Goal: Task Accomplishment & Management: Use online tool/utility

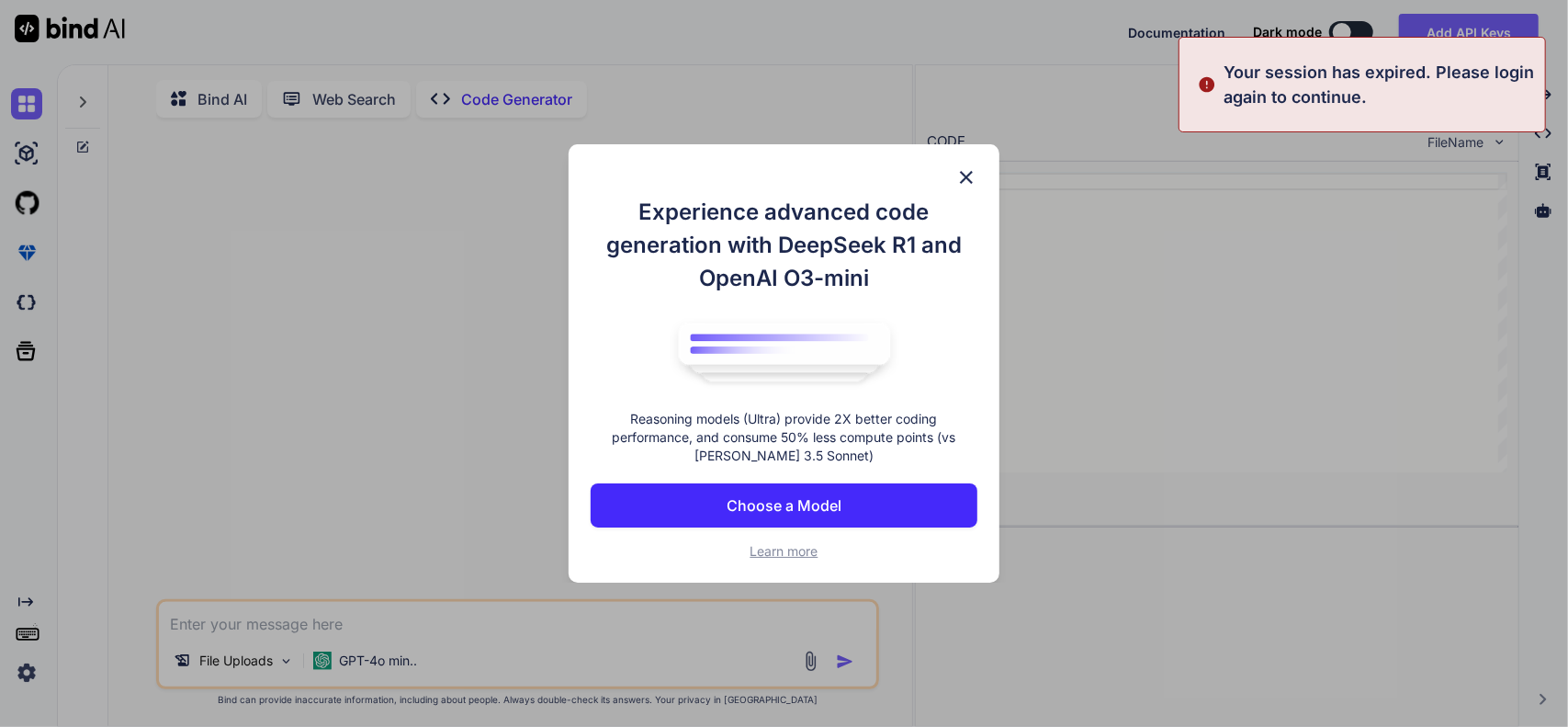
type textarea "x"
click at [787, 500] on p "Choose a Model" at bounding box center [784, 505] width 115 height 22
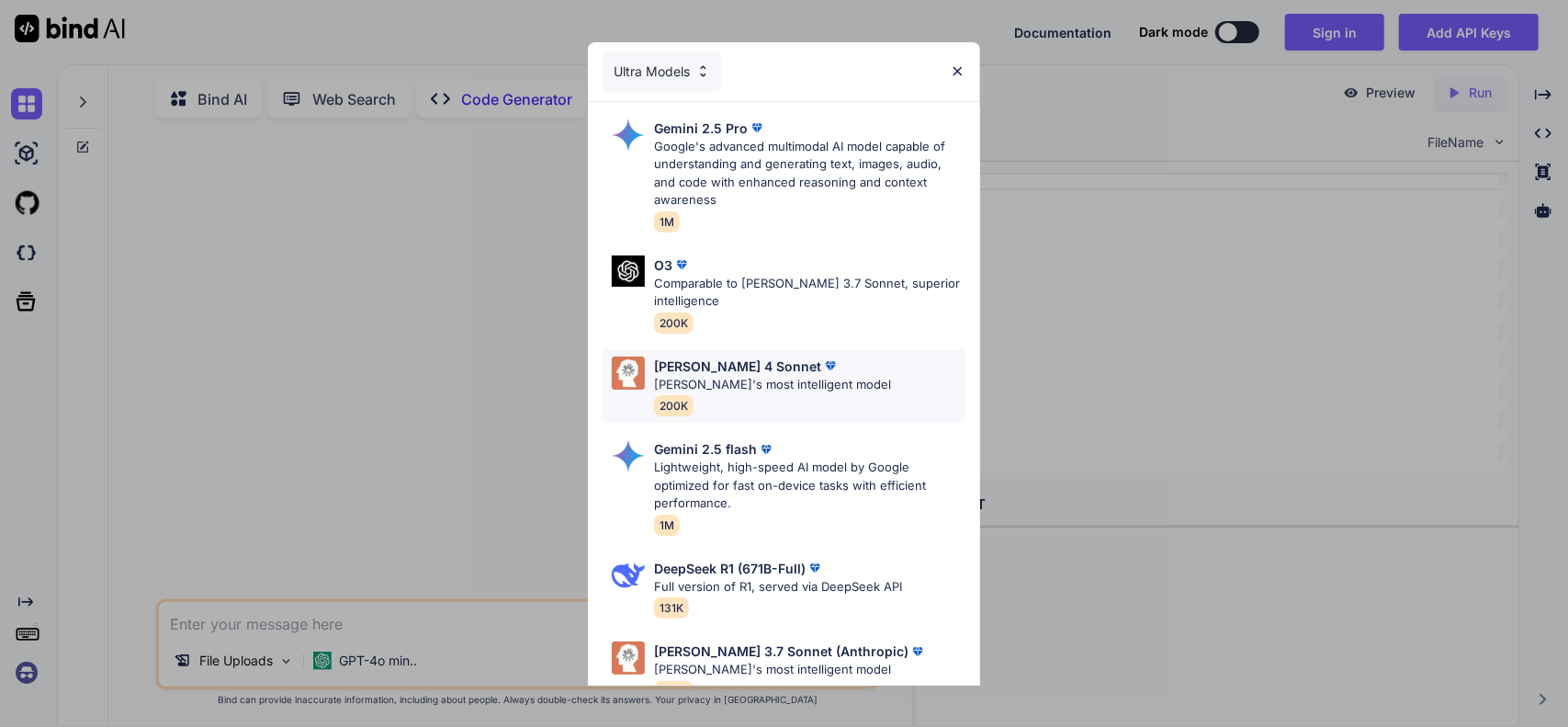
click at [730, 395] on div "Claude 4 Sonnet Claude's most intelligent model 200K" at bounding box center [771, 387] width 237 height 60
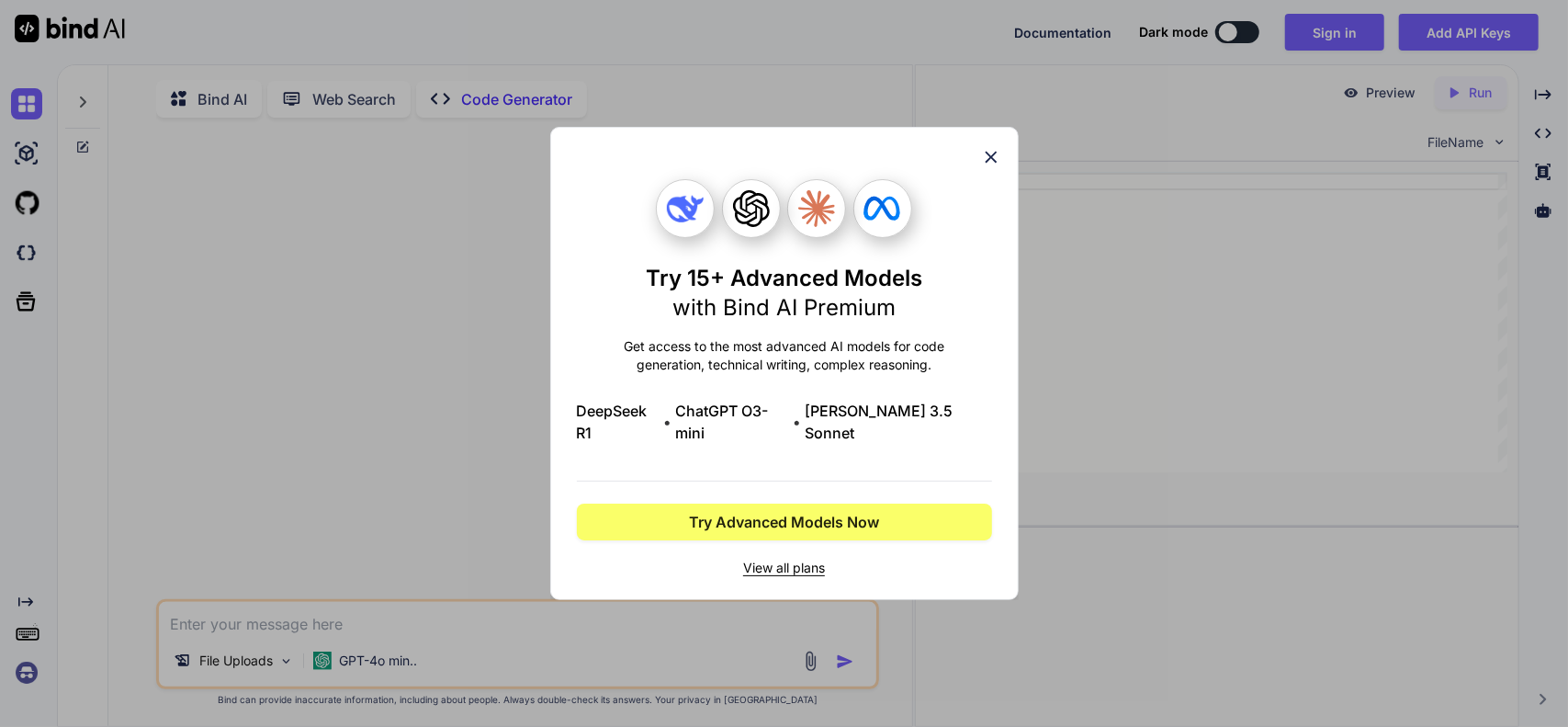
click at [1349, 23] on div "Try 15+ Advanced Models with Bind AI Premium Get access to the most advanced AI…" at bounding box center [784, 364] width 1568 height 727
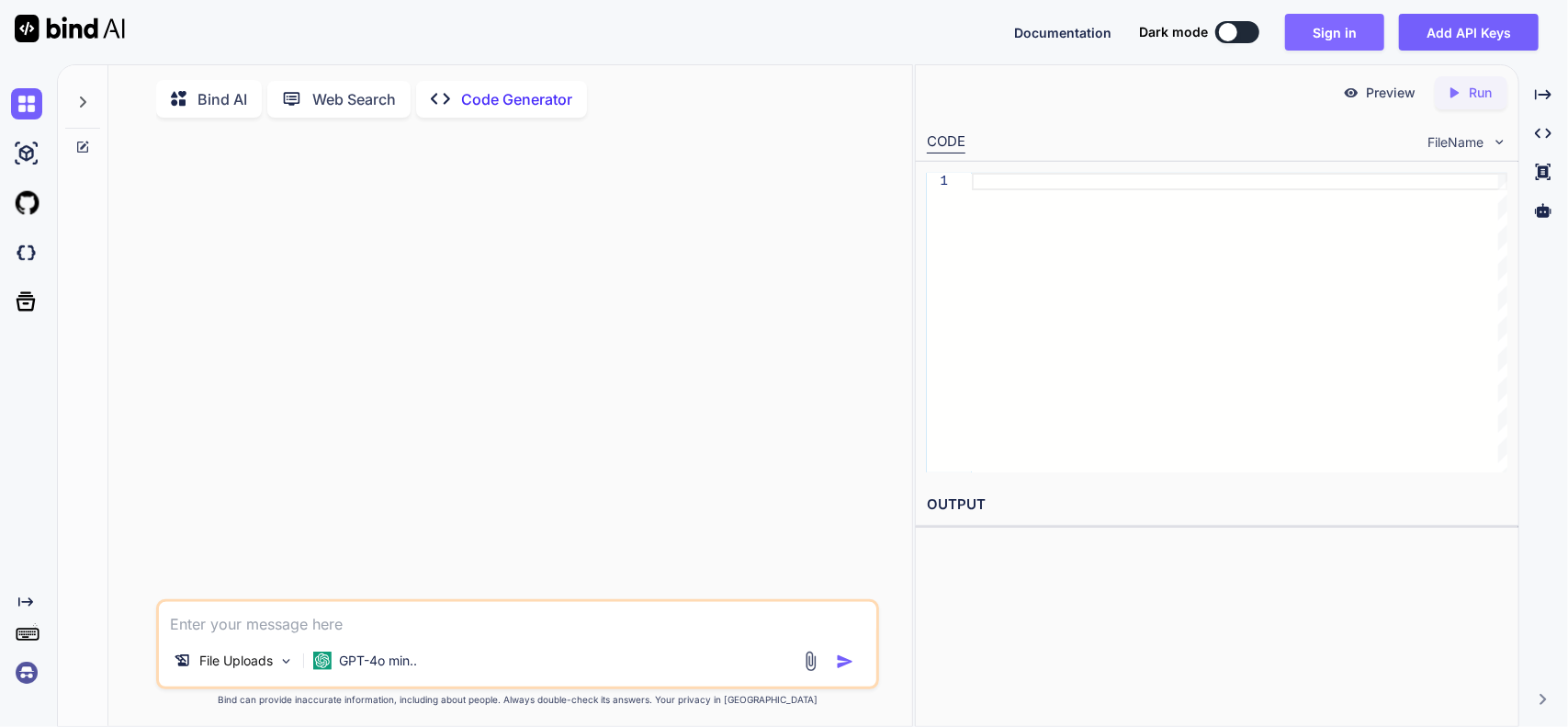
click at [1332, 36] on button "Sign in" at bounding box center [1334, 32] width 100 height 37
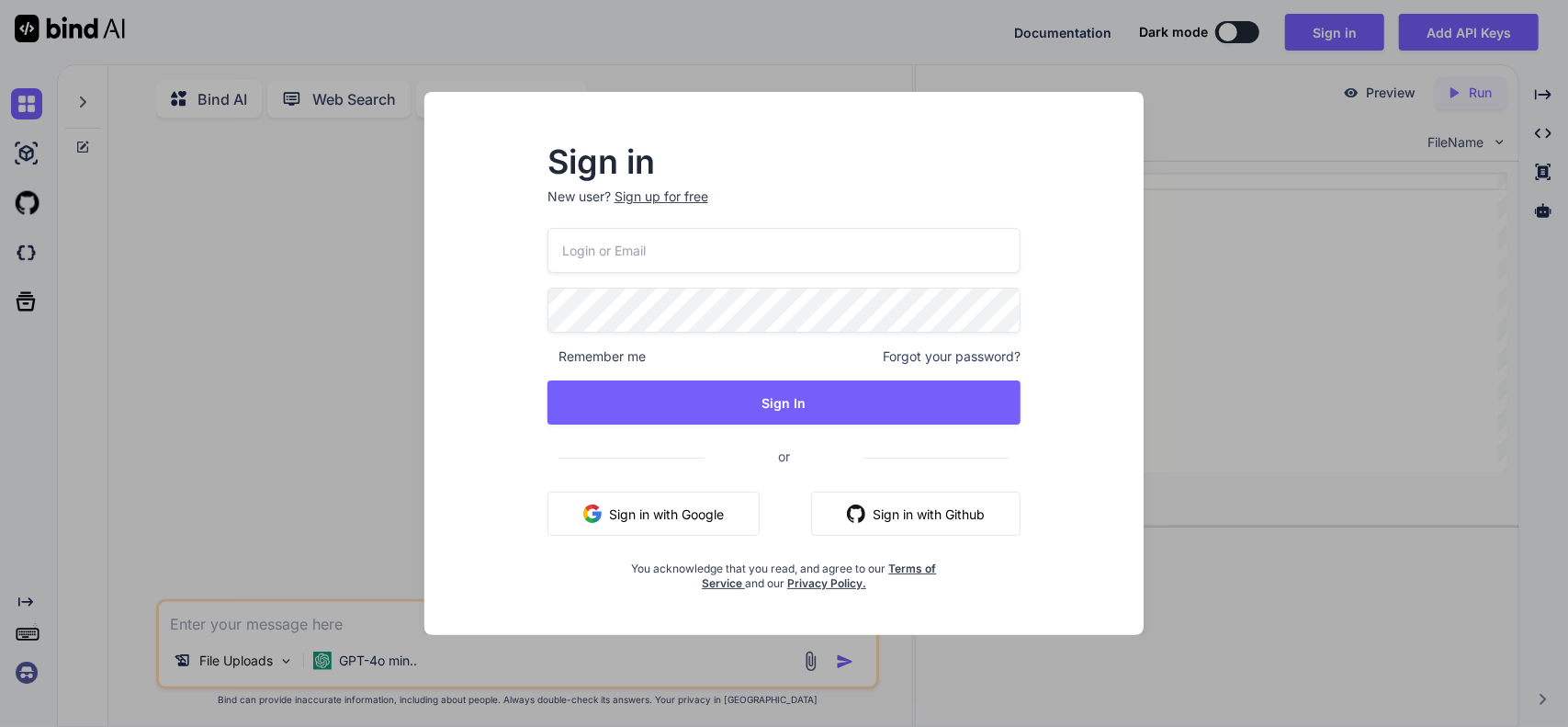
click at [720, 246] on input "email" at bounding box center [784, 250] width 474 height 45
type input "jconstiner@gmail.com"
click at [696, 507] on button "Sign in with Google" at bounding box center [653, 513] width 212 height 44
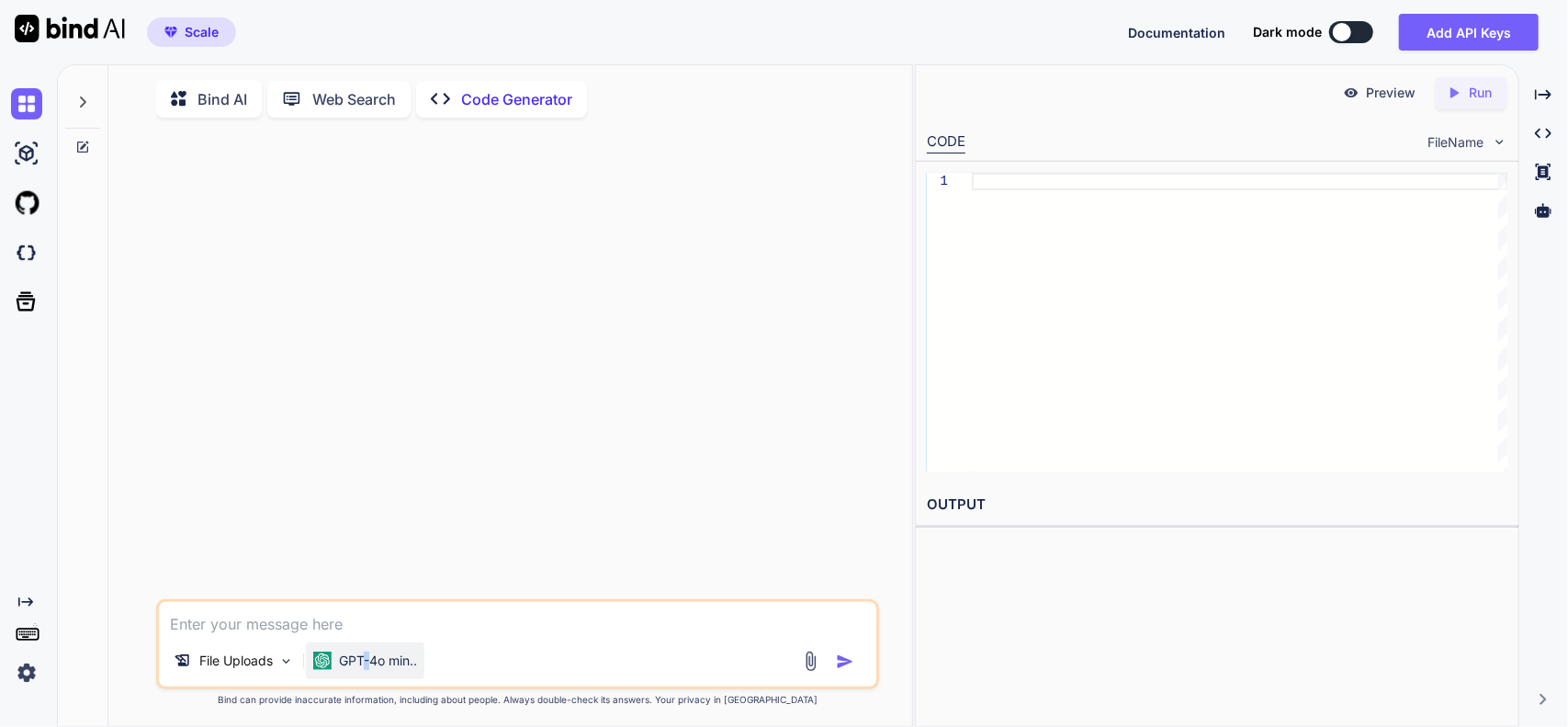
click at [367, 668] on p "GPT-4o min.." at bounding box center [378, 660] width 78 height 18
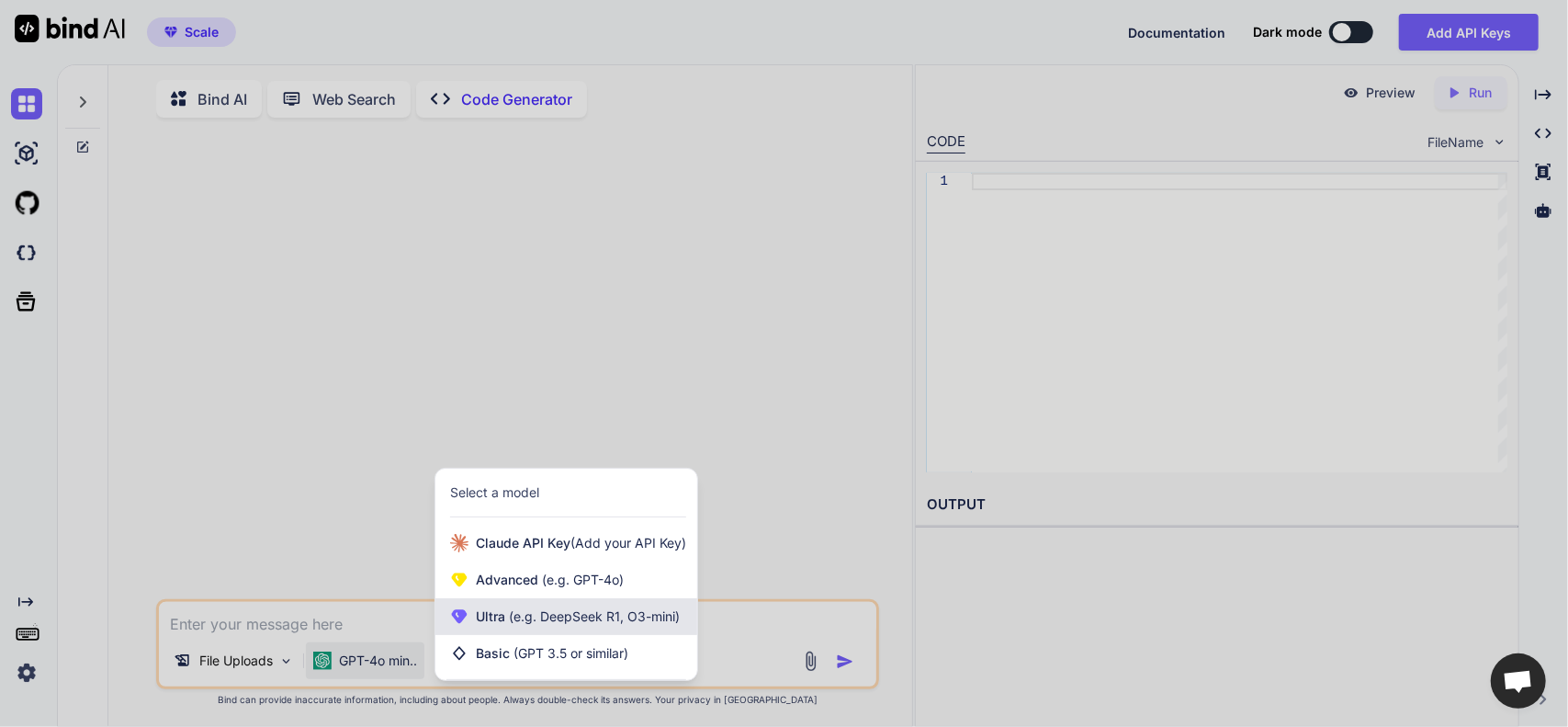
click at [535, 617] on span "(e.g. DeepSeek R1, O3-mini)" at bounding box center [593, 616] width 175 height 15
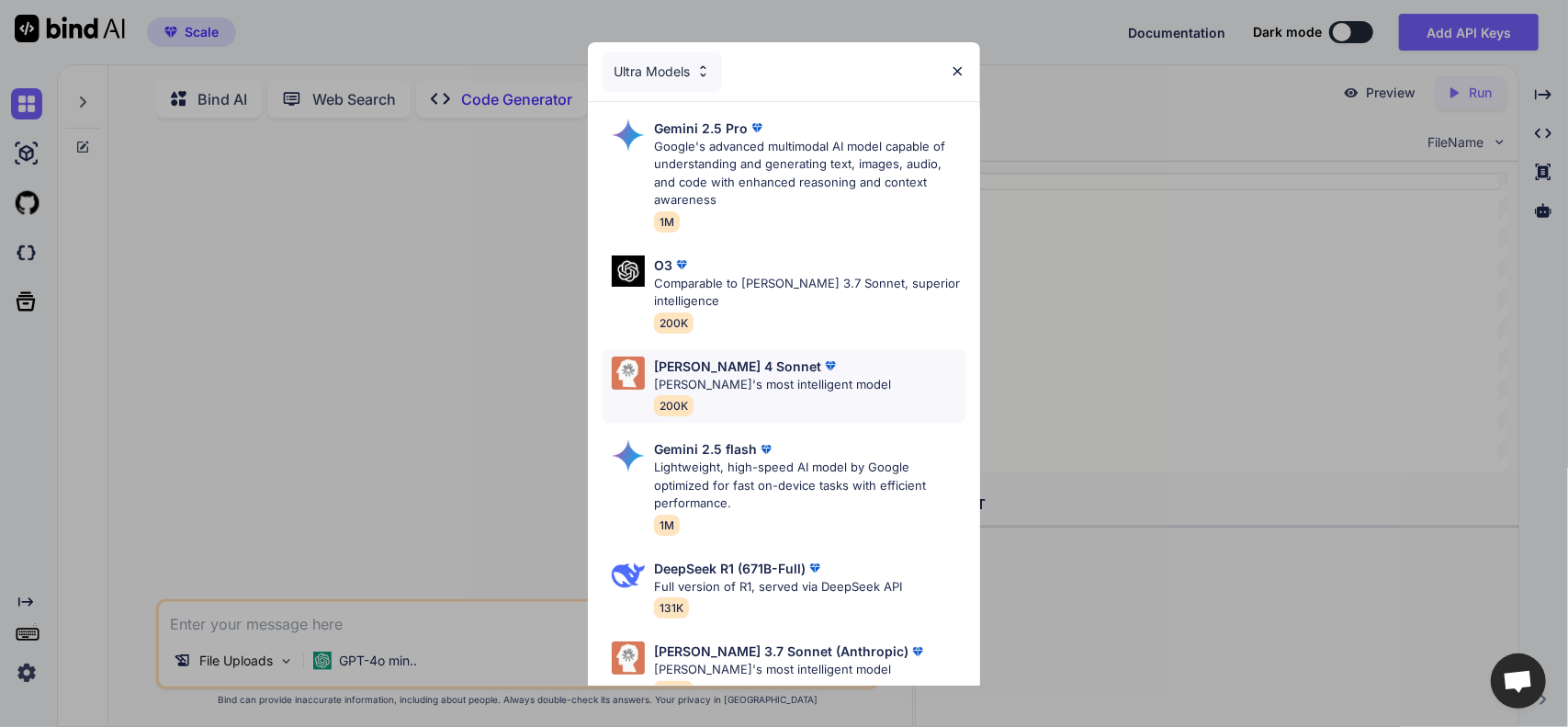
click at [724, 394] on div "Claude 4 Sonnet Claude's most intelligent model 200K" at bounding box center [771, 387] width 237 height 60
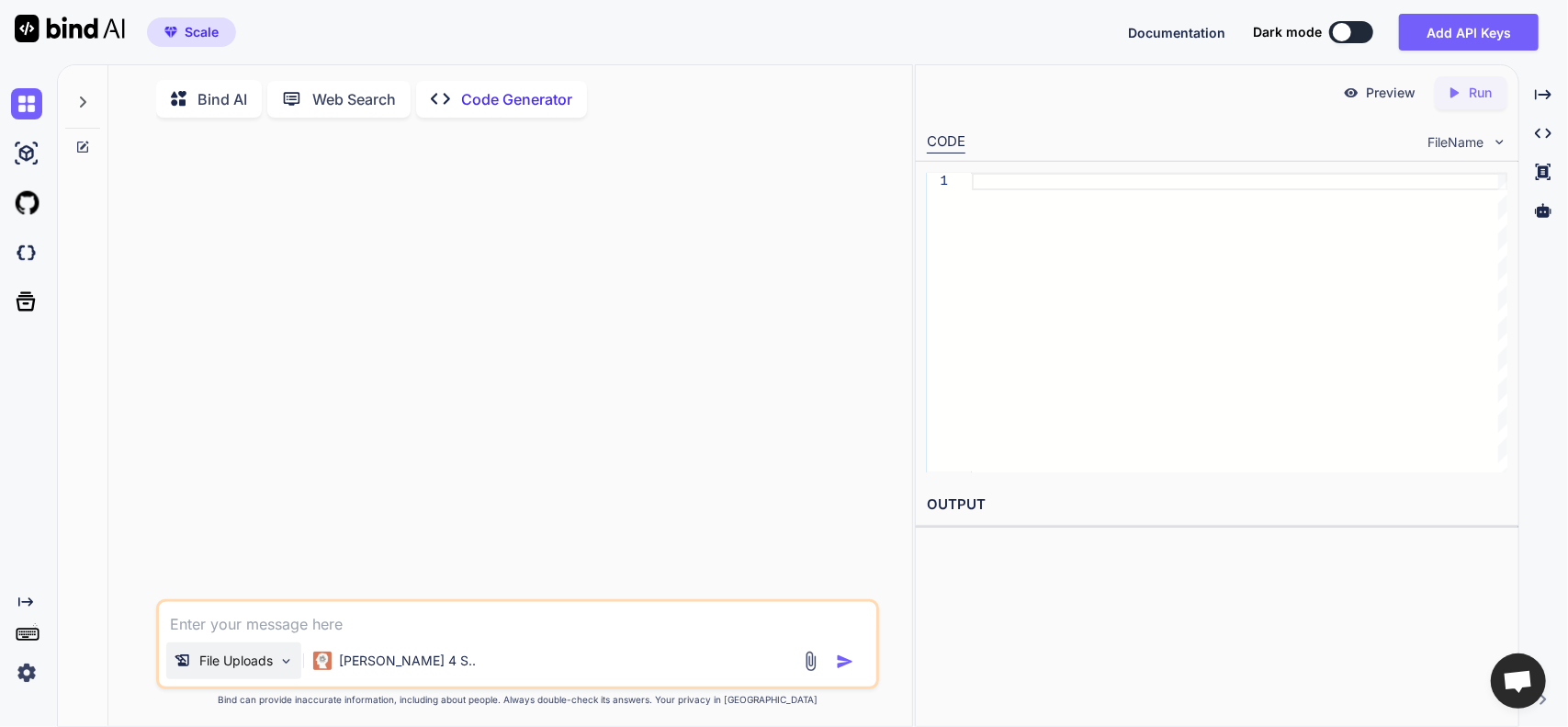
click at [226, 668] on p "File Uploads" at bounding box center [236, 660] width 73 height 18
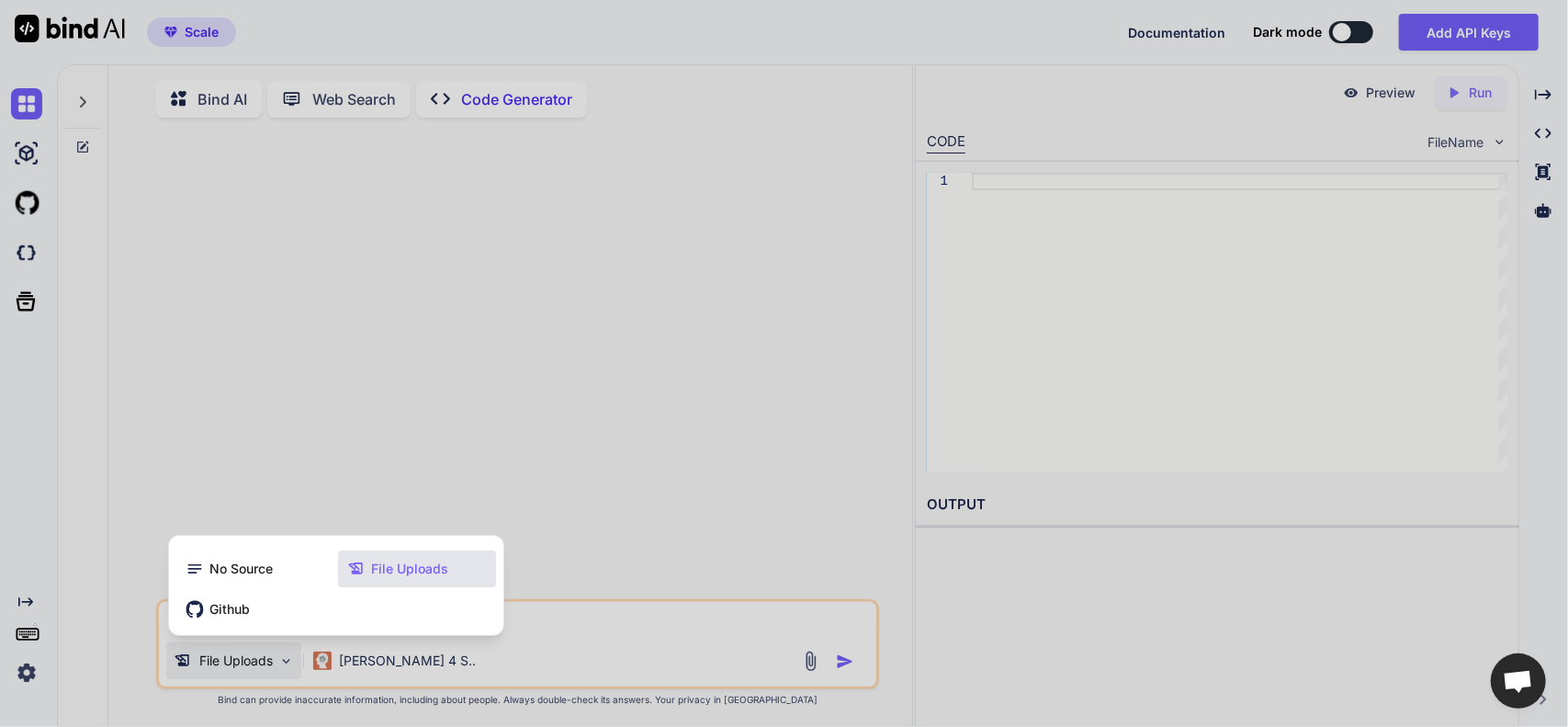
click at [485, 665] on div at bounding box center [784, 364] width 1568 height 727
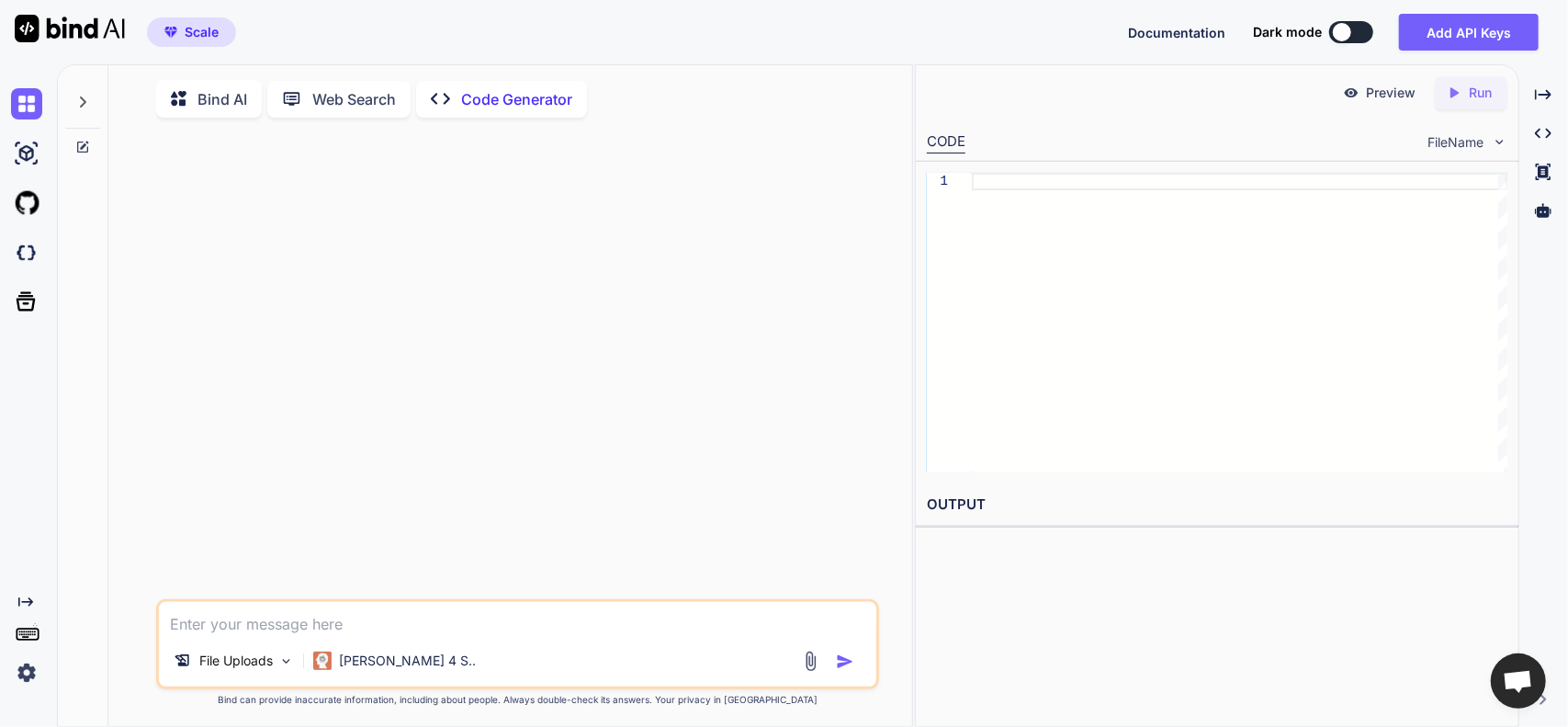
click at [811, 662] on img at bounding box center [811, 661] width 21 height 21
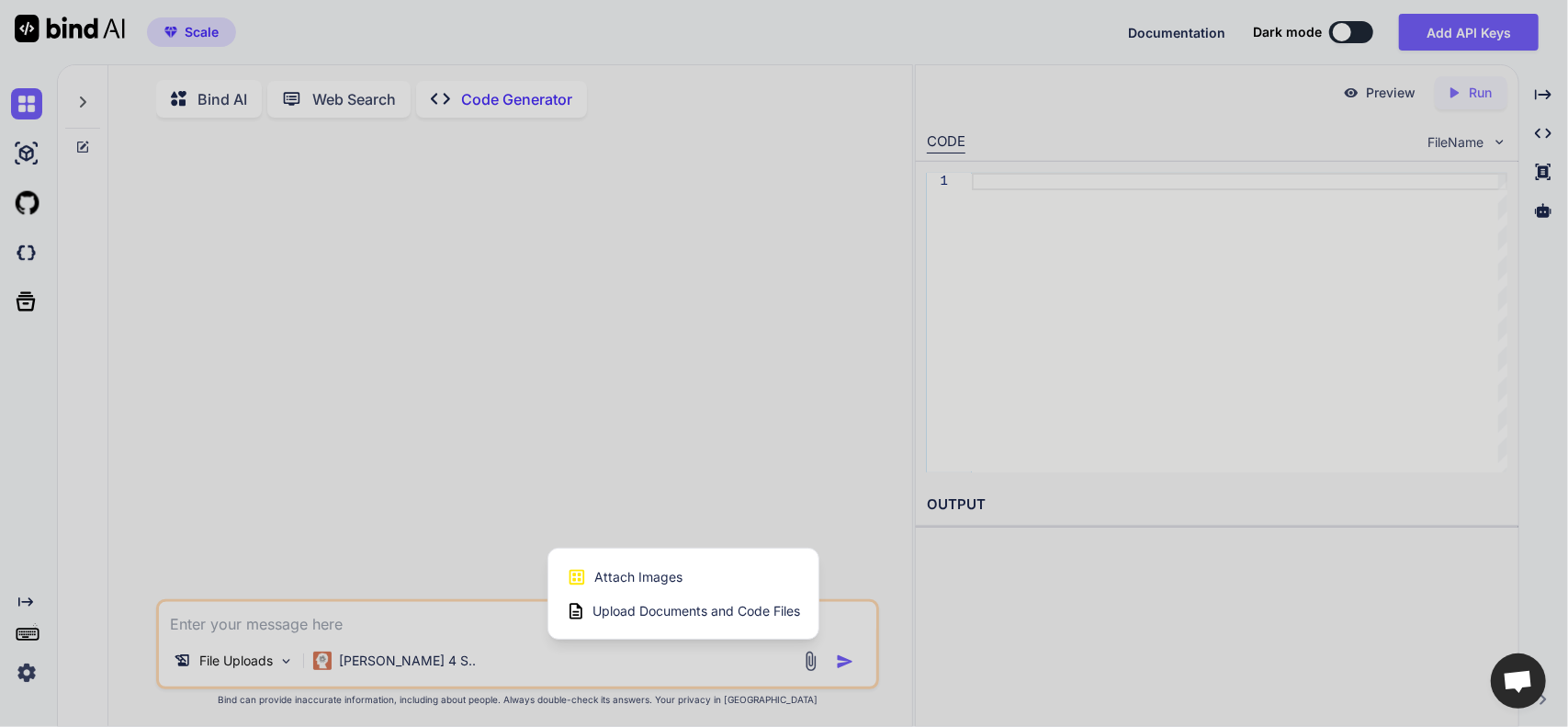
click at [669, 617] on span "Upload Documents and Code Files" at bounding box center [696, 610] width 208 height 18
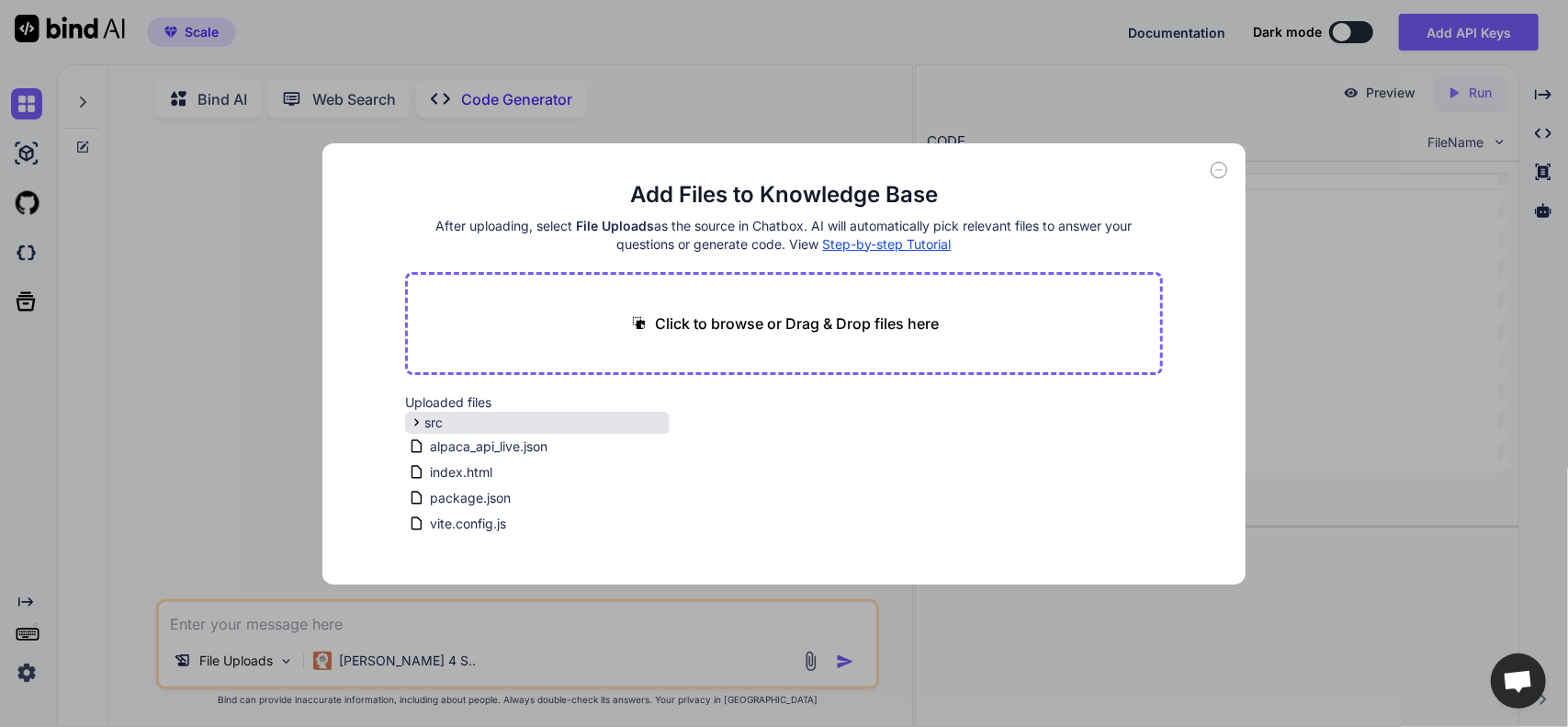
click at [419, 422] on icon at bounding box center [417, 422] width 5 height 8
click at [652, 497] on icon at bounding box center [658, 494] width 15 height 15
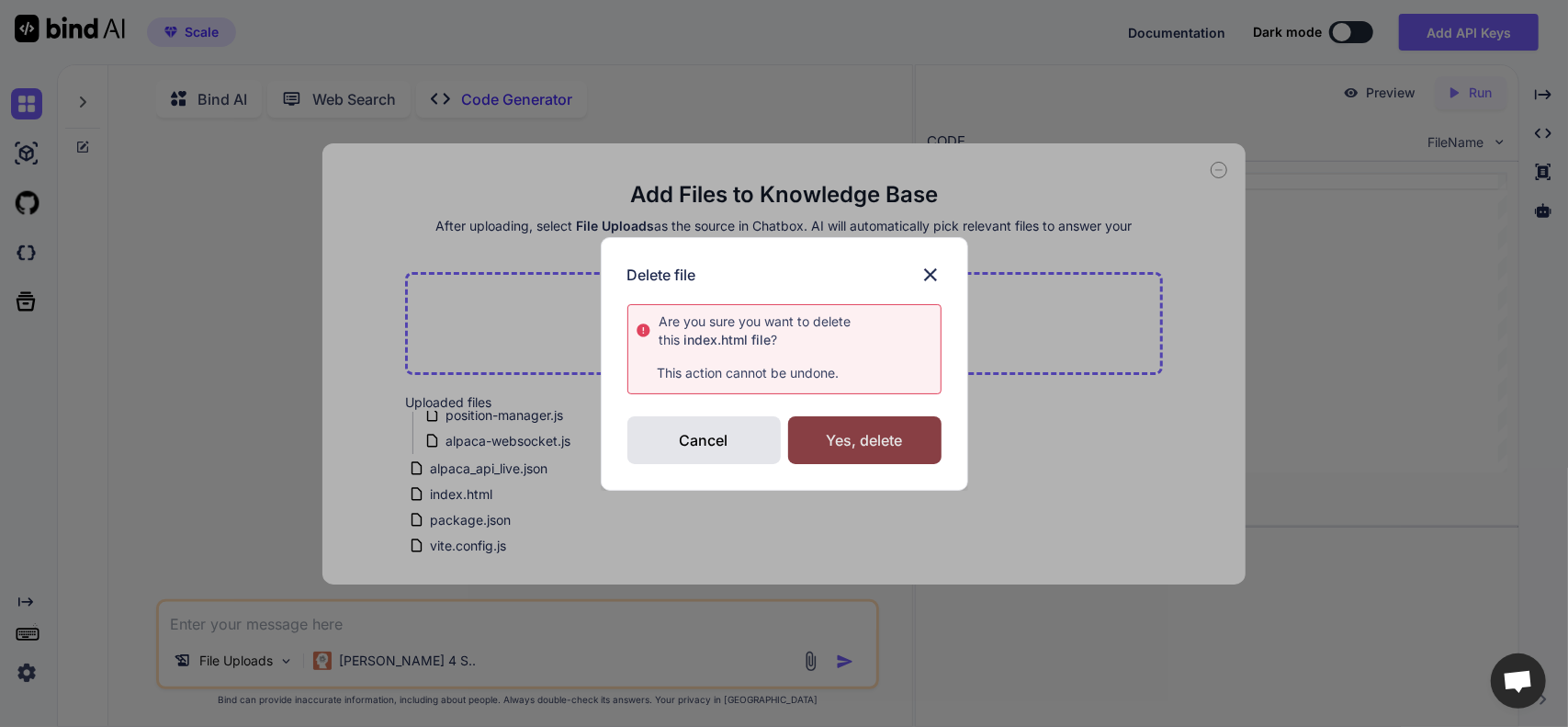
click at [830, 444] on div "Yes, delete" at bounding box center [864, 439] width 154 height 47
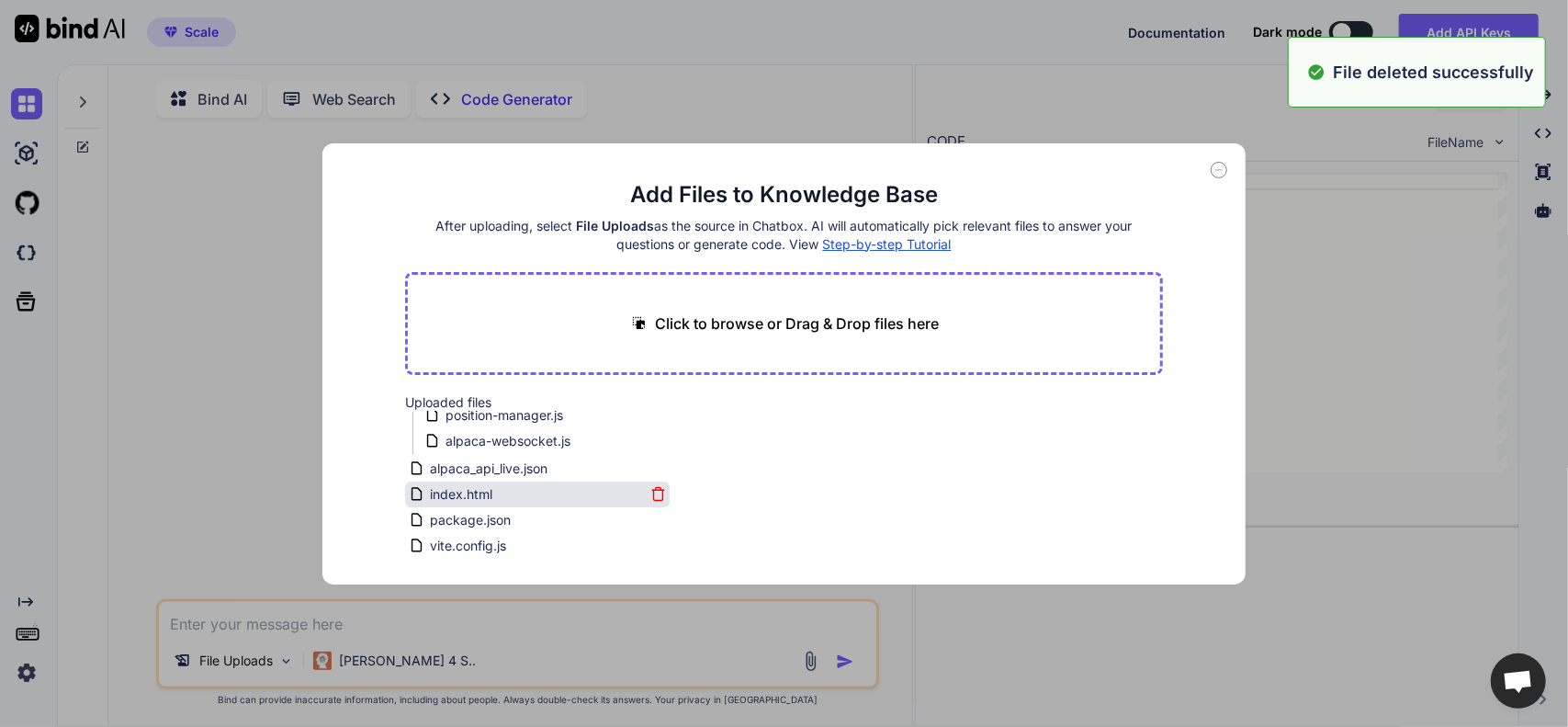
scroll to position [188, 0]
click at [653, 515] on icon at bounding box center [658, 520] width 10 height 10
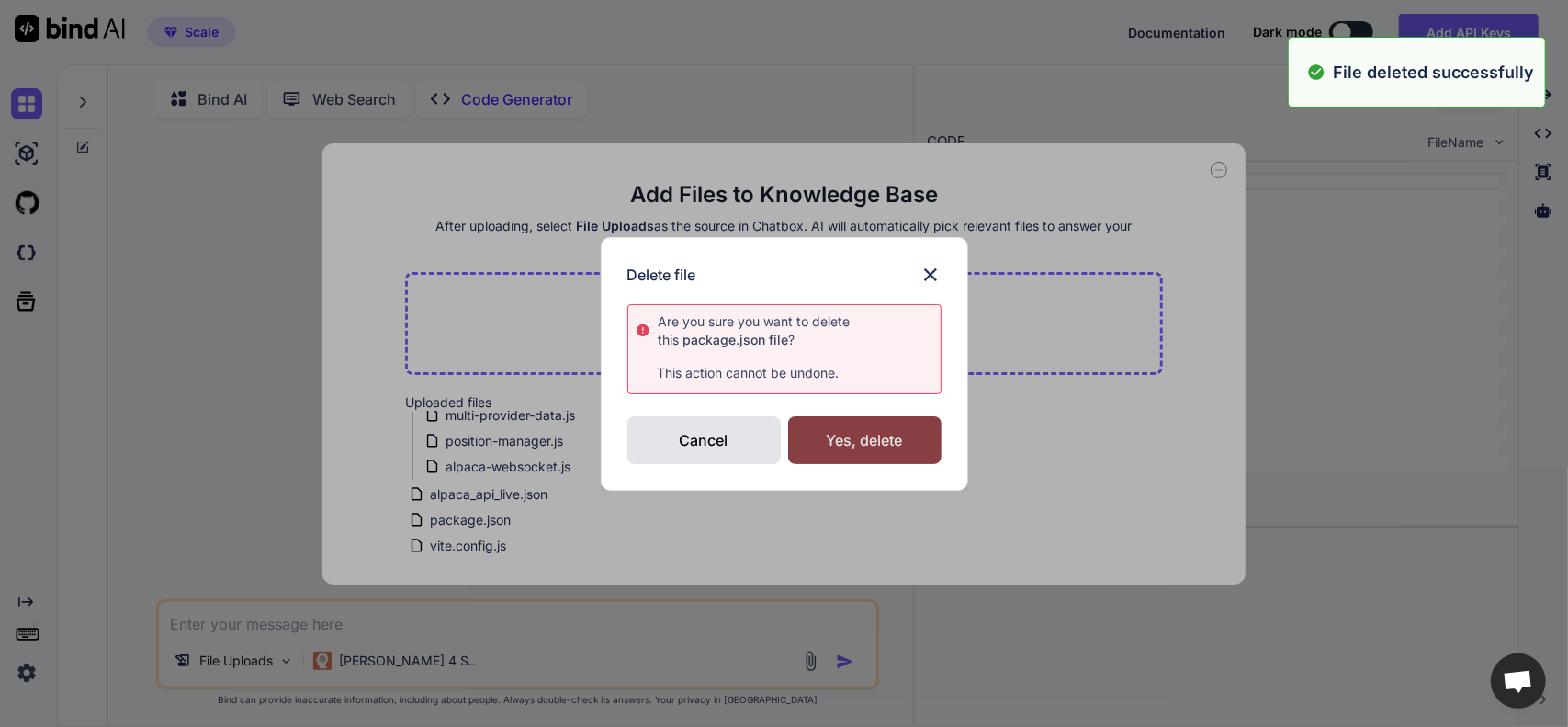
click at [834, 448] on div "Yes, delete" at bounding box center [864, 439] width 154 height 47
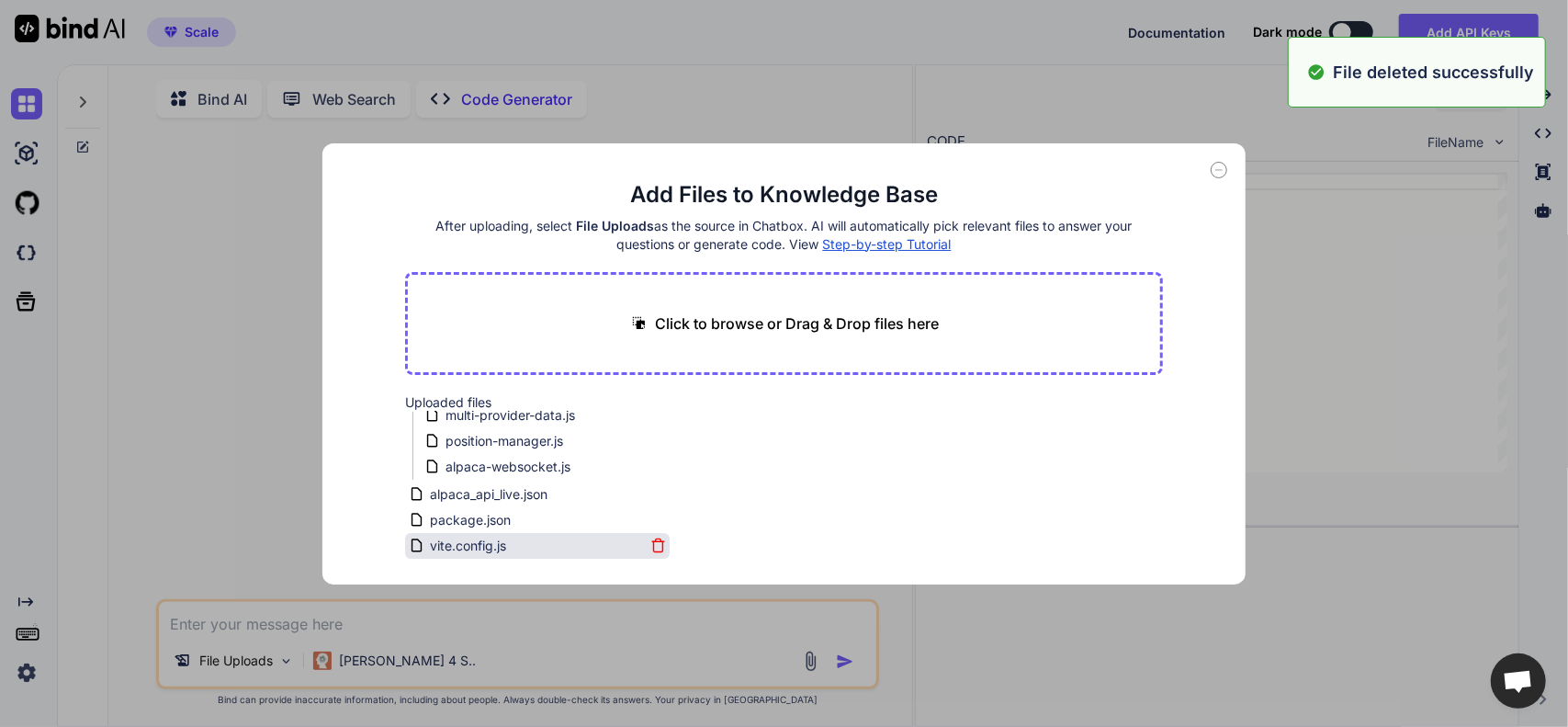
click at [655, 546] on icon at bounding box center [658, 545] width 15 height 15
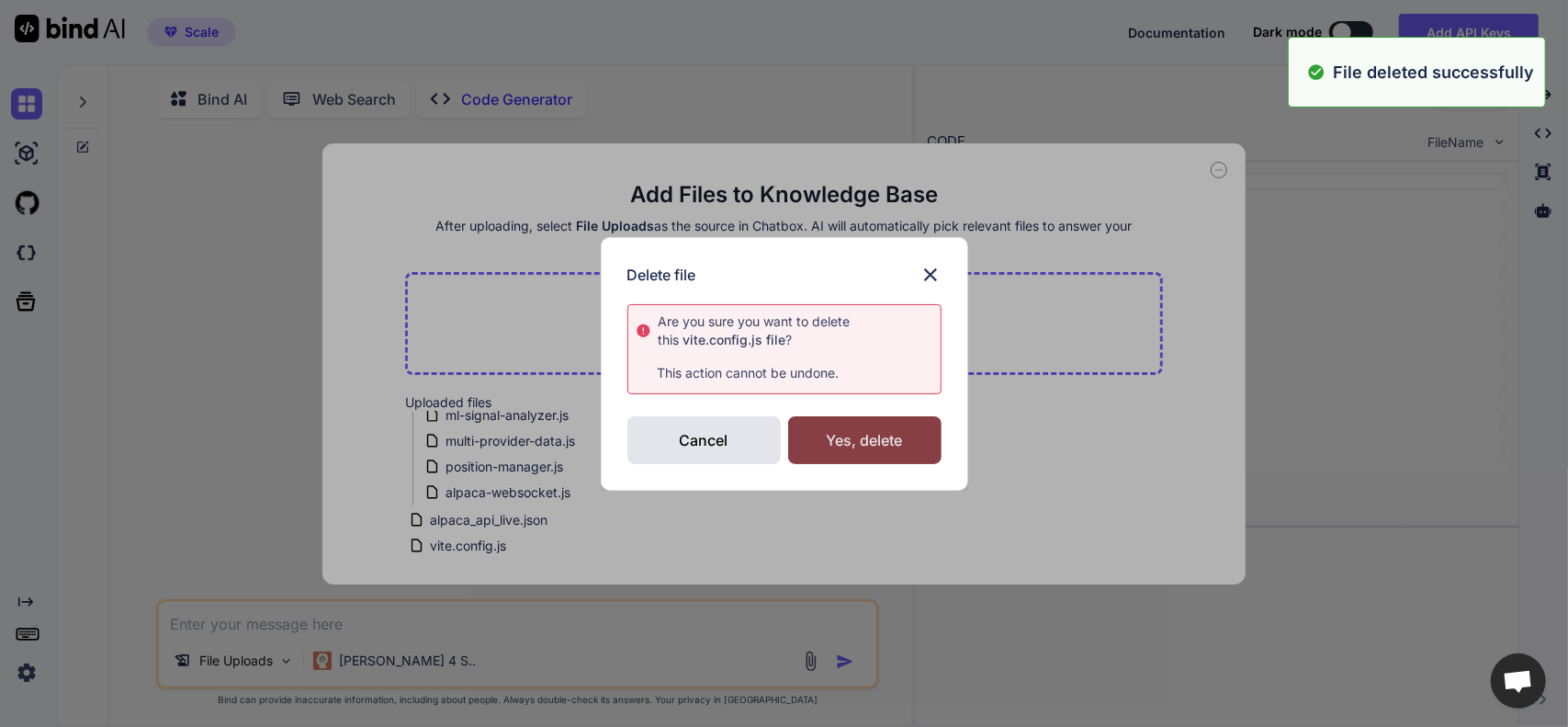
click at [827, 444] on div "Yes, delete" at bounding box center [864, 439] width 154 height 47
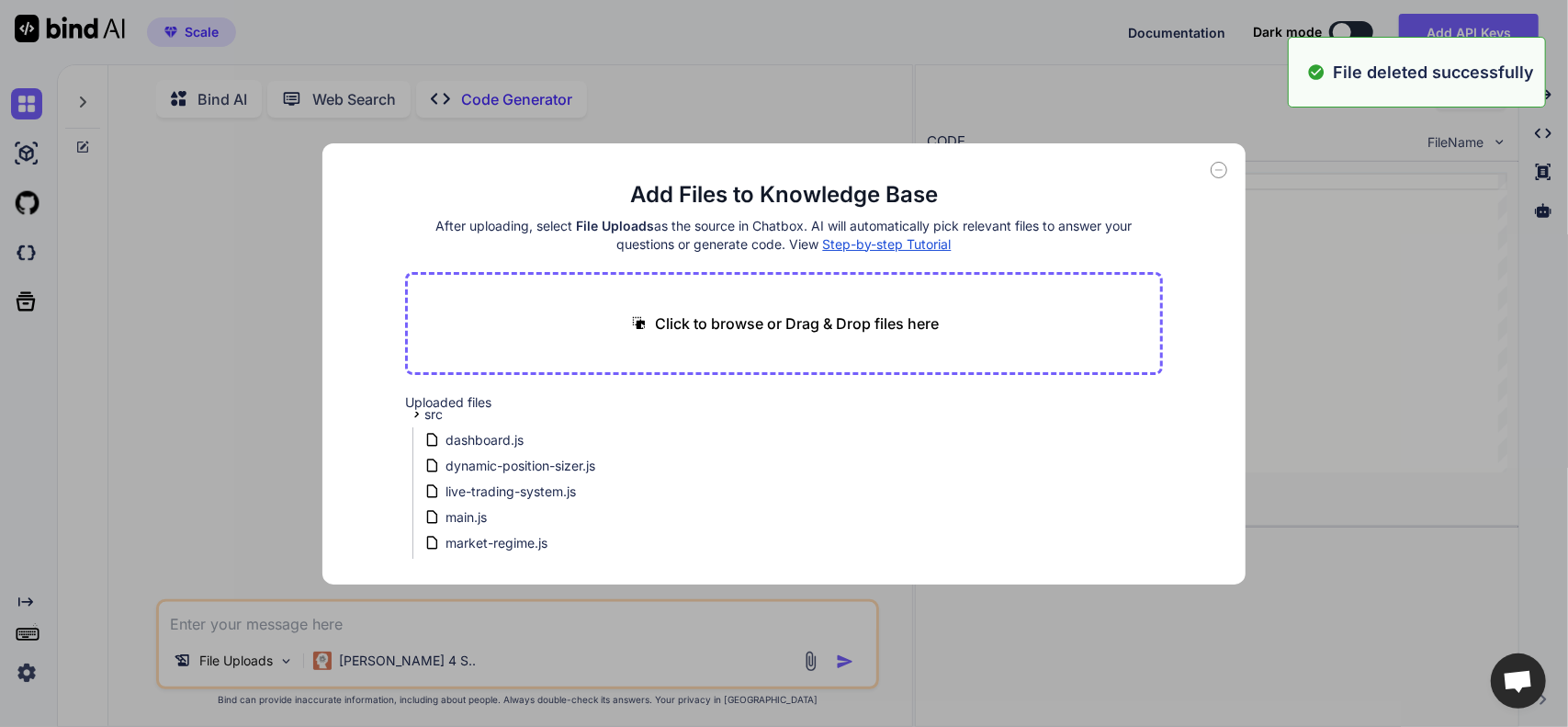
scroll to position [0, 0]
click at [656, 446] on icon at bounding box center [658, 448] width 15 height 15
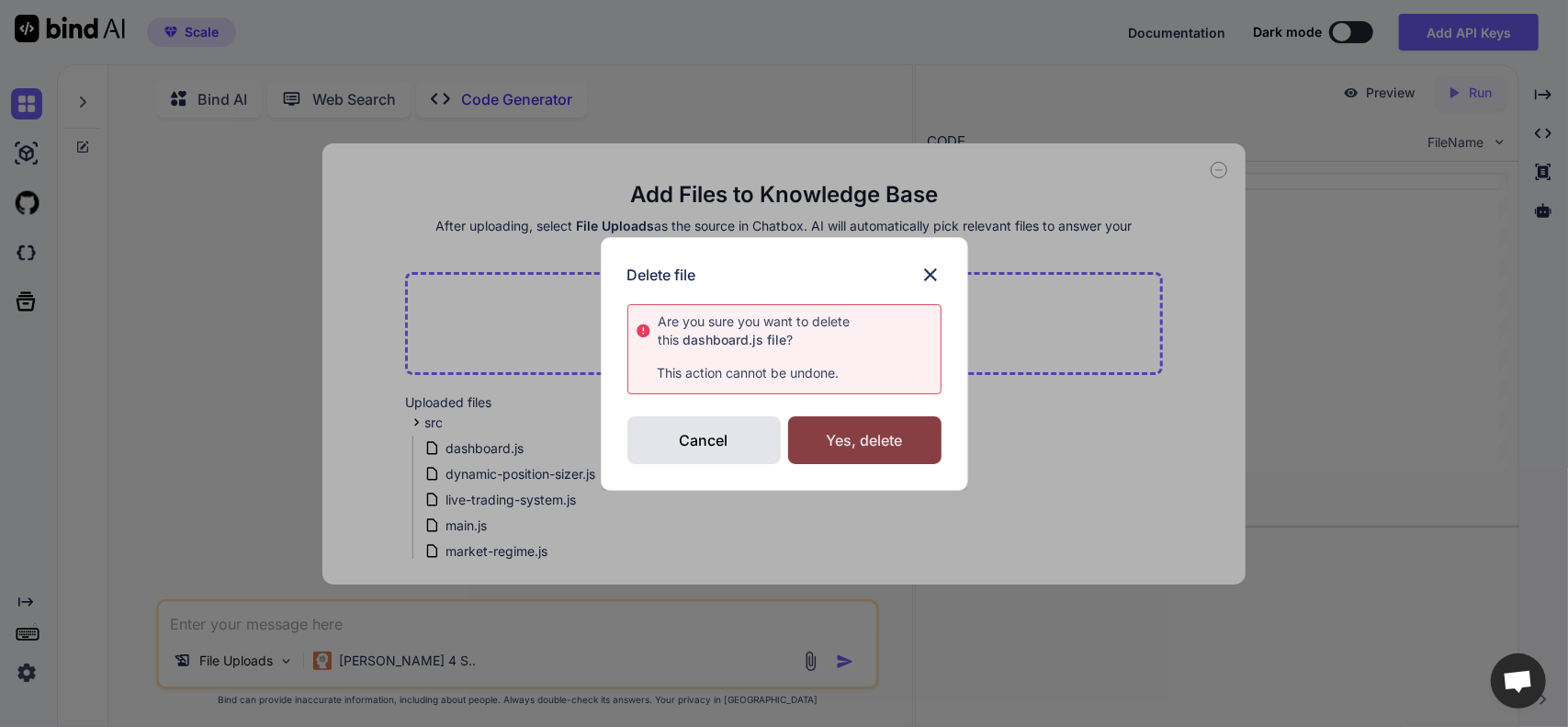
click at [820, 436] on div "Yes, delete" at bounding box center [864, 439] width 154 height 47
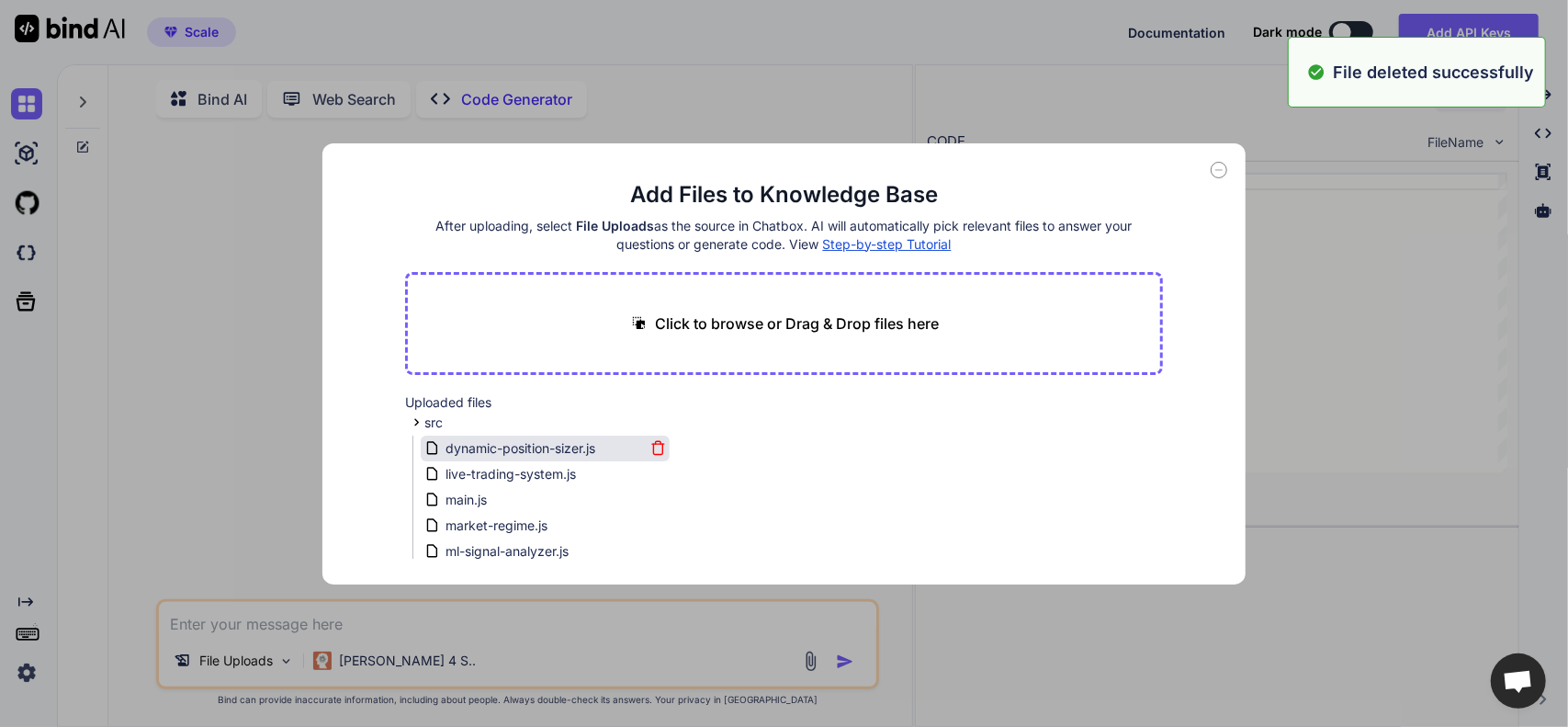
click at [653, 446] on icon at bounding box center [658, 448] width 15 height 15
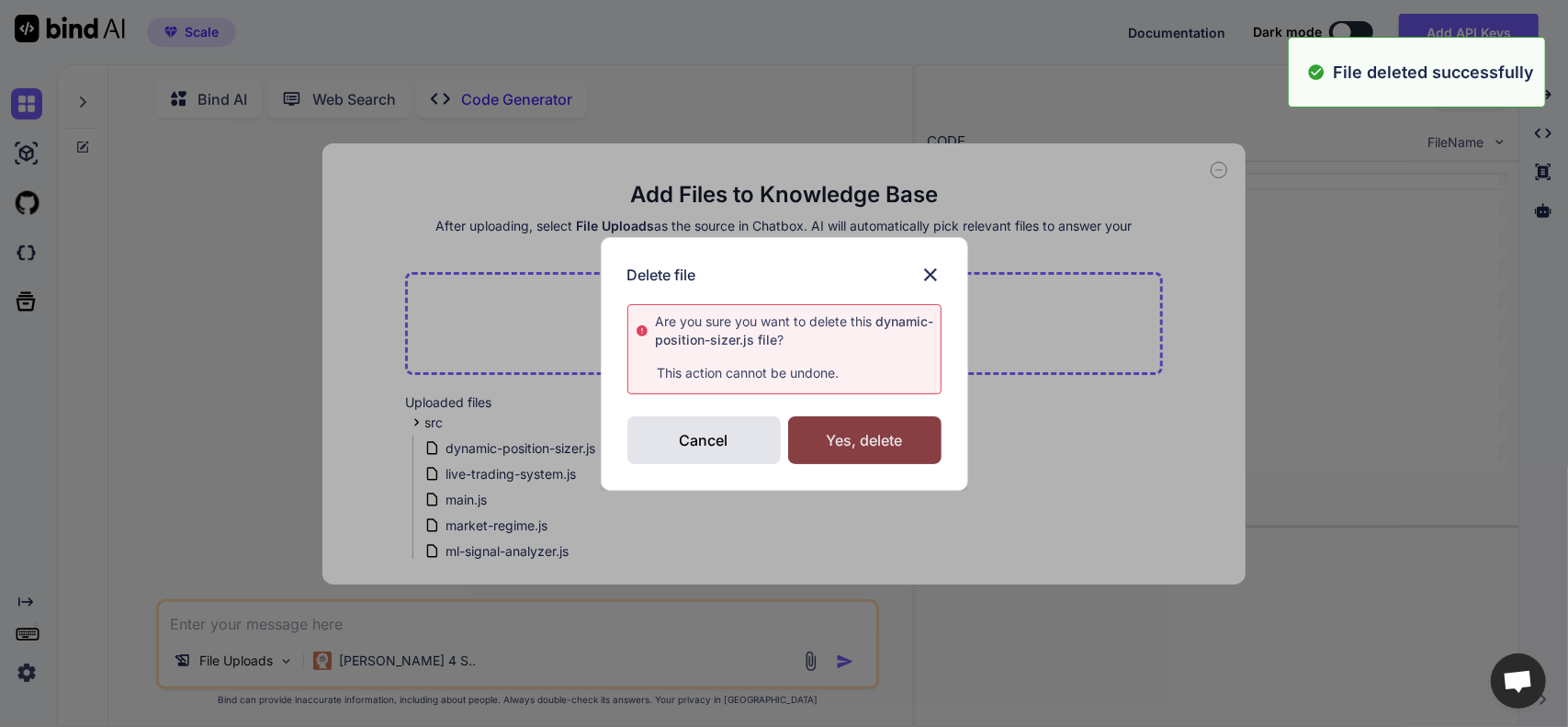
click at [809, 446] on div "Yes, delete" at bounding box center [864, 439] width 154 height 47
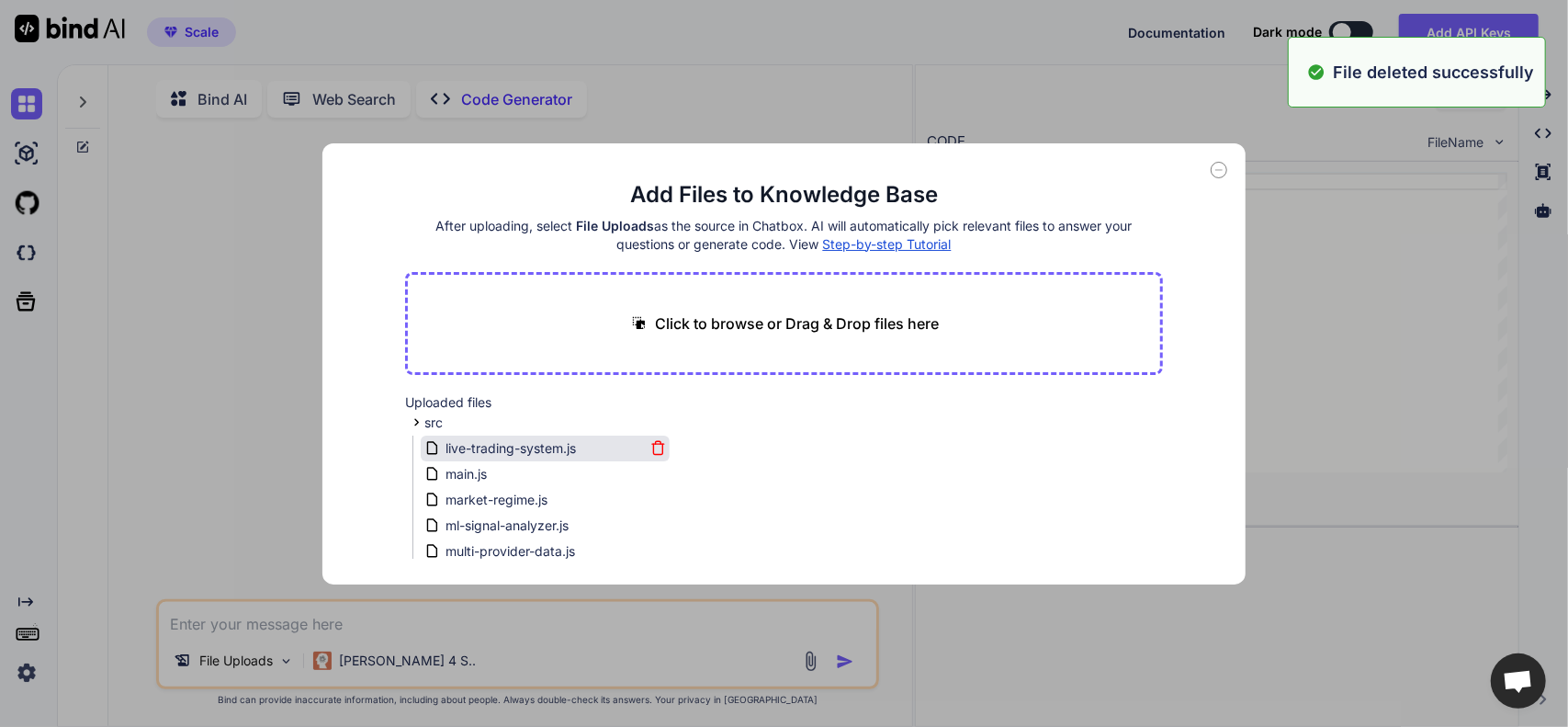
click at [653, 450] on icon at bounding box center [658, 448] width 15 height 15
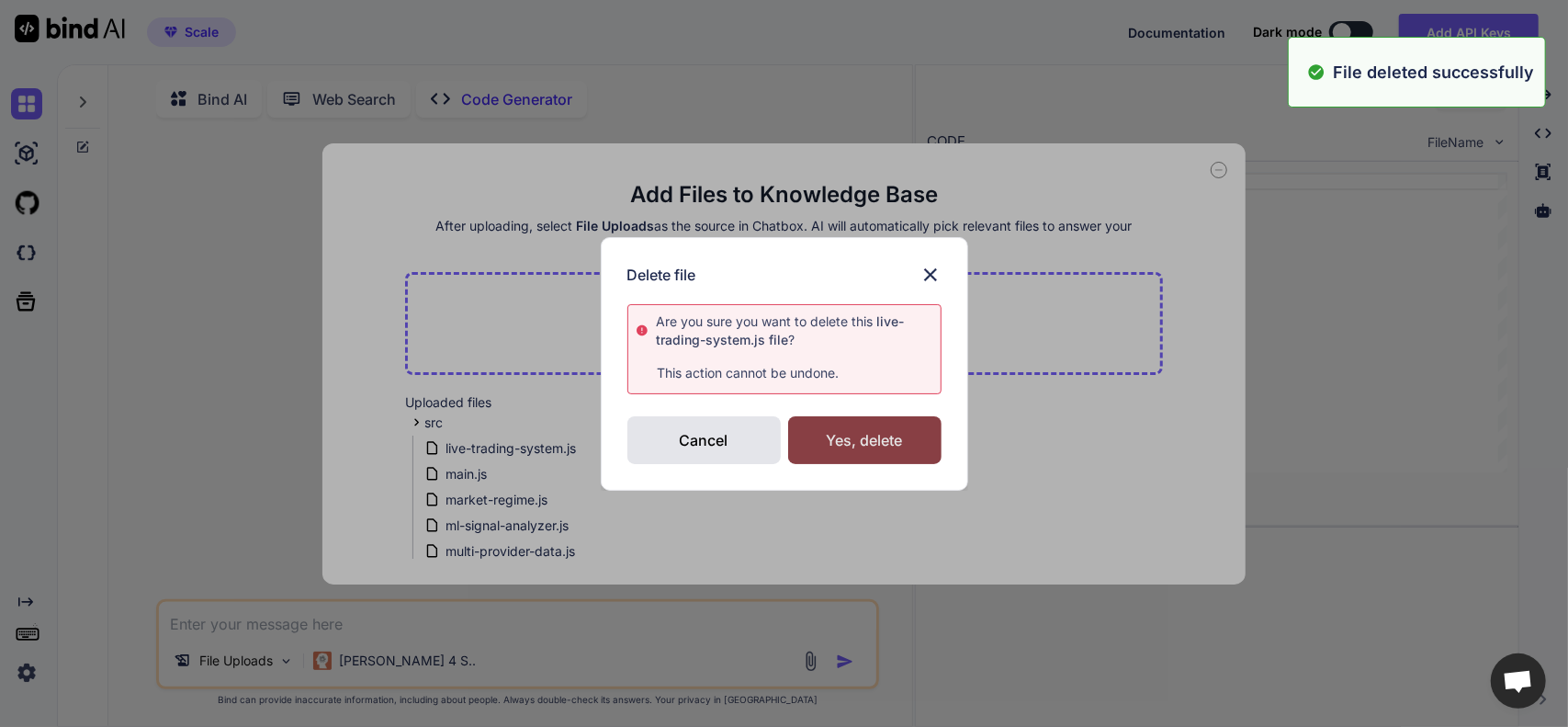
click at [830, 446] on div "Yes, delete" at bounding box center [864, 439] width 154 height 47
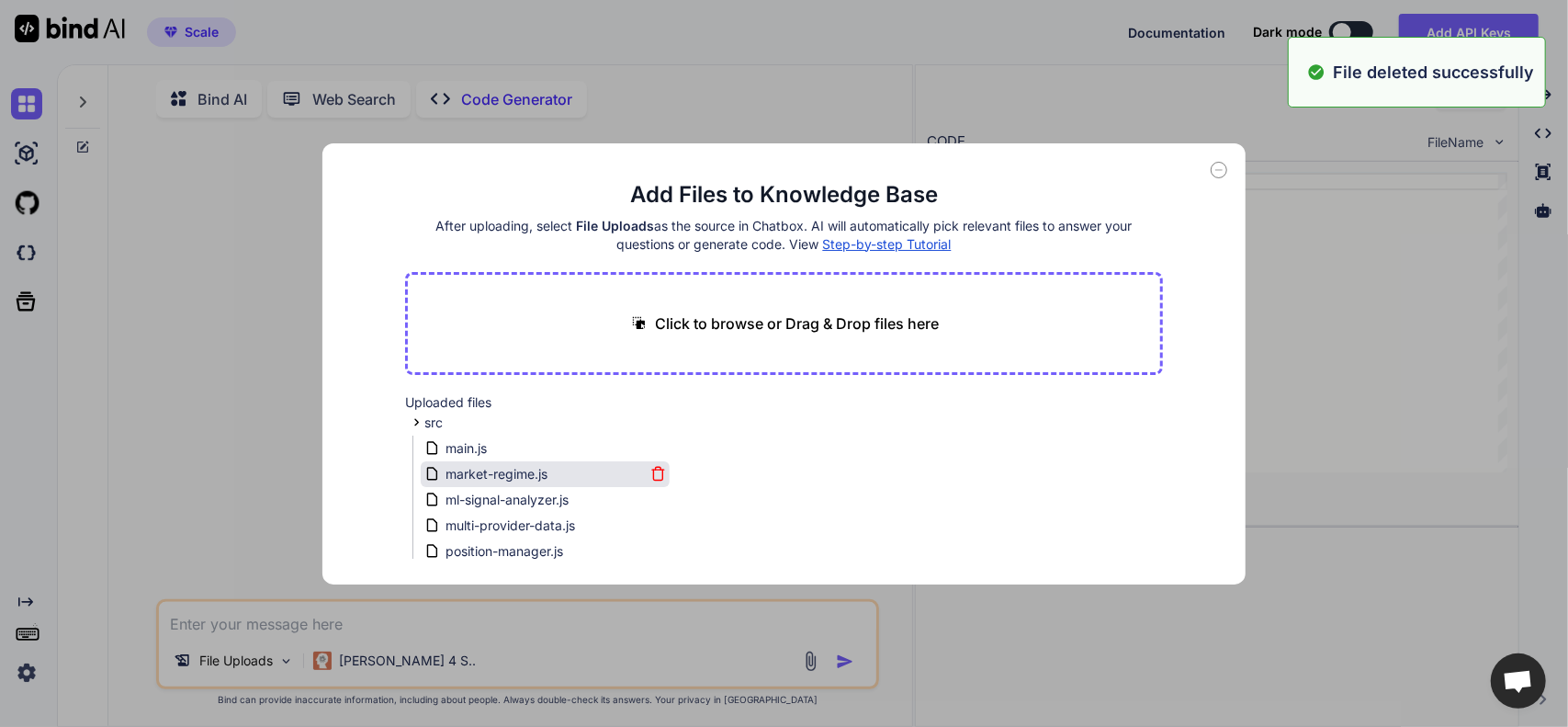
click at [653, 471] on icon at bounding box center [658, 474] width 15 height 15
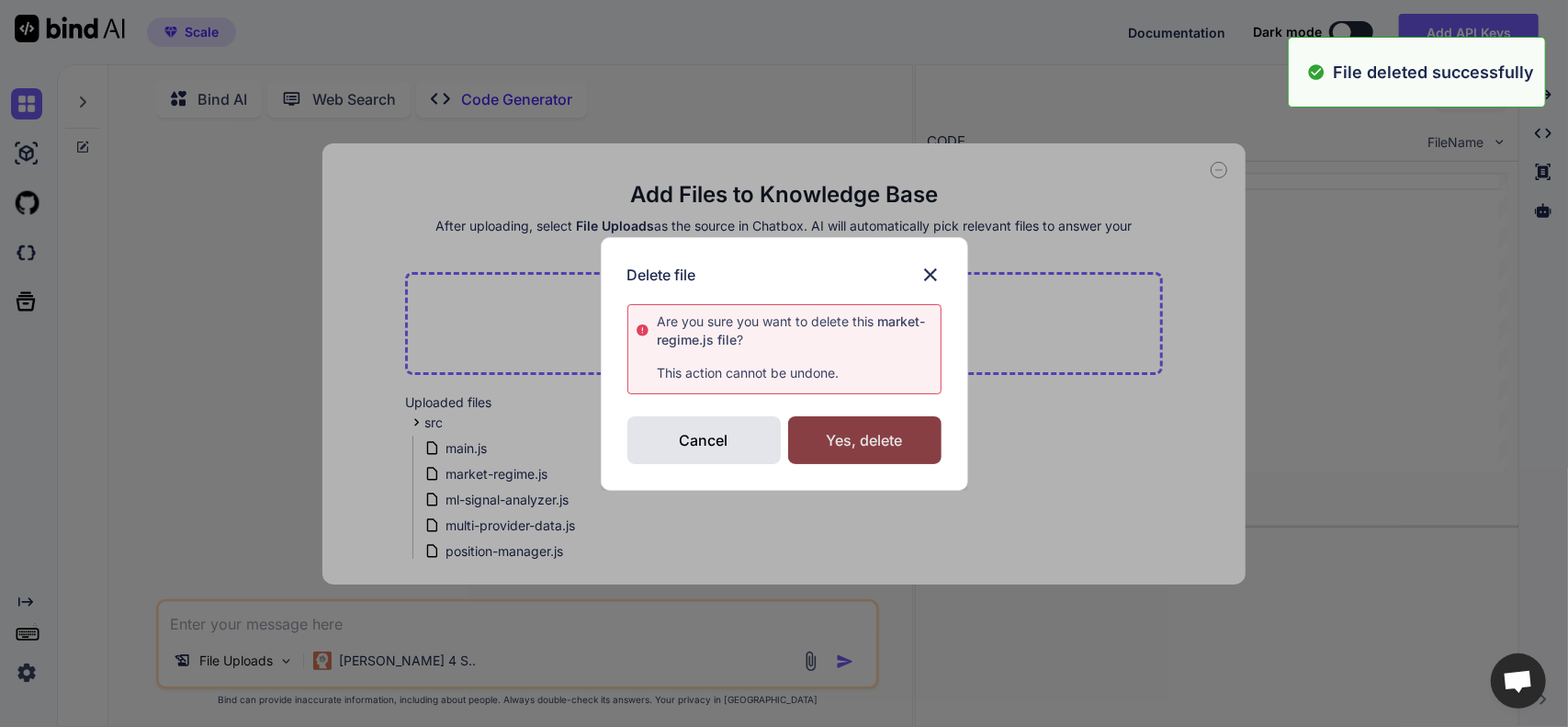
click at [827, 449] on div "Yes, delete" at bounding box center [864, 439] width 154 height 47
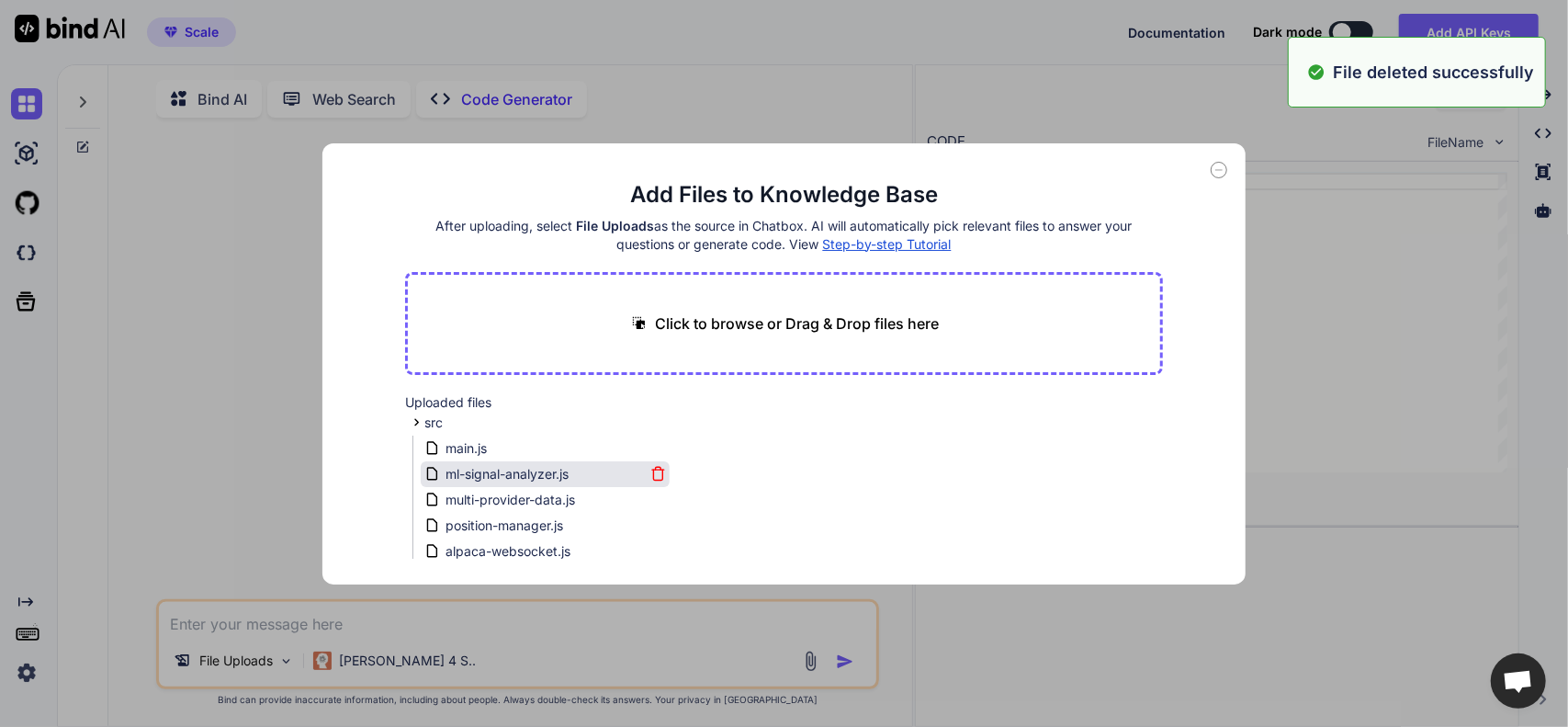
click at [653, 471] on icon at bounding box center [658, 474] width 15 height 15
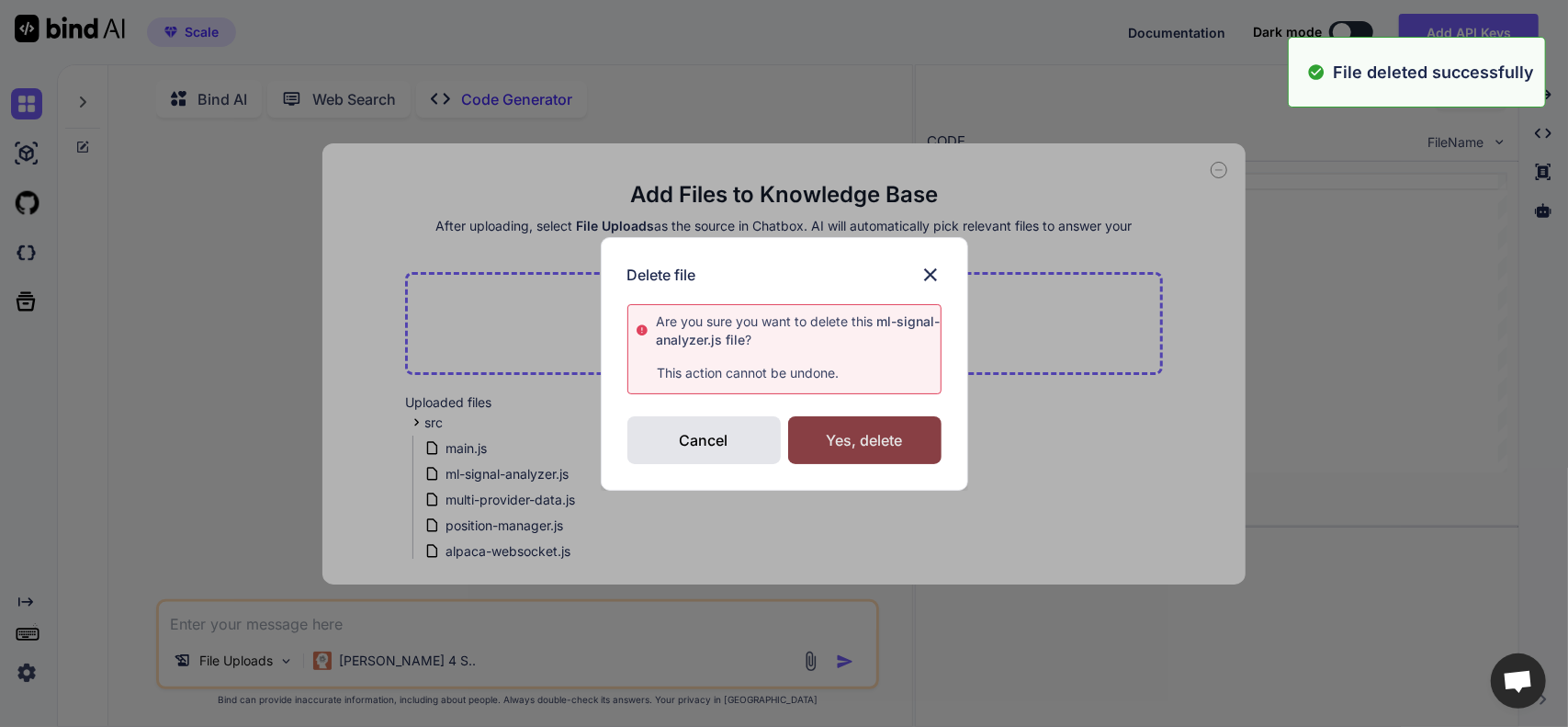
click at [814, 434] on div "Yes, delete" at bounding box center [864, 439] width 154 height 47
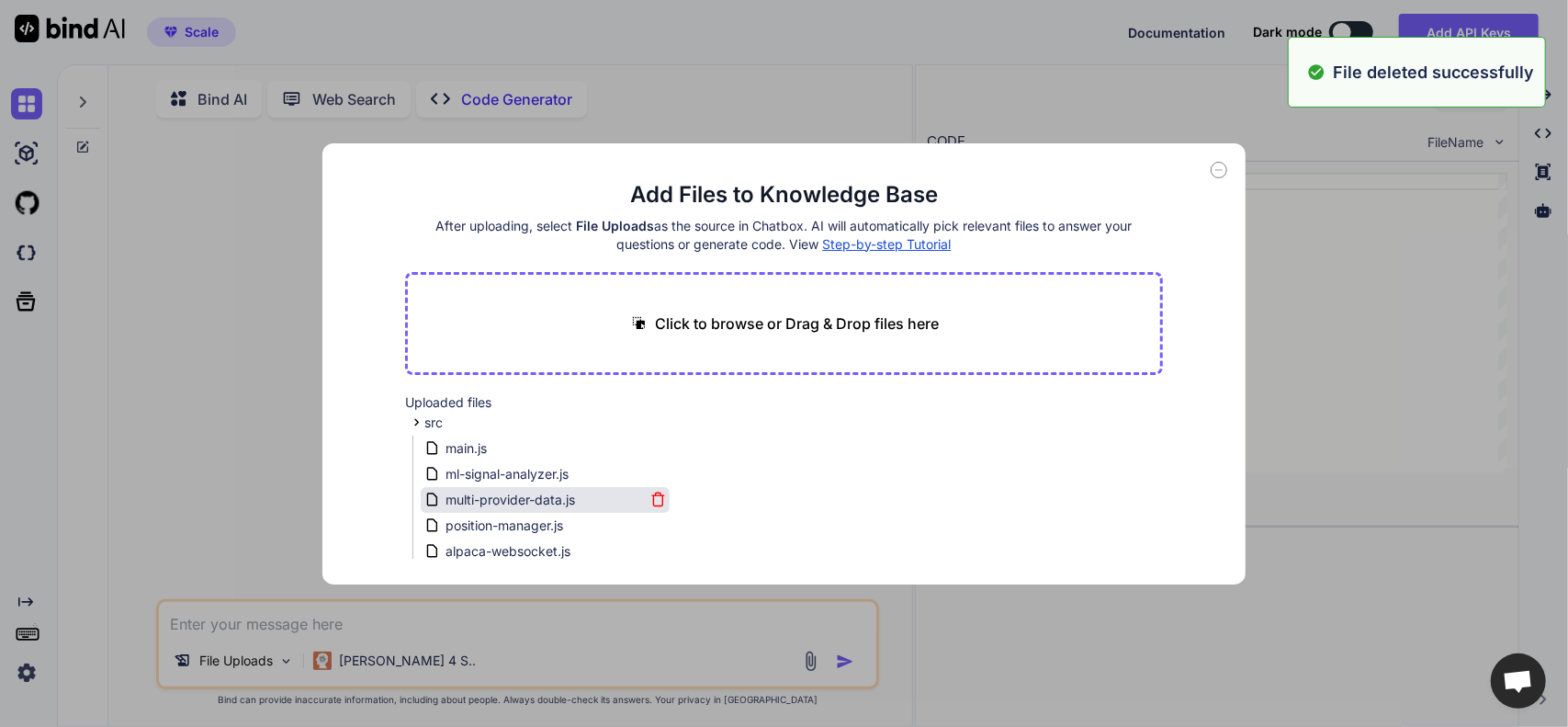
click at [658, 499] on icon at bounding box center [658, 500] width 10 height 10
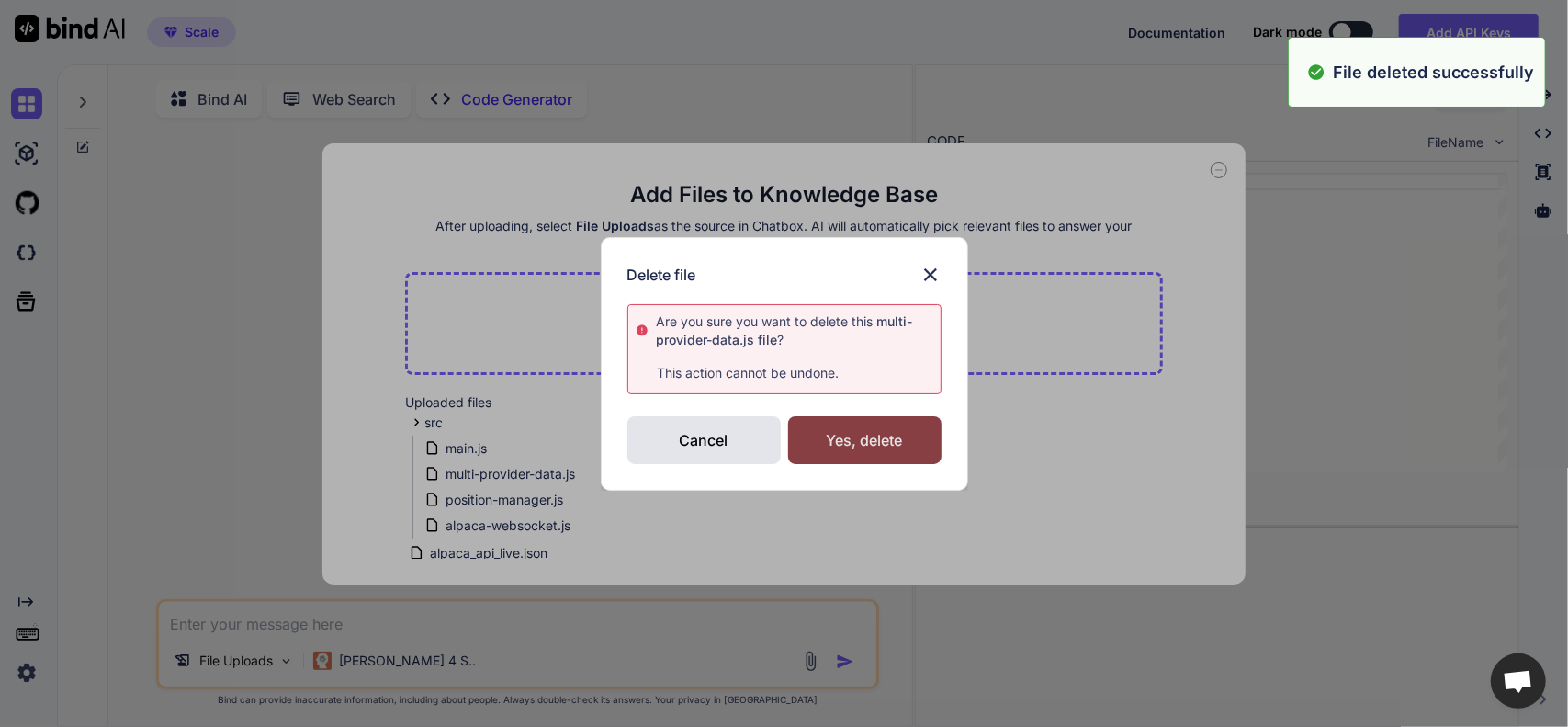
click at [836, 454] on div "Yes, delete" at bounding box center [864, 439] width 154 height 47
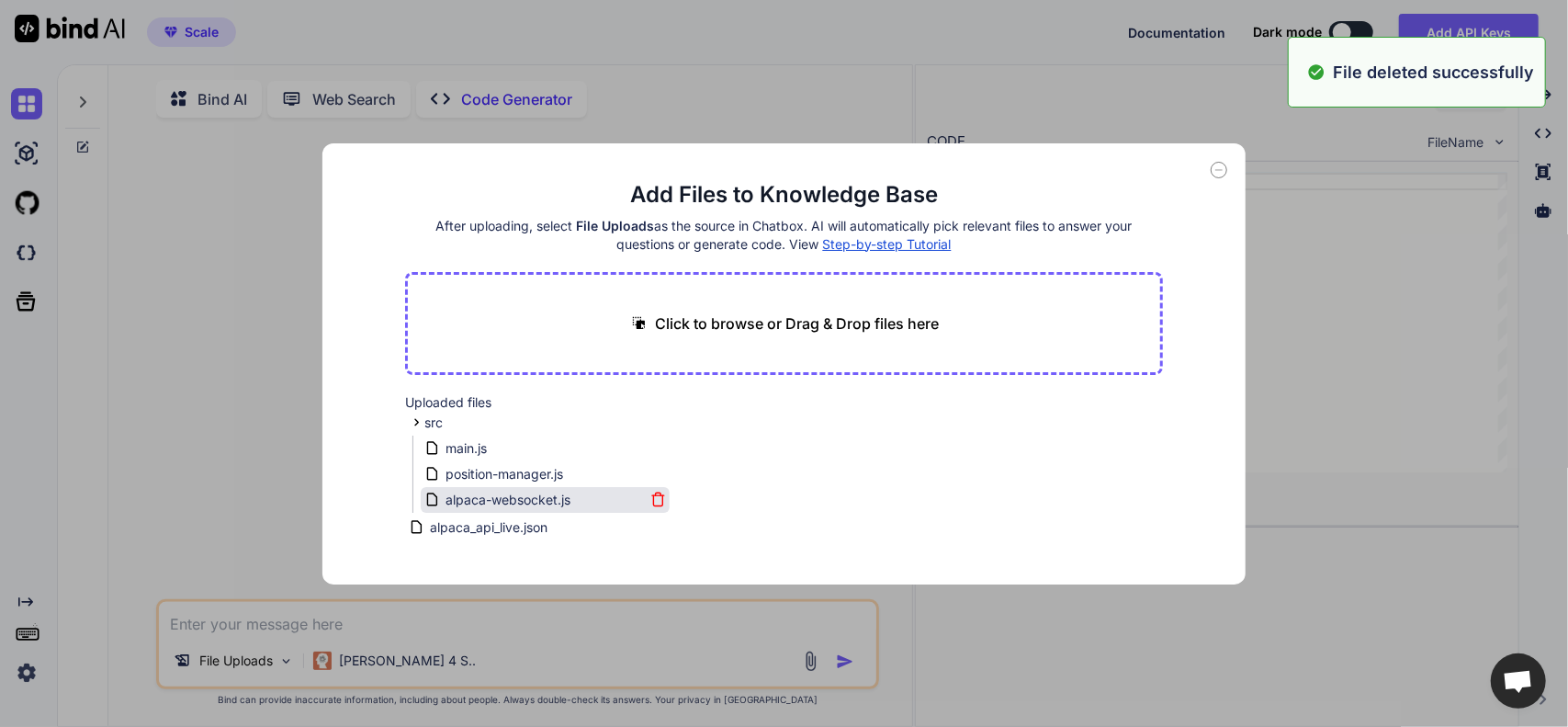
click at [653, 497] on icon at bounding box center [658, 500] width 10 height 10
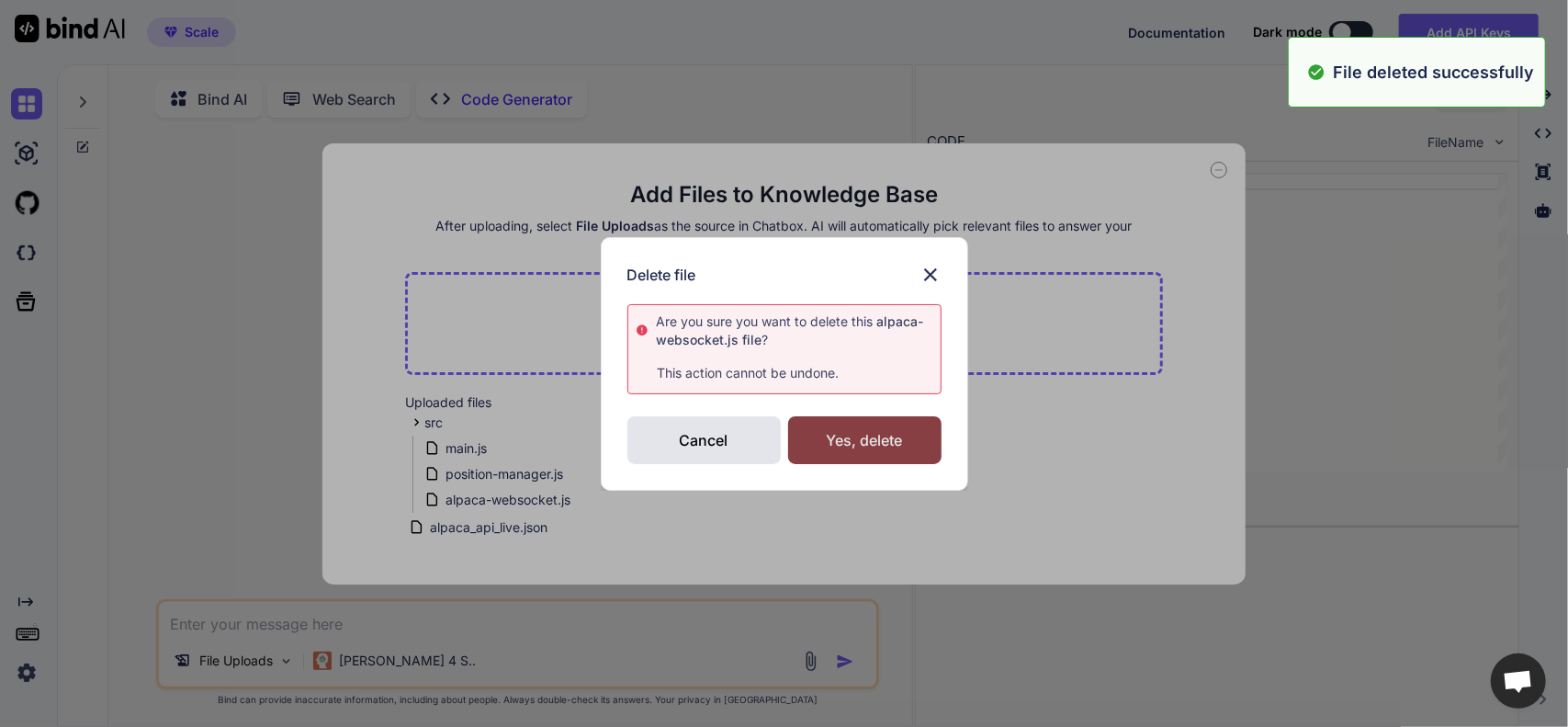
click at [855, 436] on div "Yes, delete" at bounding box center [864, 439] width 154 height 47
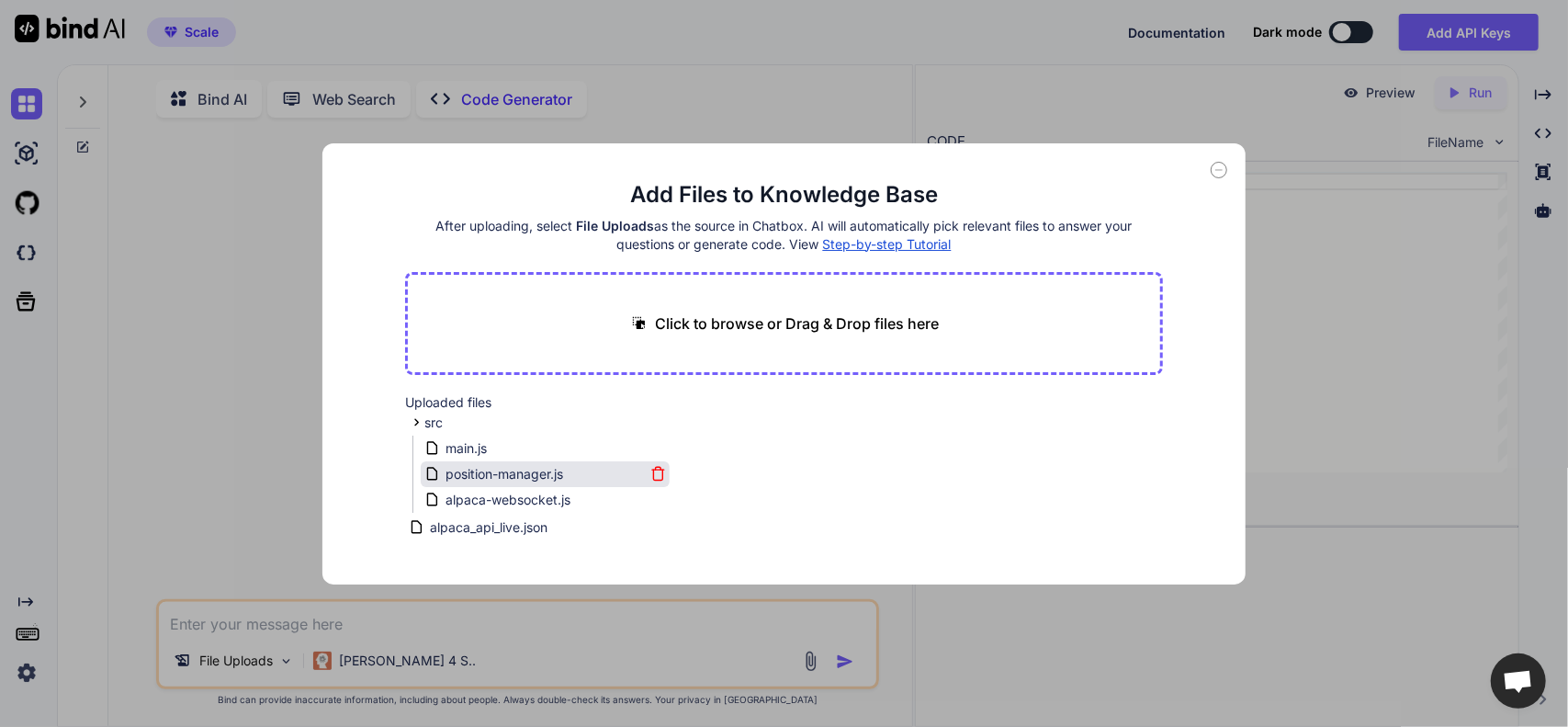
click at [659, 472] on icon at bounding box center [658, 475] width 10 height 10
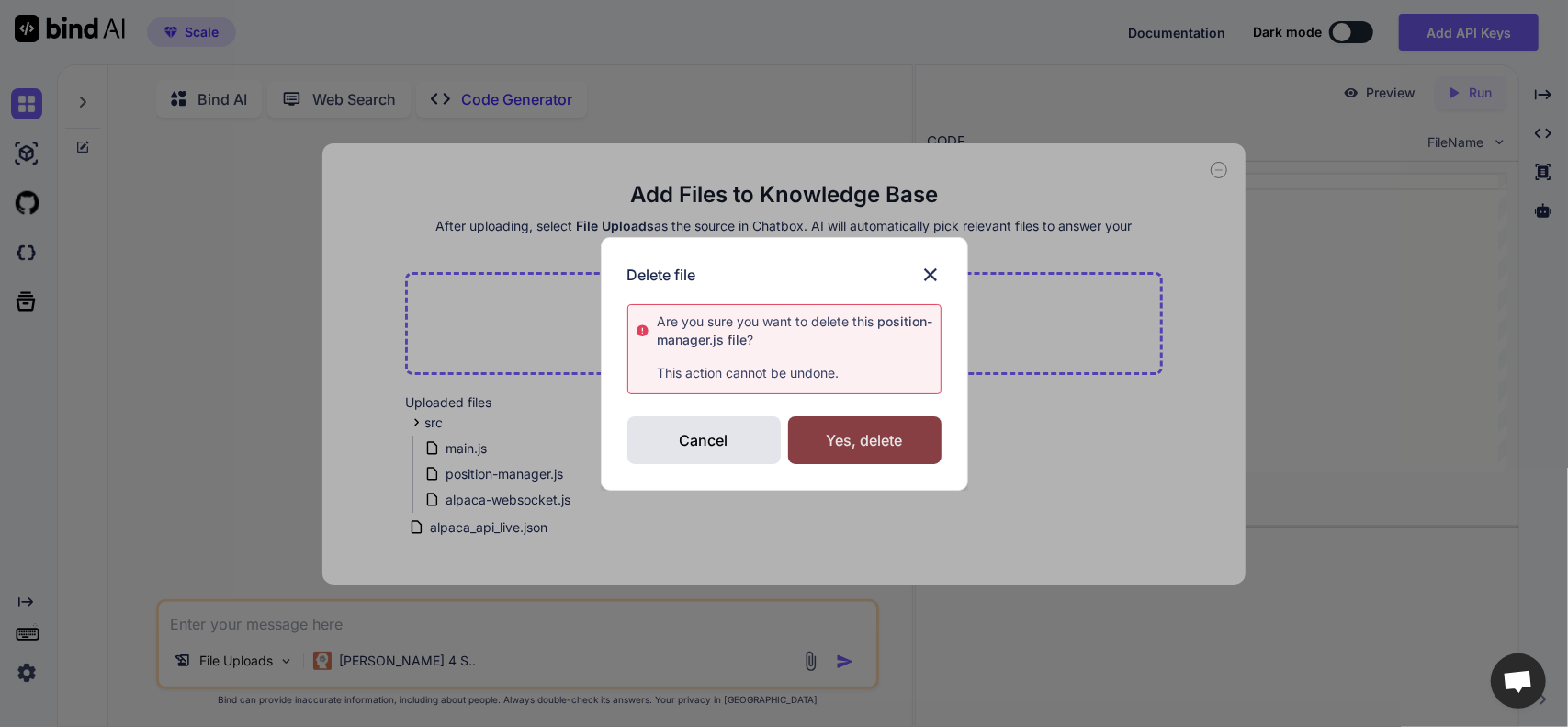
click at [825, 453] on div "Yes, delete" at bounding box center [864, 439] width 154 height 47
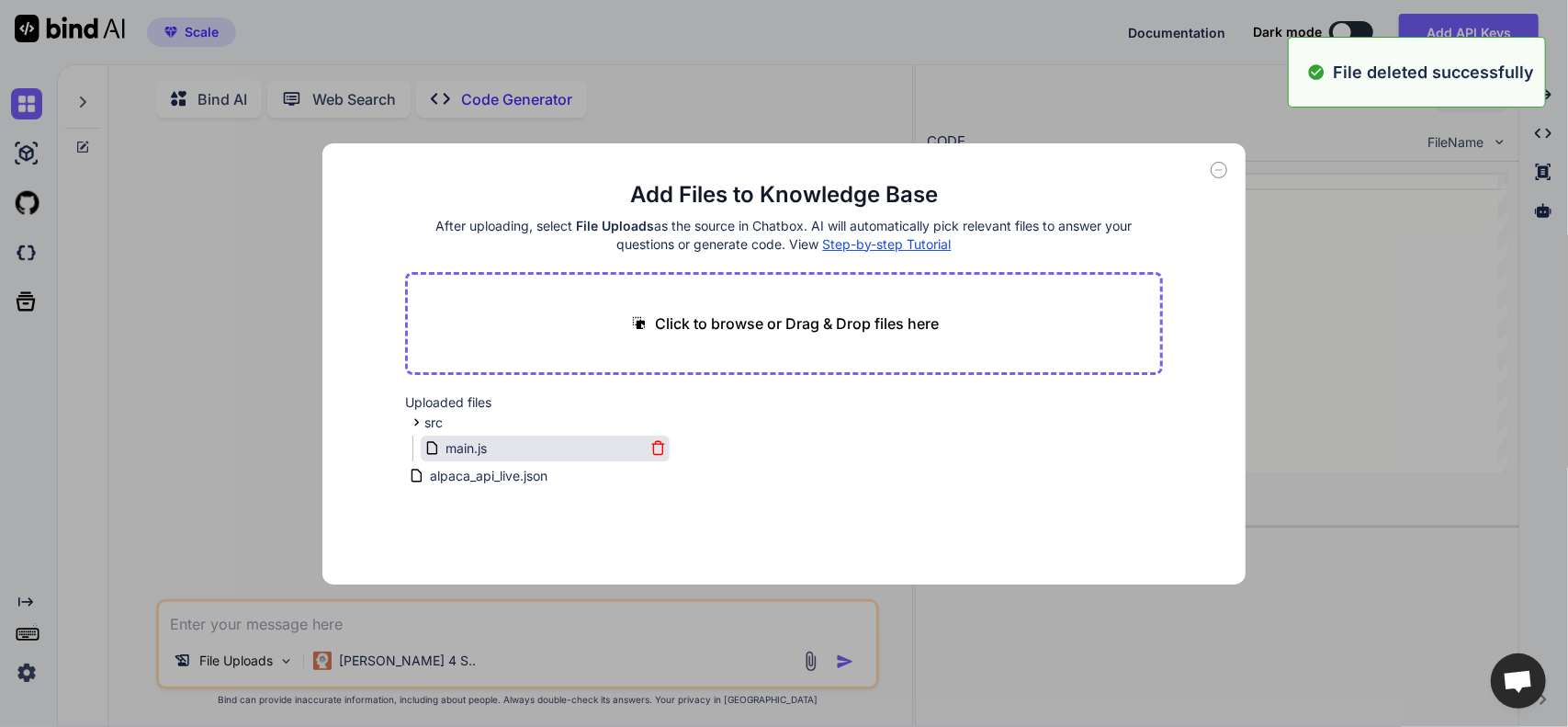
click at [653, 444] on icon at bounding box center [659, 444] width 12 height 0
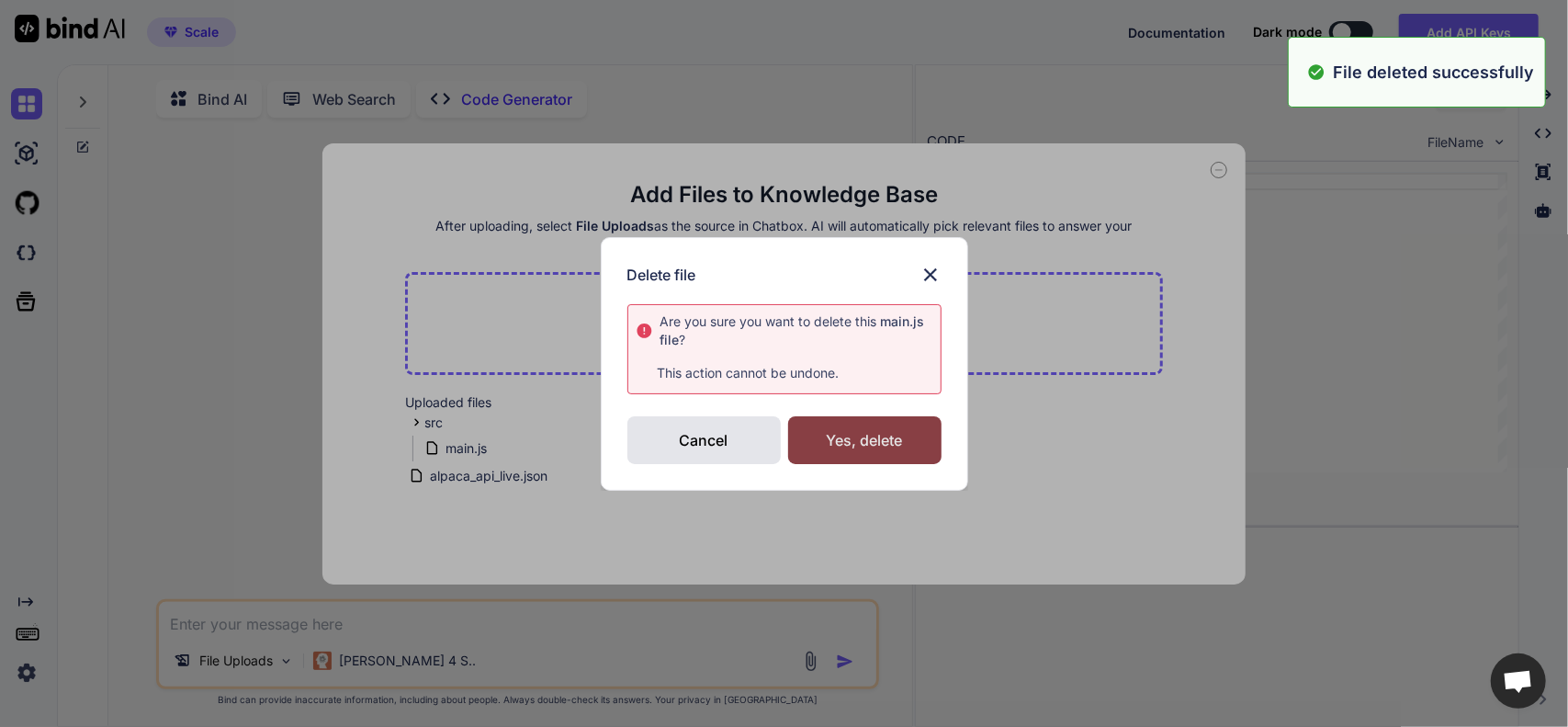
click at [816, 442] on div "Yes, delete" at bounding box center [864, 439] width 154 height 47
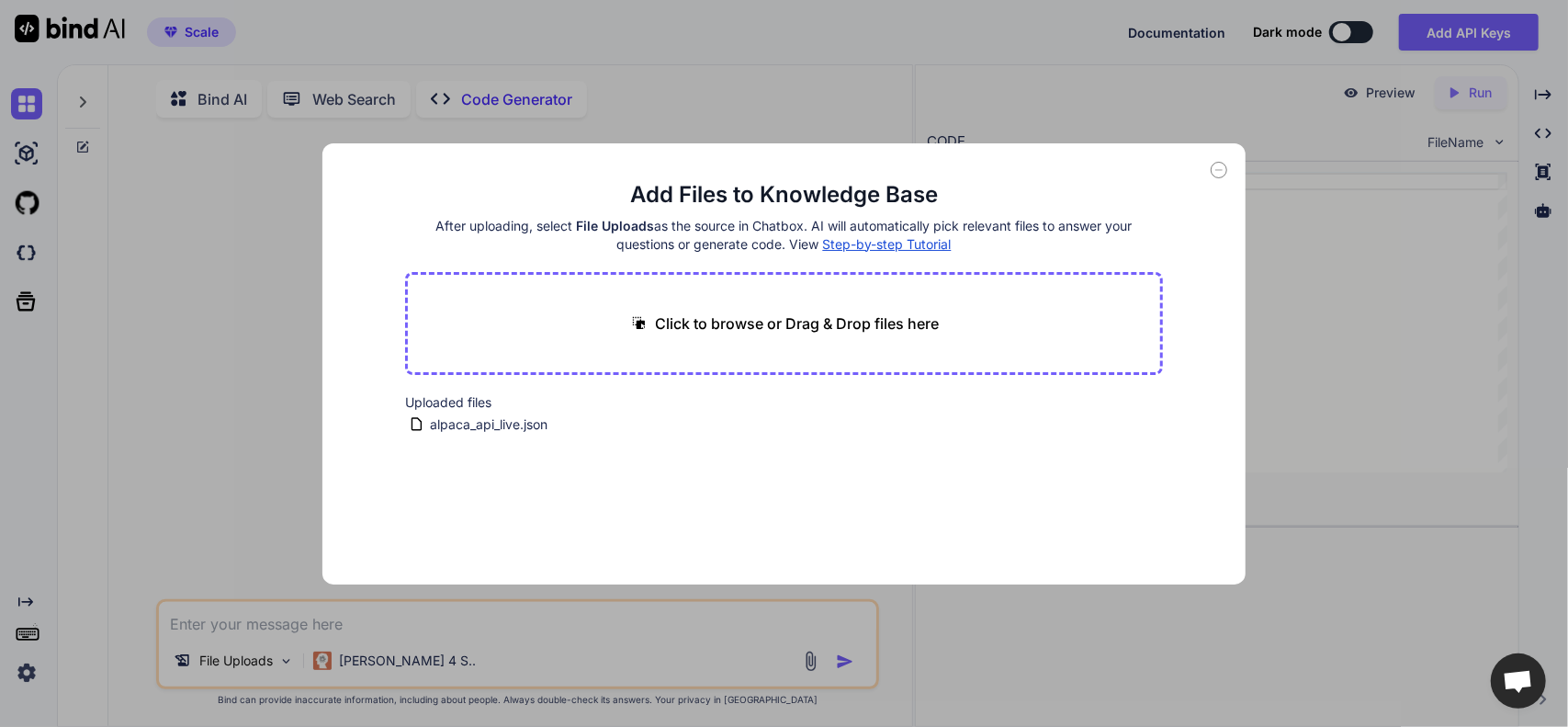
click at [695, 322] on p "Click to browse or Drag & Drop files here" at bounding box center [798, 323] width 284 height 22
type input "C:\fakepath\index.html"
click at [785, 402] on icon at bounding box center [783, 407] width 15 height 15
click at [1132, 523] on button "Finish" at bounding box center [1130, 529] width 65 height 37
click at [292, 271] on div "Add Files to Knowledge Base After uploading, select File Uploads as the source …" at bounding box center [784, 364] width 1568 height 727
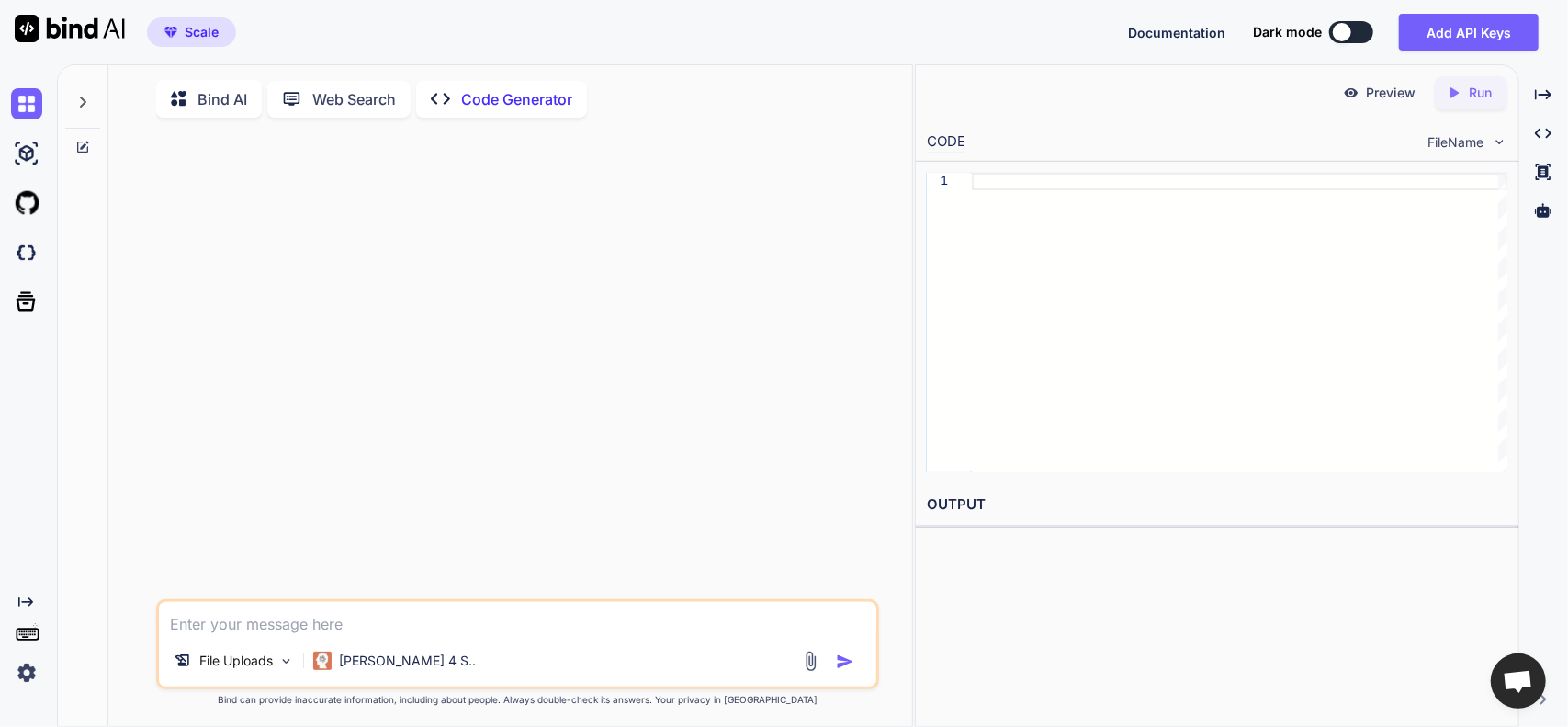
click at [373, 631] on textarea at bounding box center [517, 618] width 718 height 33
click at [286, 619] on textarea at bounding box center [517, 618] width 718 height 33
type textarea "z"
type textarea "g"
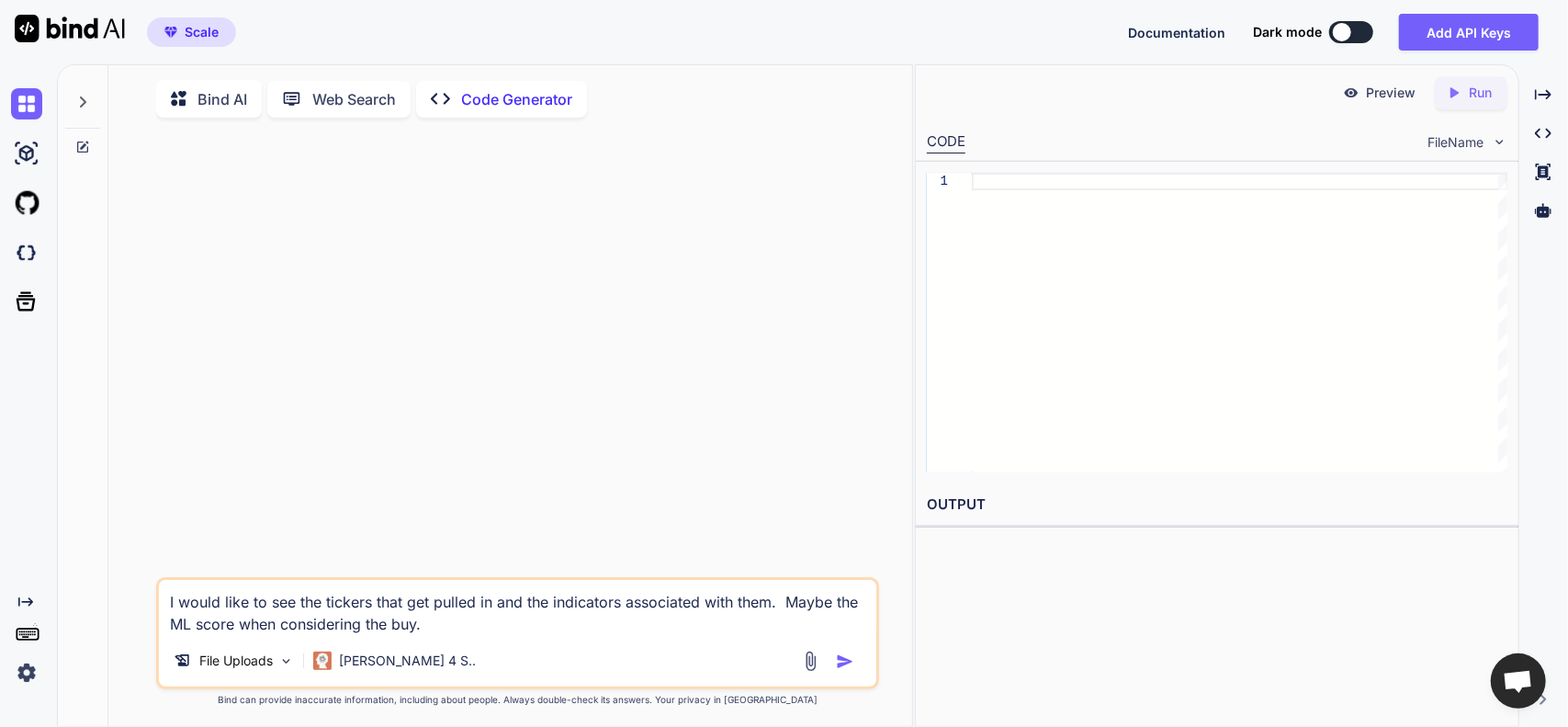
click at [465, 629] on textarea "I would like to see the tickers that get pulled in and the indicators associate…" at bounding box center [517, 607] width 718 height 55
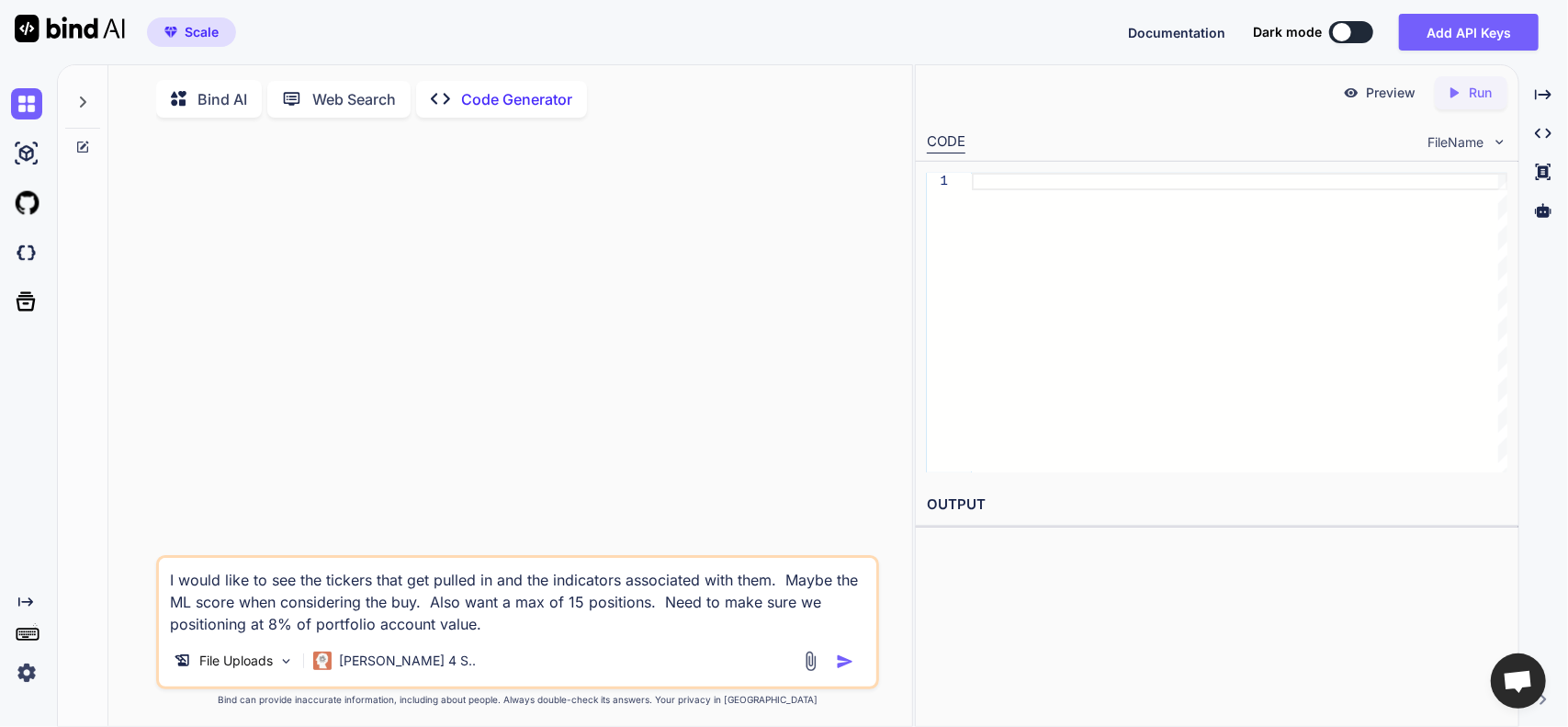
type textarea "I would like to see the tickers that get pulled in and the indicators associate…"
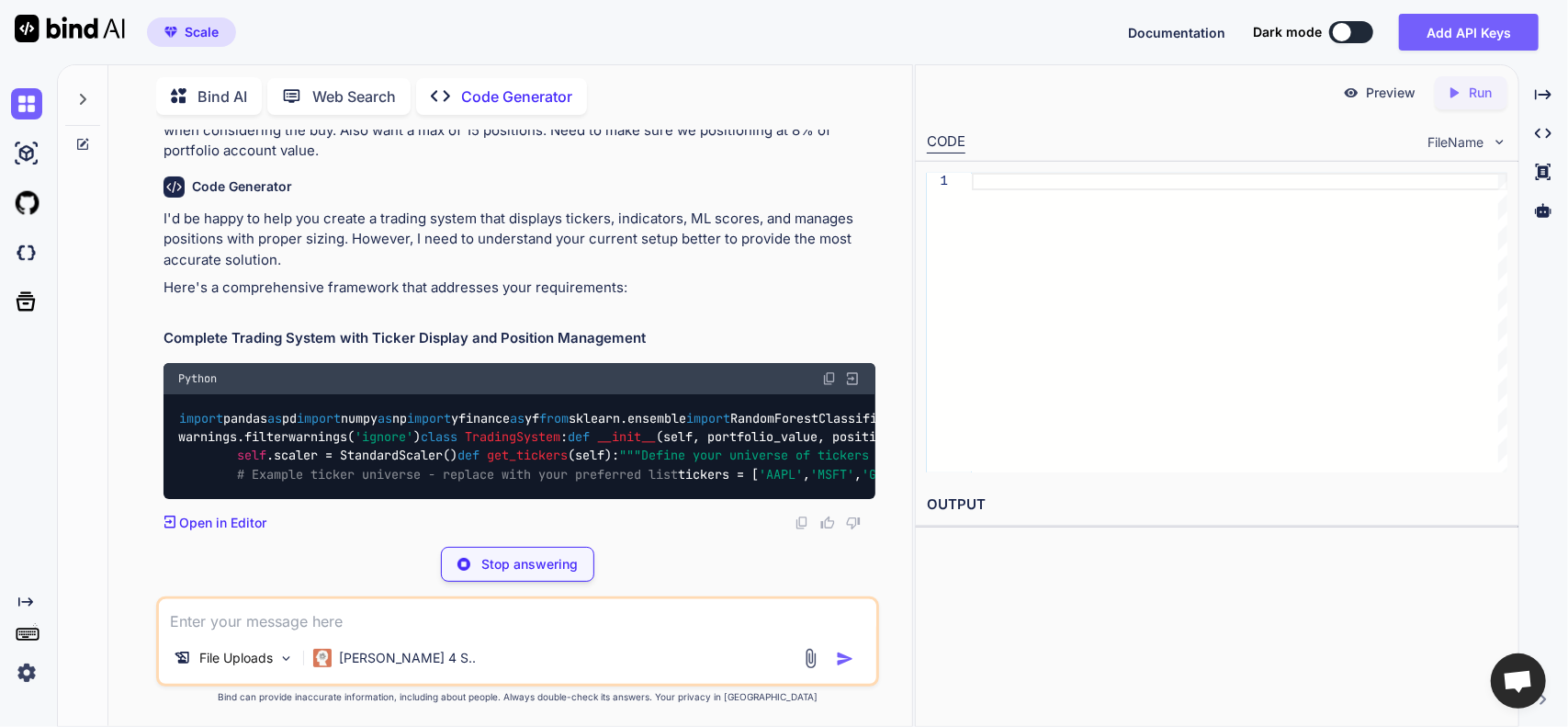
scroll to position [172, 0]
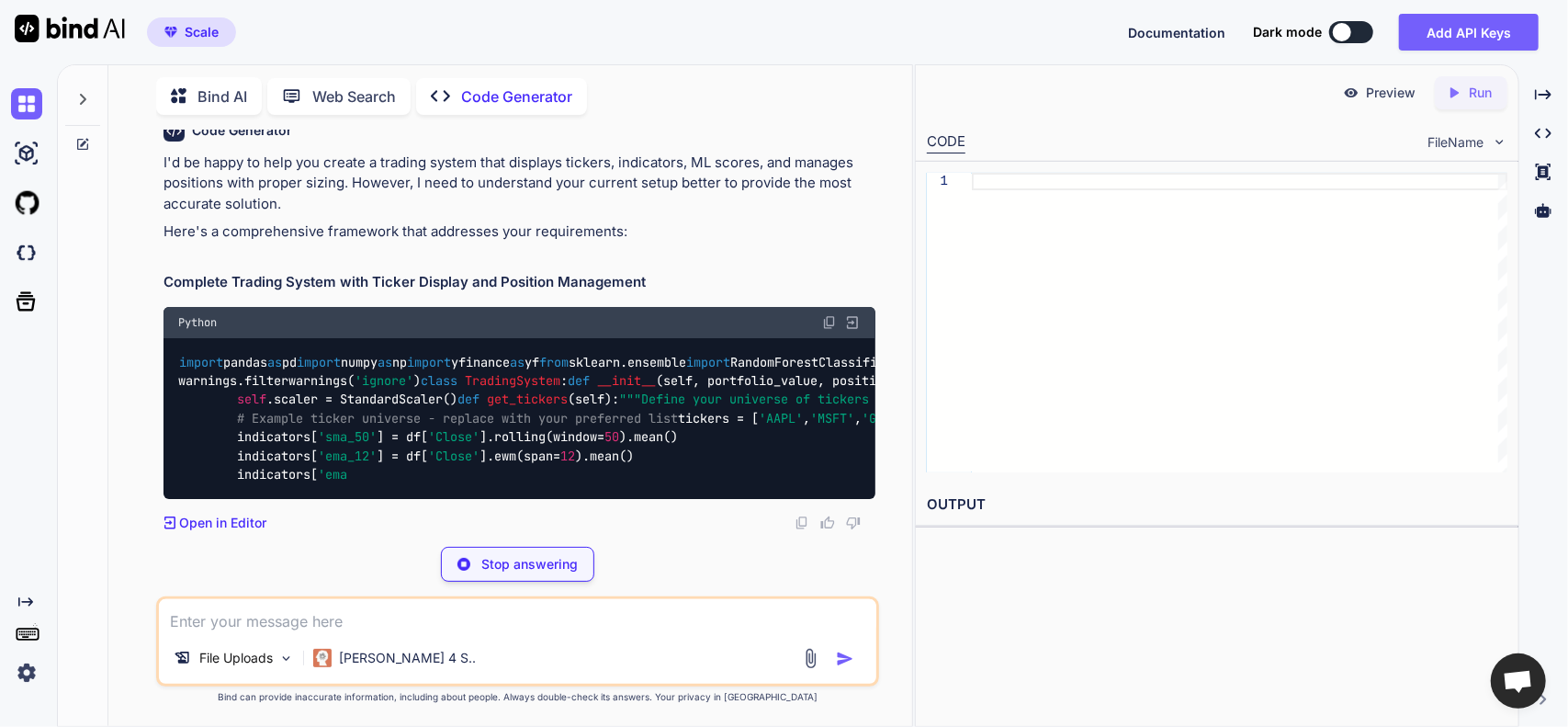
click at [507, 555] on div "Stop answering" at bounding box center [517, 564] width 154 height 35
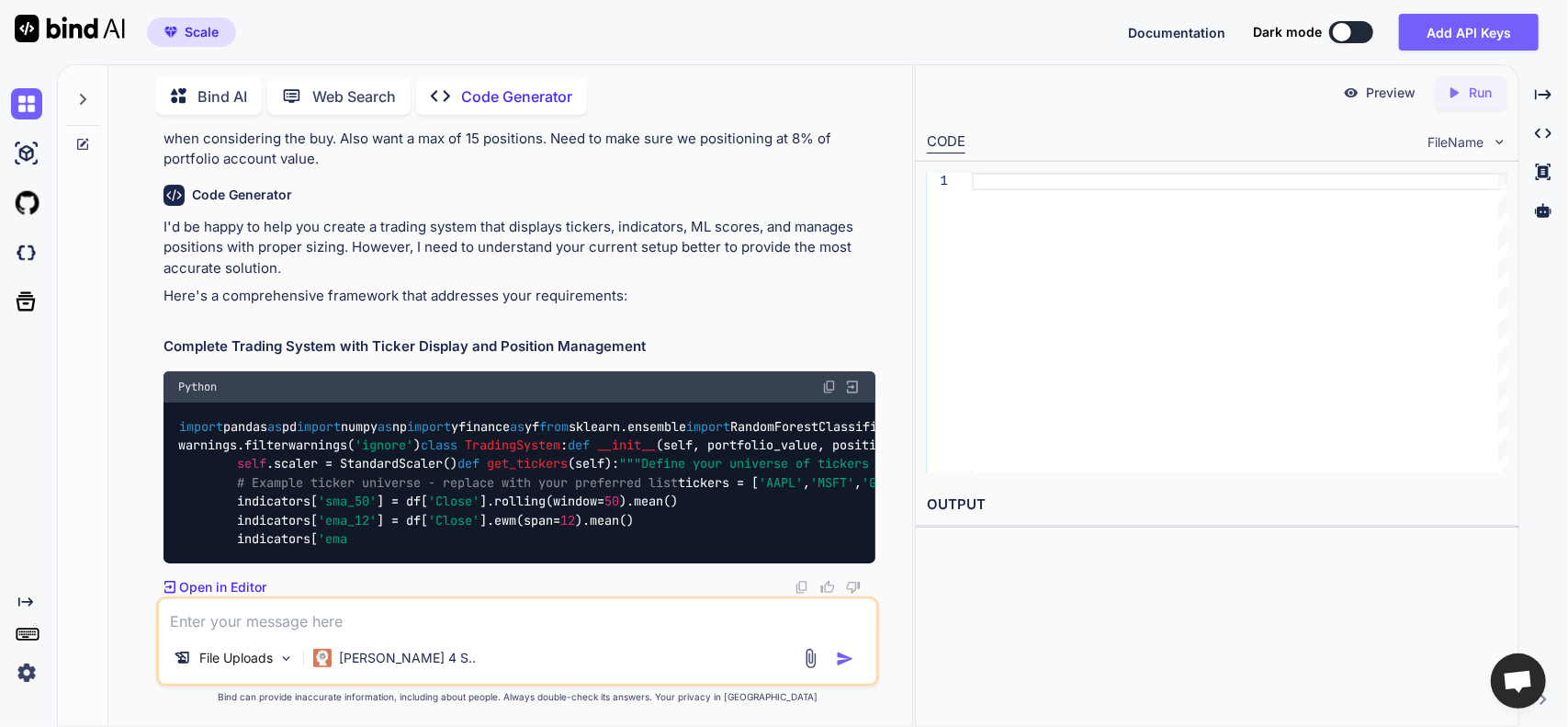
click at [406, 617] on textarea at bounding box center [517, 615] width 718 height 33
type textarea "Just modify the index file that is attached."
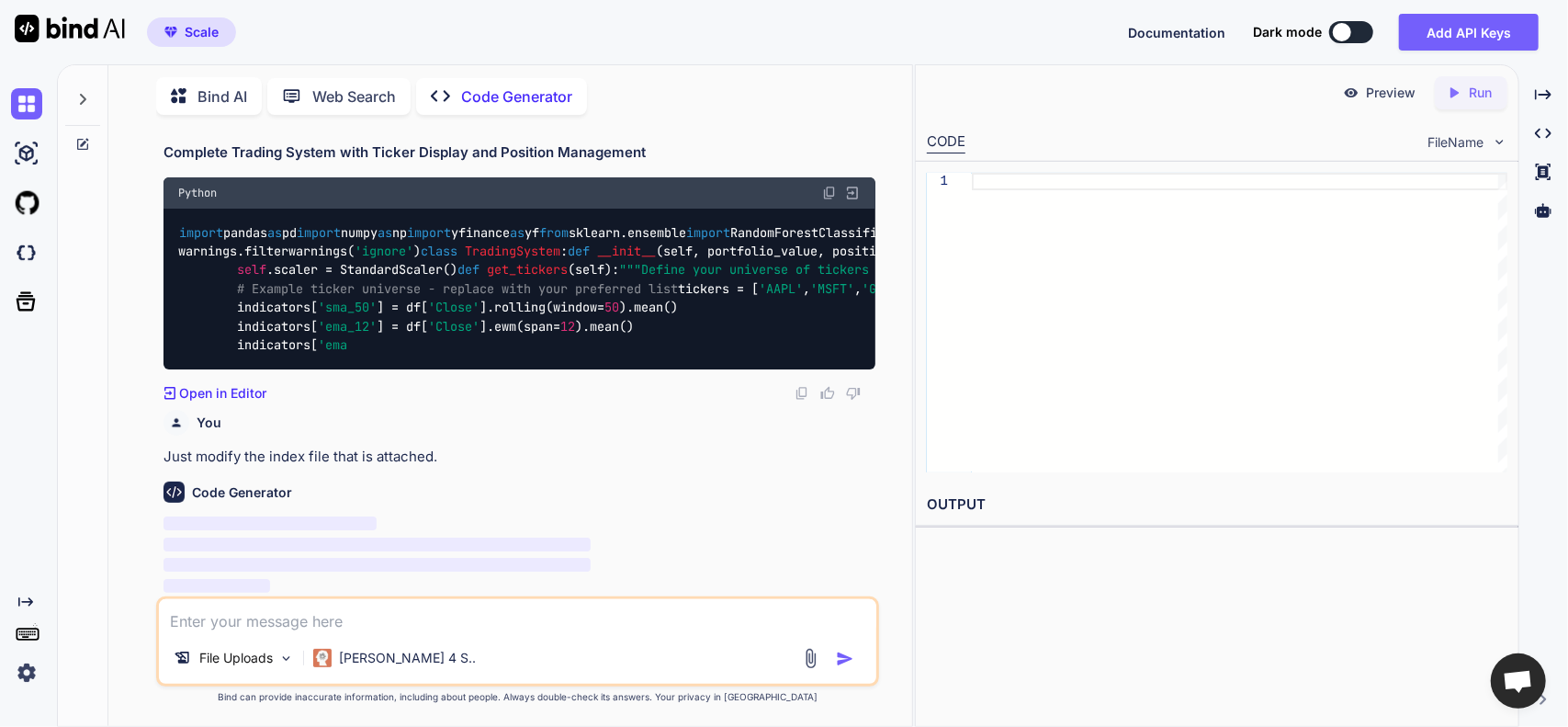
scroll to position [821, 0]
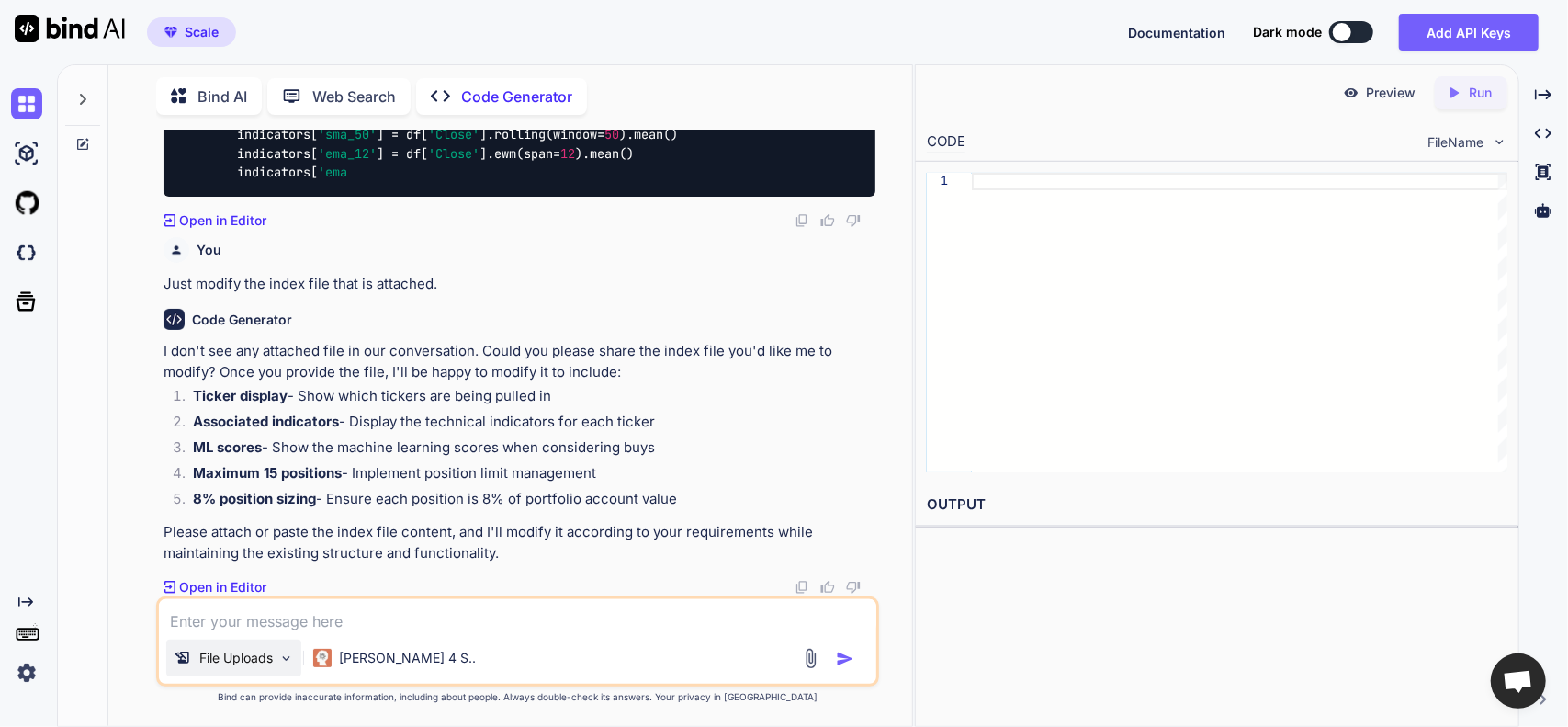
click at [270, 664] on p "File Uploads" at bounding box center [236, 657] width 73 height 18
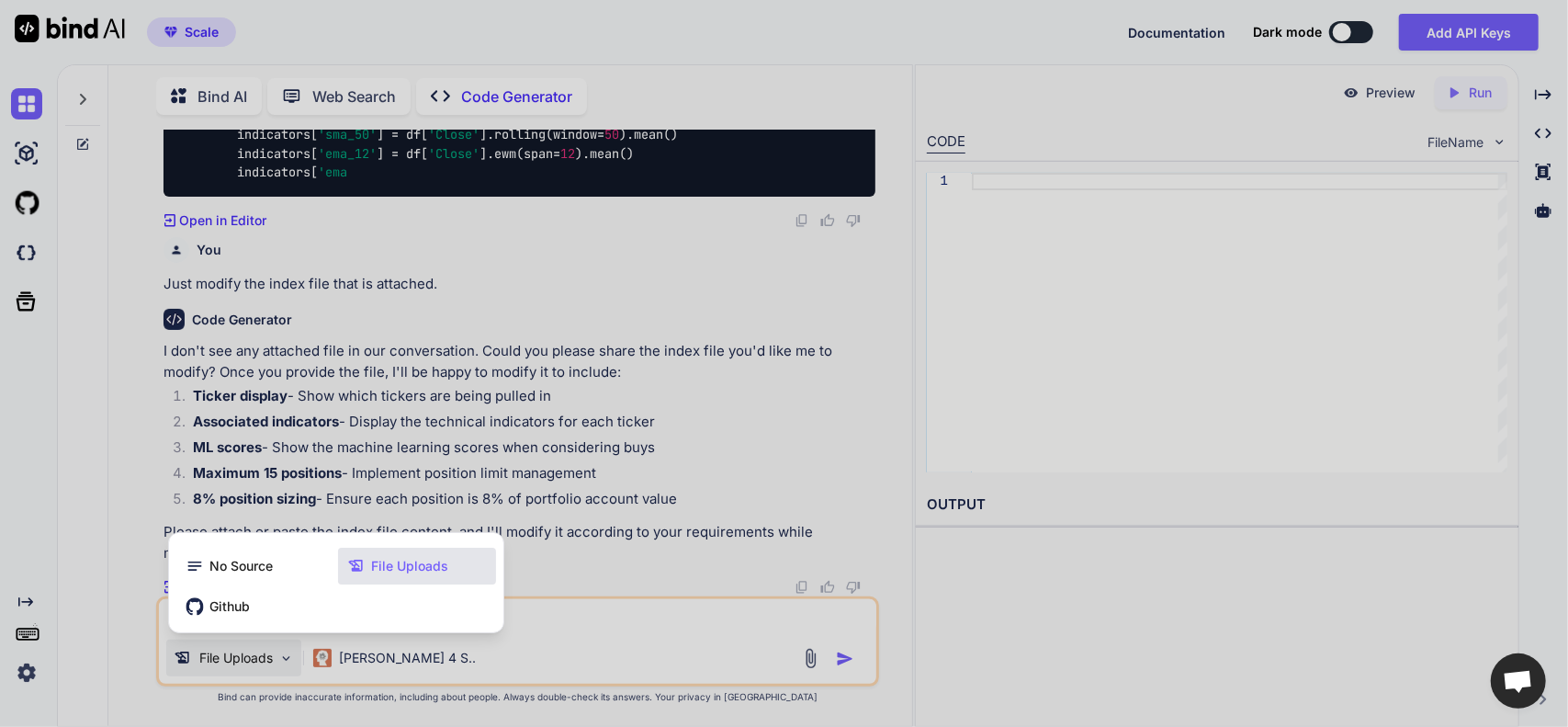
click at [406, 574] on span "File Uploads" at bounding box center [410, 566] width 77 height 18
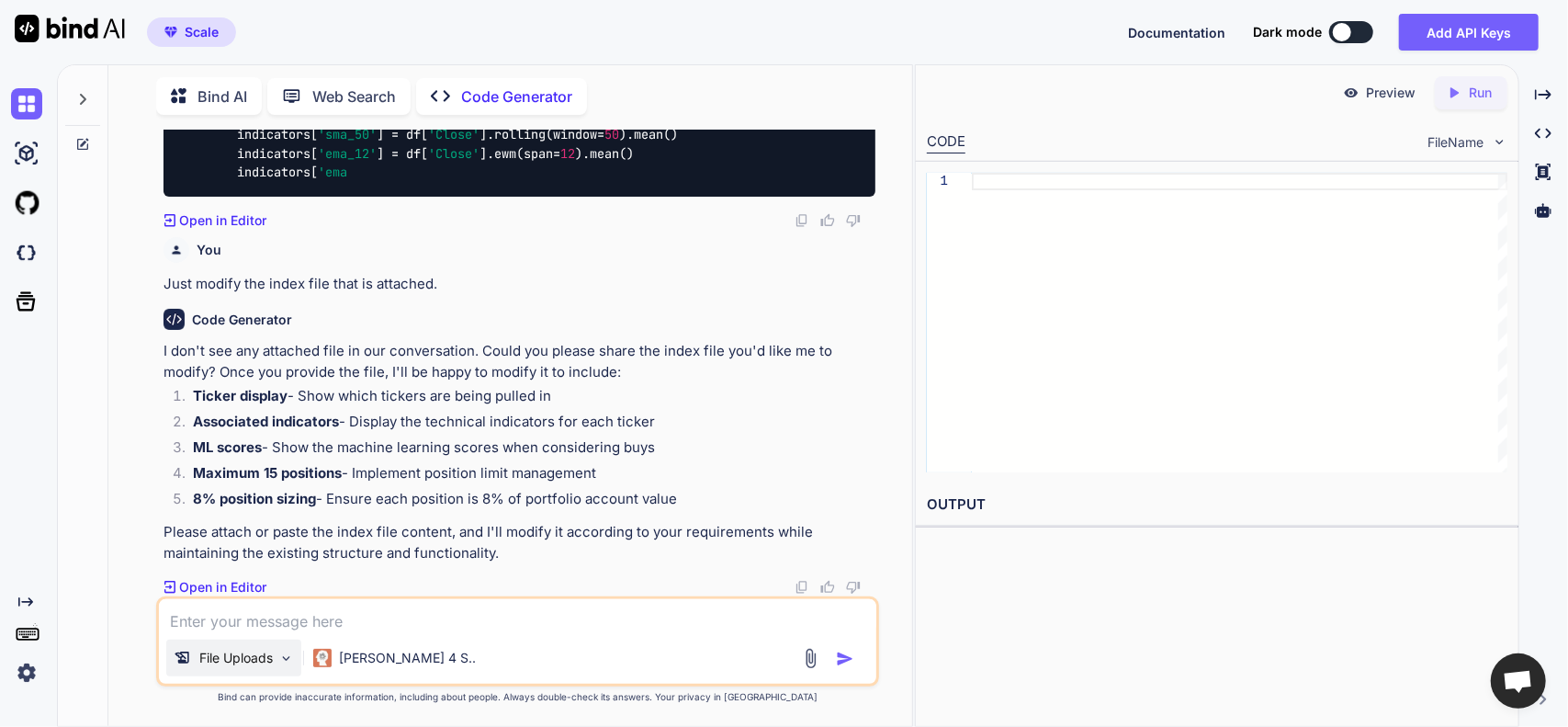
click at [255, 649] on p "File Uploads" at bounding box center [236, 657] width 73 height 18
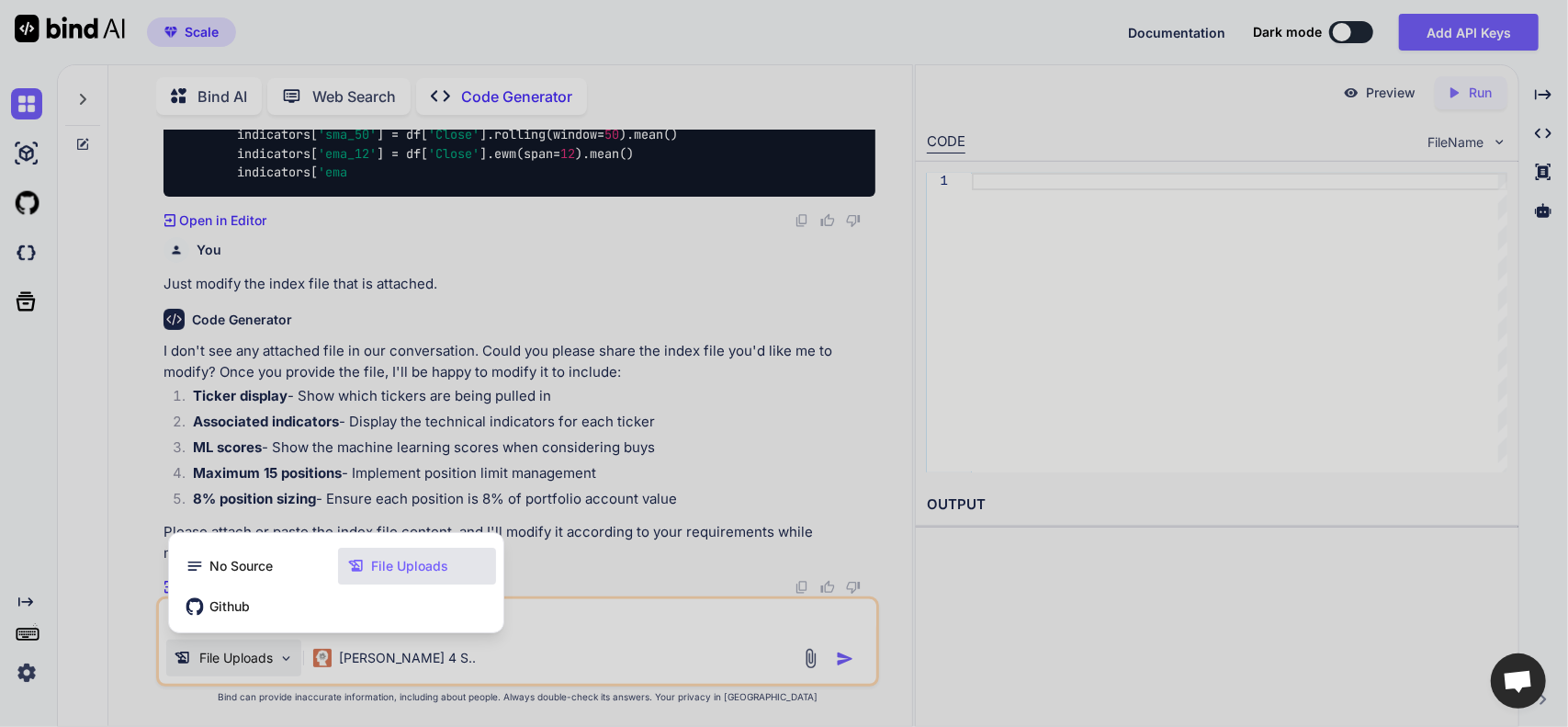
click at [257, 654] on div at bounding box center [784, 364] width 1568 height 727
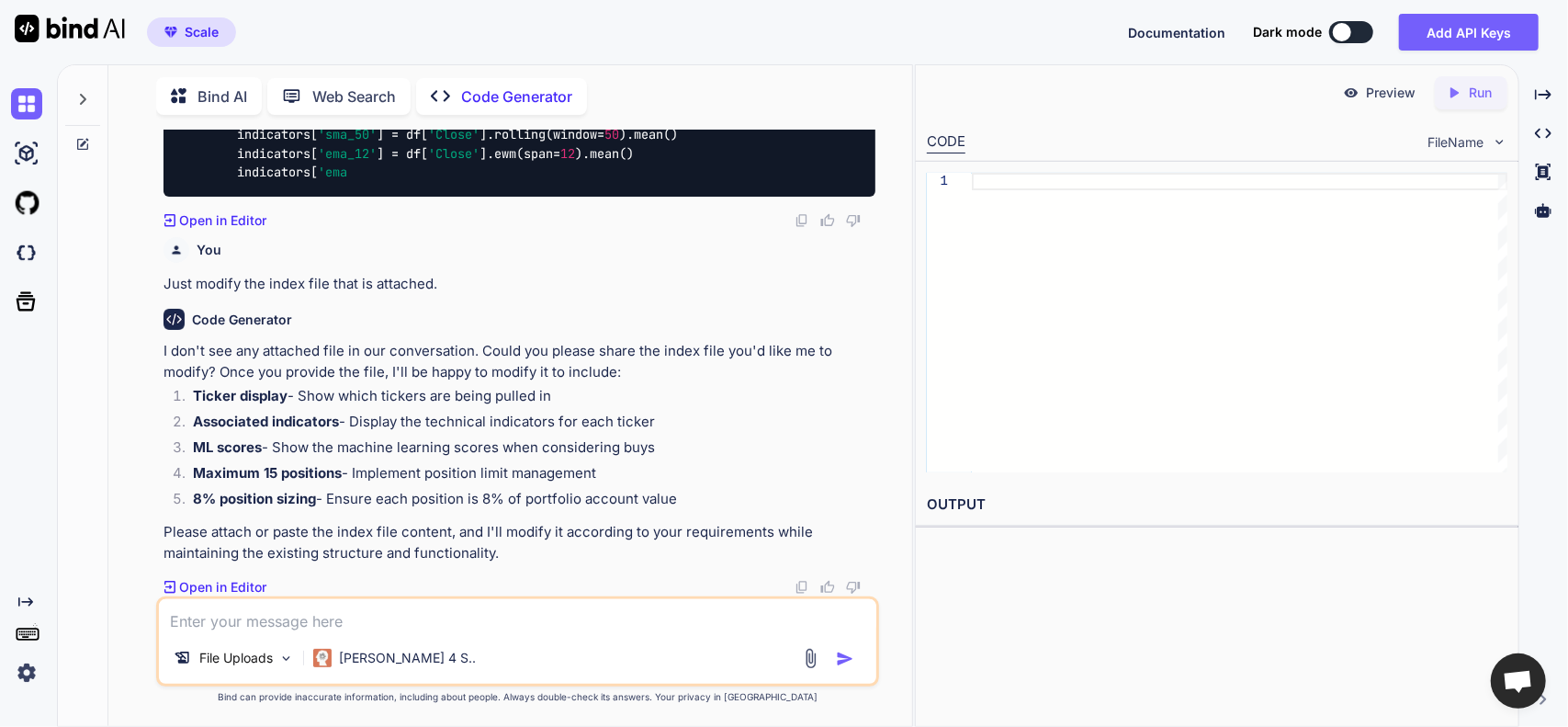
click at [806, 654] on img at bounding box center [811, 658] width 21 height 21
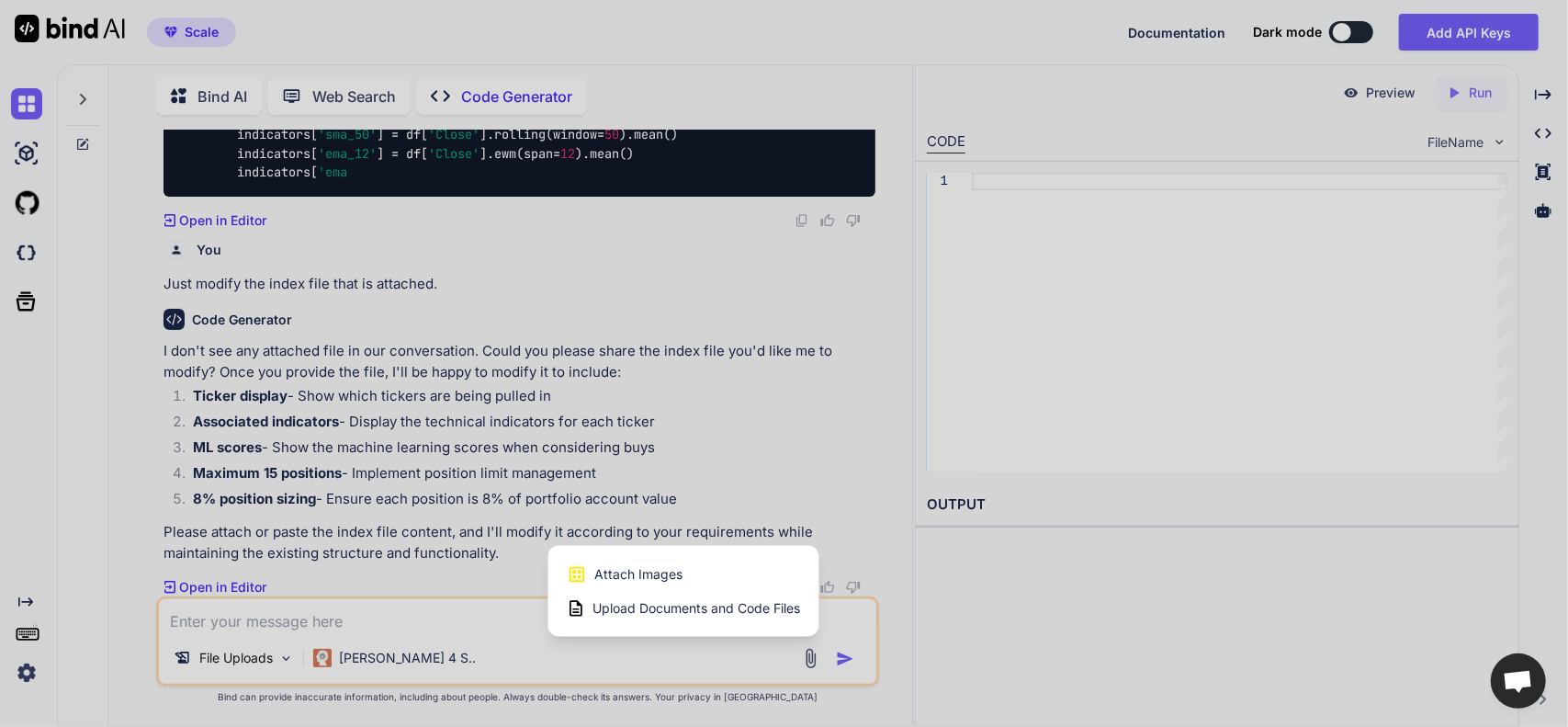
click at [665, 605] on span "Upload Documents and Code Files" at bounding box center [696, 607] width 208 height 18
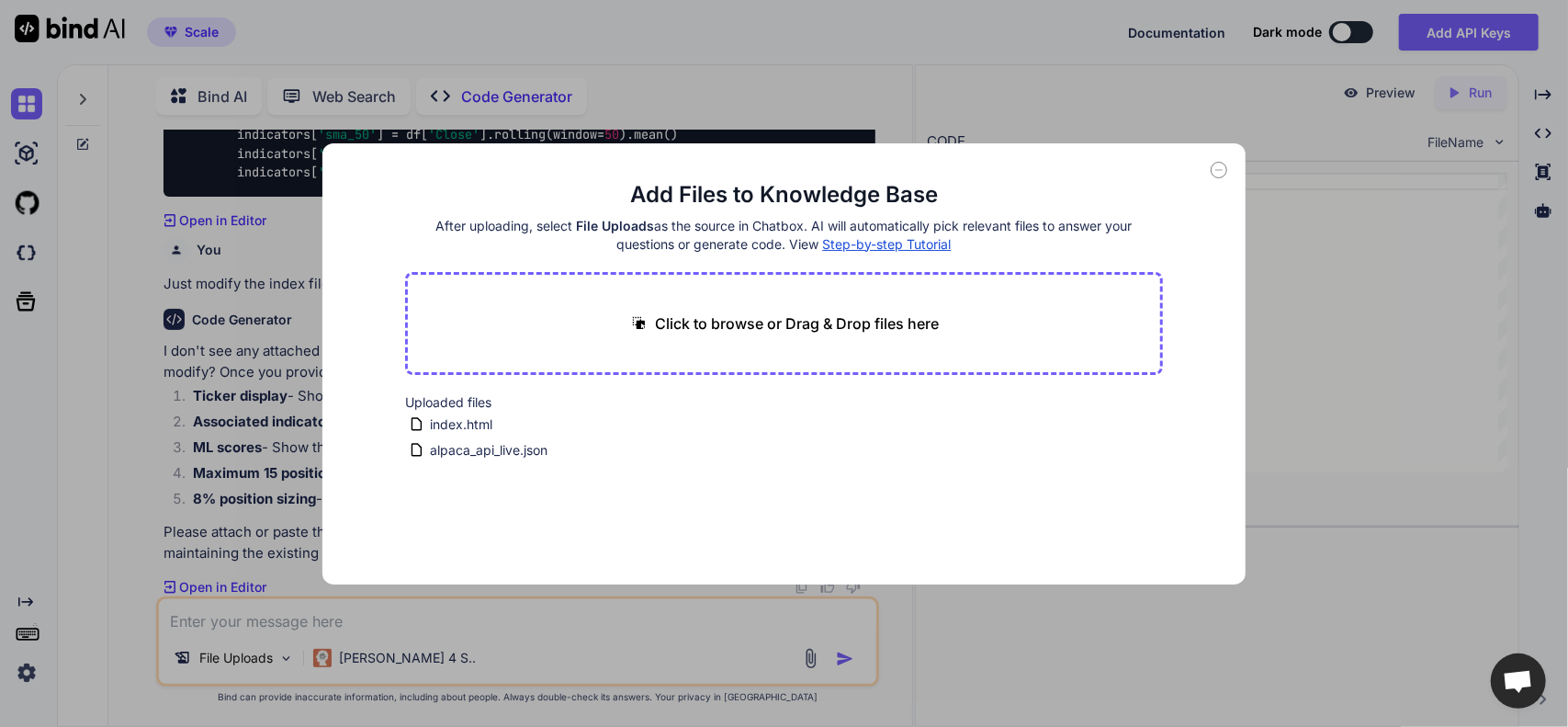
click at [423, 607] on div "Add Files to Knowledge Base After uploading, select File Uploads as the source …" at bounding box center [784, 364] width 1568 height 727
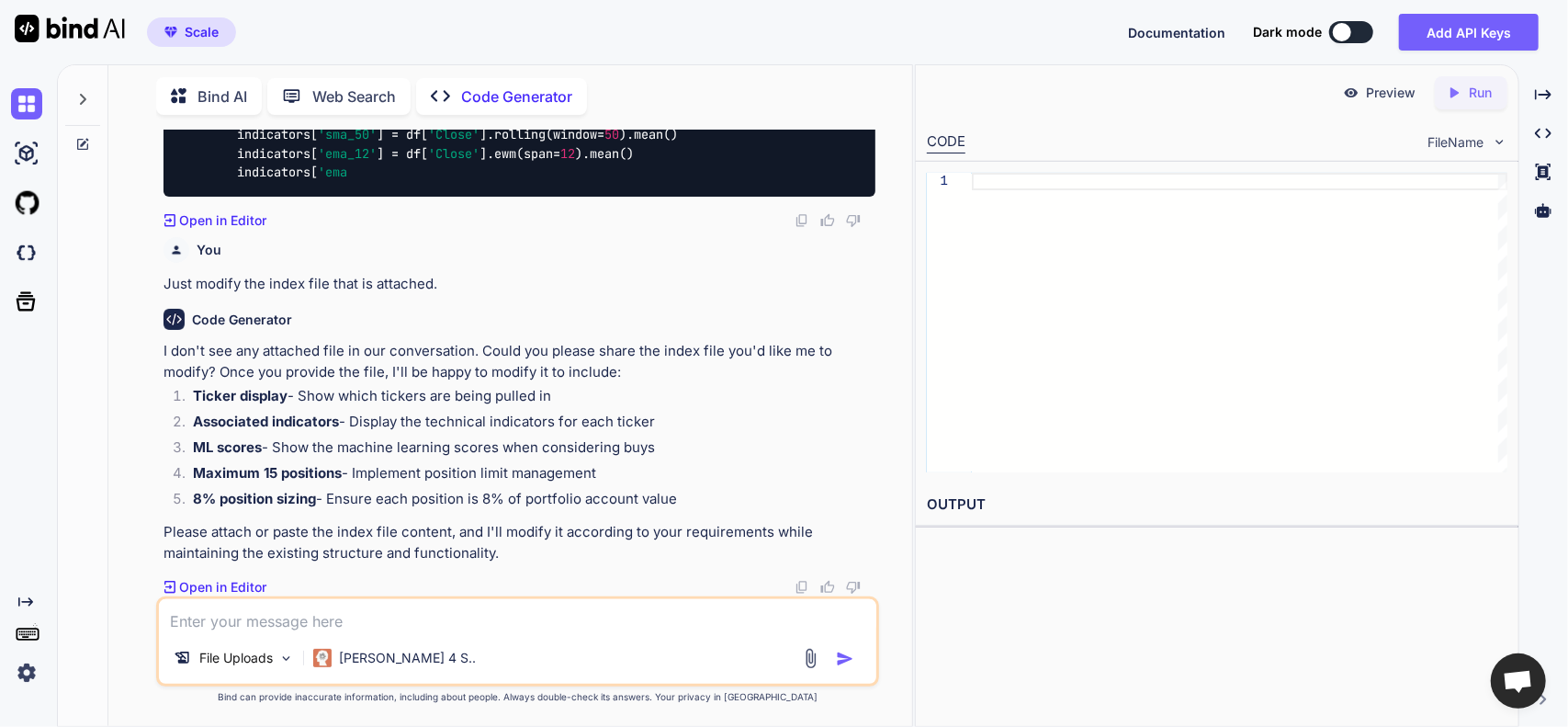
click at [423, 607] on textarea at bounding box center [517, 615] width 718 height 33
click at [412, 619] on textarea at bounding box center [517, 615] width 718 height 33
type textarea "index.html file"
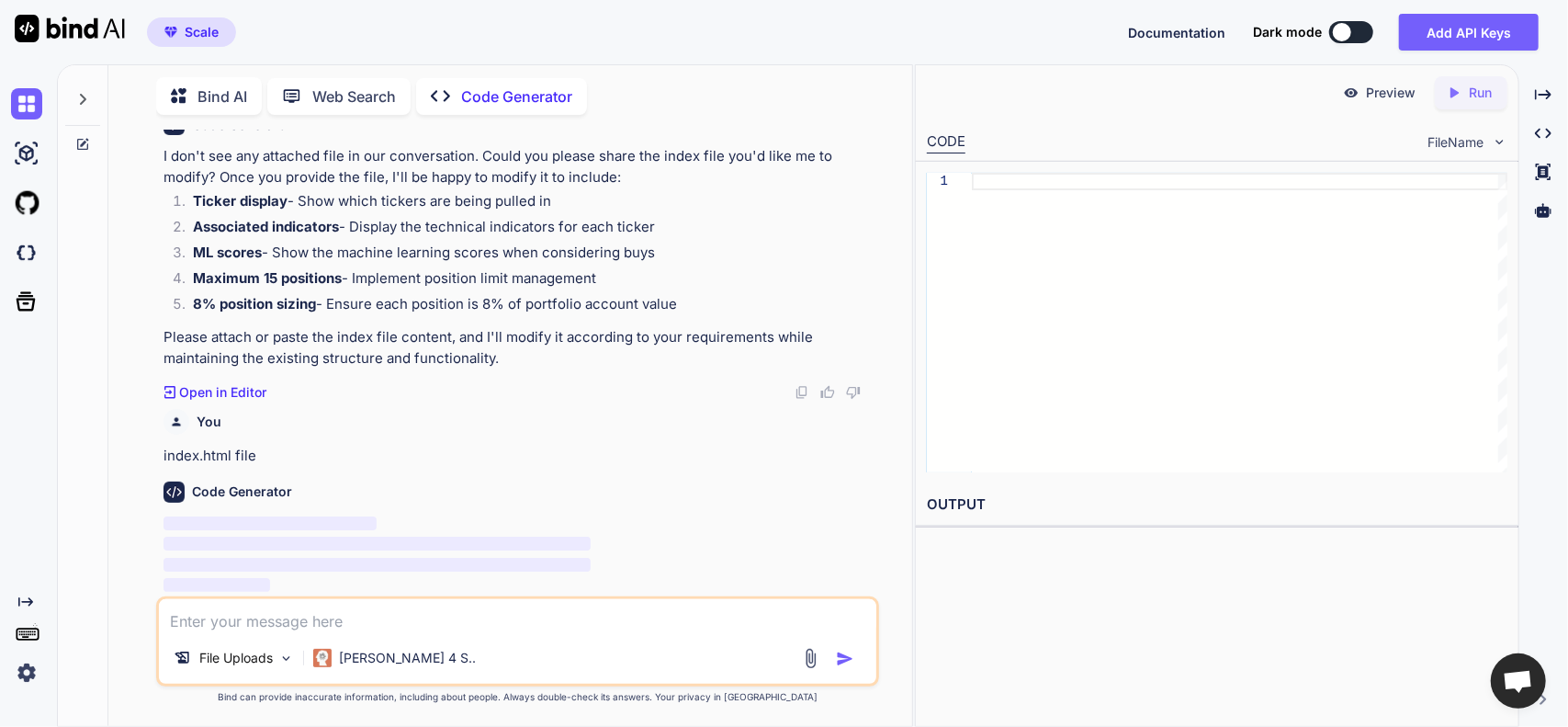
scroll to position [1188, 0]
click at [219, 393] on p "Open in Editor" at bounding box center [222, 392] width 87 height 18
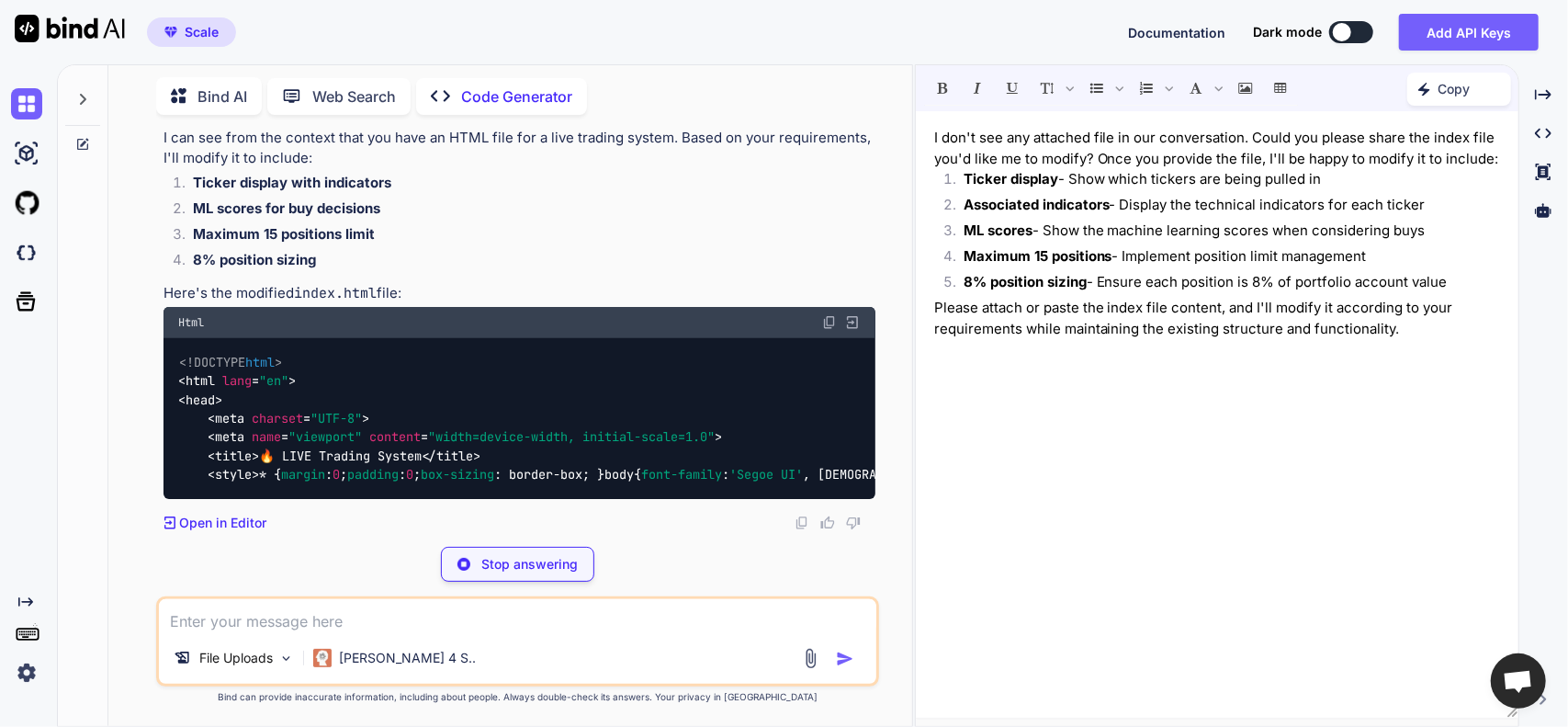
scroll to position [1672, 0]
click at [1542, 128] on icon "Created with Pixso." at bounding box center [1543, 132] width 16 height 16
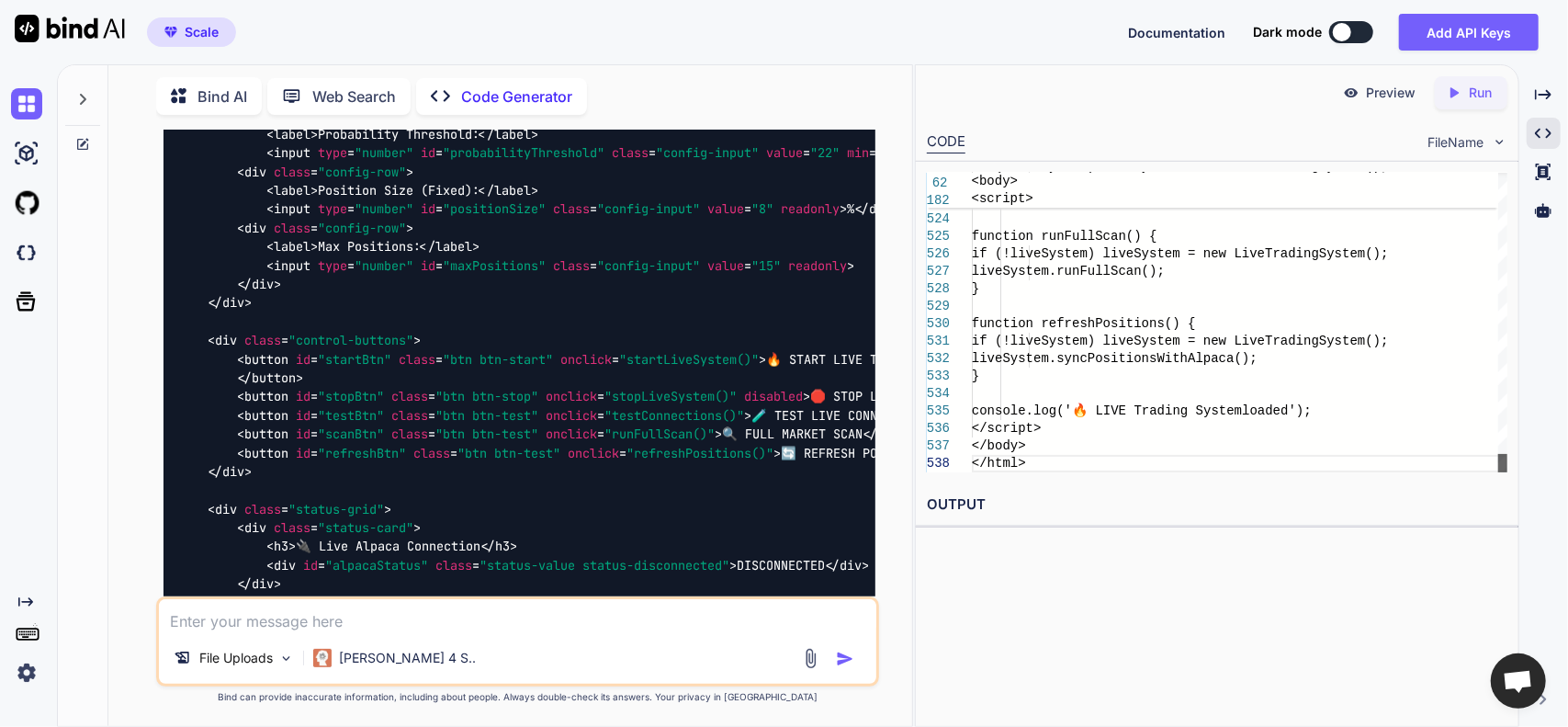
click at [1498, 472] on div at bounding box center [1503, 462] width 10 height 18
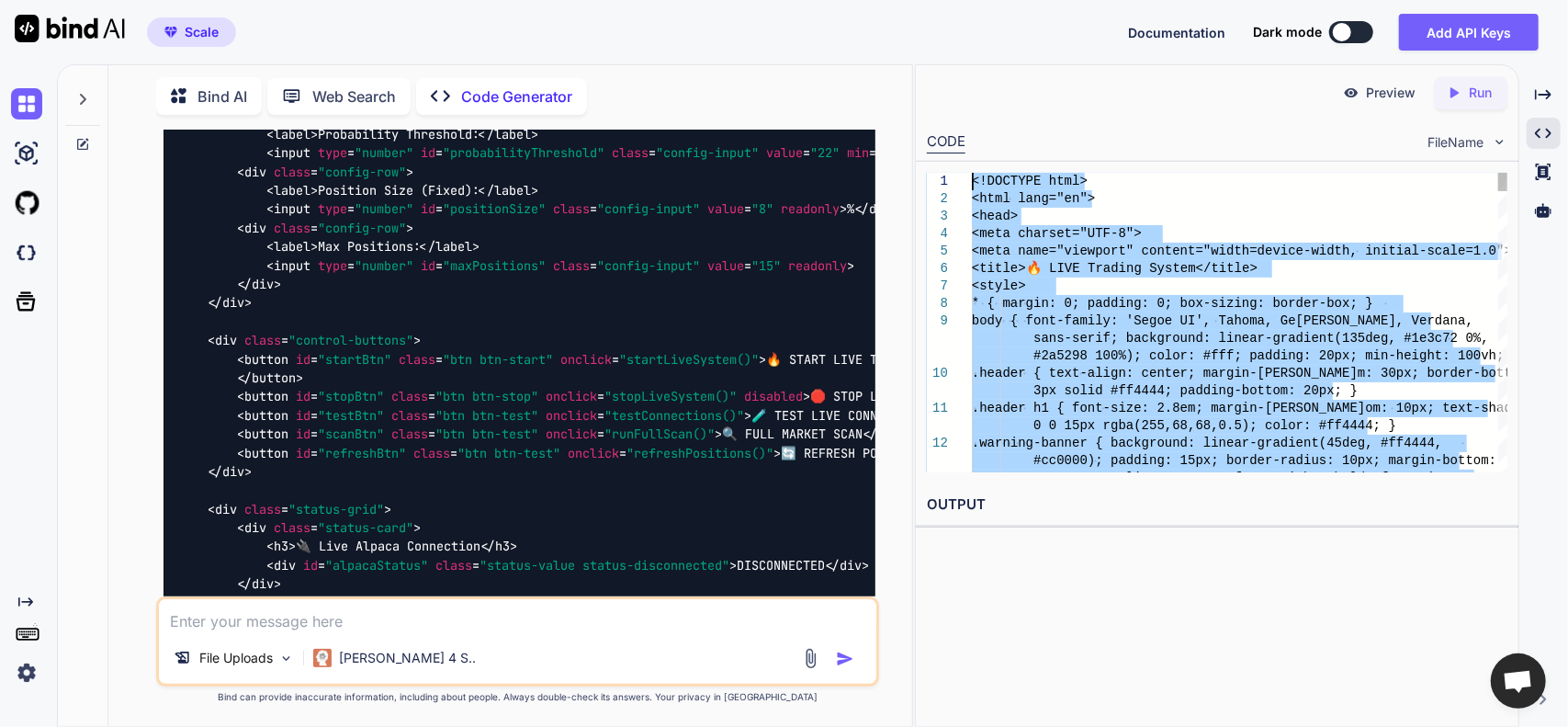
drag, startPoint x: 1039, startPoint y: 448, endPoint x: 848, endPoint y: -10, distance: 496.2
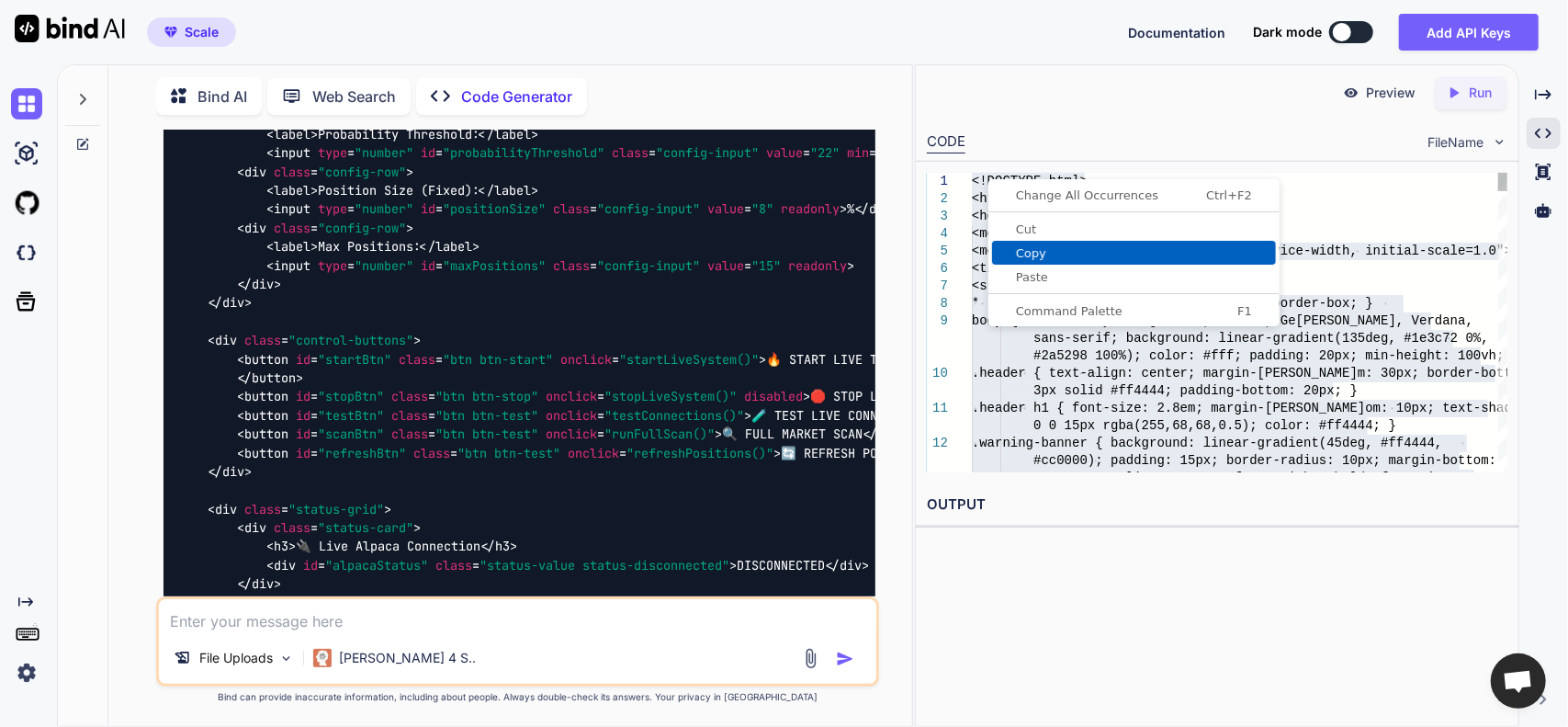
click at [1027, 261] on link "Copy" at bounding box center [1134, 252] width 284 height 24
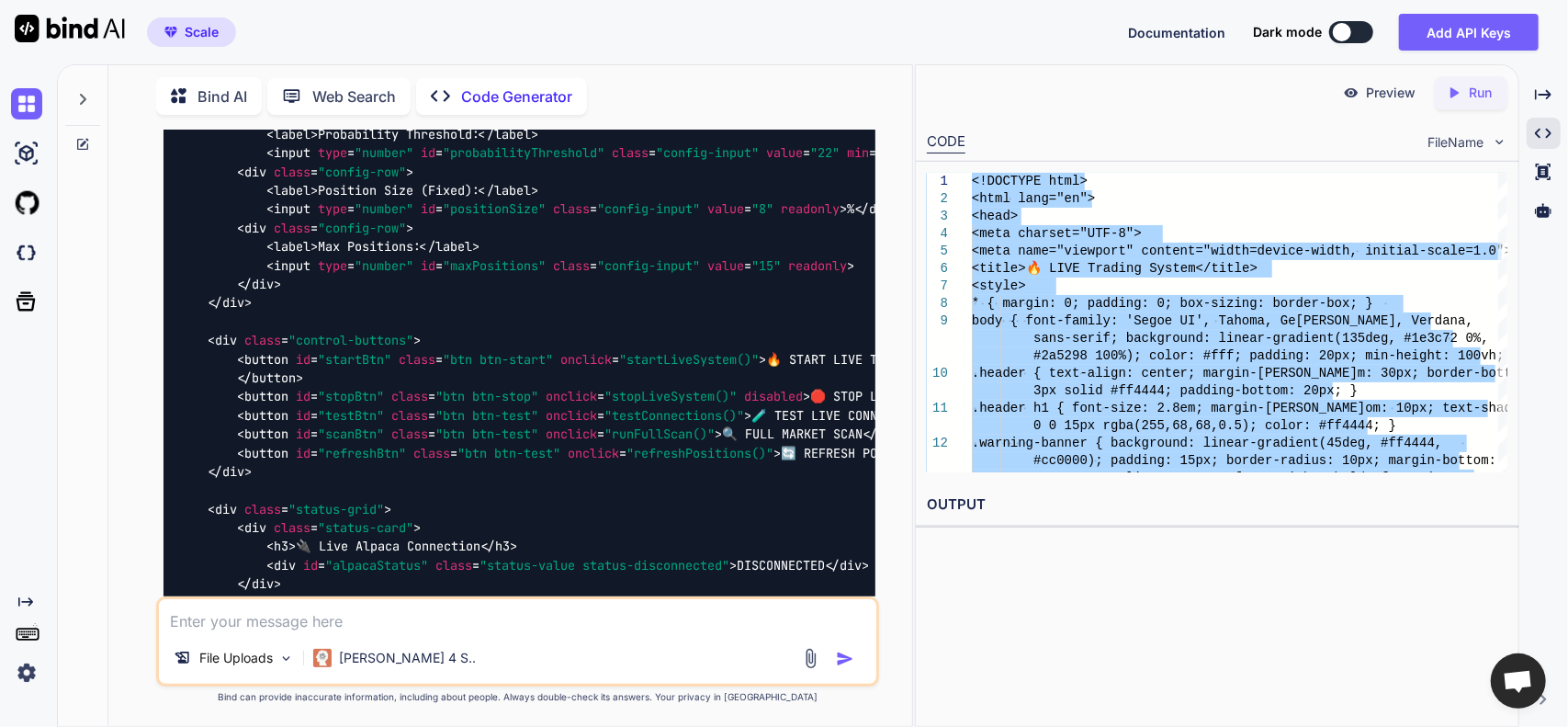
click at [387, 613] on textarea at bounding box center [517, 615] width 718 height 33
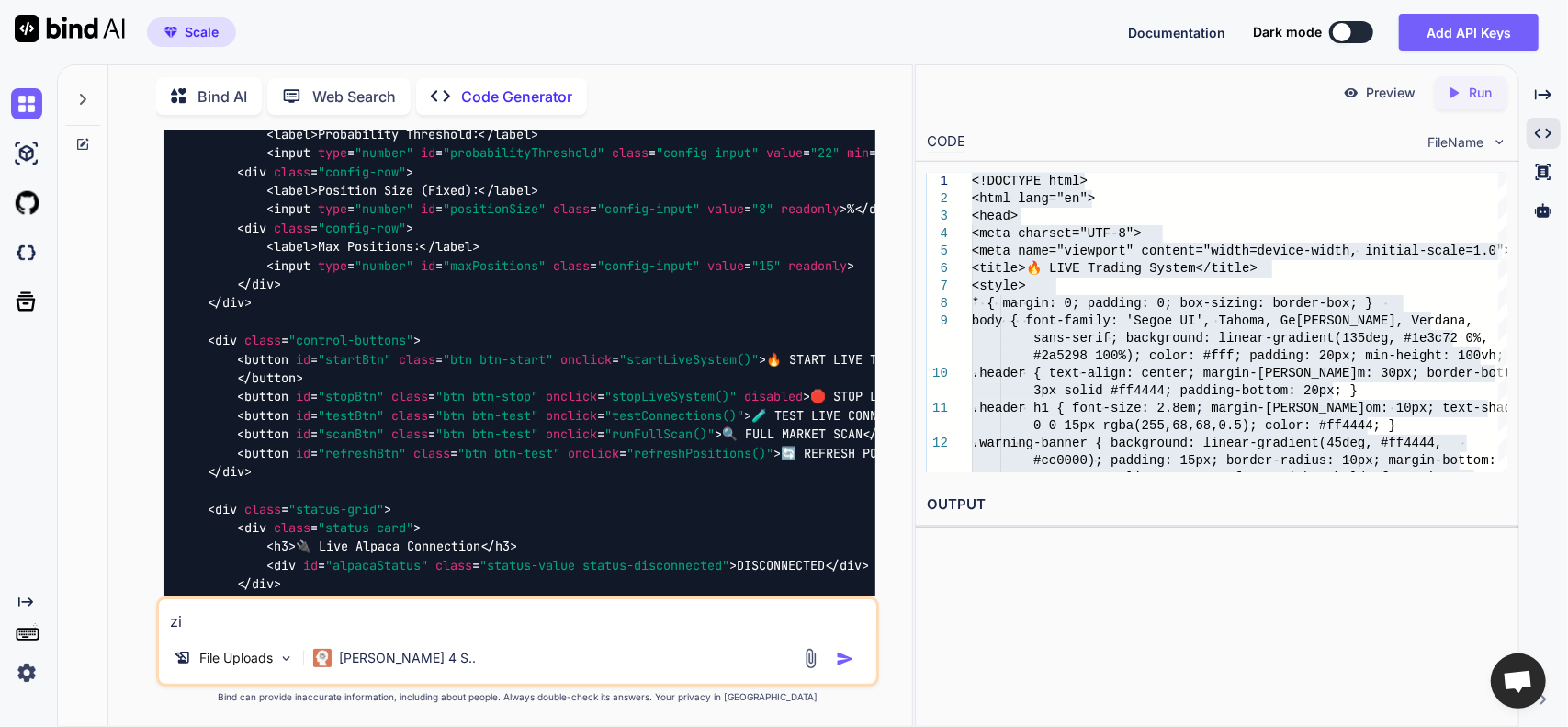
type textarea "z"
type textarea "I'm not seeing it pull in batch tickers and I'm not seeing it analyze the ticke…"
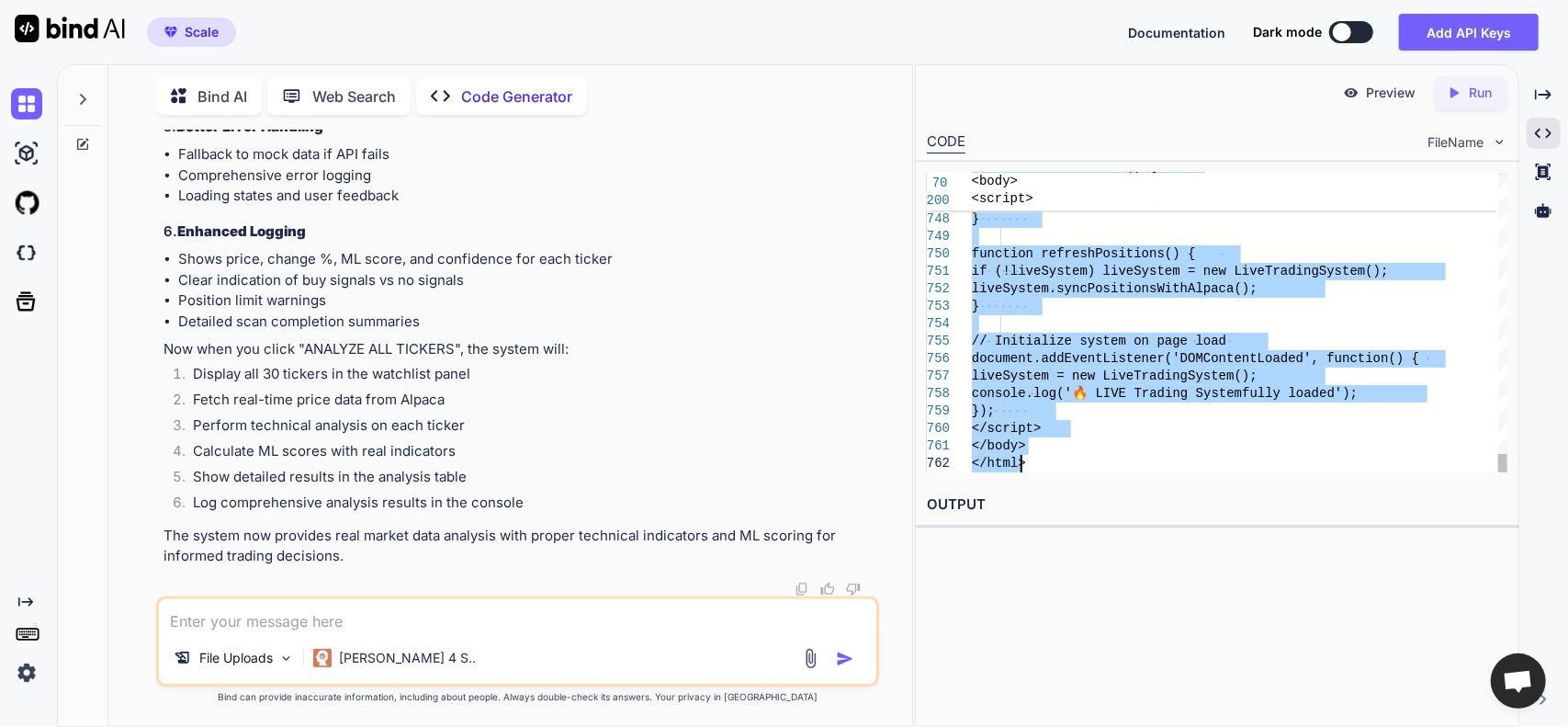
drag, startPoint x: 973, startPoint y: 180, endPoint x: 1155, endPoint y: 770, distance: 617.4
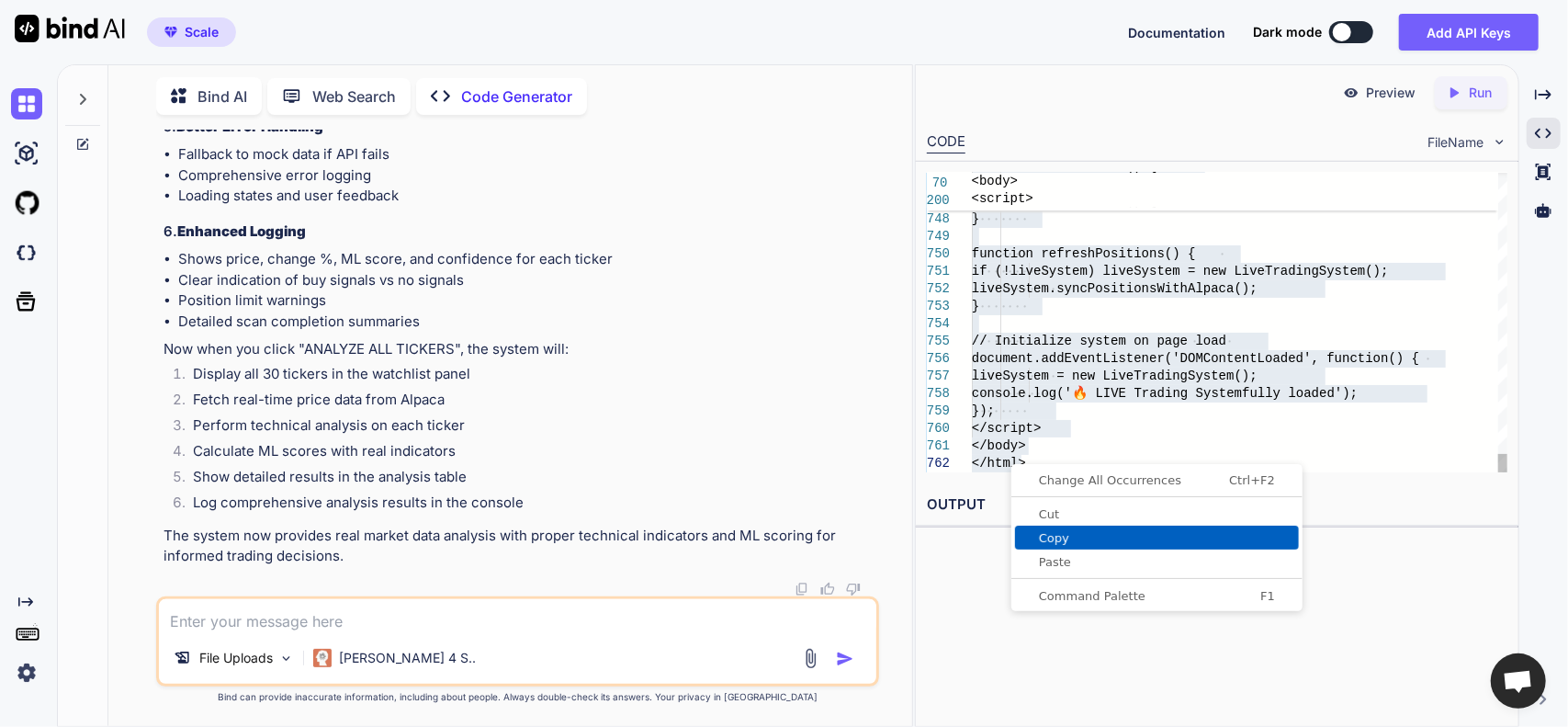
click at [1049, 533] on span "Copy" at bounding box center [1157, 538] width 284 height 12
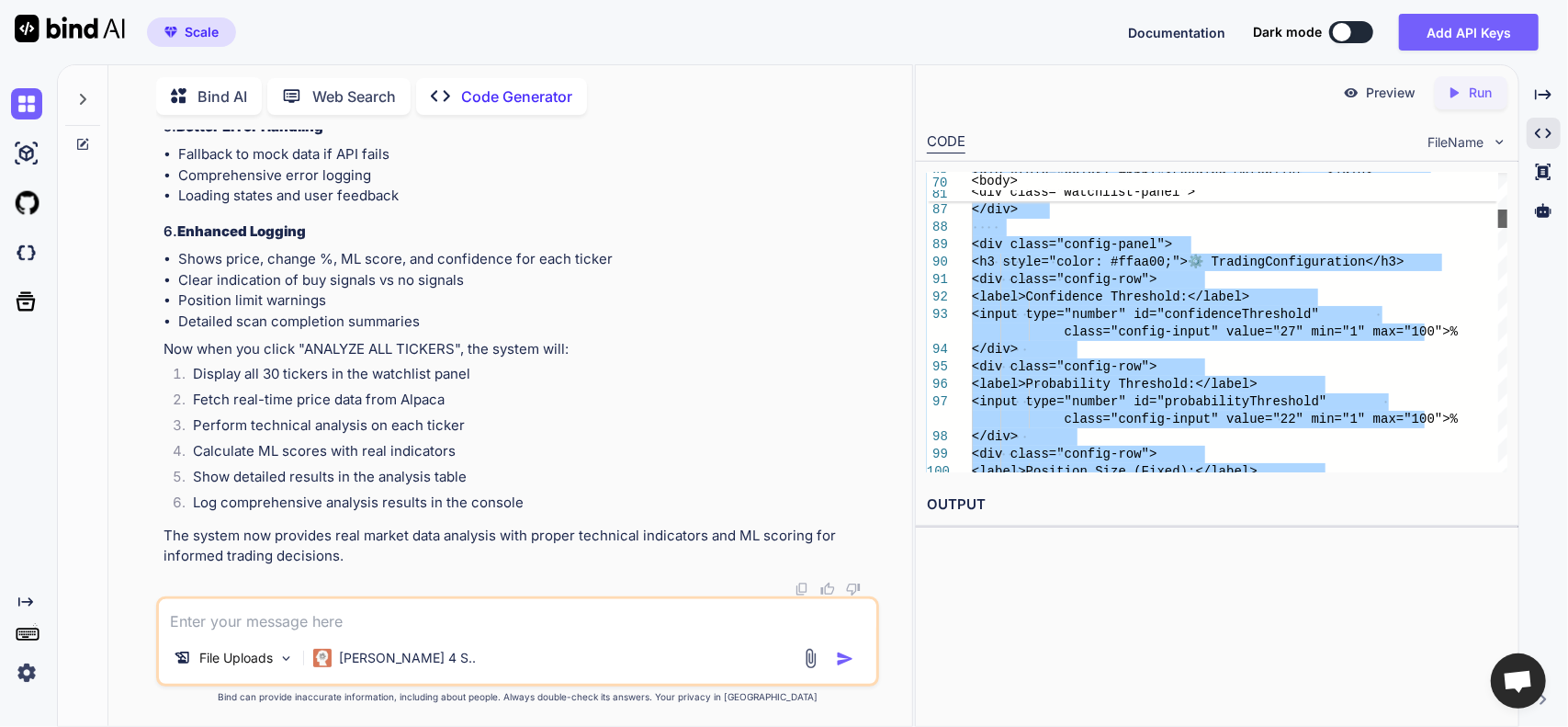
click at [1507, 218] on div at bounding box center [1503, 218] width 10 height 18
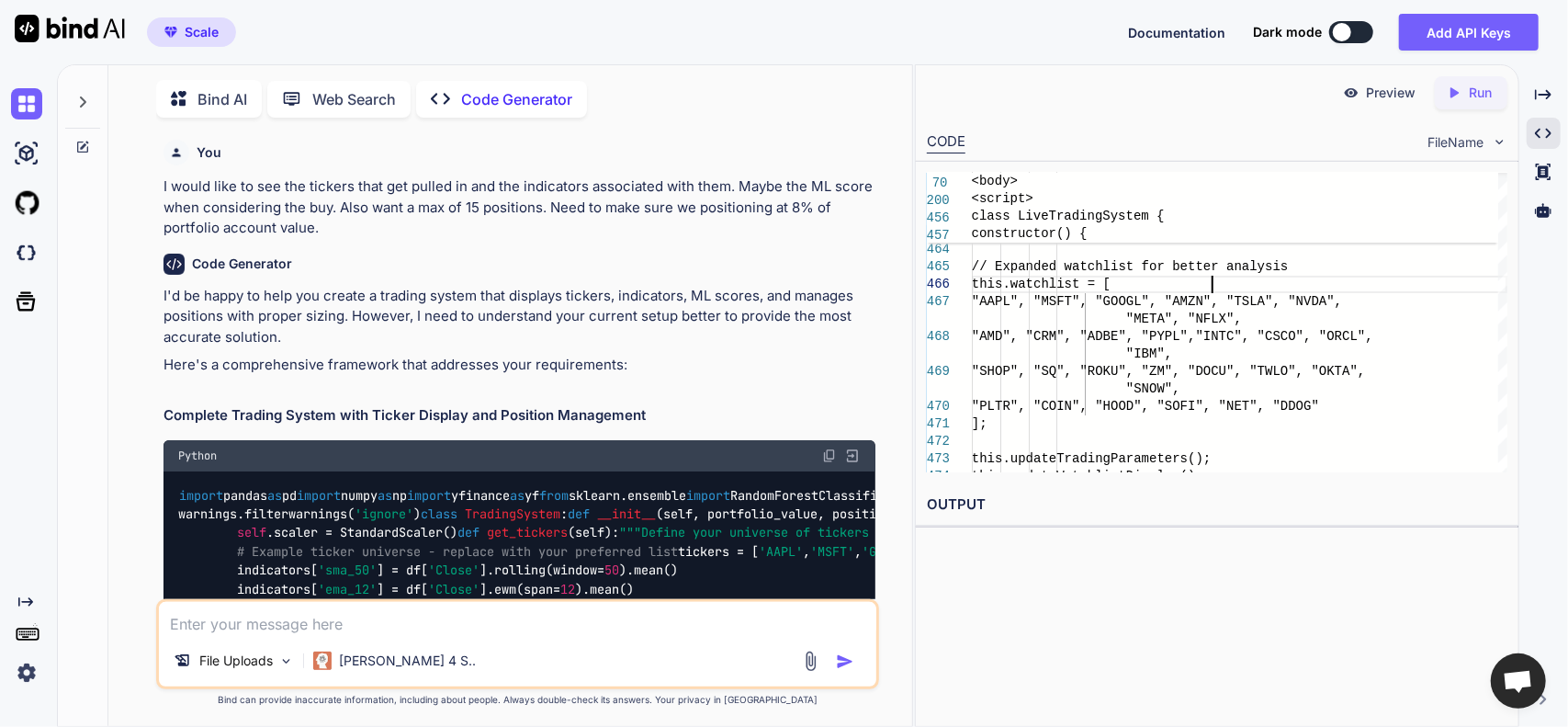
scroll to position [27638, 0]
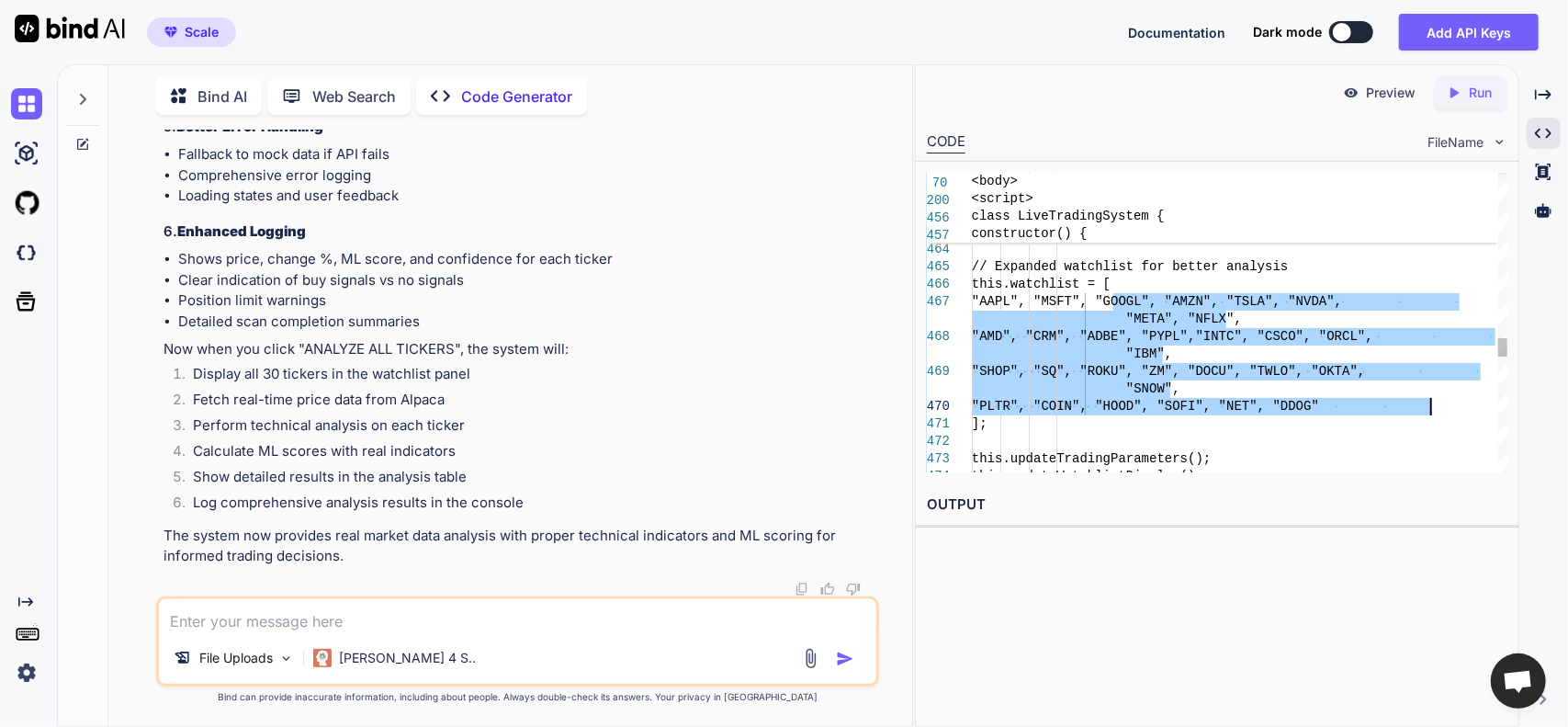
drag, startPoint x: 1112, startPoint y: 299, endPoint x: 1430, endPoint y: 412, distance: 337.5
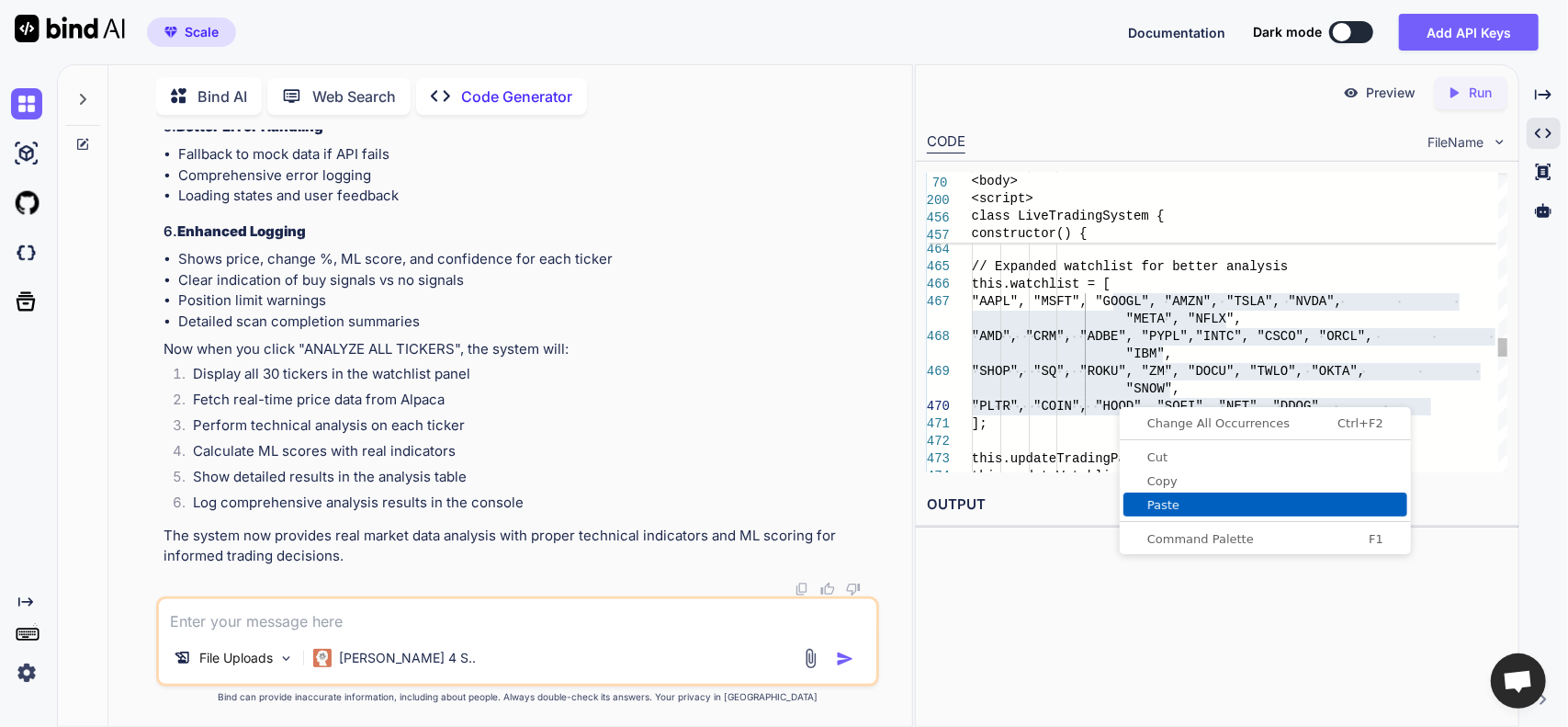
click at [1224, 495] on link "Paste" at bounding box center [1265, 504] width 284 height 24
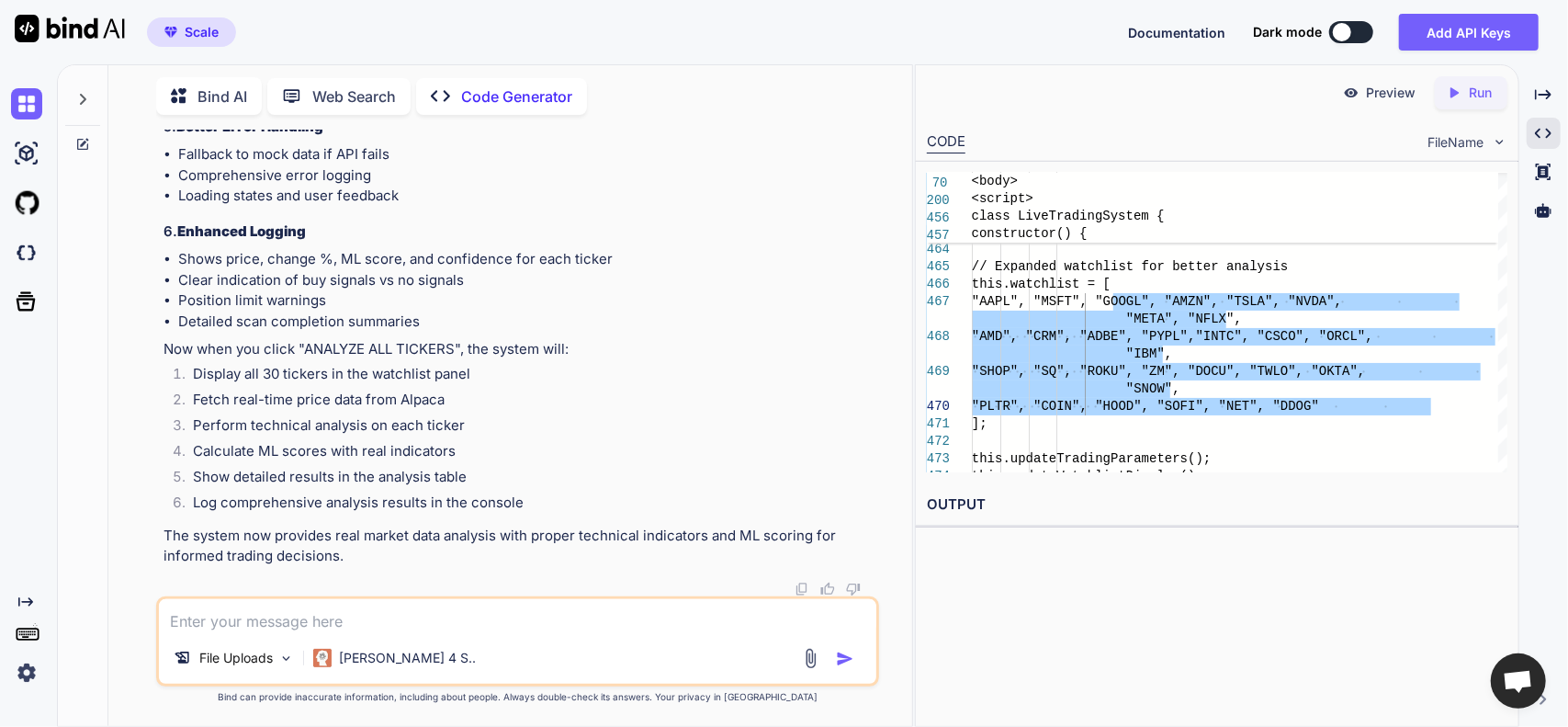
click at [843, 333] on li "Detailed scan completion summaries" at bounding box center [527, 322] width 698 height 21
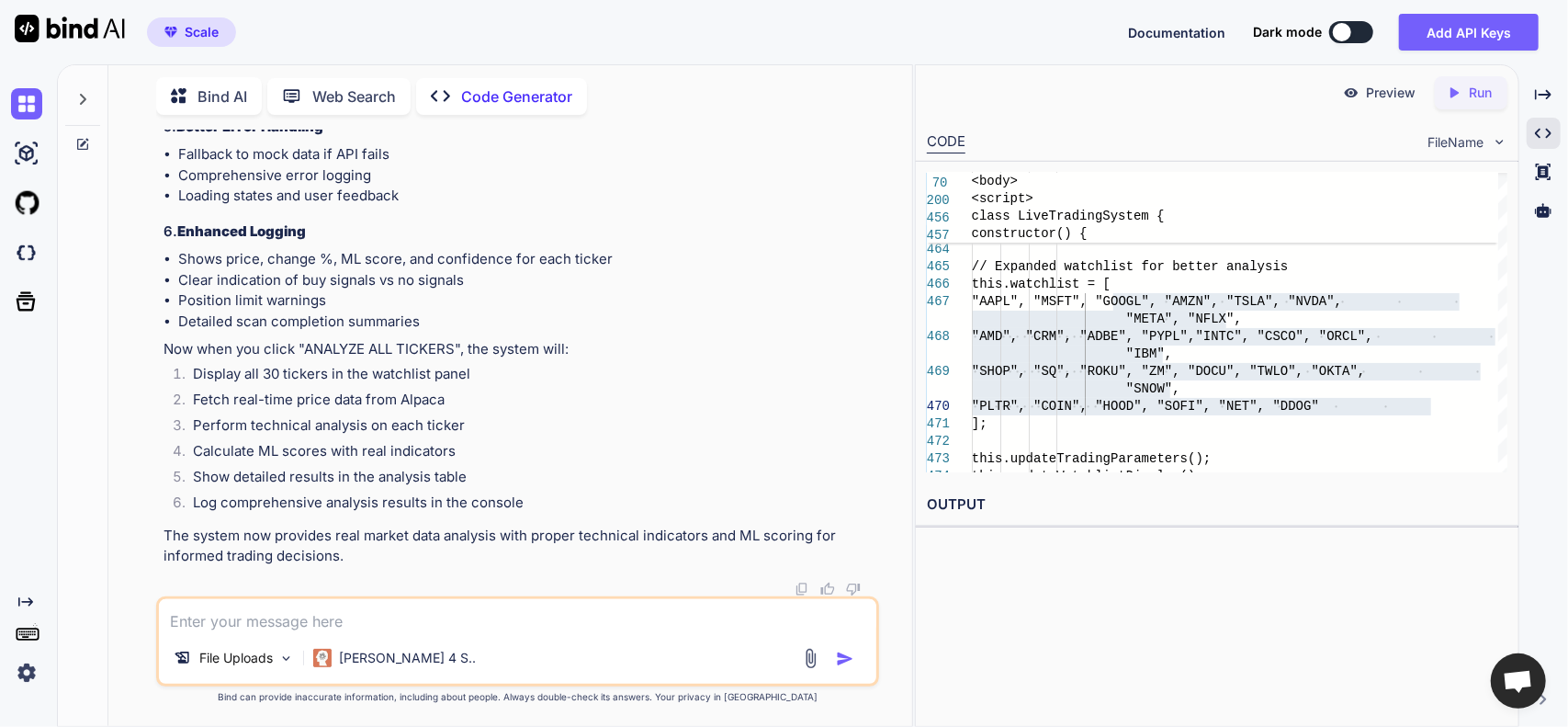
scroll to position [27638, 0]
click at [445, 621] on textarea at bounding box center [517, 615] width 718 height 33
paste textarea ""NVDA", "MSFT", "AAPL", "AVGO", "ORCL", "PLTR", "CSCO", "IBM", "AMD", "CRM", "I…"
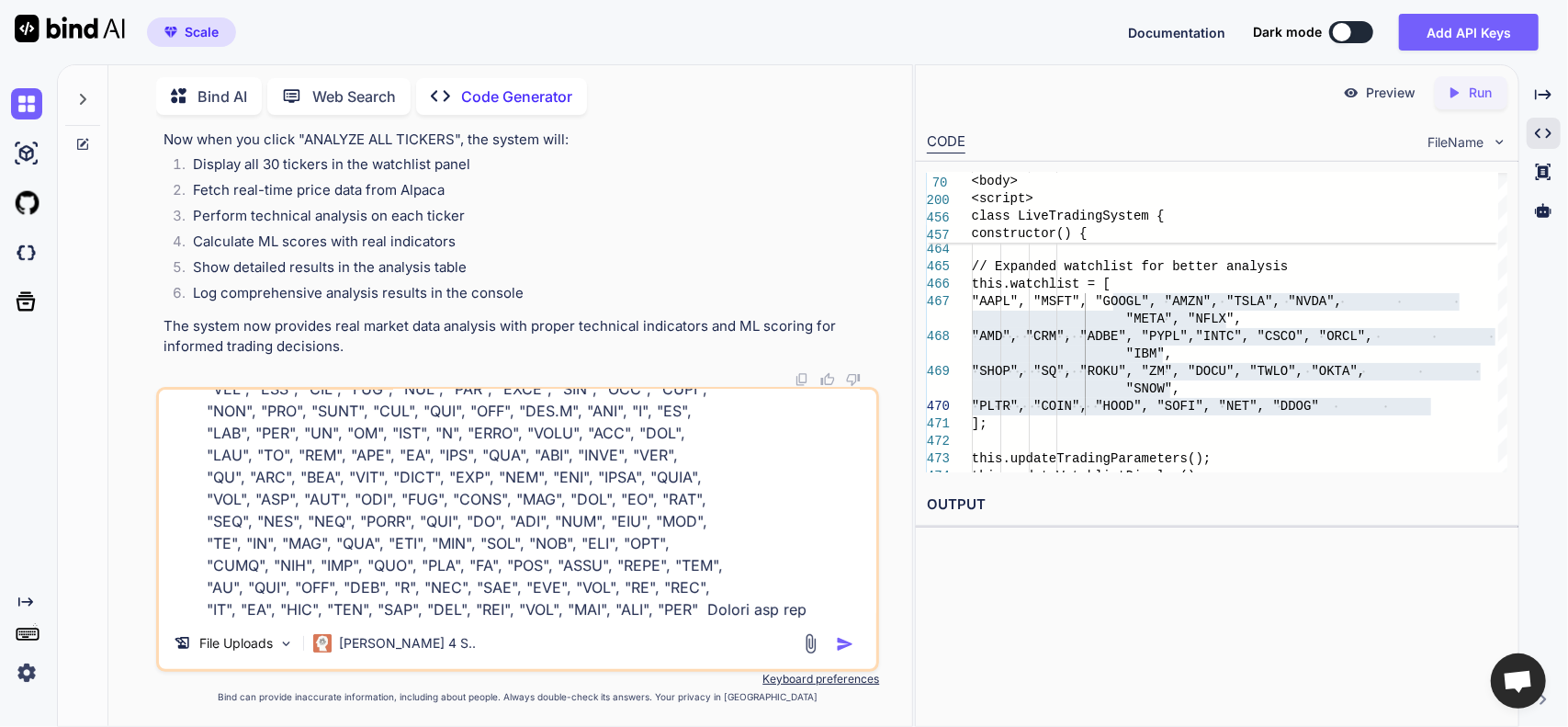
scroll to position [111, 0]
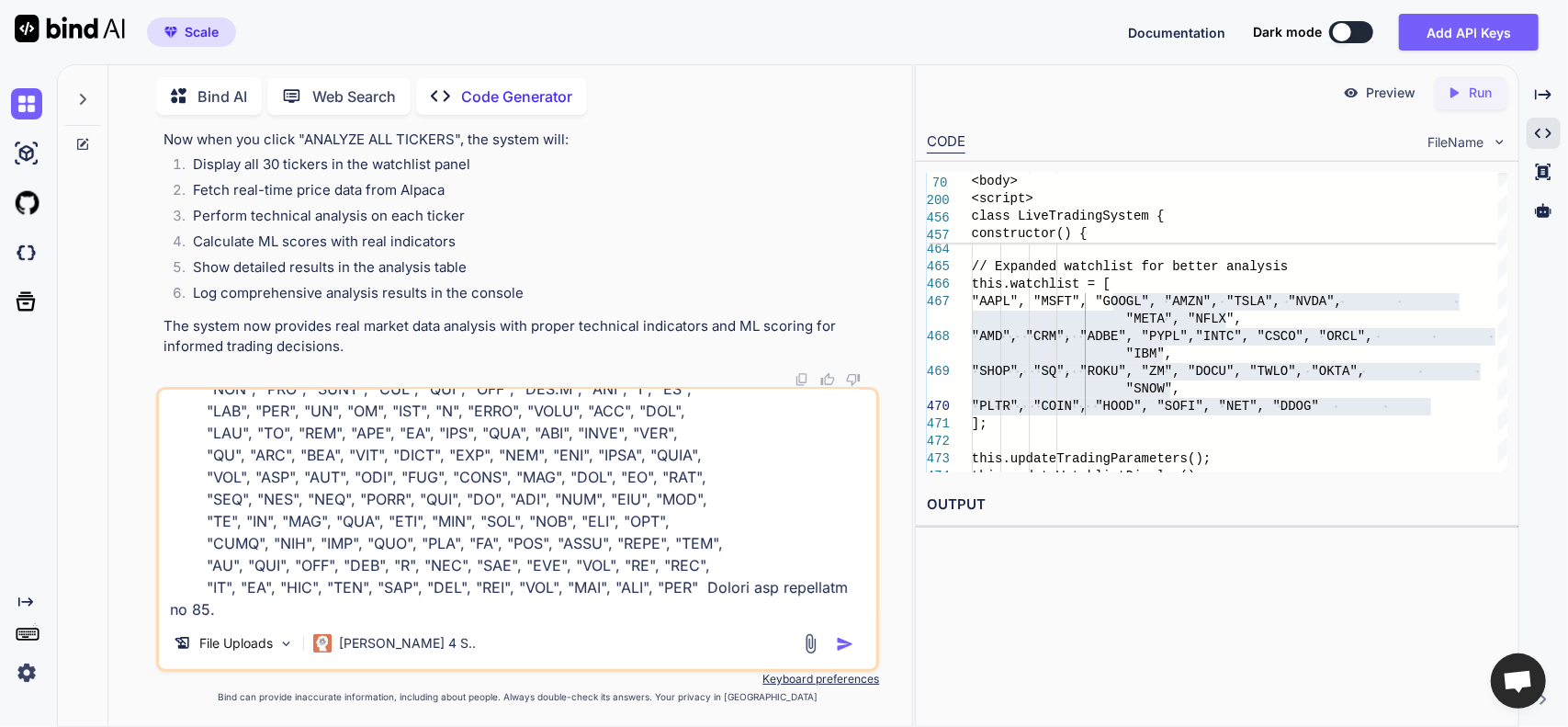
type textarea "Ticker list... "NVDA", "MSFT", "AAPL", "AVGO", "ORCL", "PLTR", "CSCO", "IBM", "…"
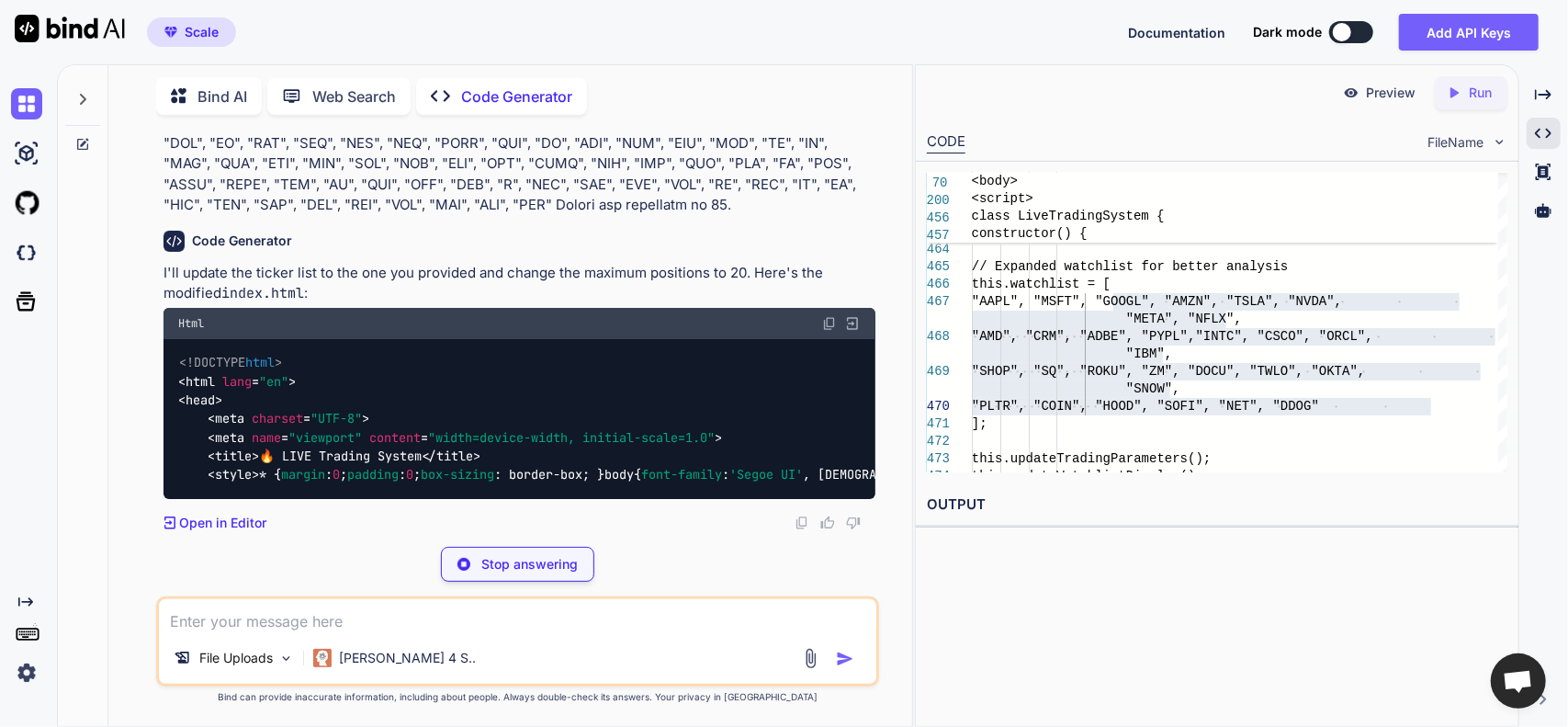
scroll to position [28313, 0]
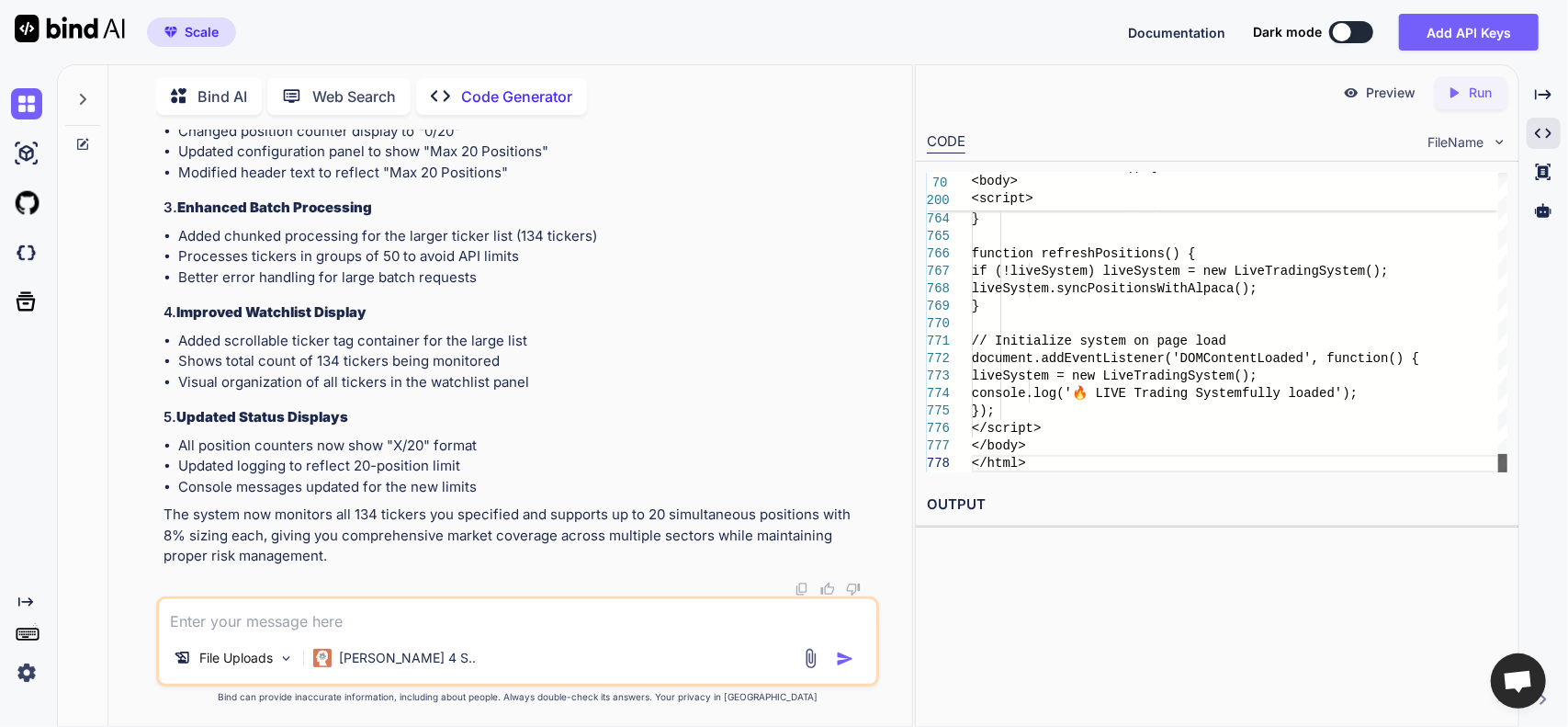
click at [1498, 472] on div at bounding box center [1503, 462] width 10 height 18
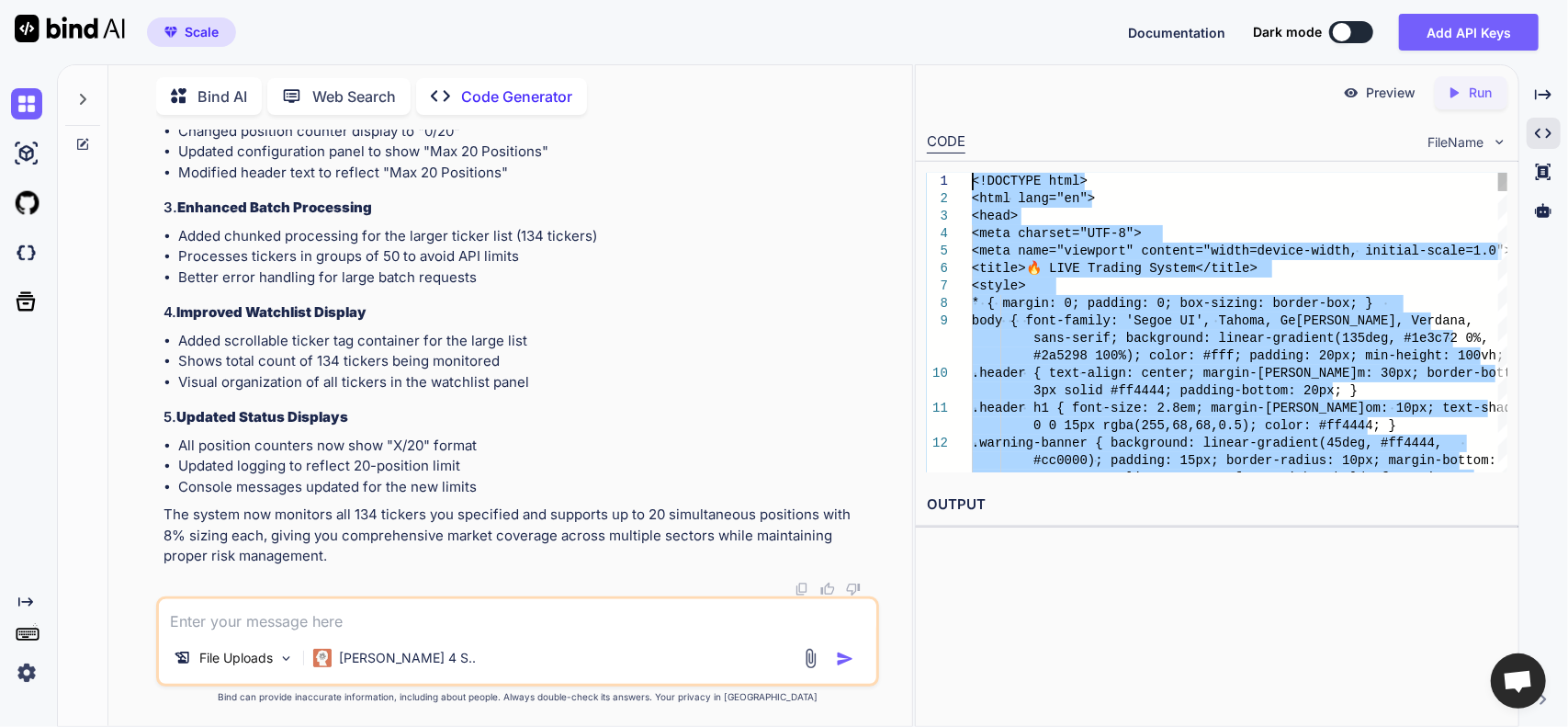
drag, startPoint x: 1073, startPoint y: 460, endPoint x: 823, endPoint y: -94, distance: 607.8
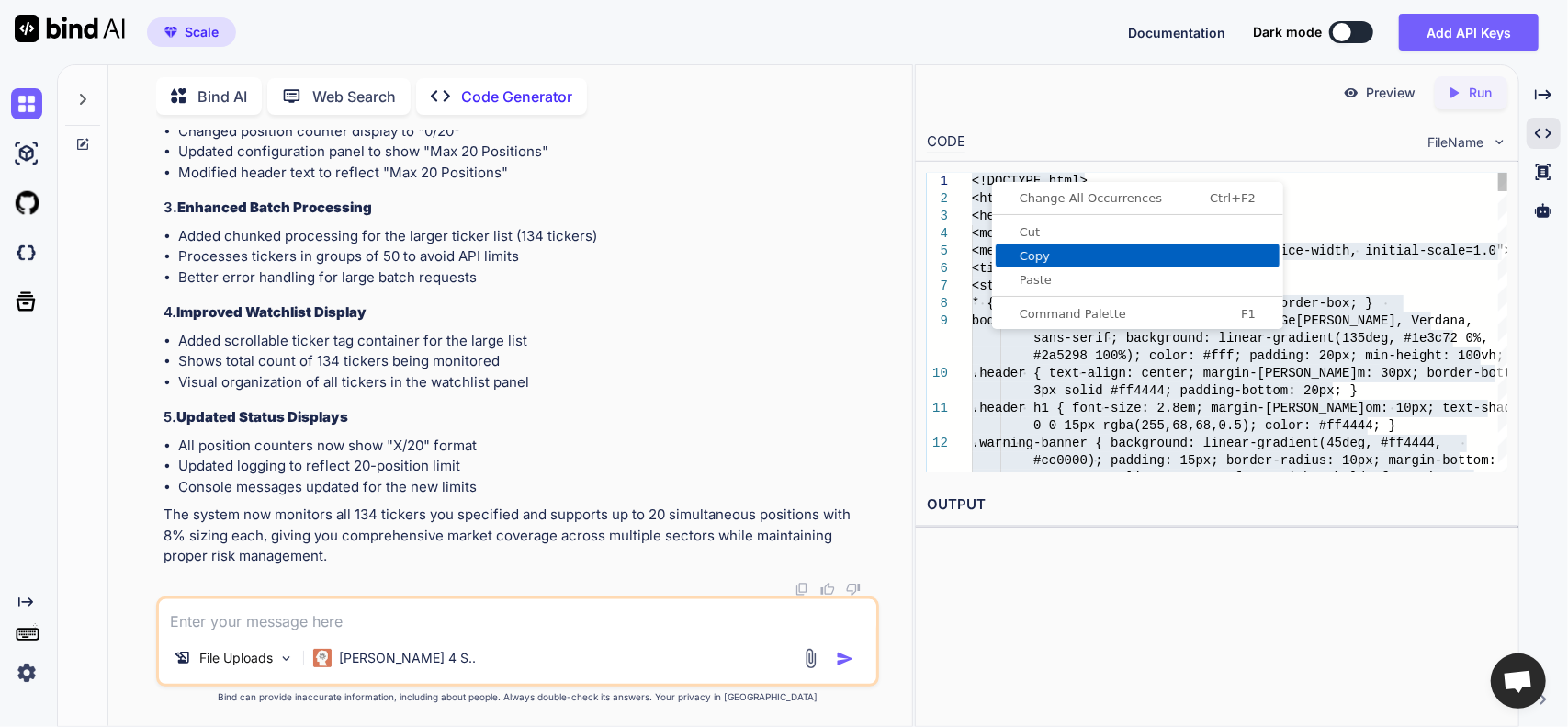
click at [1025, 260] on span "Copy" at bounding box center [1138, 255] width 284 height 12
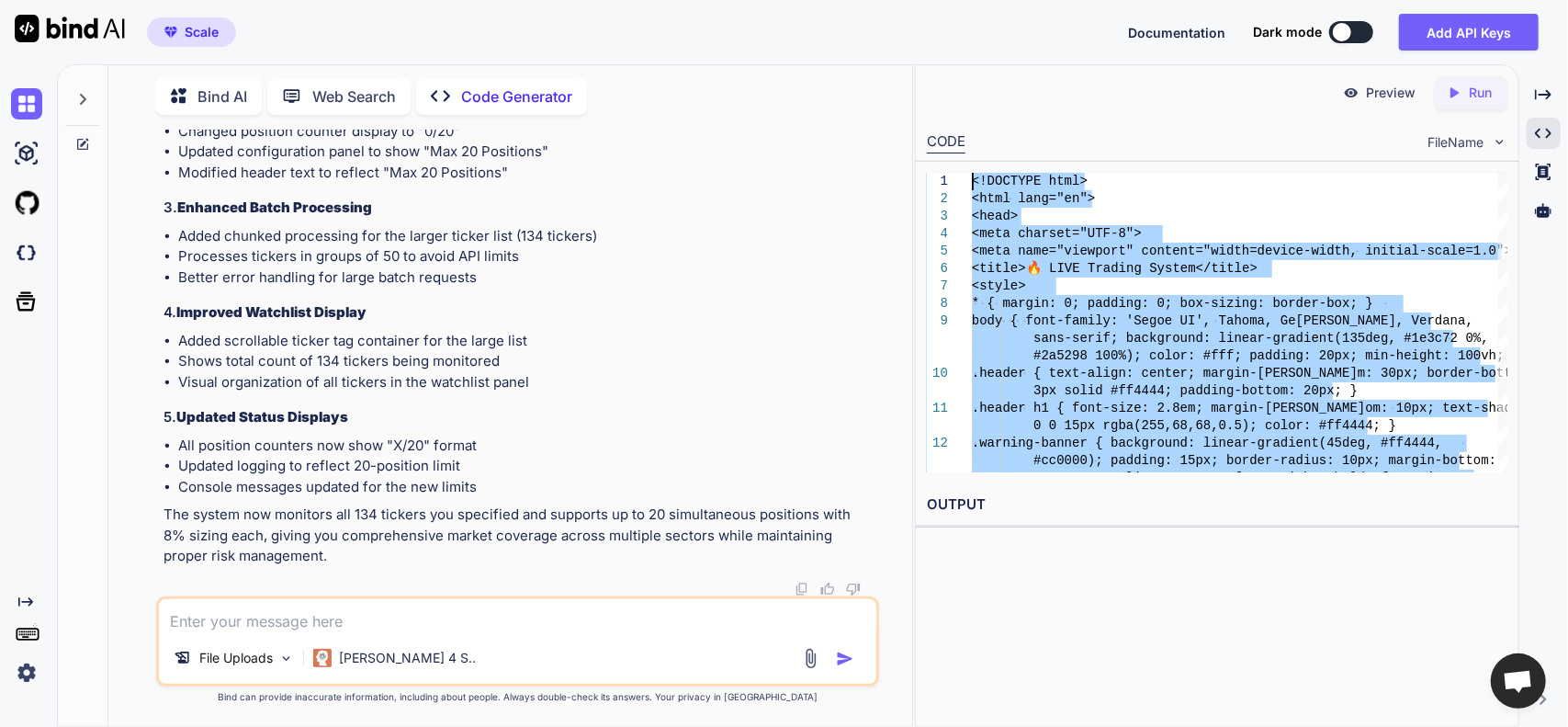
click at [318, 605] on textarea at bounding box center [517, 615] width 718 height 33
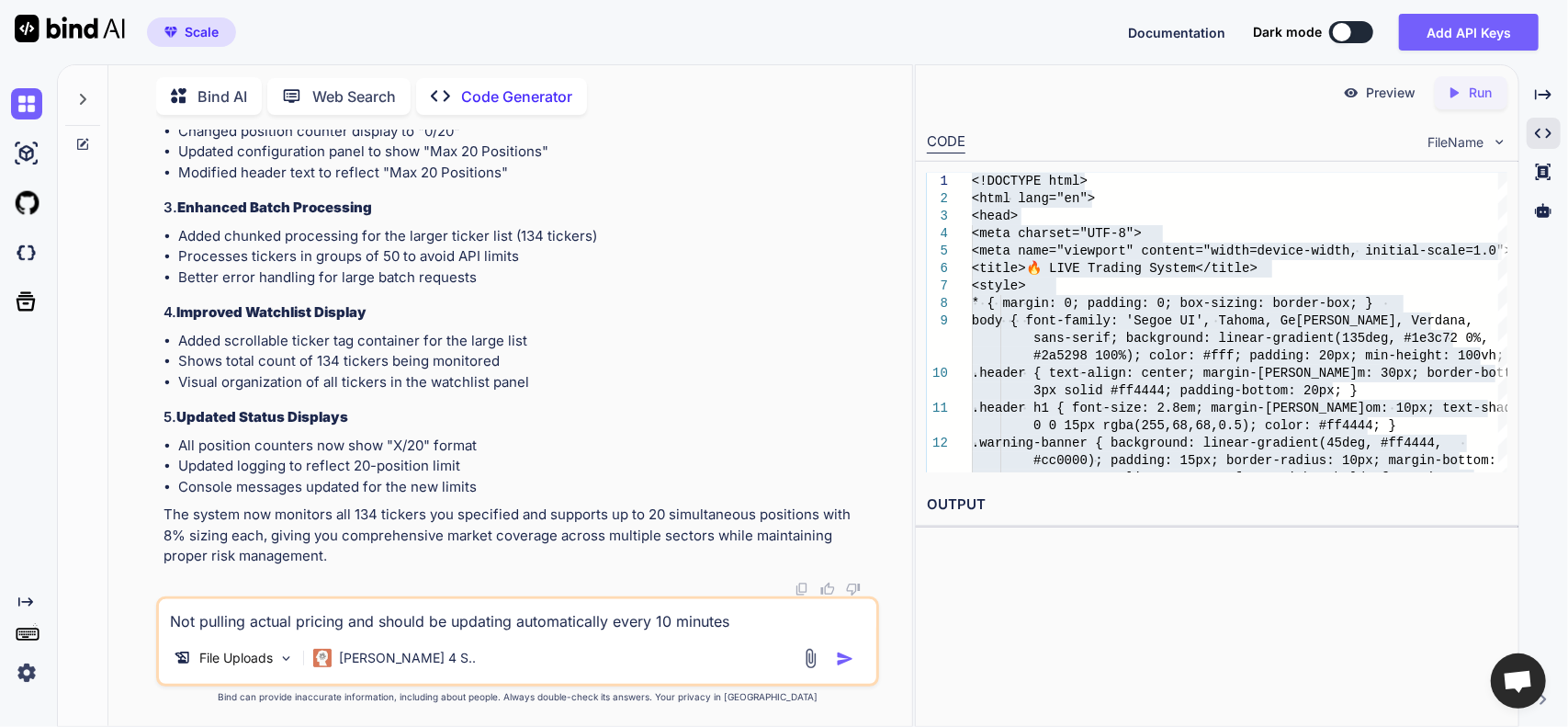
paste textarea "[11:59:30 AM] 📊 Fetching real-time prices for 142 tickers... [11:59:30 AM] ✅ Re…"
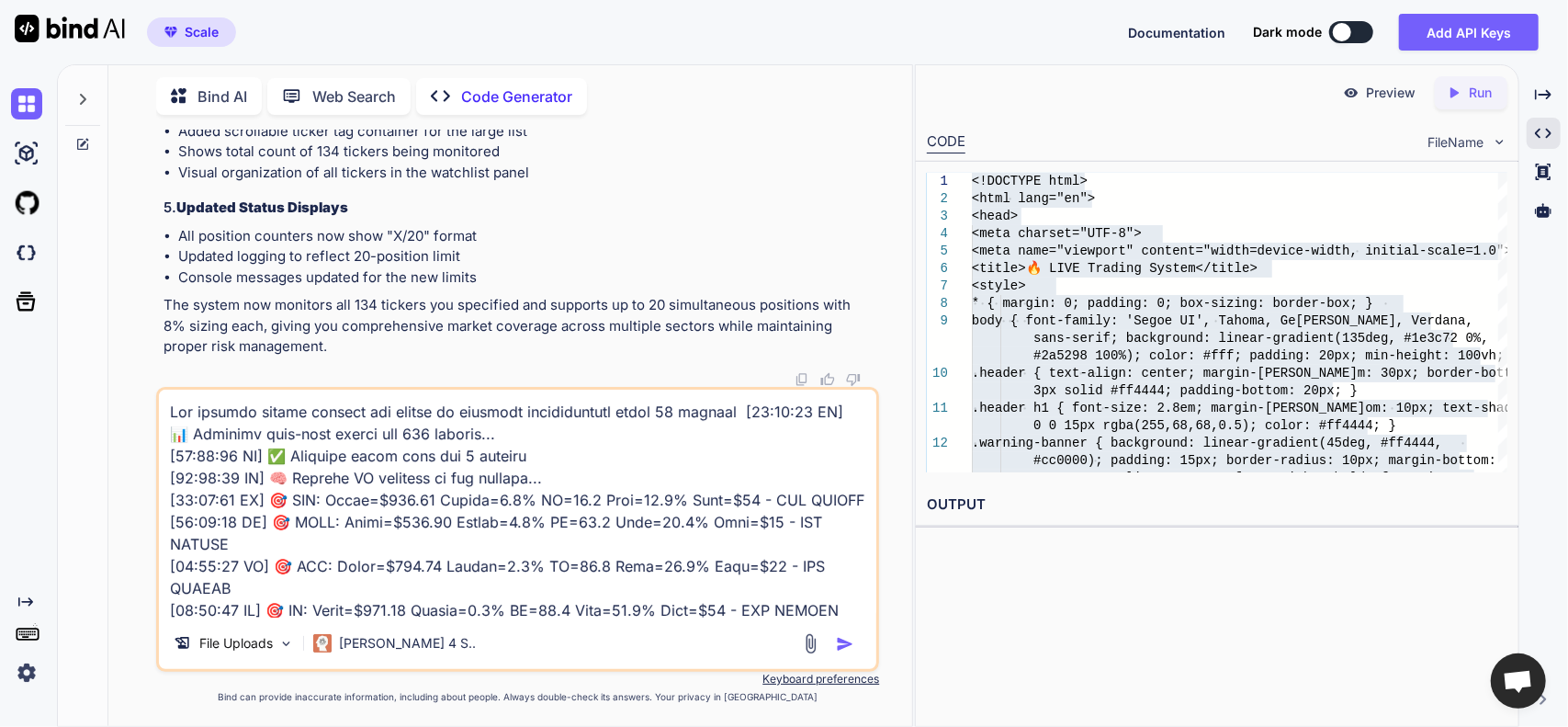
scroll to position [5733, 0]
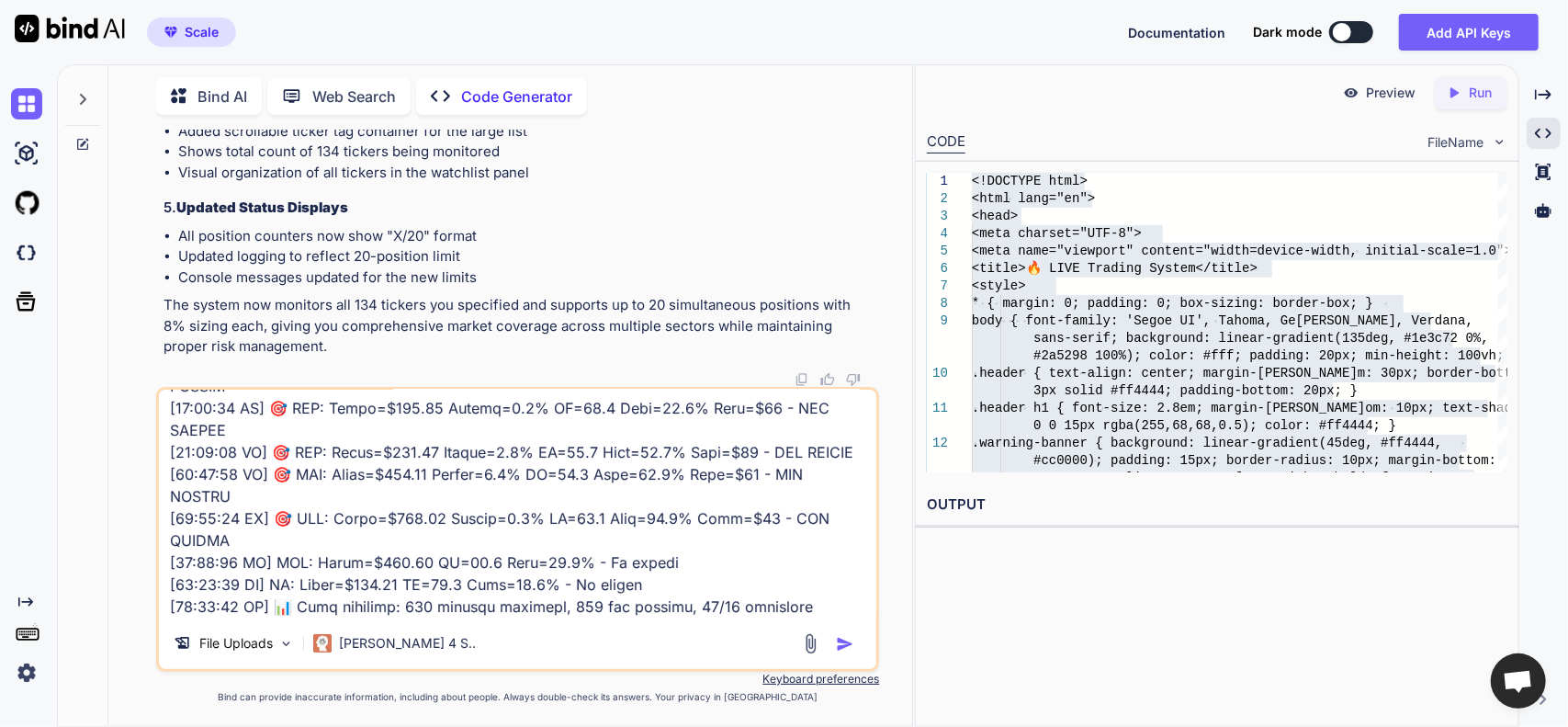
type textarea "Not pulling actual pricing and should be updating automatically every 10 minute…"
click at [841, 641] on img "button" at bounding box center [845, 644] width 18 height 18
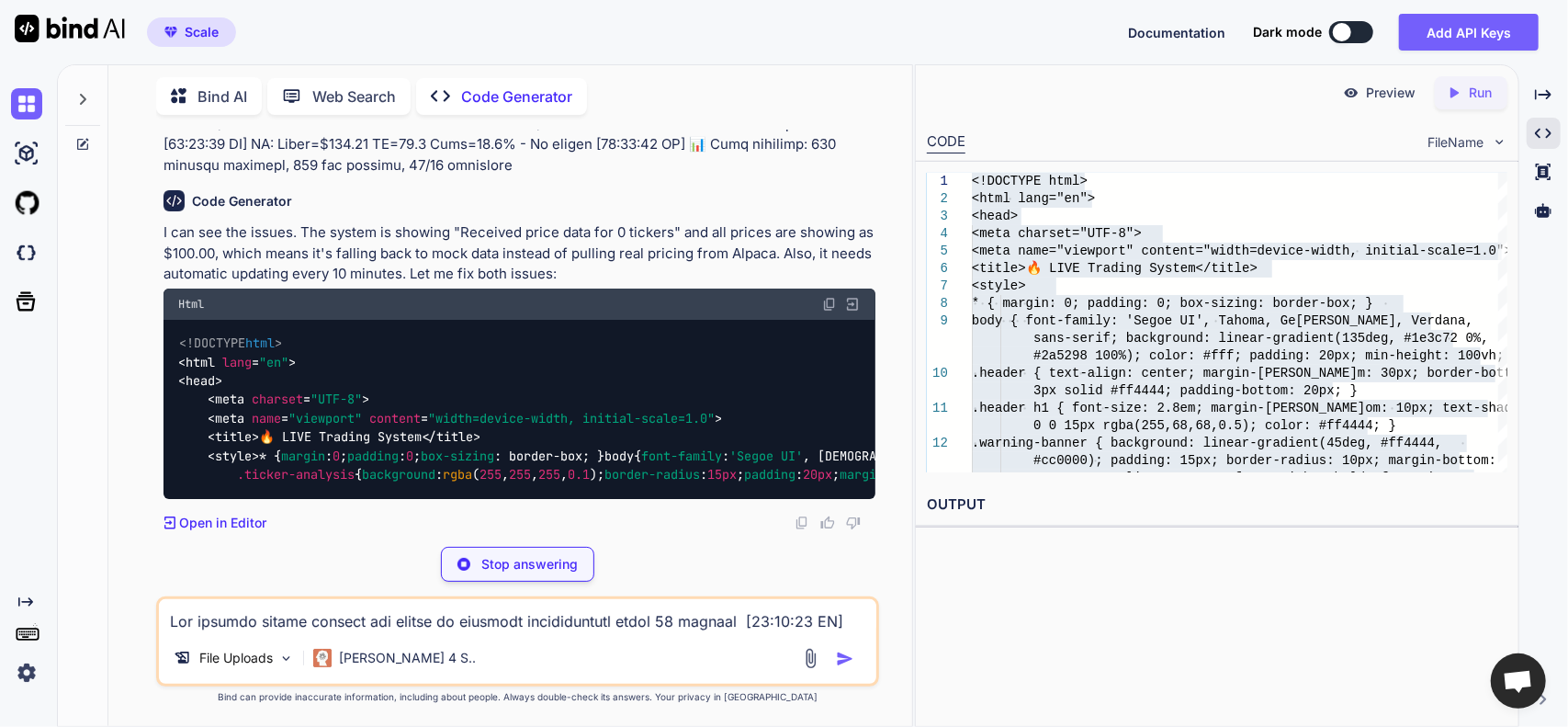
scroll to position [47279, 0]
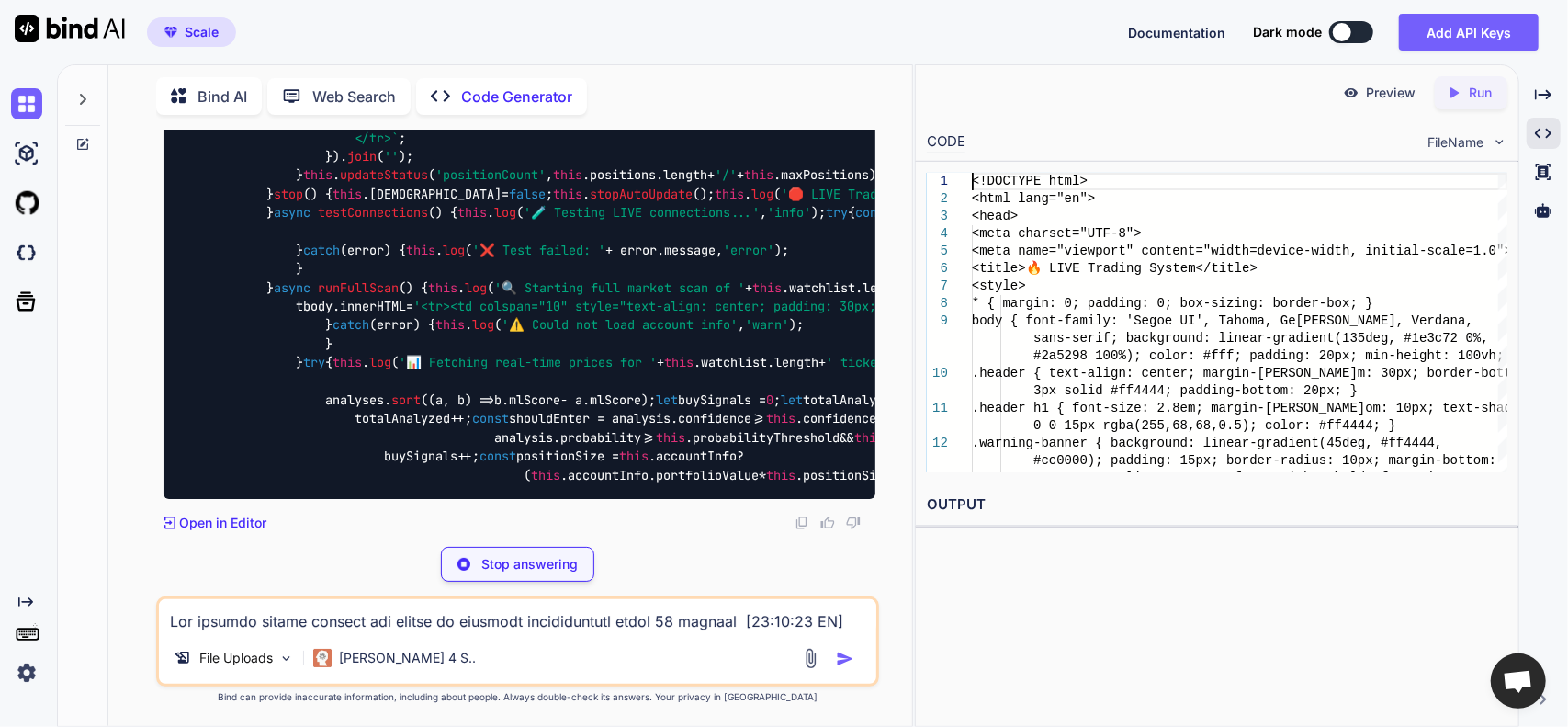
scroll to position [61816, 0]
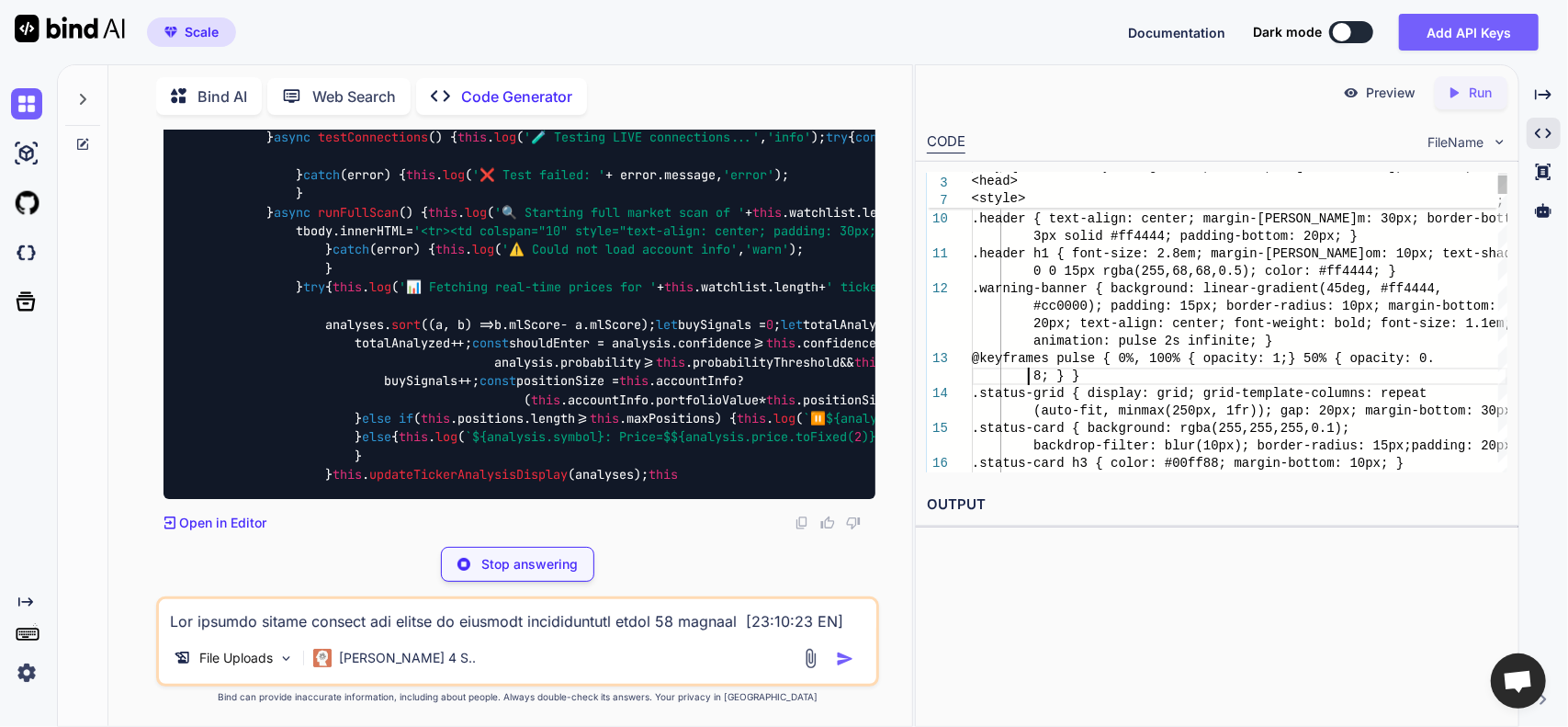
type textarea "8; } } .status-grid { display: grid; grid-template-columns: repeat(auto-fit, mi…"
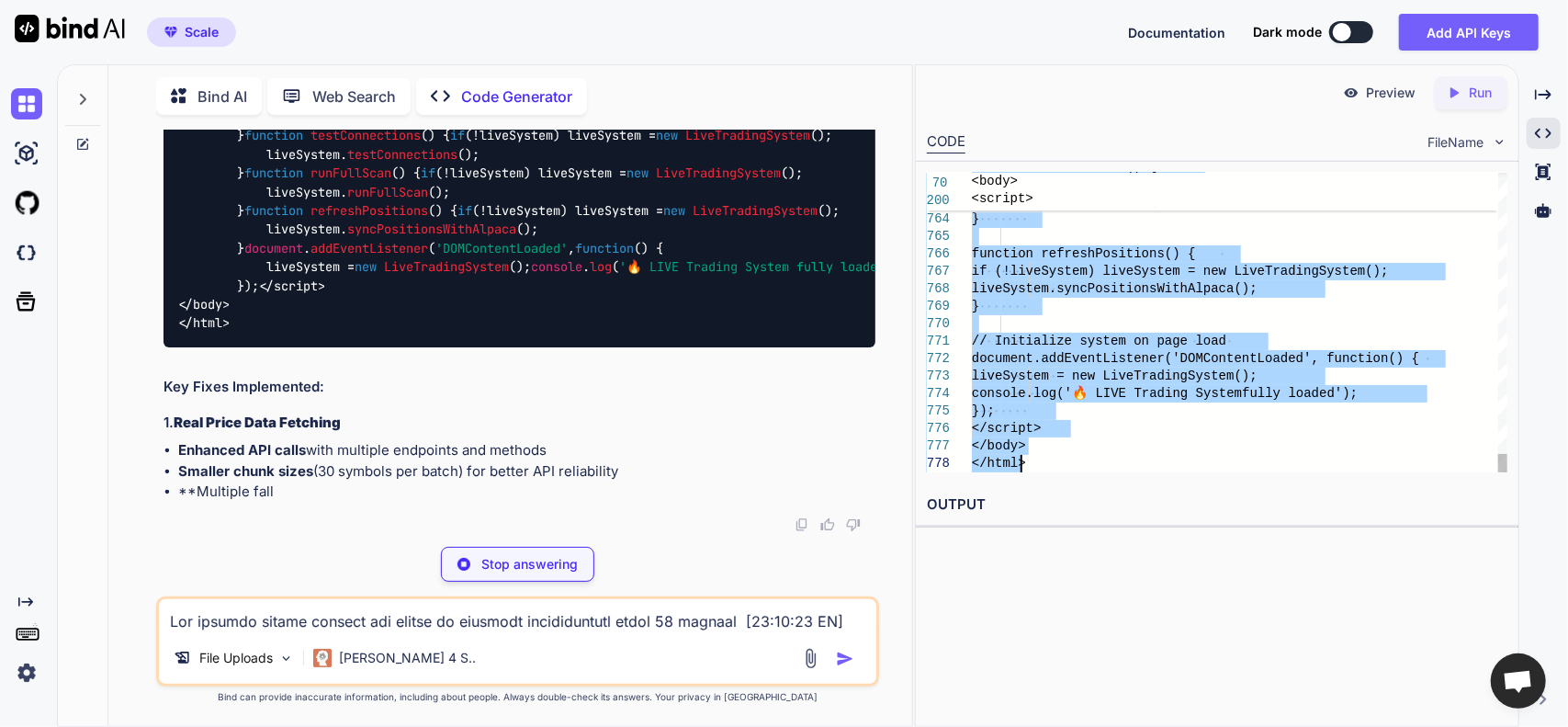
drag, startPoint x: 981, startPoint y: 183, endPoint x: 1261, endPoint y: 719, distance: 604.7
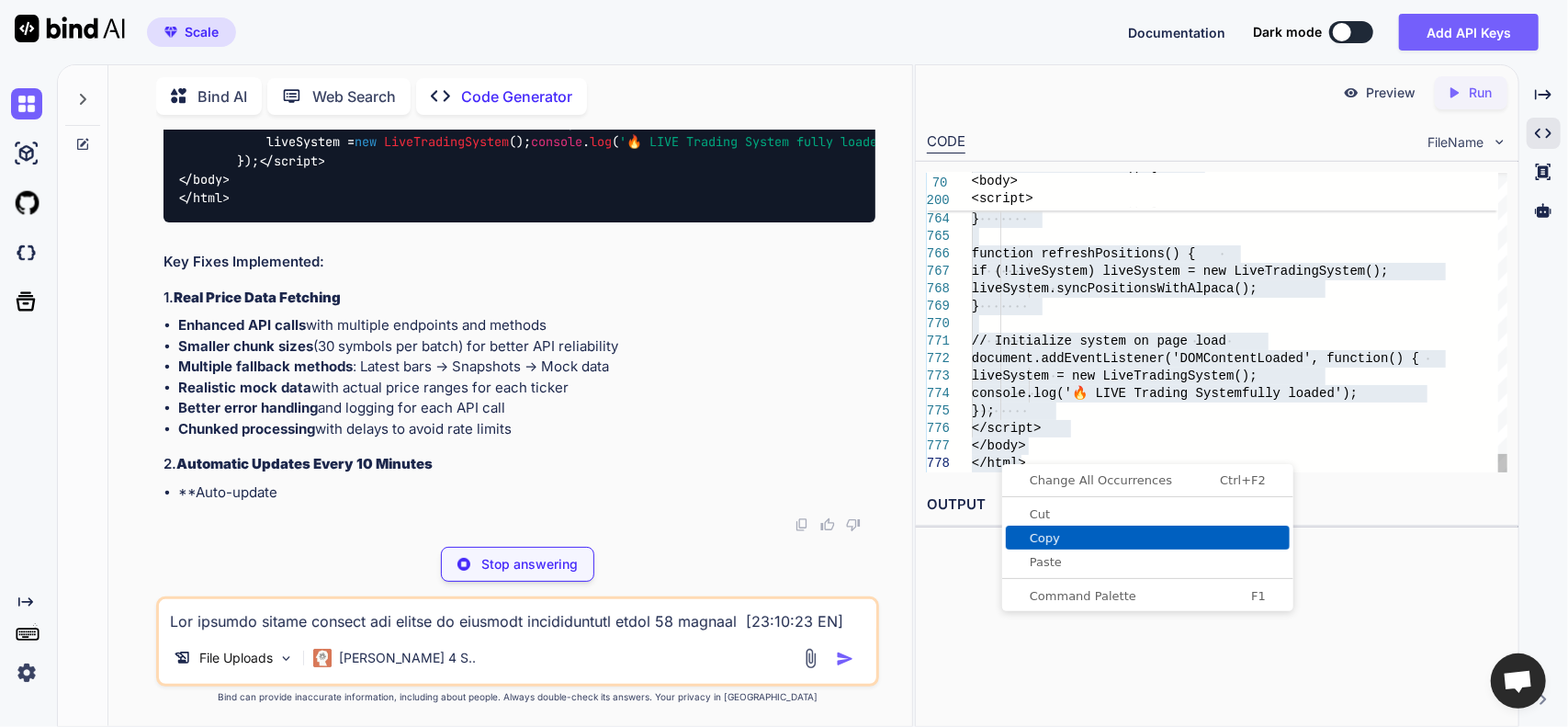
click at [1043, 532] on span "Copy" at bounding box center [1147, 538] width 284 height 12
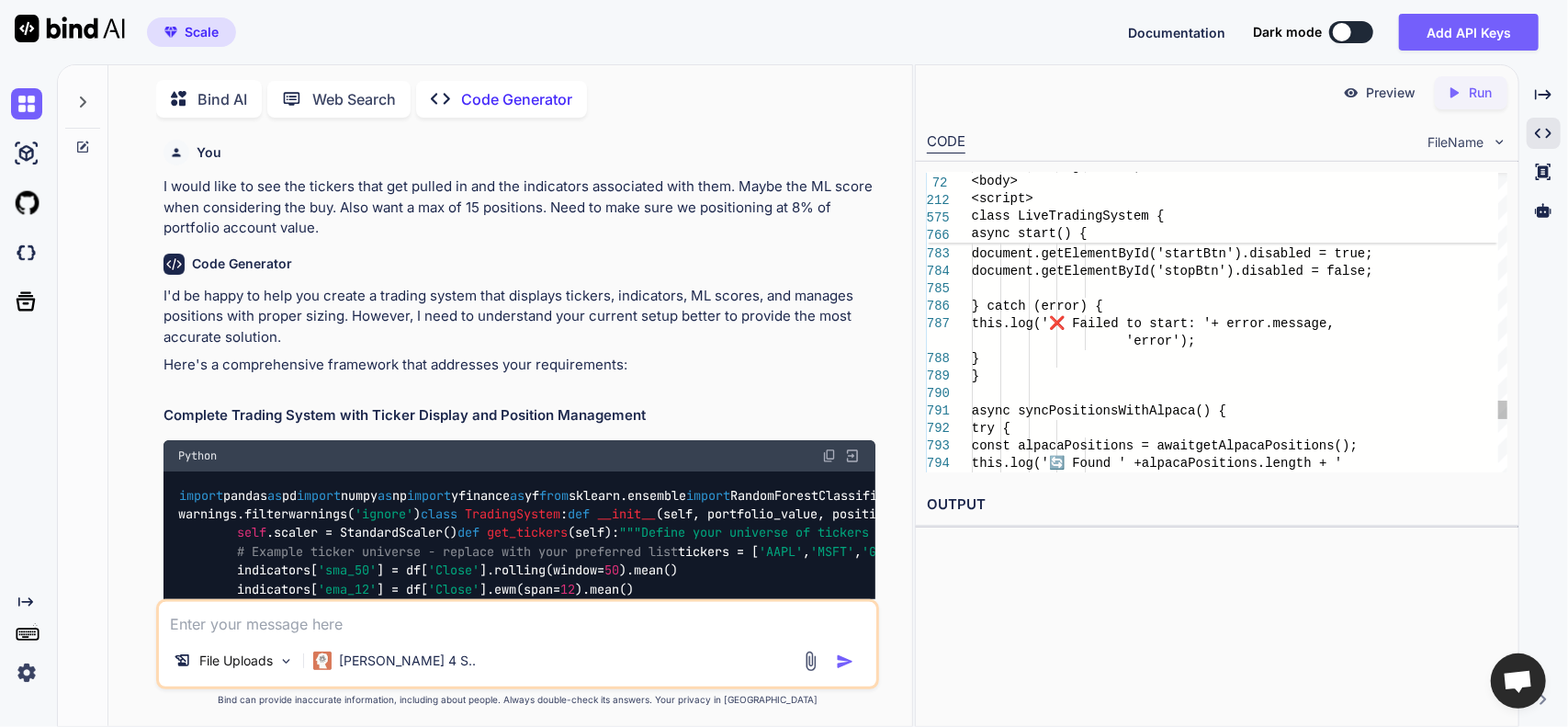
scroll to position [61816, 0]
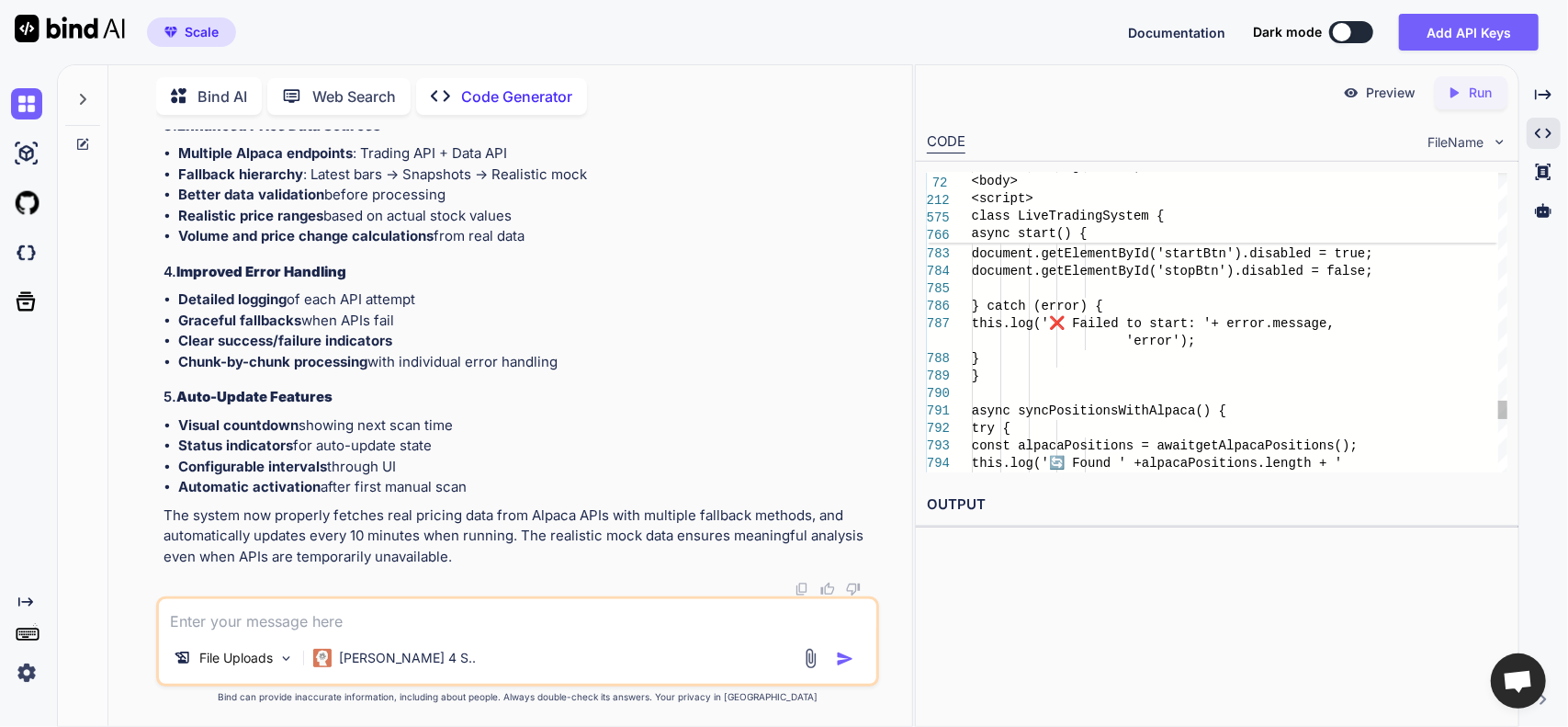
click at [312, 620] on textarea at bounding box center [517, 615] width 718 height 33
type textarea "S"
type textarea "x"
type textarea "St"
type textarea "x"
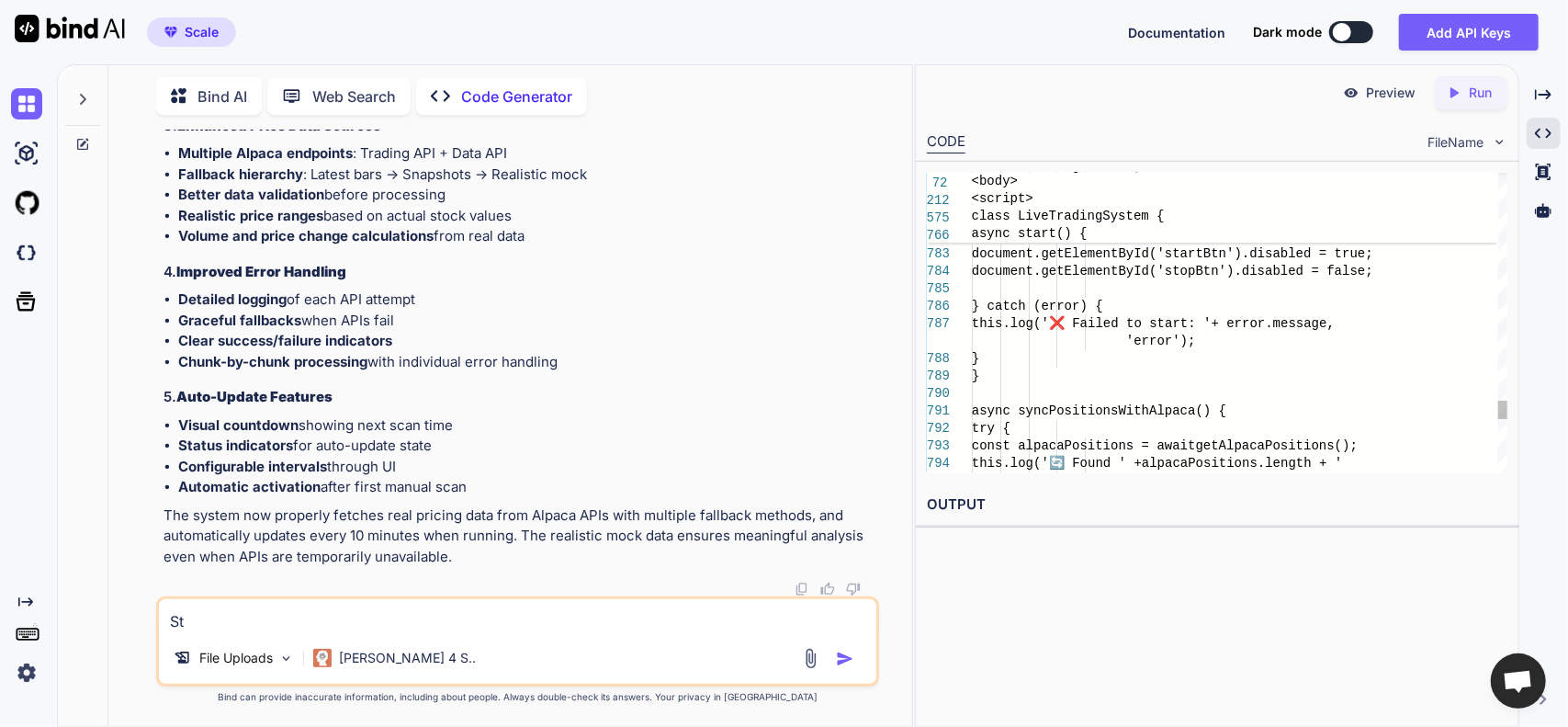
type textarea "Sti"
type textarea "x"
type textarea "Stil"
type textarea "x"
type textarea "Still"
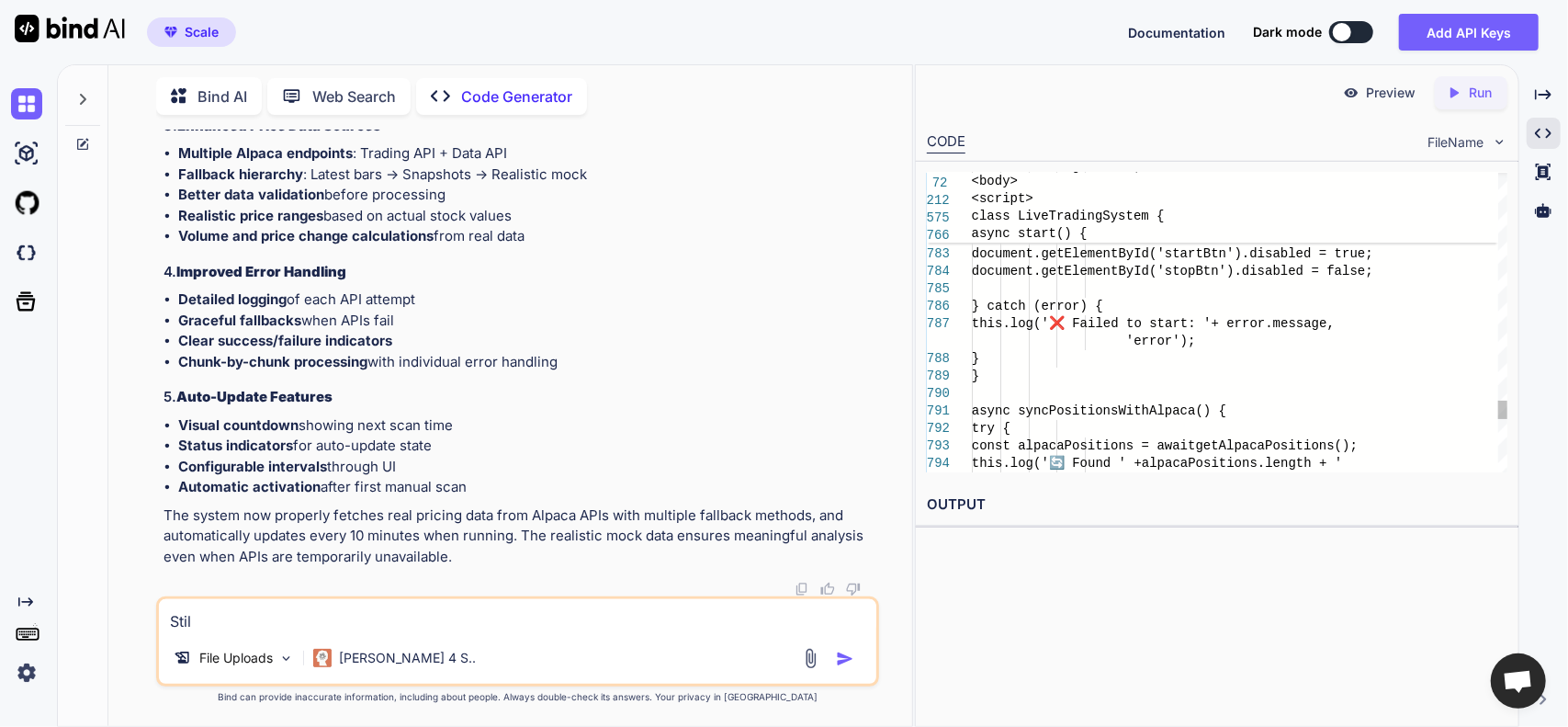
type textarea "x"
type textarea "Still"
type textarea "x"
type textarea "Still n"
type textarea "x"
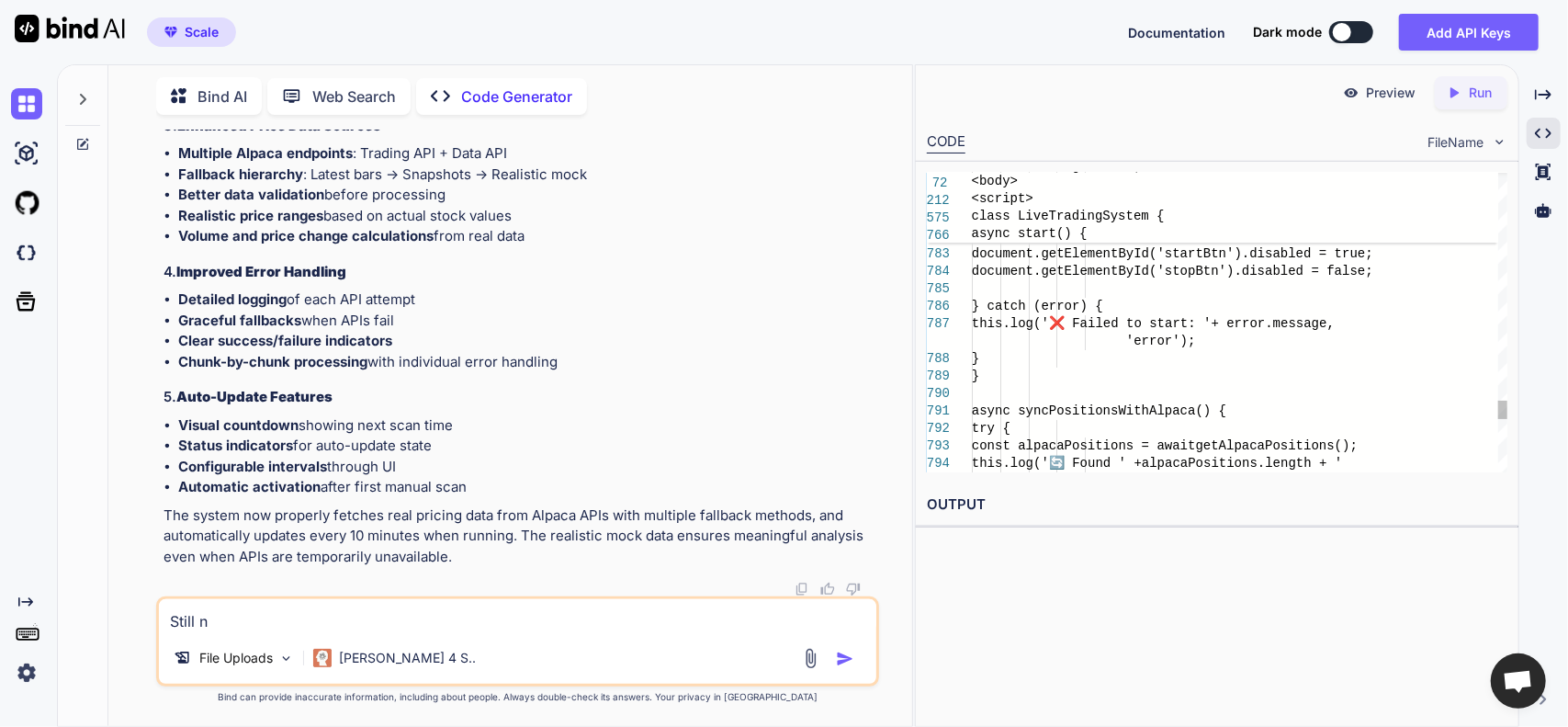
type textarea "Still no"
type textarea "x"
type textarea "Still not"
type textarea "x"
type textarea "Still not"
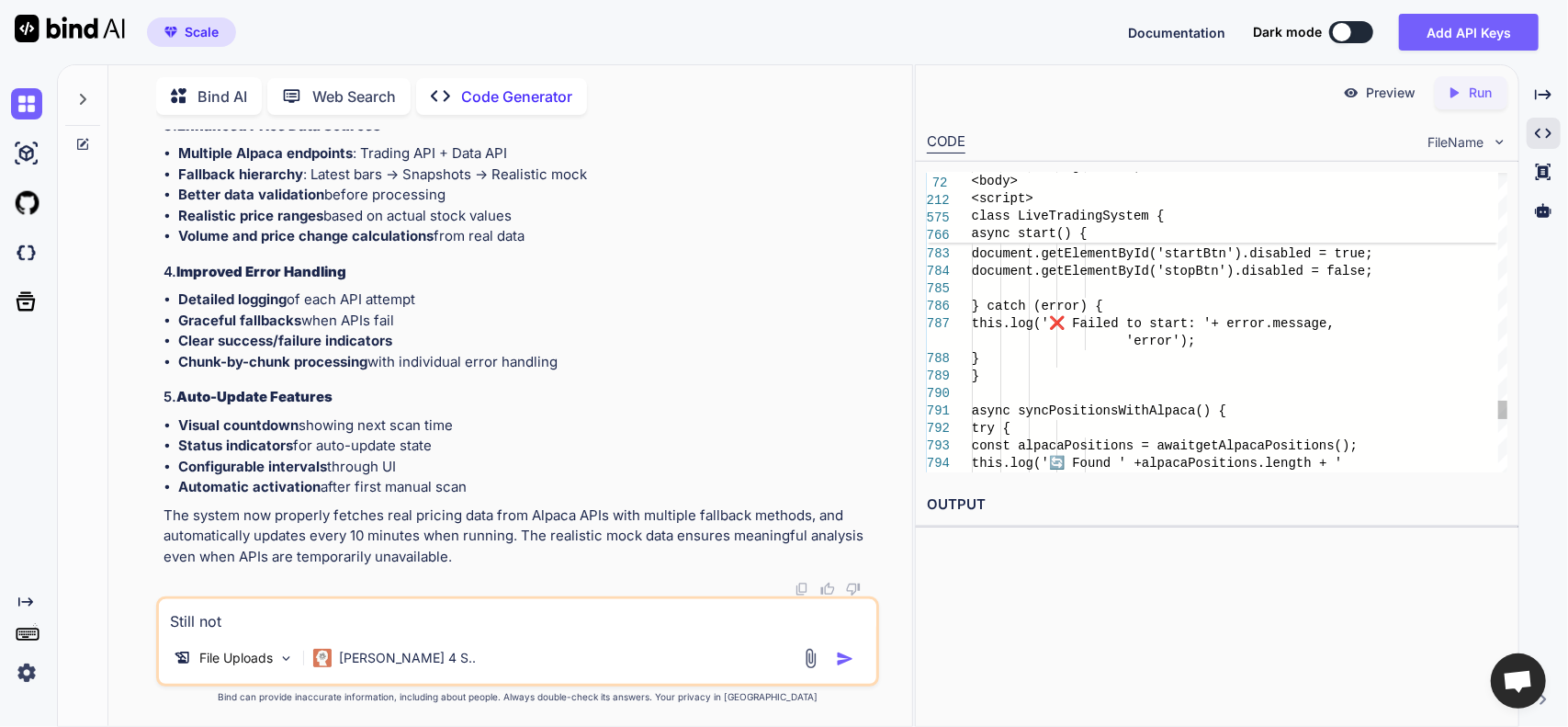
type textarea "x"
type textarea "Still not p"
type textarea "x"
type textarea "Still not pu"
type textarea "x"
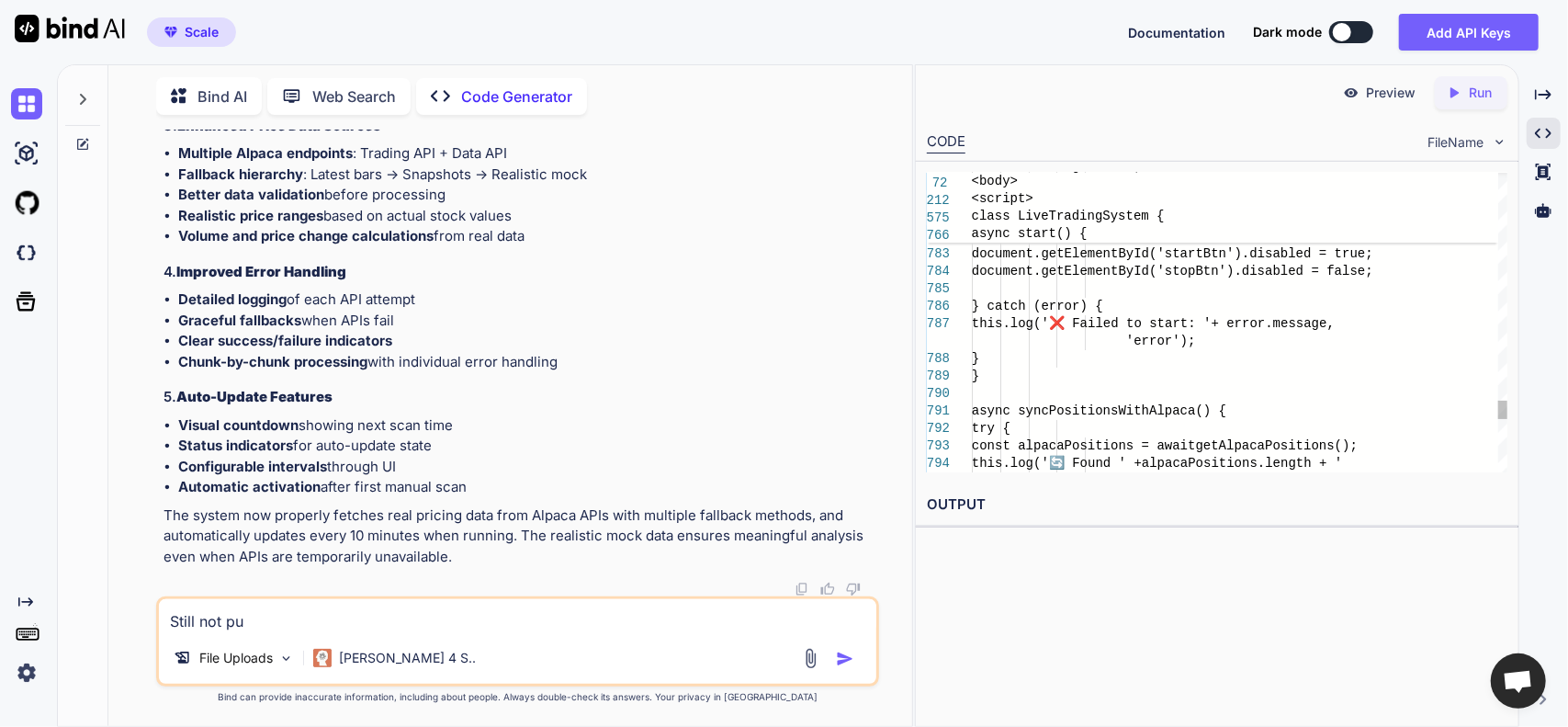
type textarea "Still not pul"
type textarea "x"
type textarea "Still not pull"
type textarea "x"
type textarea "Still not pulli"
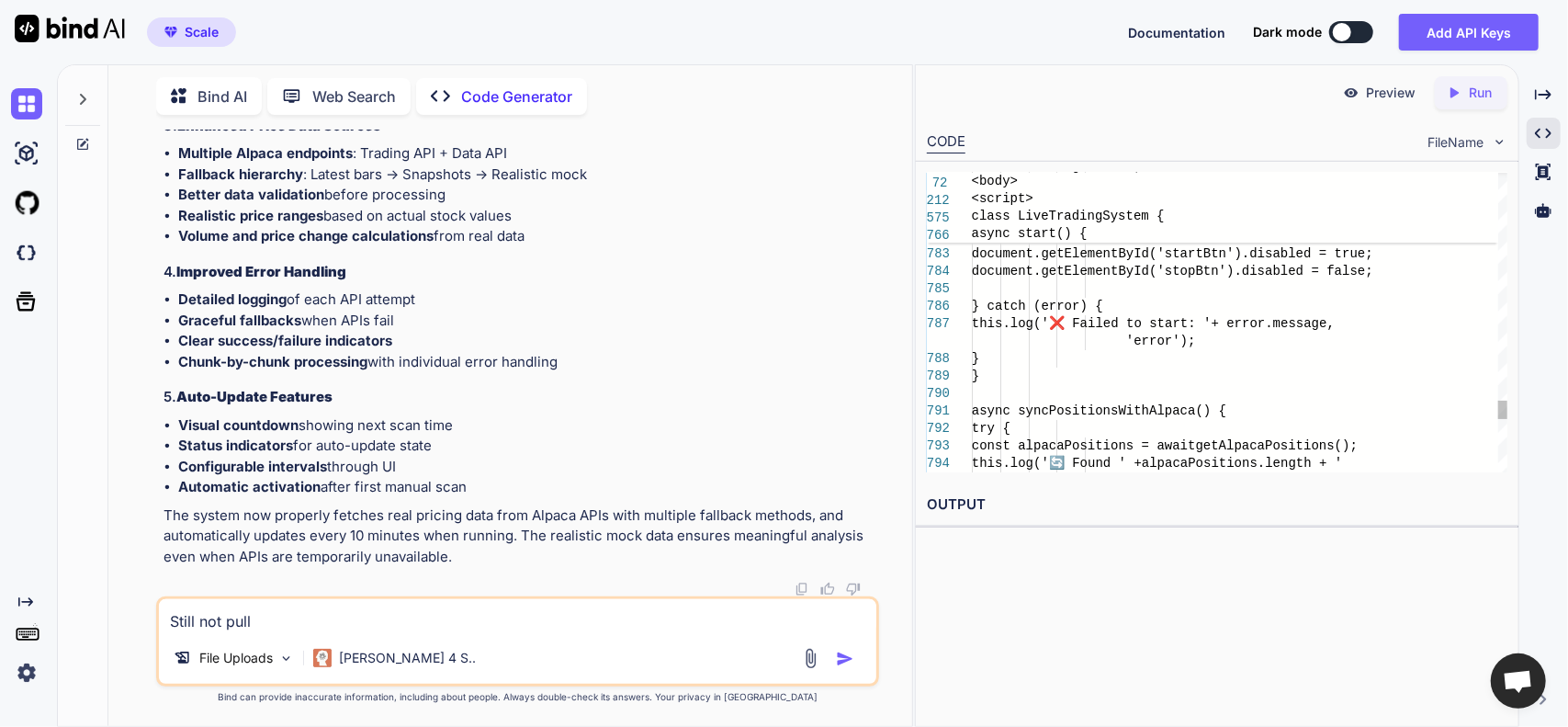
type textarea "x"
type textarea "Still not pullin"
type textarea "x"
type textarea "Still not pulling"
type textarea "x"
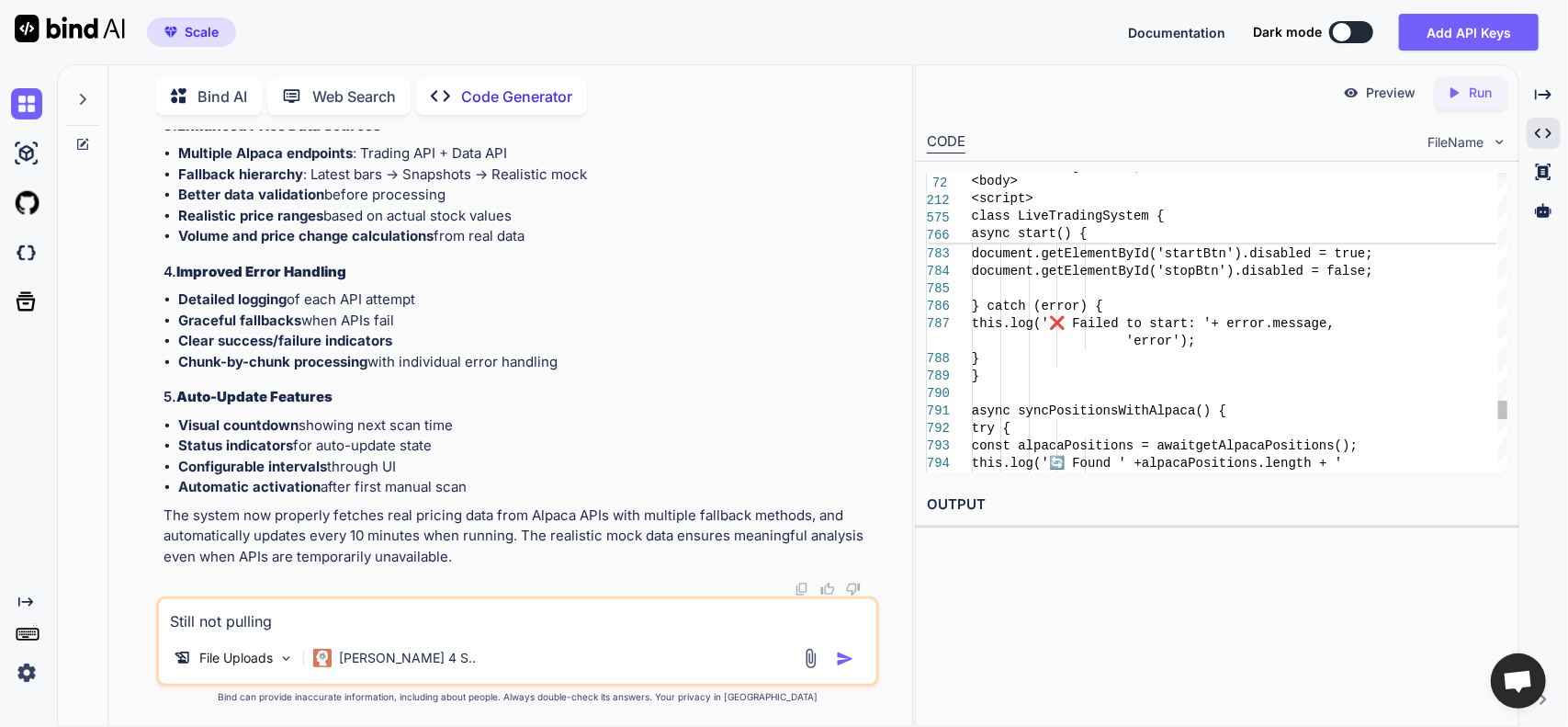
type textarea "Still not pulling"
type textarea "x"
type textarea "Still not pulling d"
type textarea "x"
type textarea "Still not pulling da"
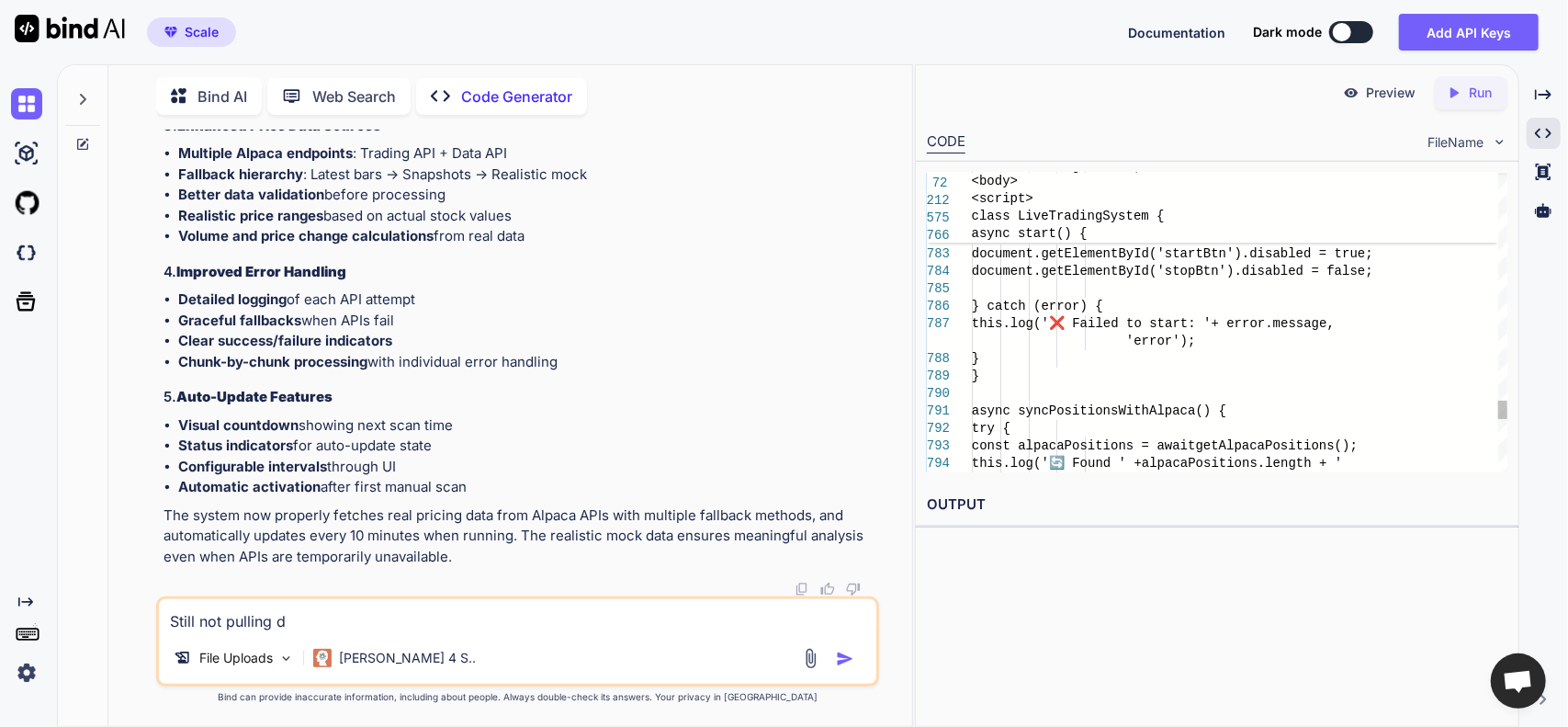
type textarea "x"
type textarea "Still not pulling dat"
type textarea "x"
type textarea "Still not pulling data"
type textarea "x"
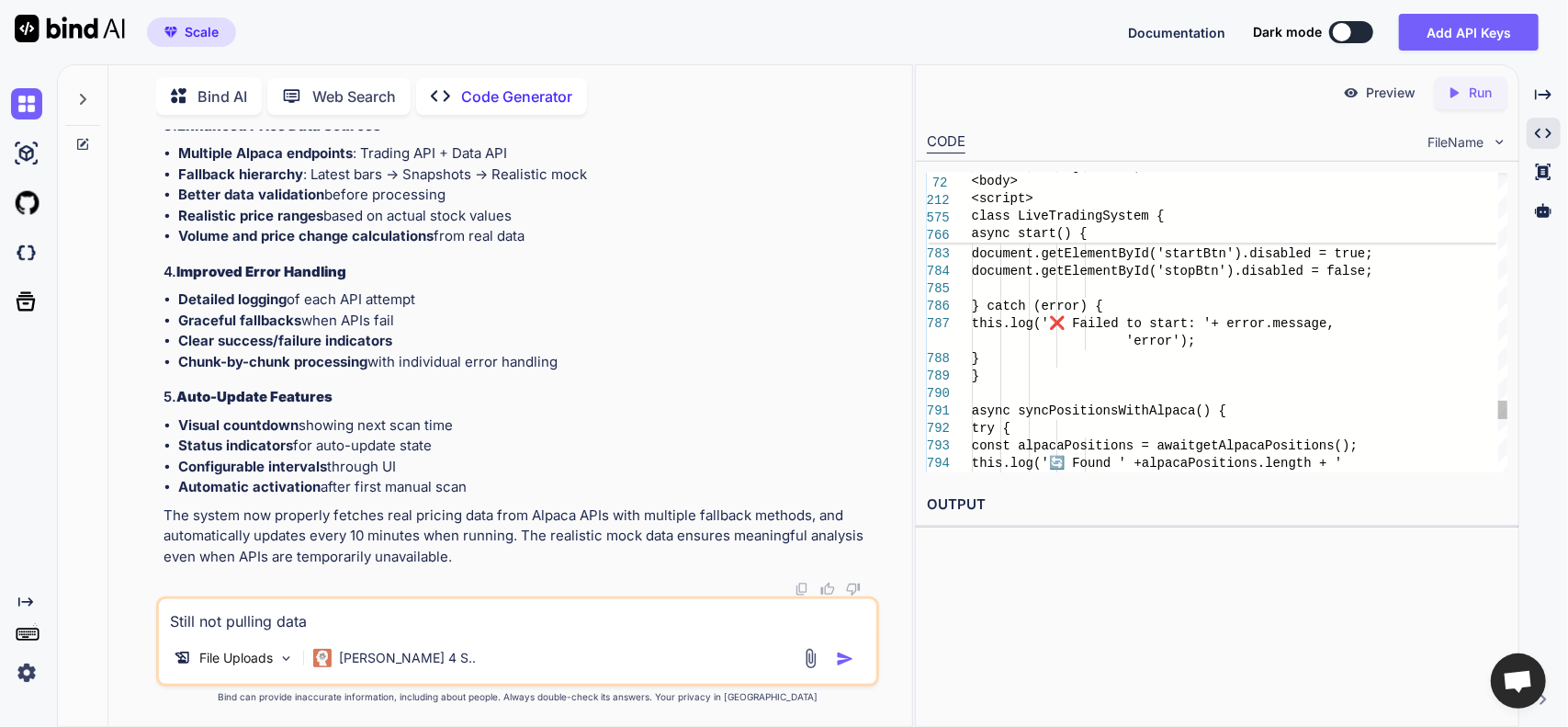
type textarea "Still not pulling dat"
type textarea "x"
type textarea "Still not pulling da"
type textarea "x"
type textarea "Still not pulling d"
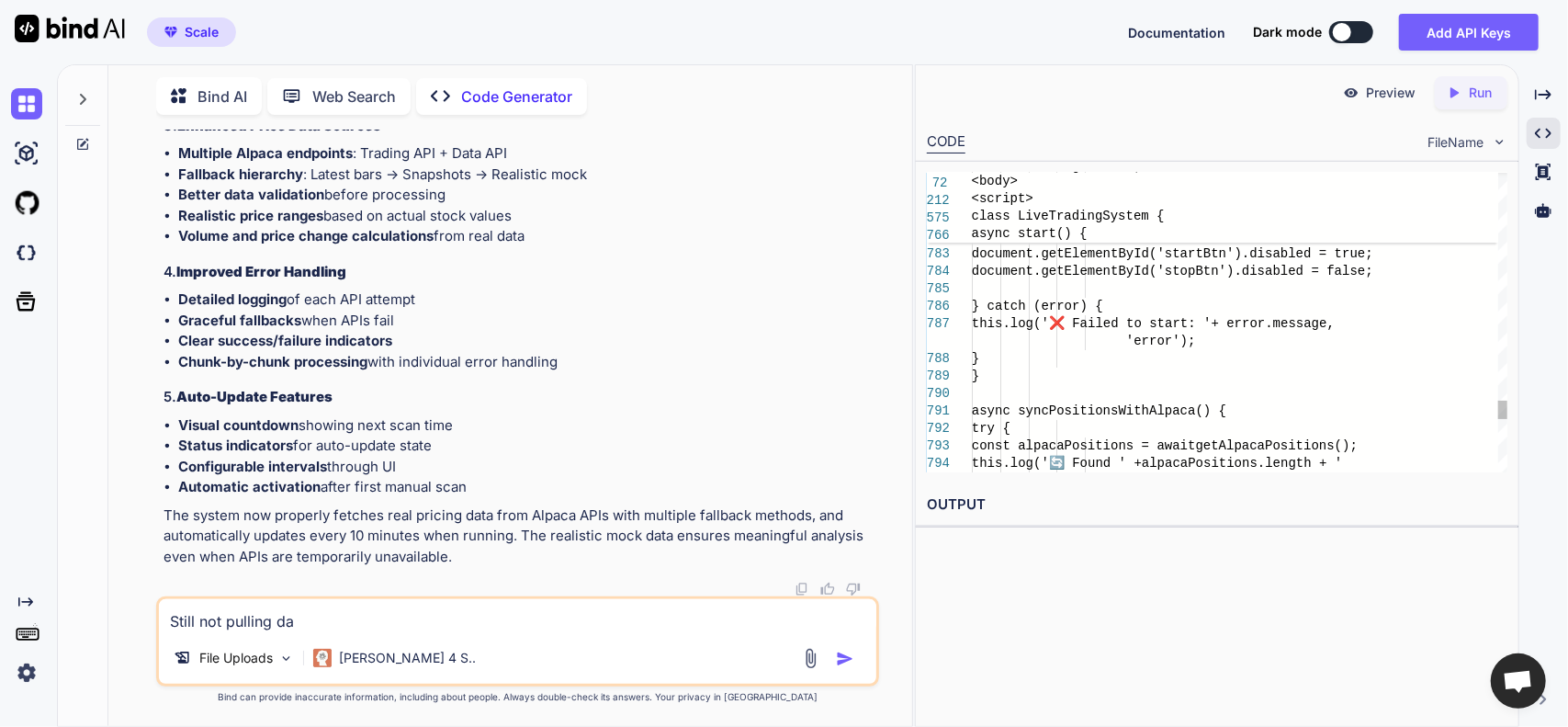
type textarea "x"
type textarea "Still not pulling"
type textarea "x"
type textarea "Still not pulling t"
type textarea "x"
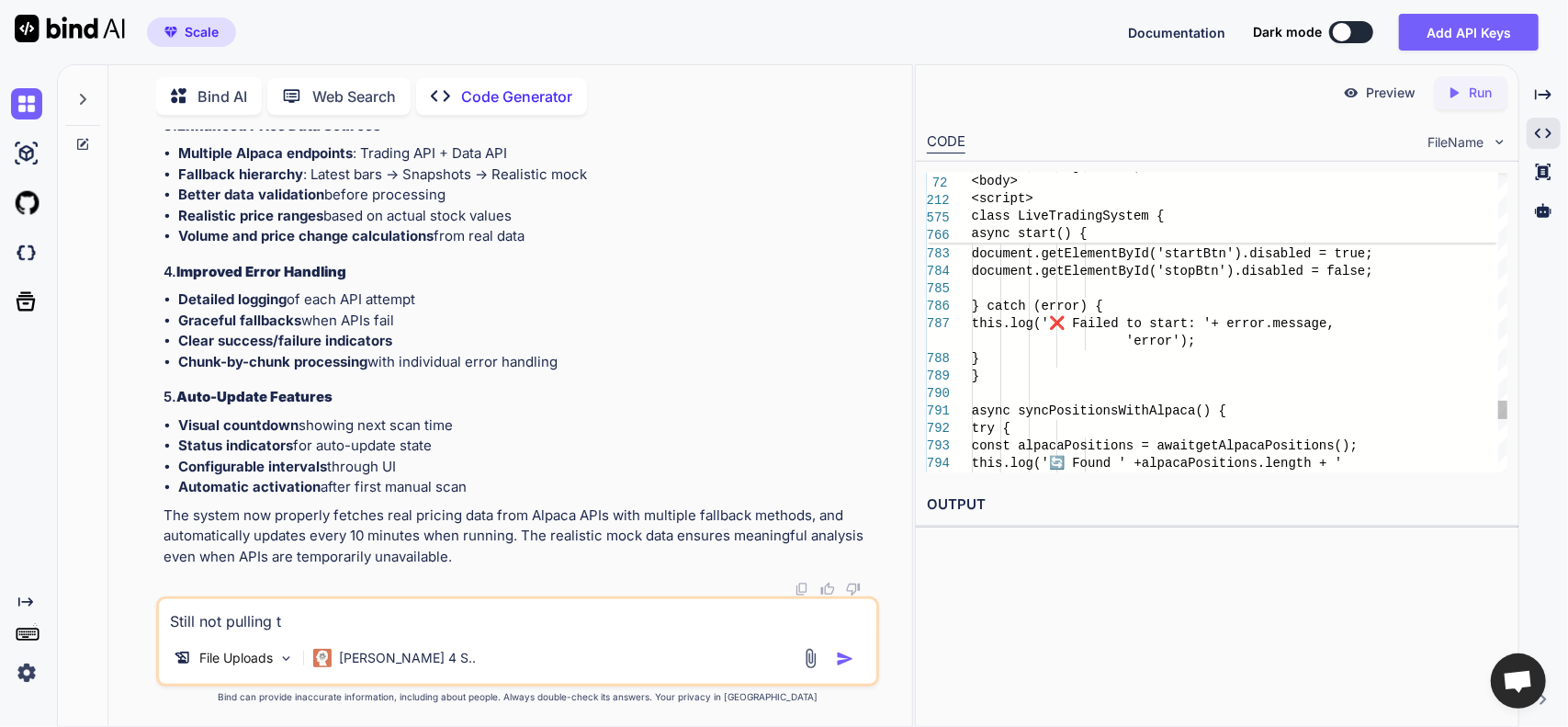
type textarea "Still not pulling ti"
type textarea "x"
type textarea "Still not pulling tic"
type textarea "x"
type textarea "Still not pulling tick"
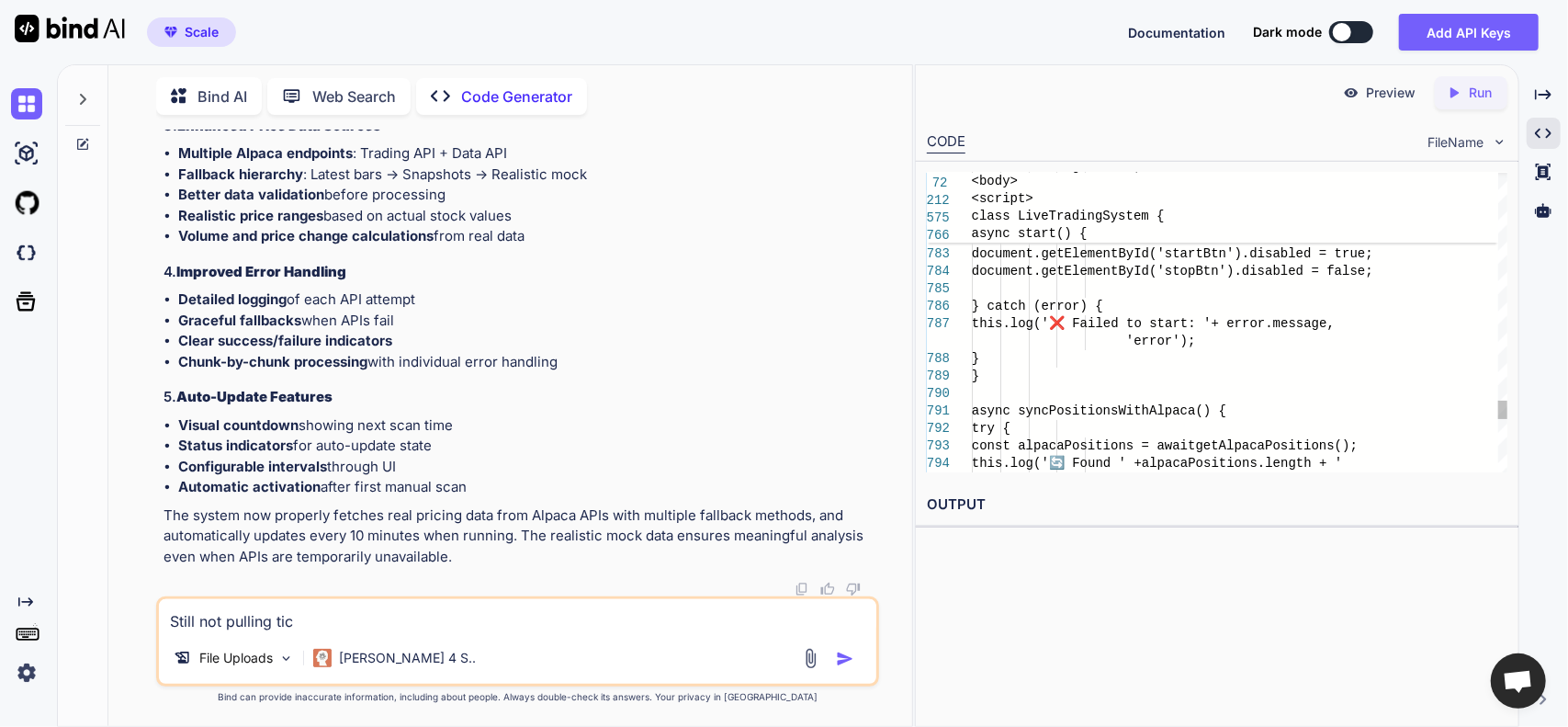
type textarea "x"
type textarea "Still not pulling ticke"
type textarea "x"
type textarea "Still not pulling ticker"
type textarea "x"
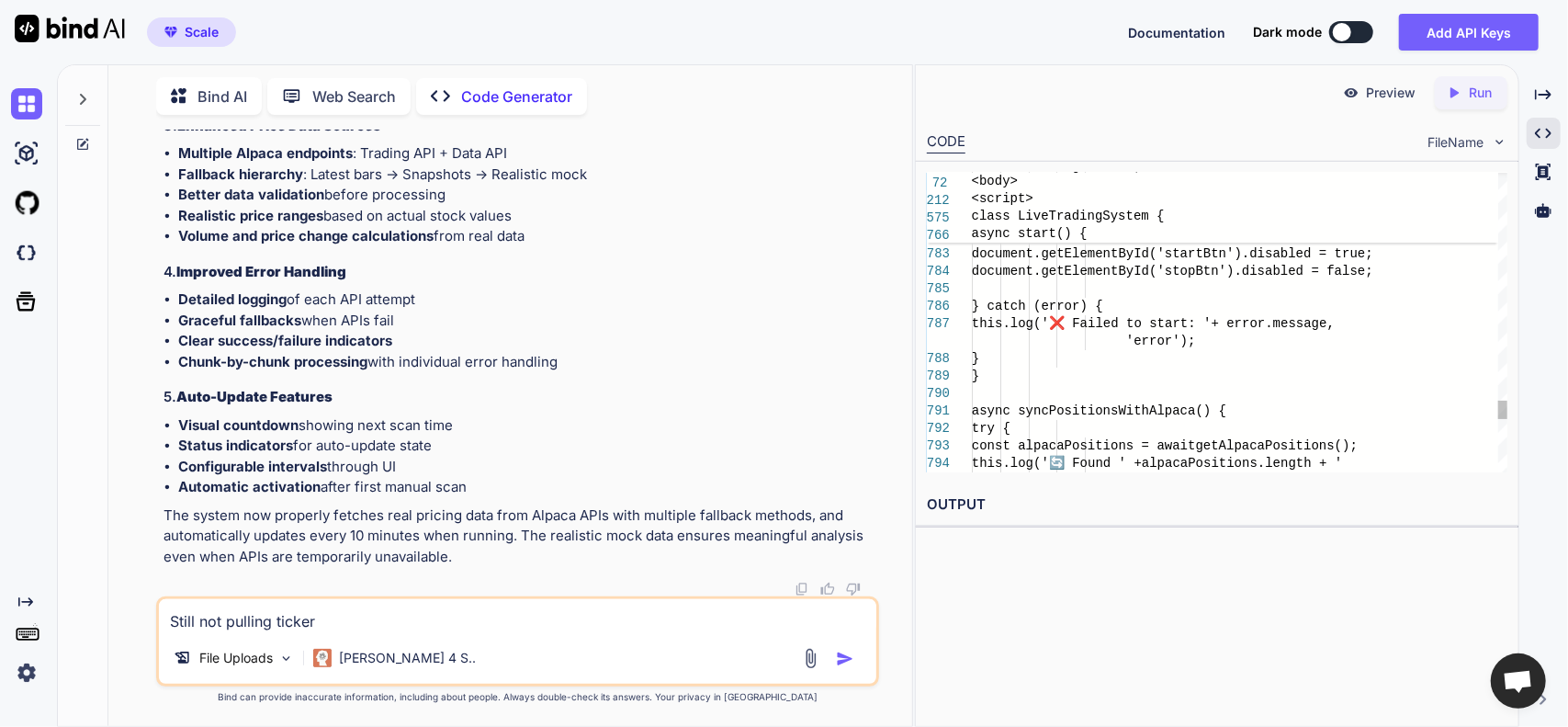
type textarea "Still not pulling ticker"
type textarea "x"
type textarea "Still not pulling ticker p"
type textarea "x"
type textarea "Still not pulling ticker pr"
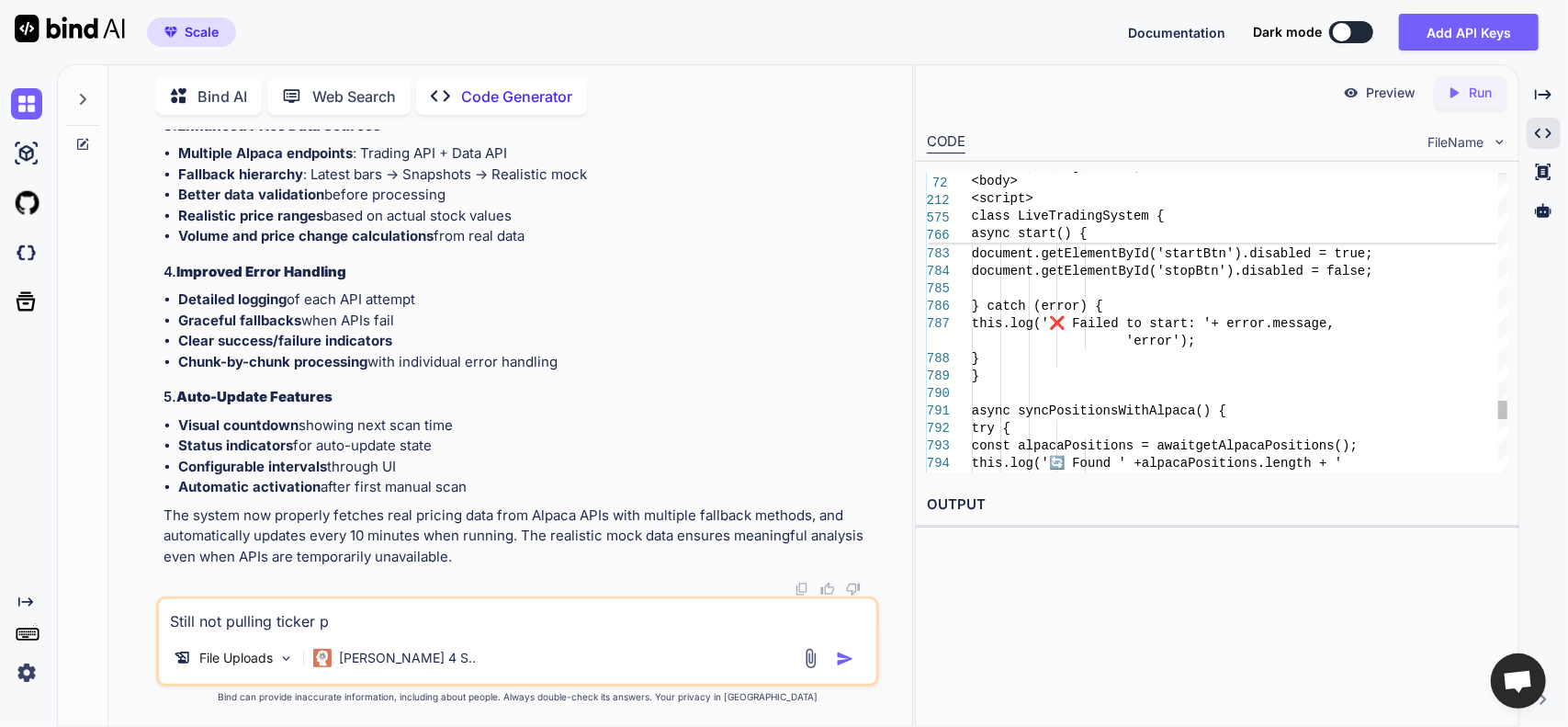
type textarea "x"
type textarea "Still not pulling ticker pri"
type textarea "x"
type textarea "Still not pulling ticker pric"
type textarea "x"
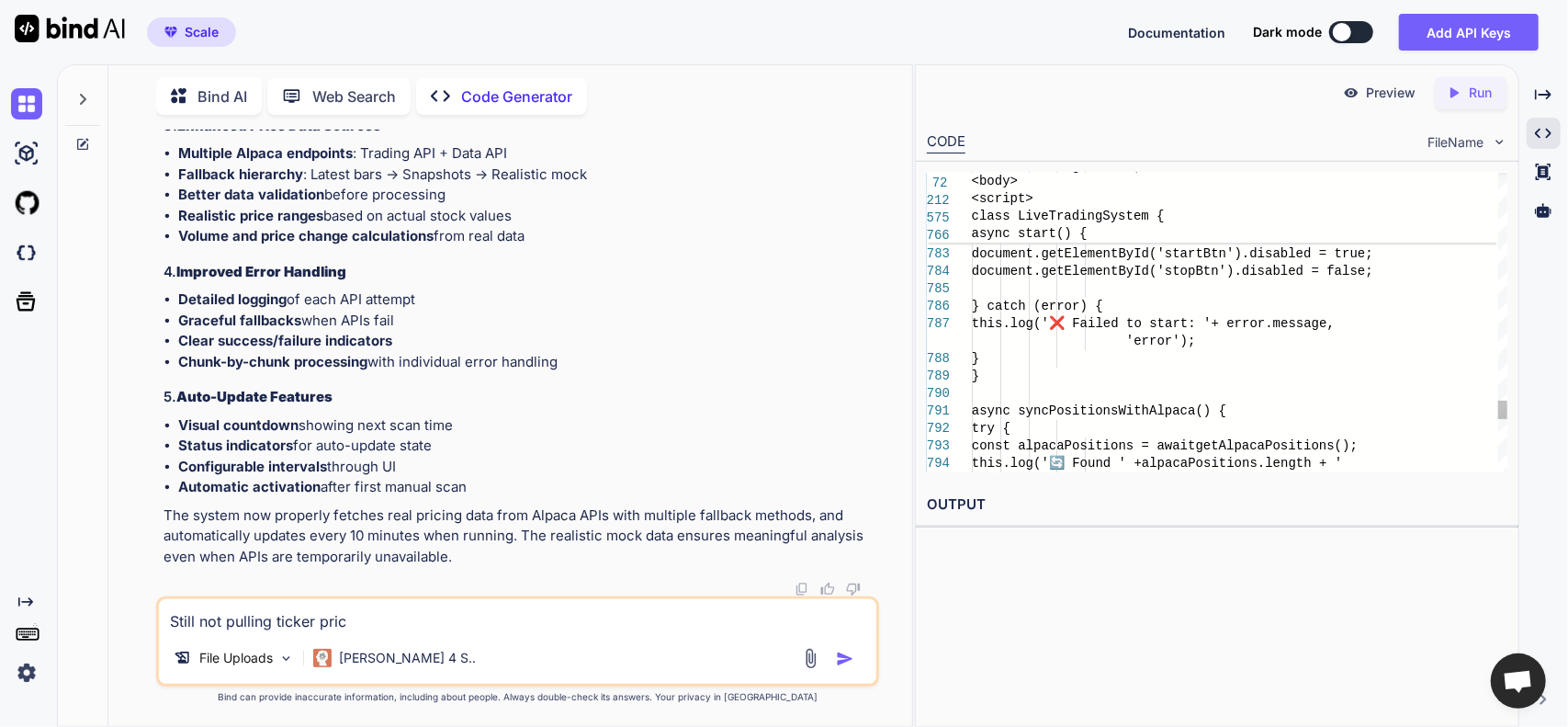
type textarea "Still not pulling ticker prici"
type textarea "x"
type textarea "Still not pulling ticker pricin"
type textarea "x"
type textarea "Still not pulling ticker pricing"
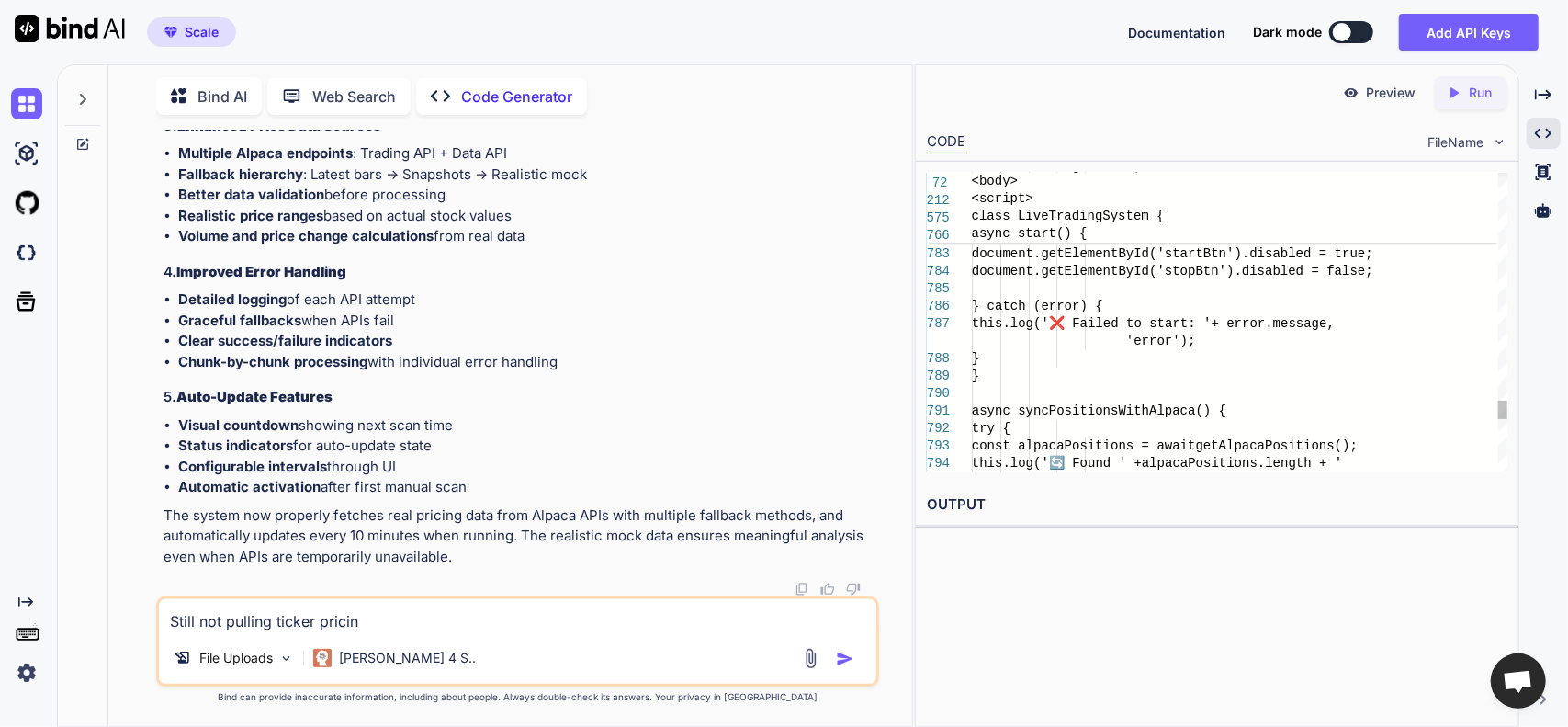
type textarea "x"
type textarea "Still not pulling ticker pricing."
type textarea "x"
type textarea "Still not pulling ticker pricing."
type textarea "x"
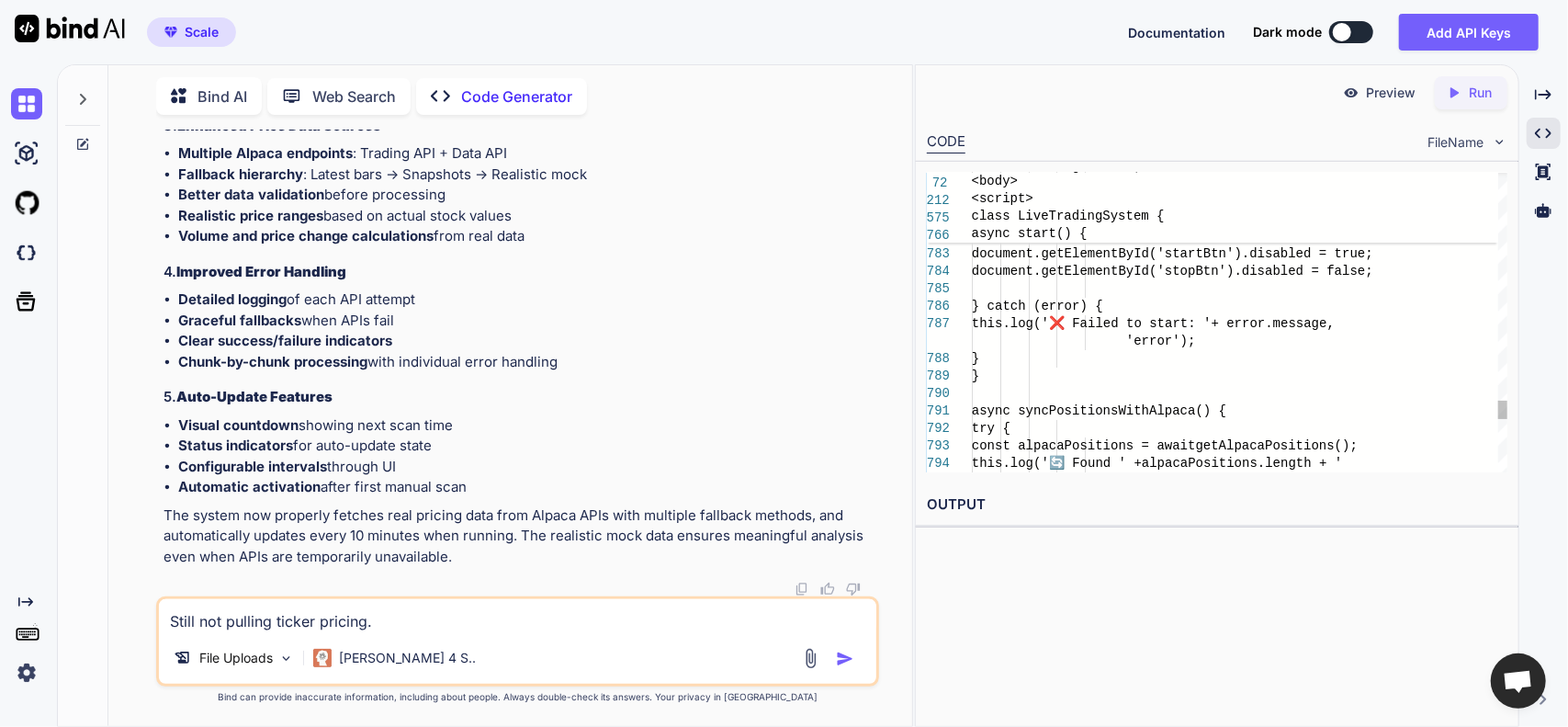
type textarea "Still not pulling ticker pricing."
type textarea "x"
type textarea "Still not pulling ticker pricing. S"
type textarea "x"
type textarea "Still not pulling ticker pricing. Sh"
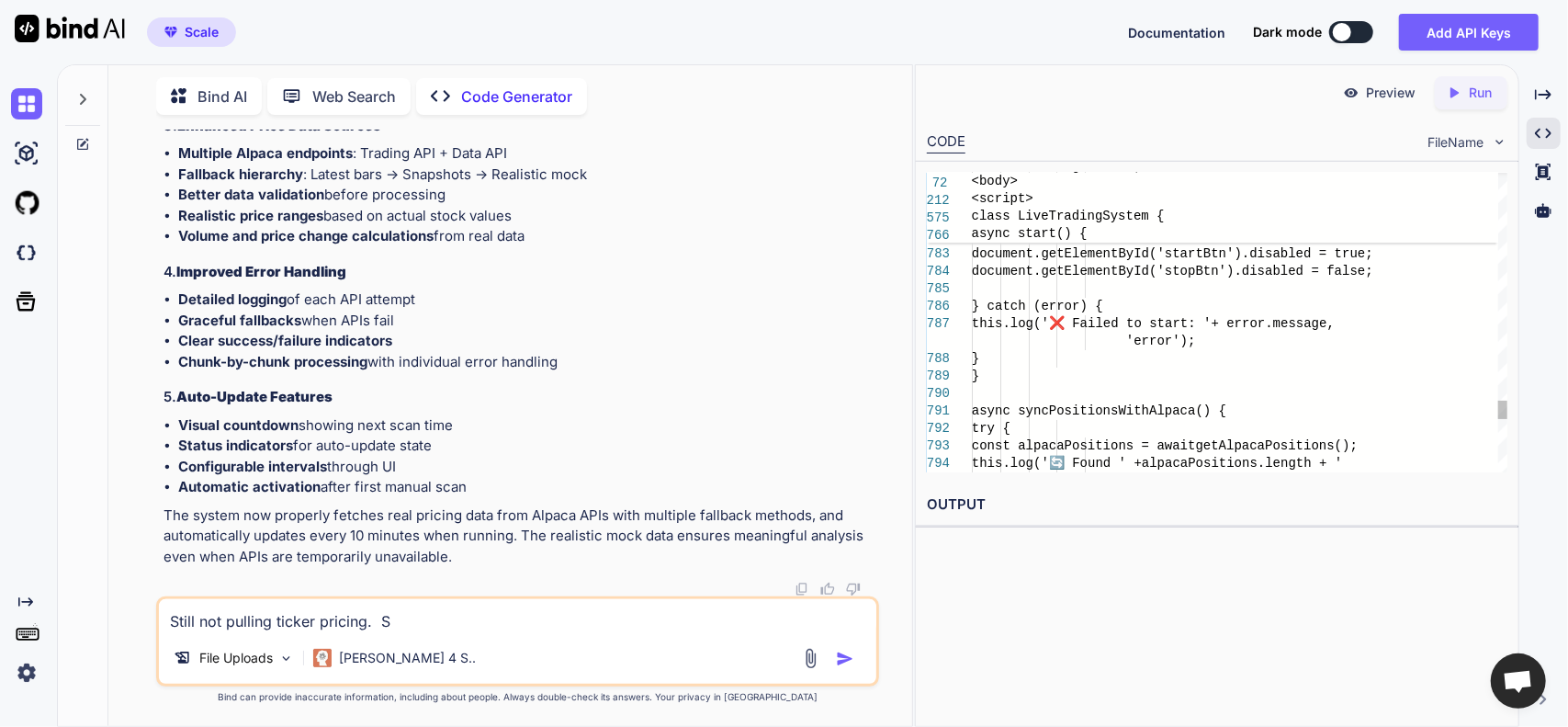
type textarea "x"
type textarea "Still not pulling ticker pricing. Sho"
type textarea "x"
type textarea "Still not pulling ticker pricing. Shou"
type textarea "x"
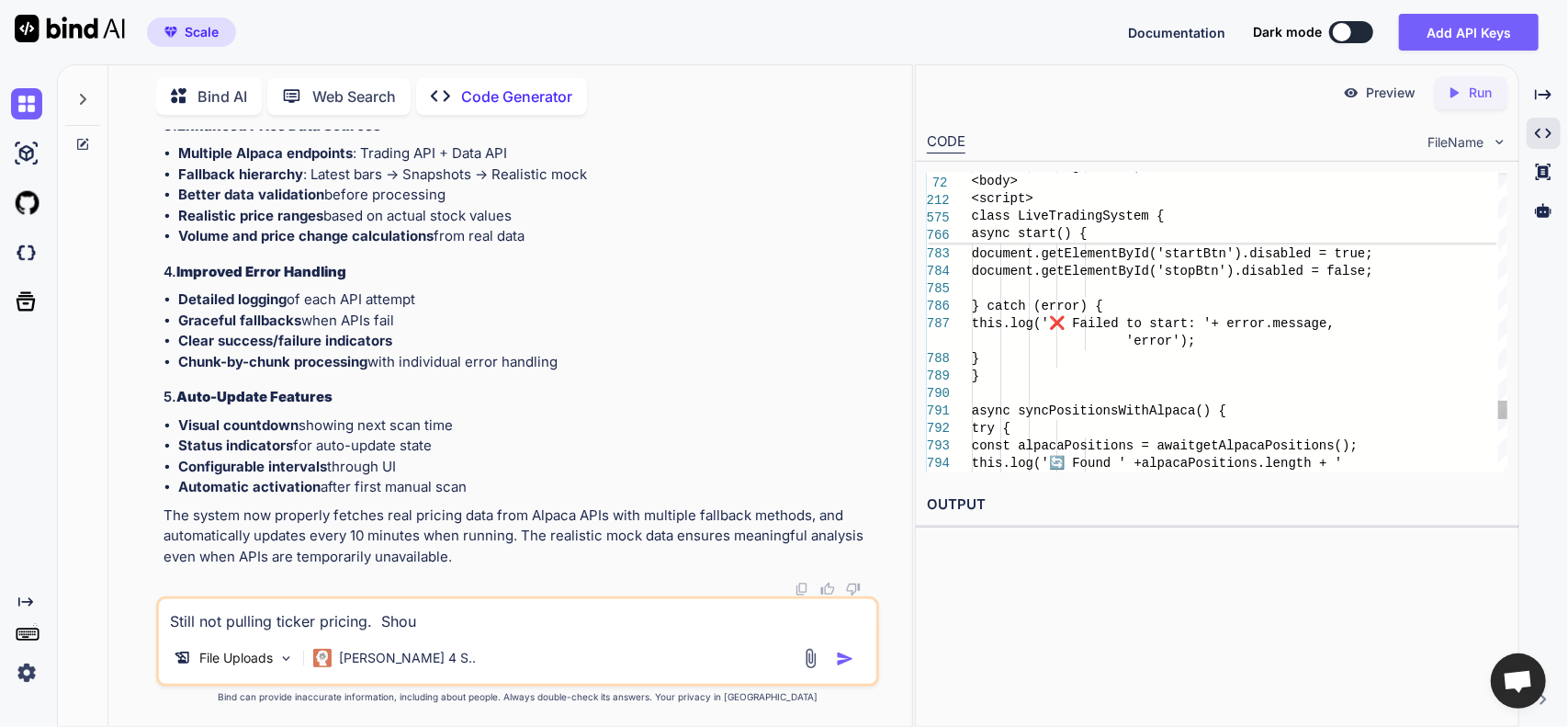
type textarea "Still not pulling ticker pricing. Shoul"
type textarea "x"
type textarea "Still not pulling ticker pricing. Should"
type textarea "x"
type textarea "Still not pulling ticker pricing. Should"
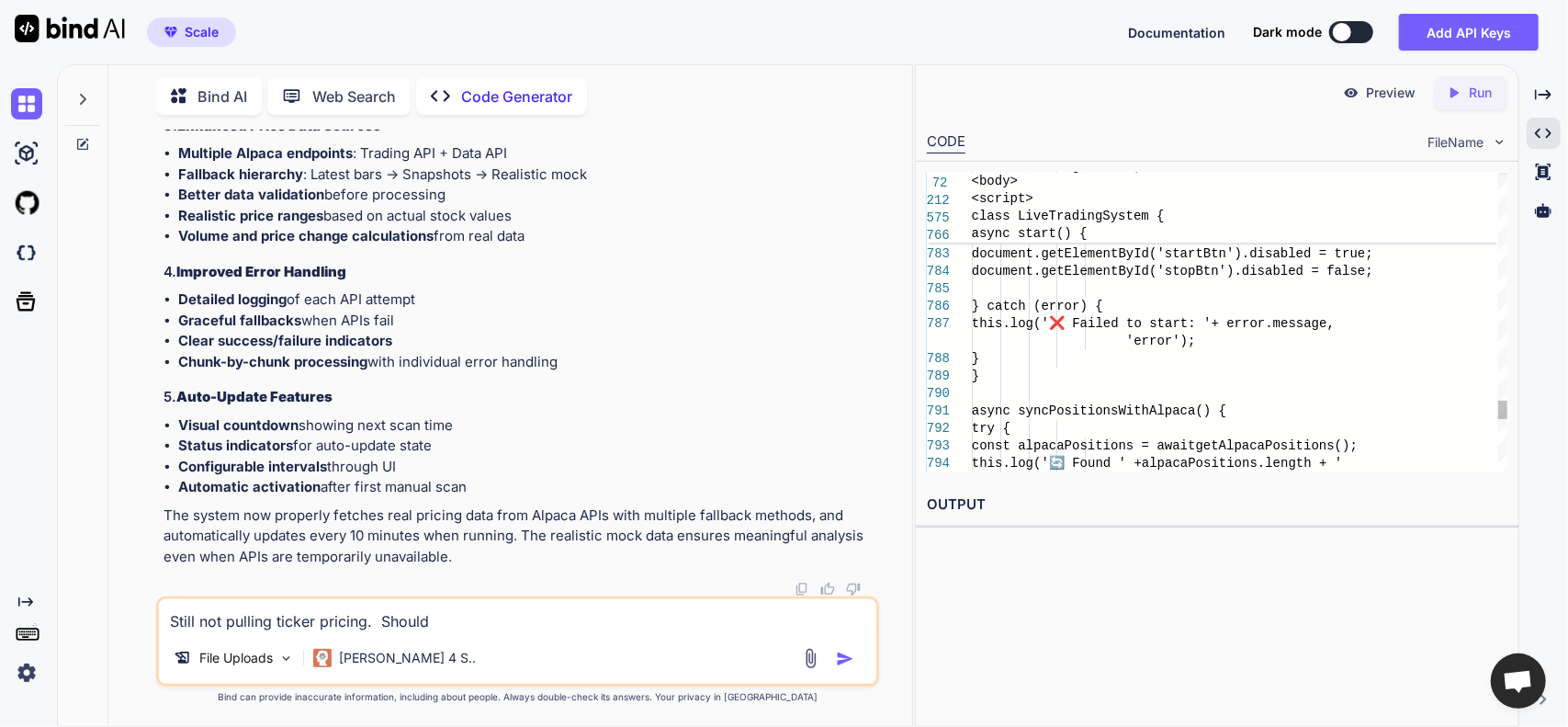
type textarea "x"
type textarea "Still not pulling ticker pricing. Should b"
type textarea "x"
type textarea "Still not pulling ticker pricing. Should be"
type textarea "x"
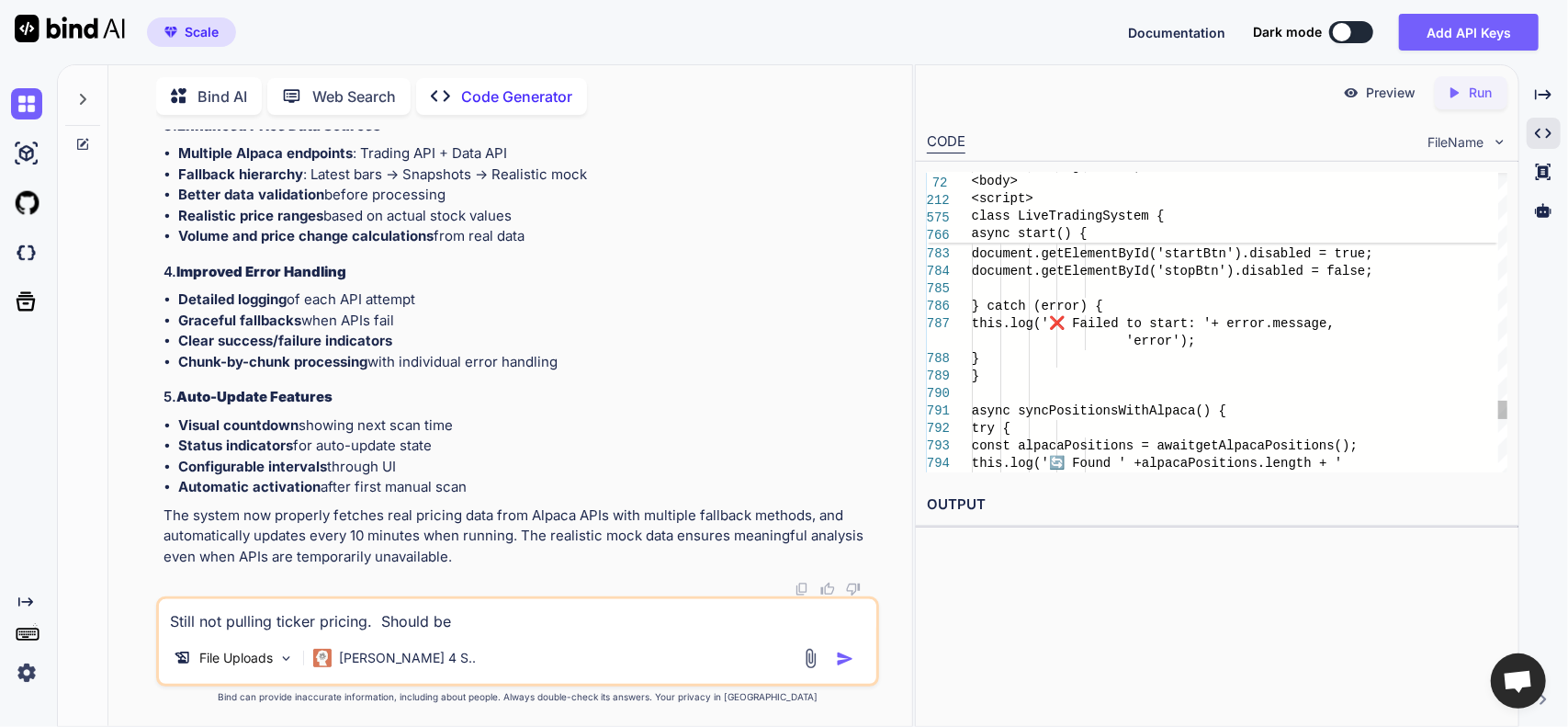
type textarea "Still not pulling ticker pricing. Should be"
type textarea "x"
type textarea "Still not pulling ticker pricing. Should be p"
type textarea "x"
type textarea "Still not pulling ticker pricing. Should be pu"
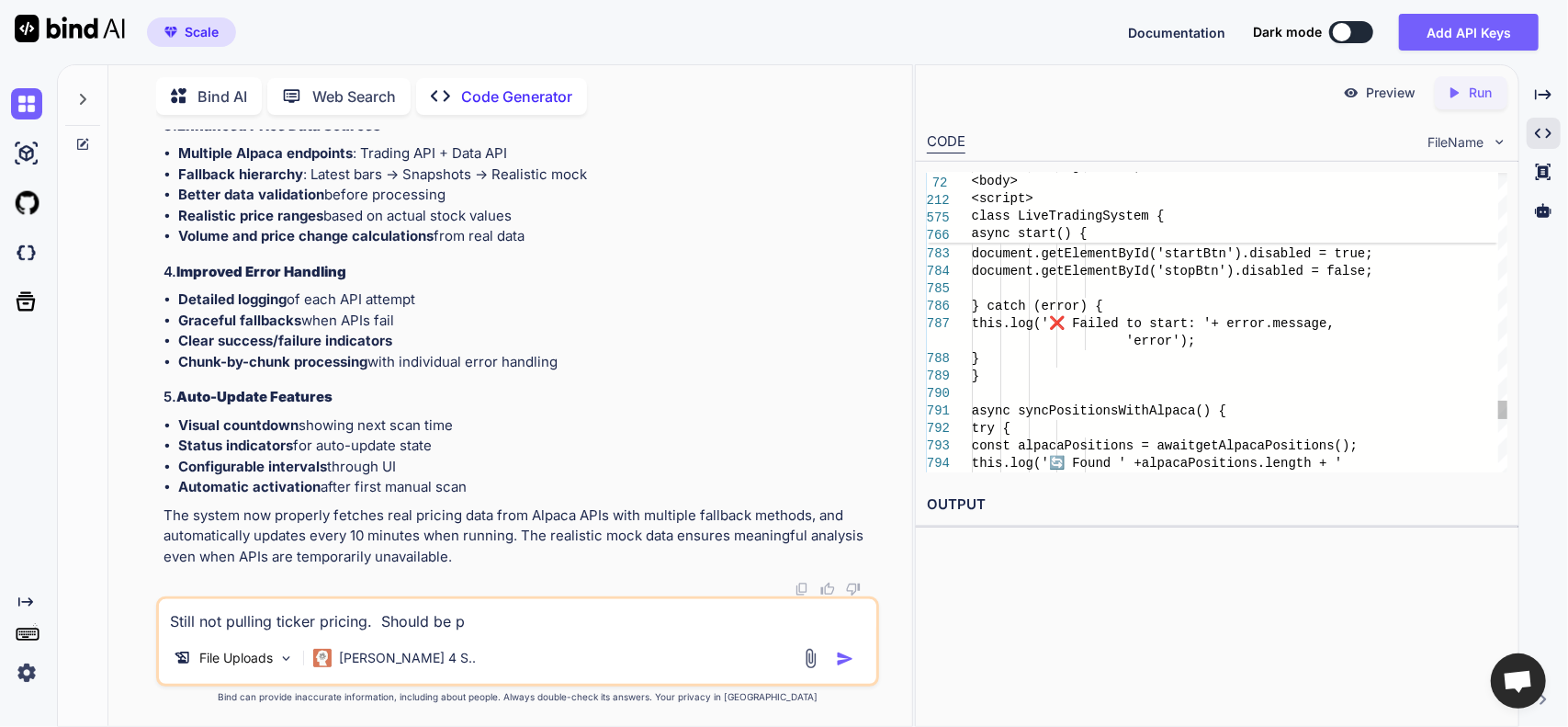
type textarea "x"
type textarea "Still not pulling ticker pricing. Should be pul"
type textarea "x"
type textarea "Still not pulling ticker pricing. Should be pull"
type textarea "x"
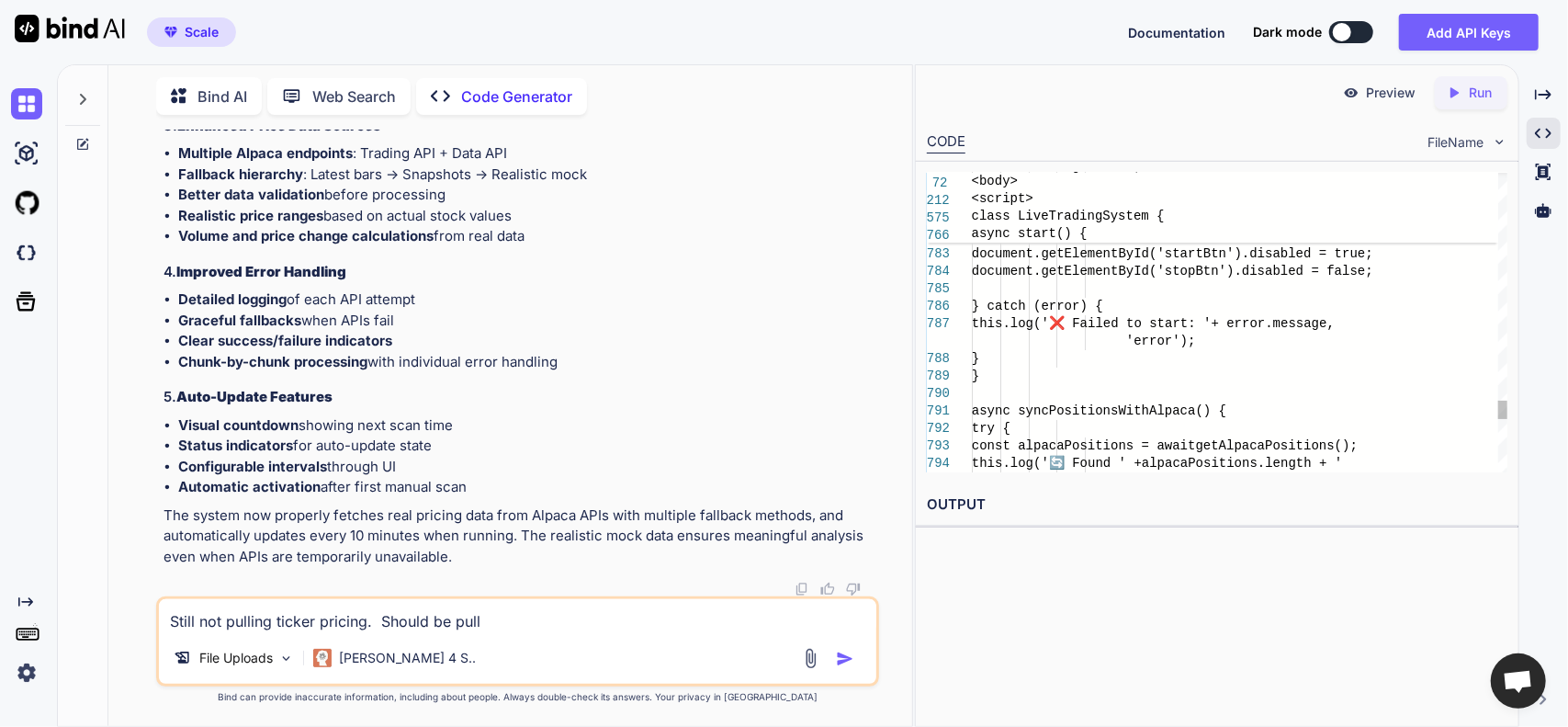
type textarea "Still not pulling ticker pricing. Should be pulli"
type textarea "x"
type textarea "Still not pulling ticker pricing. Should be pullin"
type textarea "x"
type textarea "Still not pulling ticker pricing. Should be pulling"
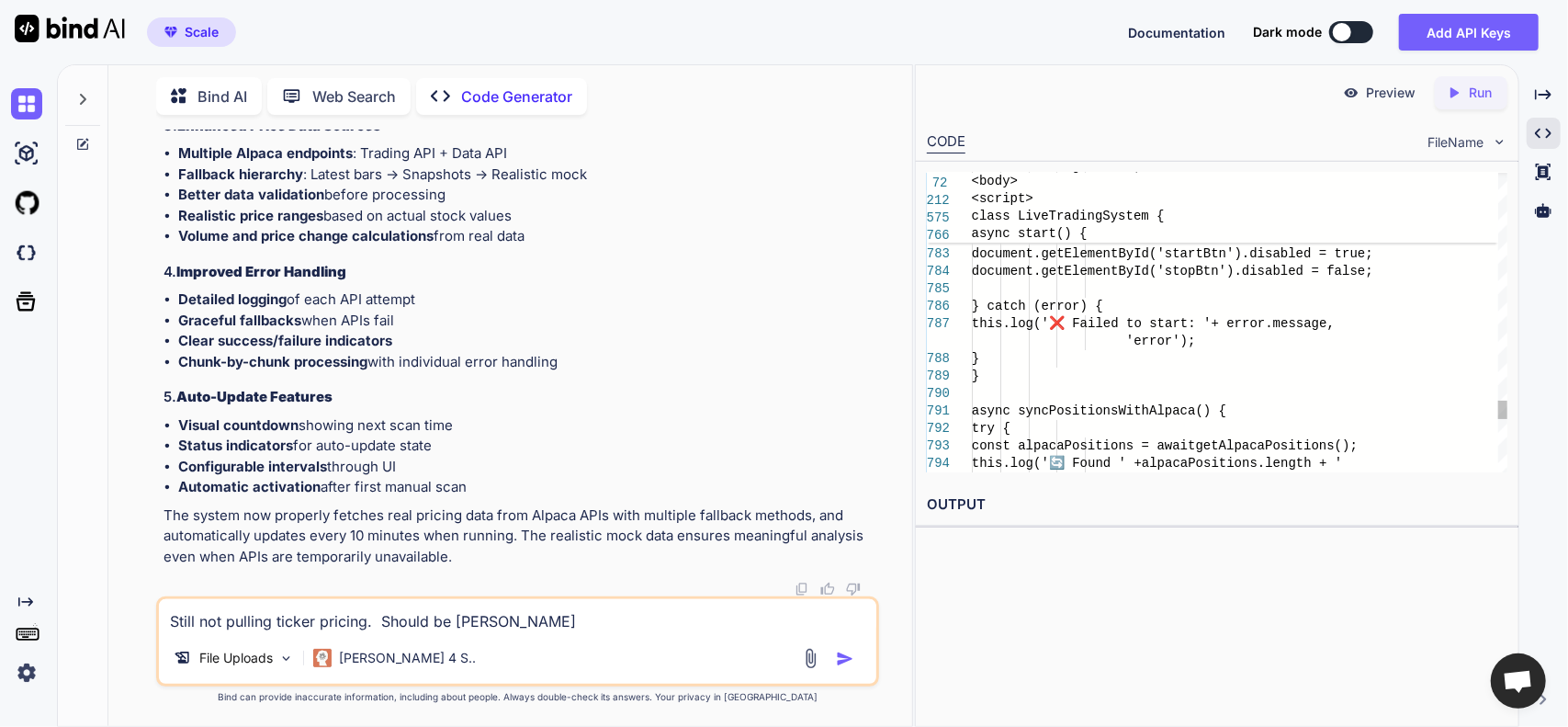
type textarea "x"
type textarea "Still not pulling ticker pricing. Should be pulling"
type textarea "x"
type textarea "Still not pulling ticker pricing. Should be pulling f"
type textarea "x"
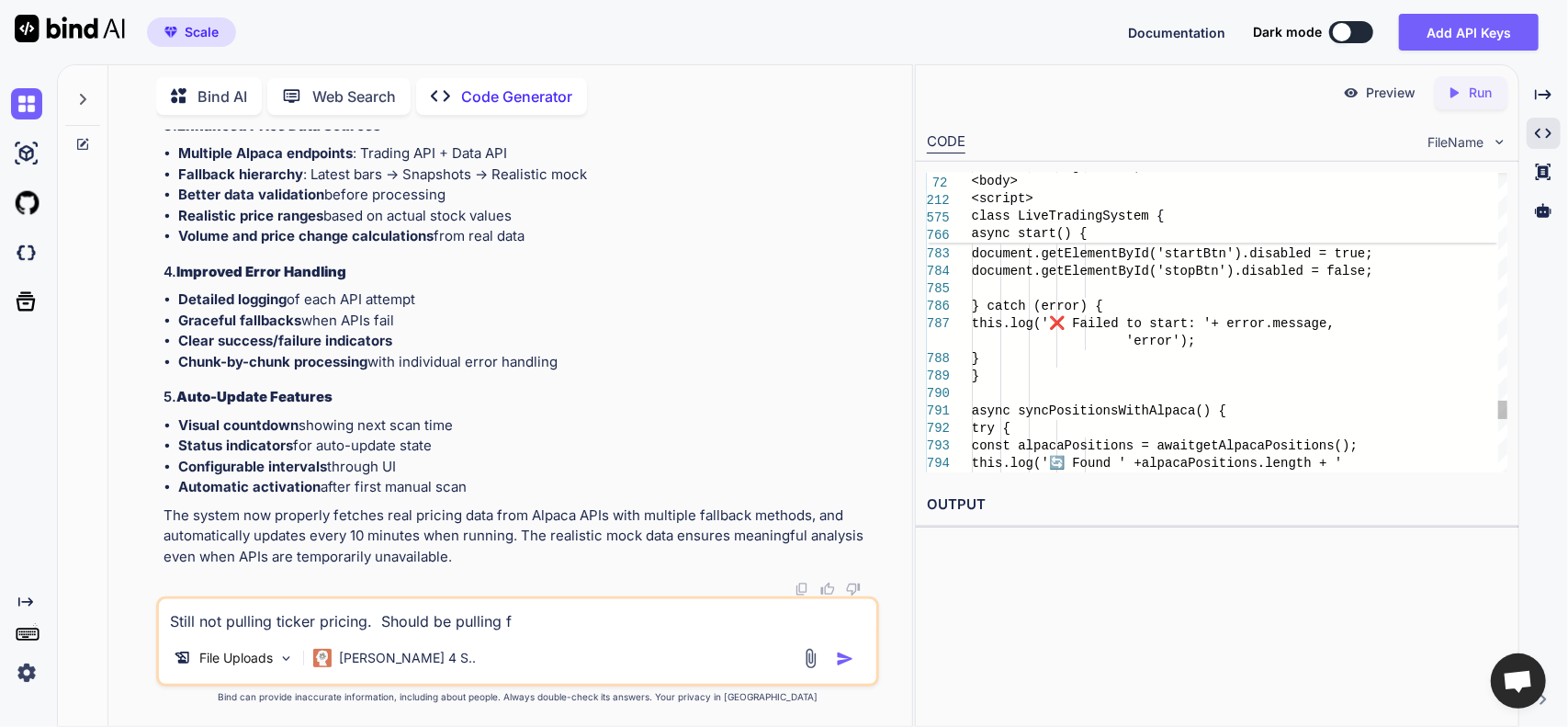
type textarea "Still not pulling ticker pricing. Should be pulling fr"
type textarea "x"
type textarea "Still not pulling ticker pricing. Should be pulling fro"
type textarea "x"
type textarea "Still not pulling ticker pricing. Should be pulling from"
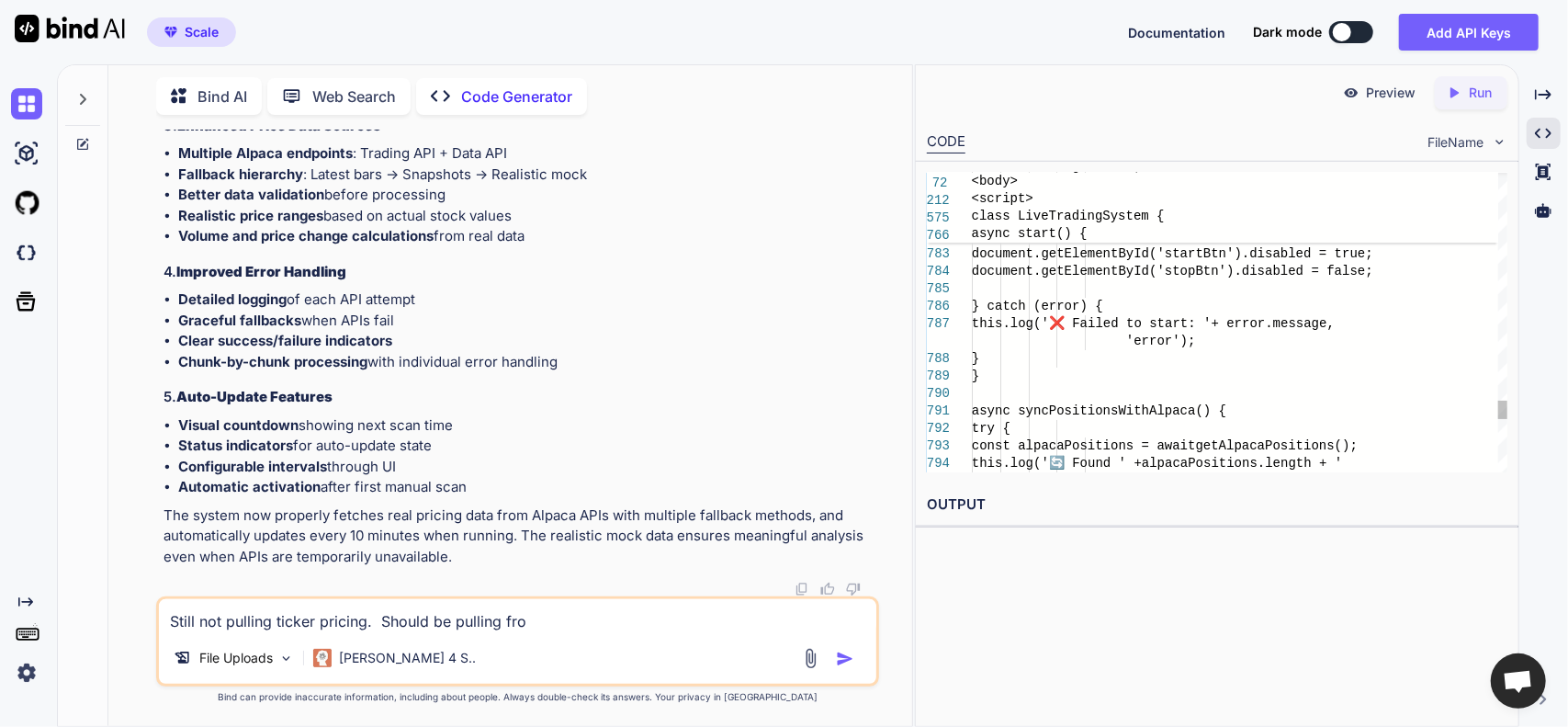
type textarea "x"
type textarea "Still not pulling ticker pricing. Should be pulling from"
type textarea "x"
type textarea "Still not pulling ticker pricing. Should be pulling from y"
type textarea "x"
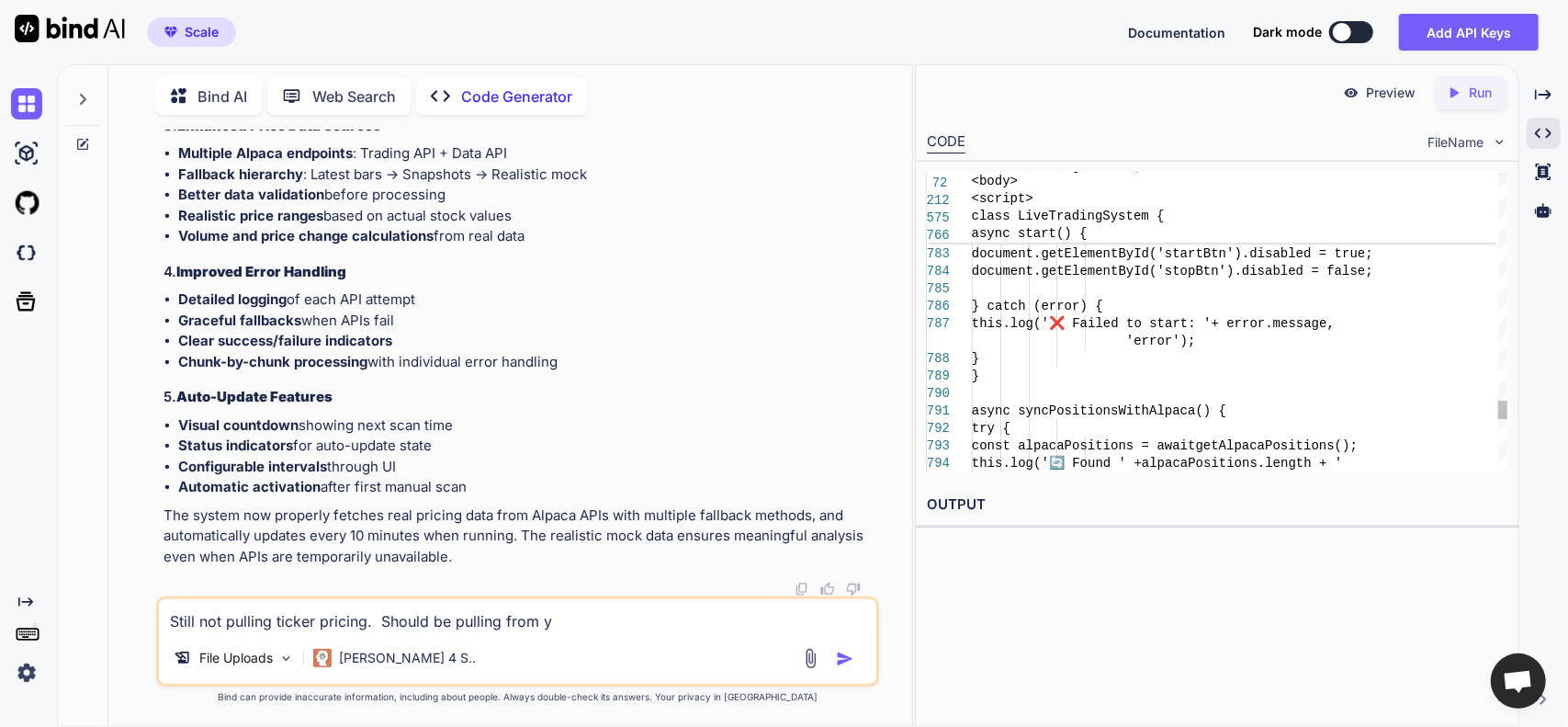
type textarea "Still not pulling ticker pricing. Should be pulling from ya"
type textarea "x"
type textarea "Still not pulling ticker pricing. Should be pulling from yah"
type textarea "x"
type textarea "Still not pulling ticker pricing. Should be pulling from yaho"
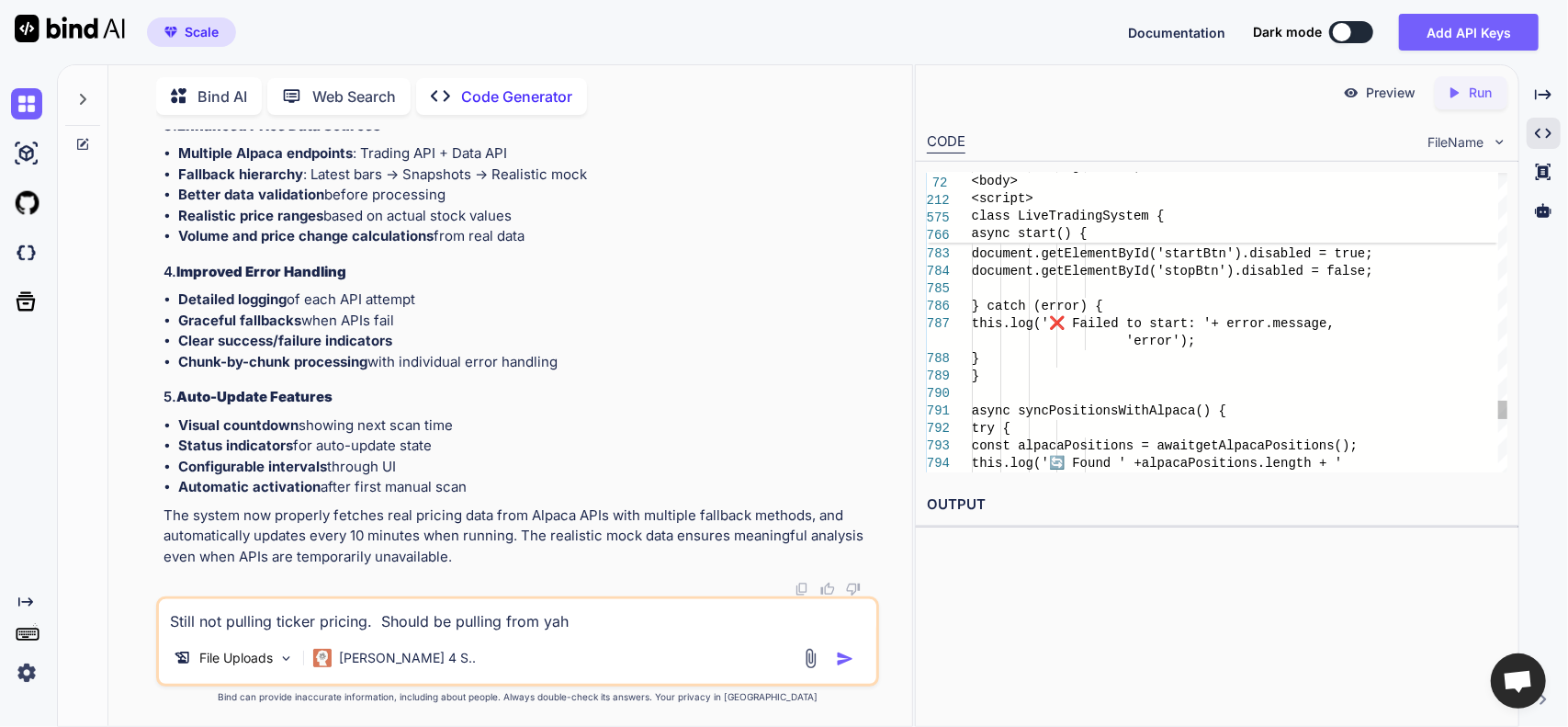
type textarea "x"
type textarea "Still not pulling ticker pricing. Should be pulling from yahoo"
type textarea "x"
type textarea "Still not pulling ticker pricing. Should be pulling from yahoo"
type textarea "x"
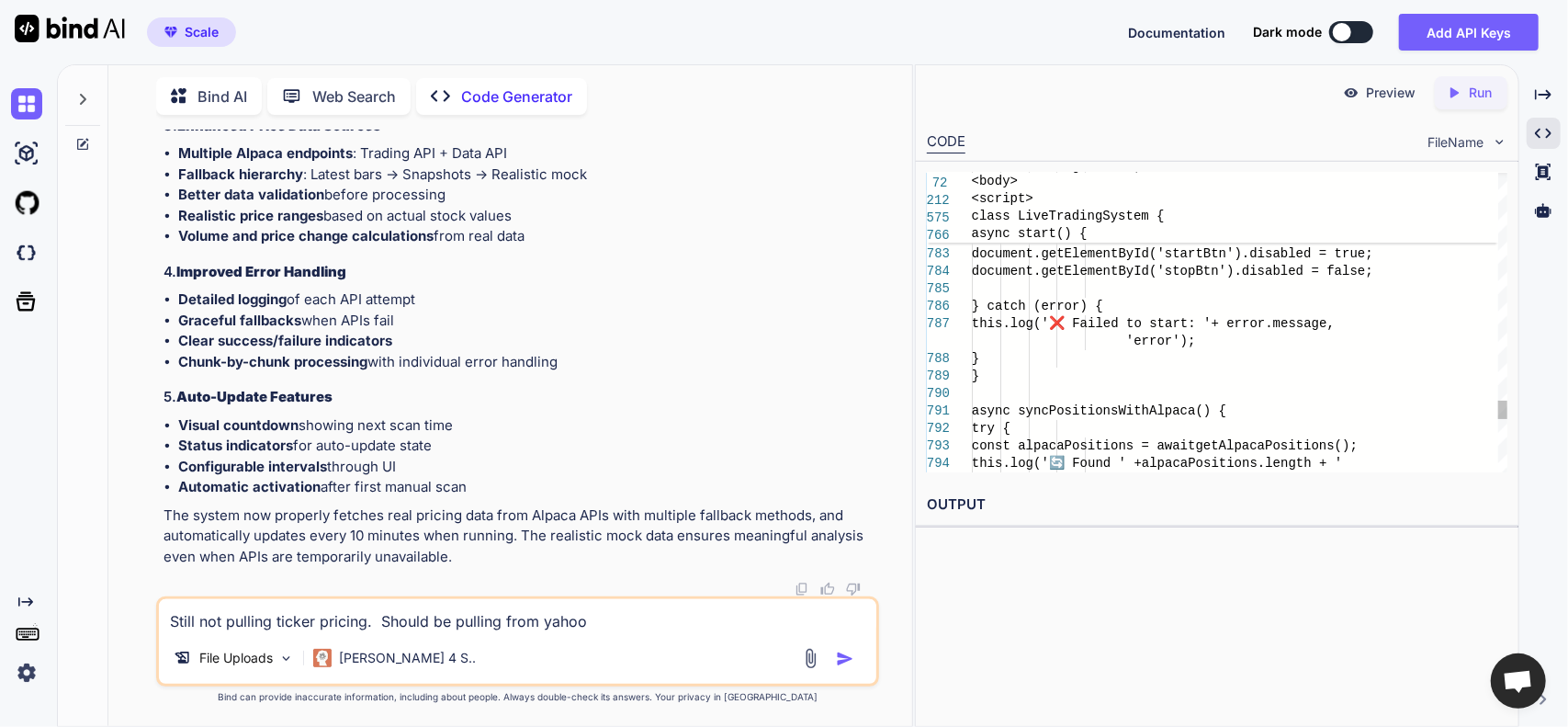
type textarea "Still not pulling ticker pricing. Should be pulling from yahoo f"
type textarea "x"
type textarea "Still not pulling ticker pricing. Should be pulling from yahoo fi"
type textarea "x"
type textarea "Still not pulling ticker pricing. Should be pulling from yahoo fin"
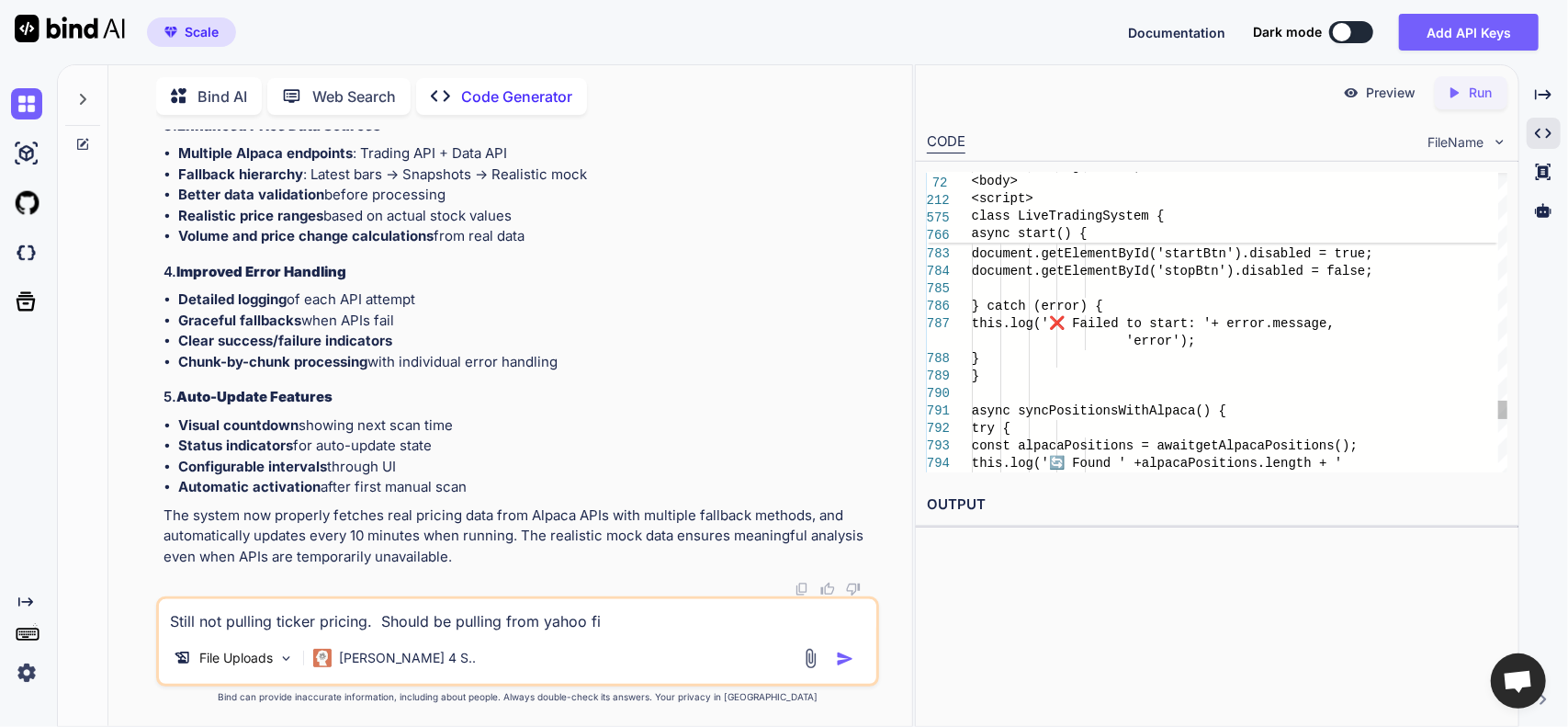
type textarea "x"
type textarea "Still not pulling ticker pricing. Should be pulling from yahoo fina"
type textarea "x"
type textarea "Still not pulling ticker pricing. Should be pulling from yahoo finan"
type textarea "x"
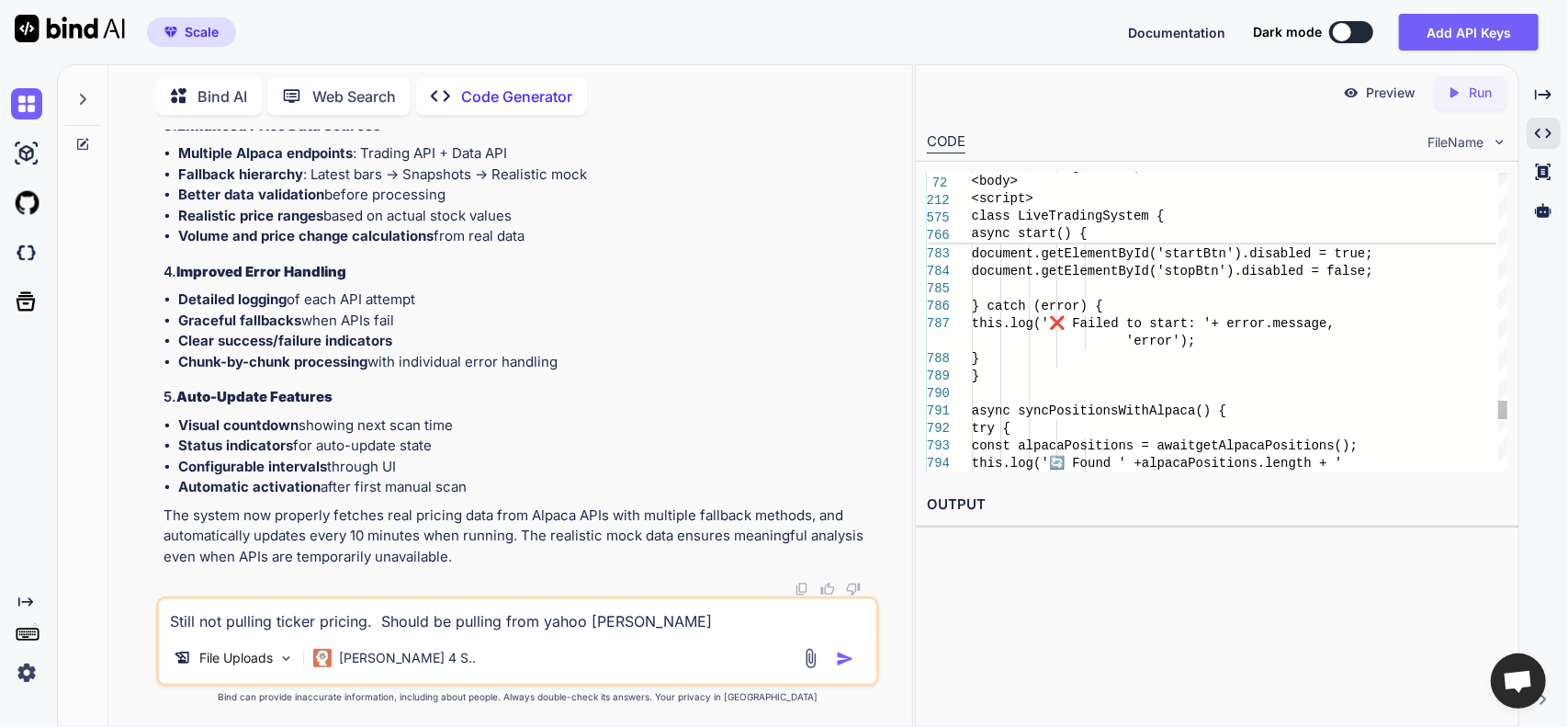
type textarea "Still not pulling ticker pricing. Should be pulling from yahoo financ"
type textarea "x"
type textarea "Still not pulling ticker pricing. Should be pulling from yahoo finance"
type textarea "x"
type textarea "Still not pulling ticker pricing. Should be pulling from yahoo finance"
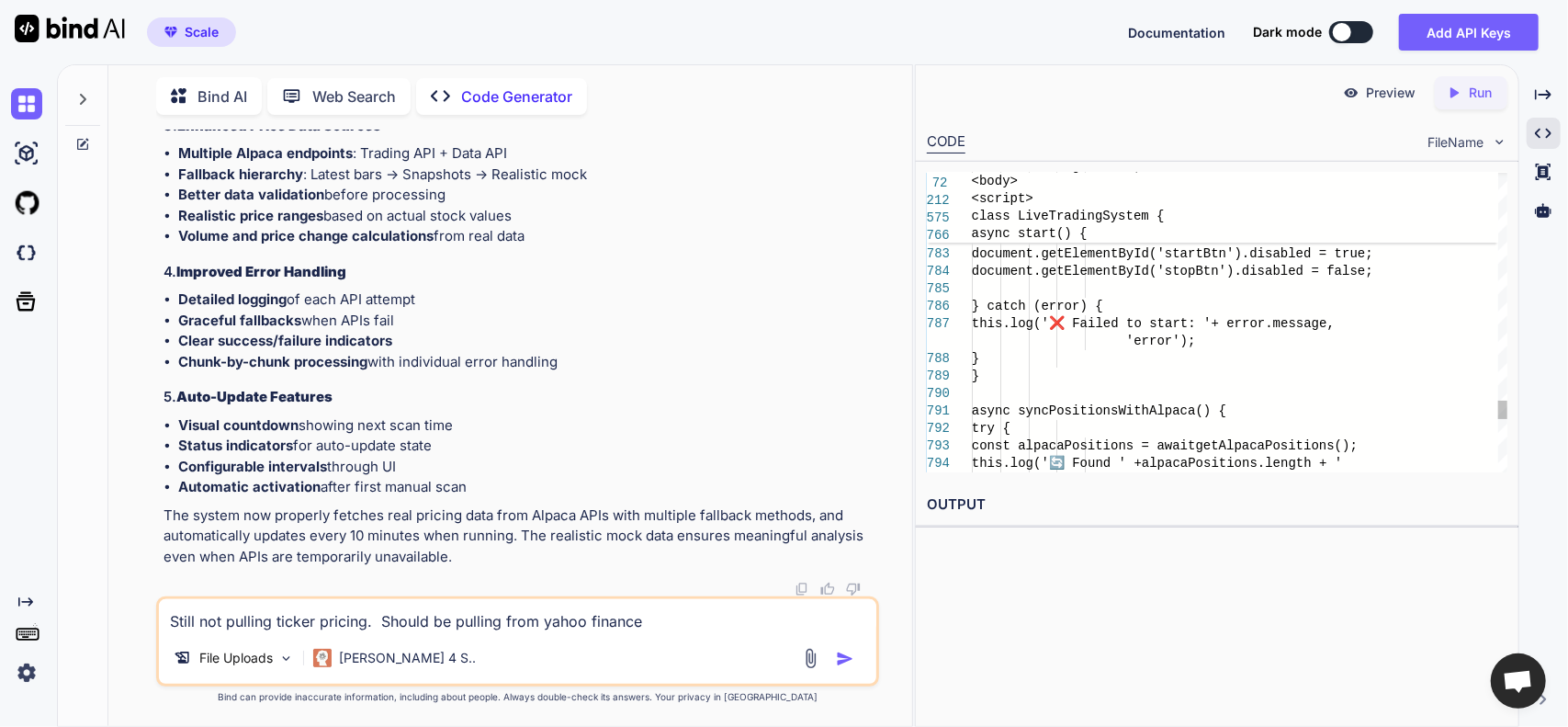
type textarea "x"
type textarea "Still not pulling ticker pricing. Should be pulling from yahoo finance o"
type textarea "x"
type textarea "Still not pulling ticker pricing. Should be pulling from yahoo finance or"
type textarea "x"
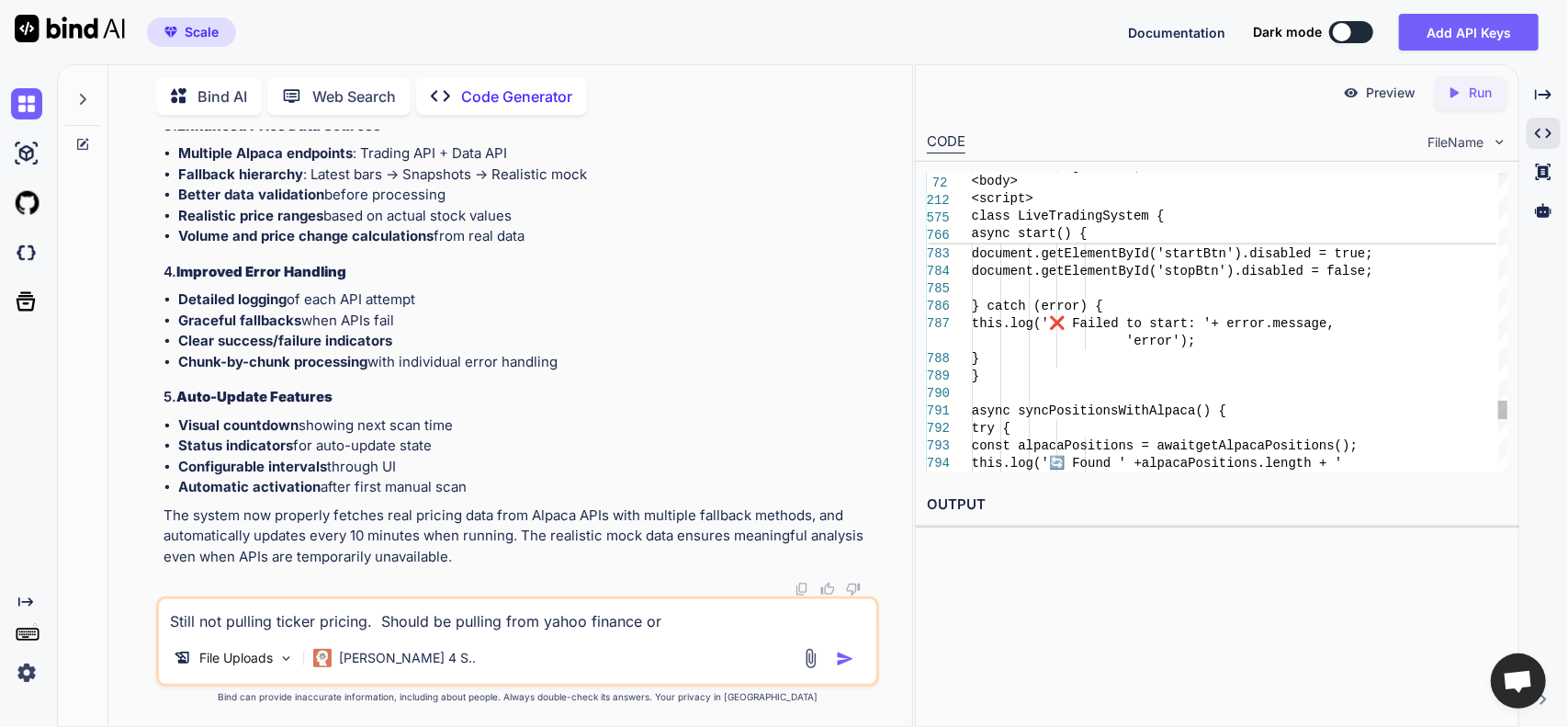
type textarea "Still not pulling ticker pricing. Should be pulling from yahoo finance or"
type textarea "x"
type textarea "Still not pulling ticker pricing. Should be pulling from yahoo finance or f"
type textarea "x"
type textarea "Still not pulling ticker pricing. Should be pulling from yahoo finance or fi"
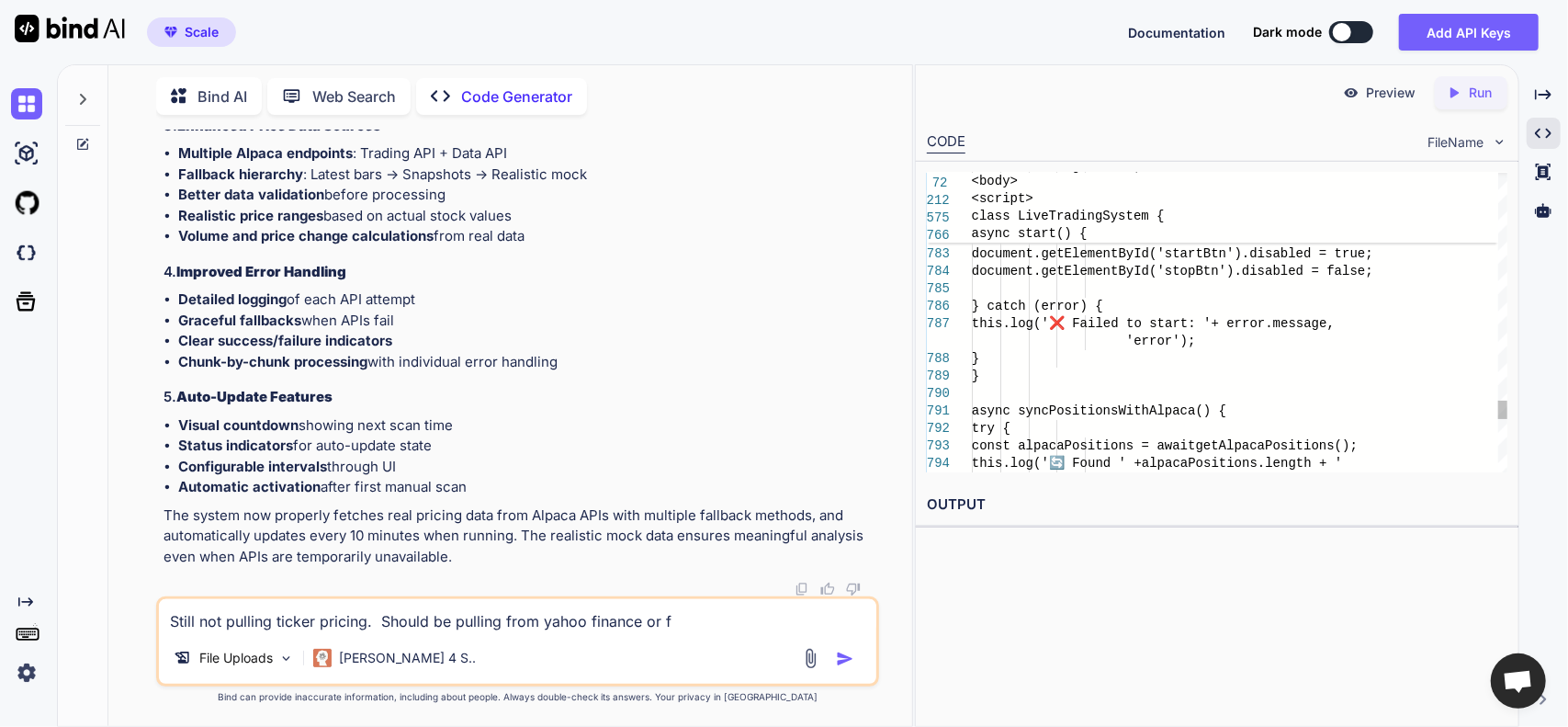
type textarea "x"
type textarea "Still not pulling ticker pricing. Should be pulling from yahoo finance or fin"
type textarea "x"
type textarea "Still not pulling ticker pricing. Should be pulling from yahoo finance or finn"
type textarea "x"
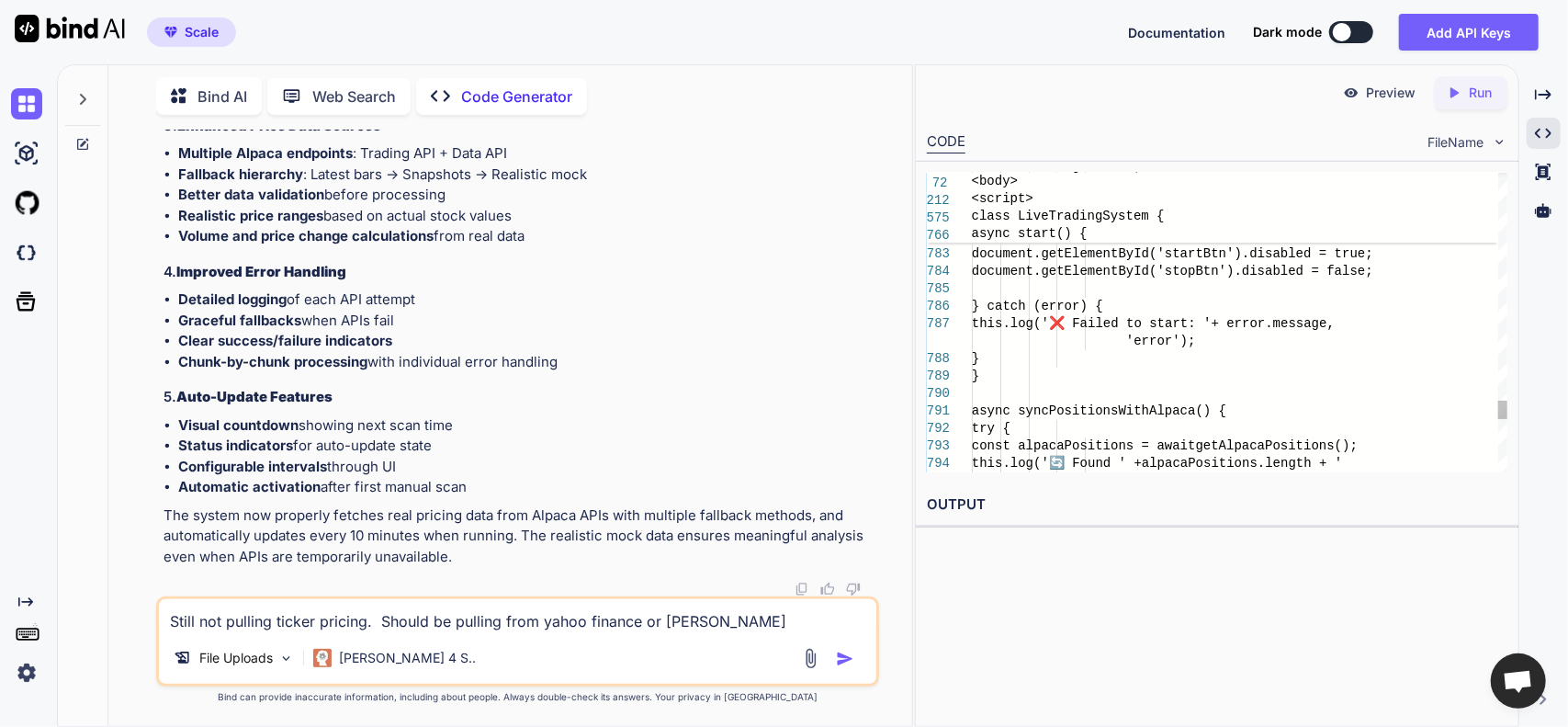
type textarea "Still not pulling ticker pricing. Should be pulling from yahoo finance or finnh"
type textarea "x"
type textarea "Still not pulling ticker pricing. Should be pulling from yahoo finance or finnhu"
type textarea "x"
type textarea "Still not pulling ticker pricing. Should be pulling from yahoo finance or finnh…"
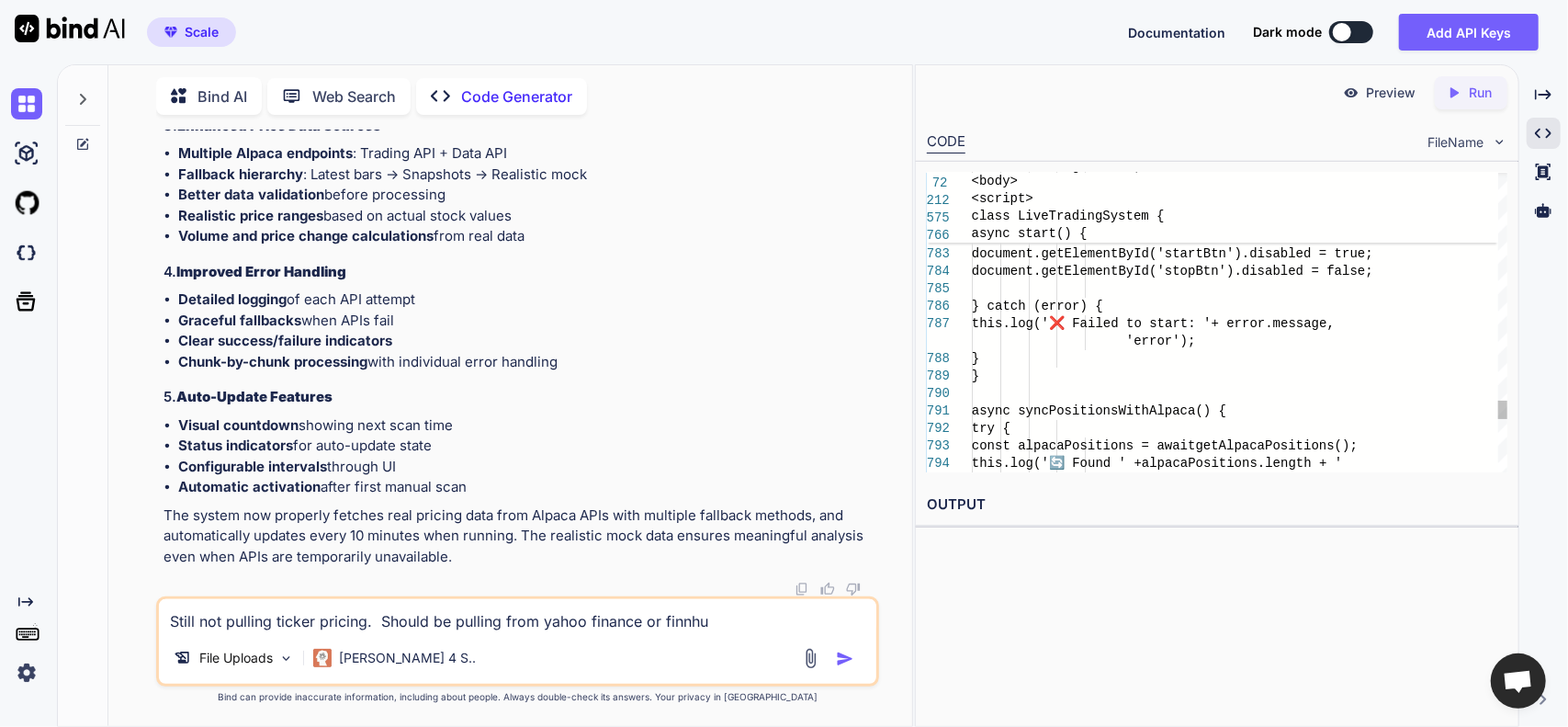
type textarea "x"
type textarea "Still not pulling ticker pricing. Should be pulling from yahoo finance or finnh…"
type textarea "x"
type textarea "Still not pulling ticker pricing. Should be pulling from yahoo finance or finnh…"
type textarea "x"
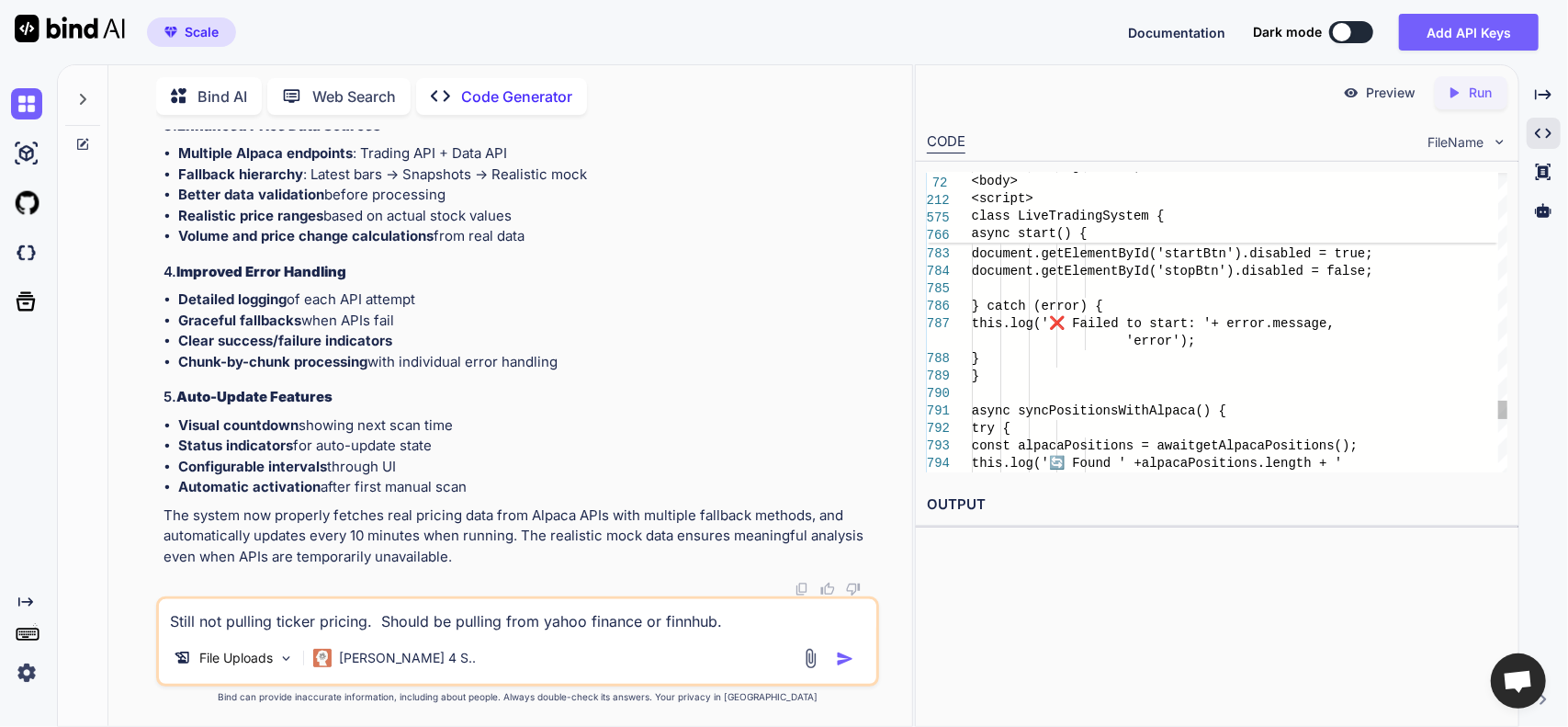
type textarea "Still not pulling ticker pricing. Should be pulling from yahoo finance or finnh…"
type textarea "x"
paste textarea "PCAR $100.00 1.01% 80.3 82.9% 26.8 6.275 1.0M $83 🎯 BUY SIGNAL 🔥 AMAT $100.00 1…"
type textarea "Still not pulling ticker pricing. Should be pulling from yahoo finance or finnh…"
type textarea "x"
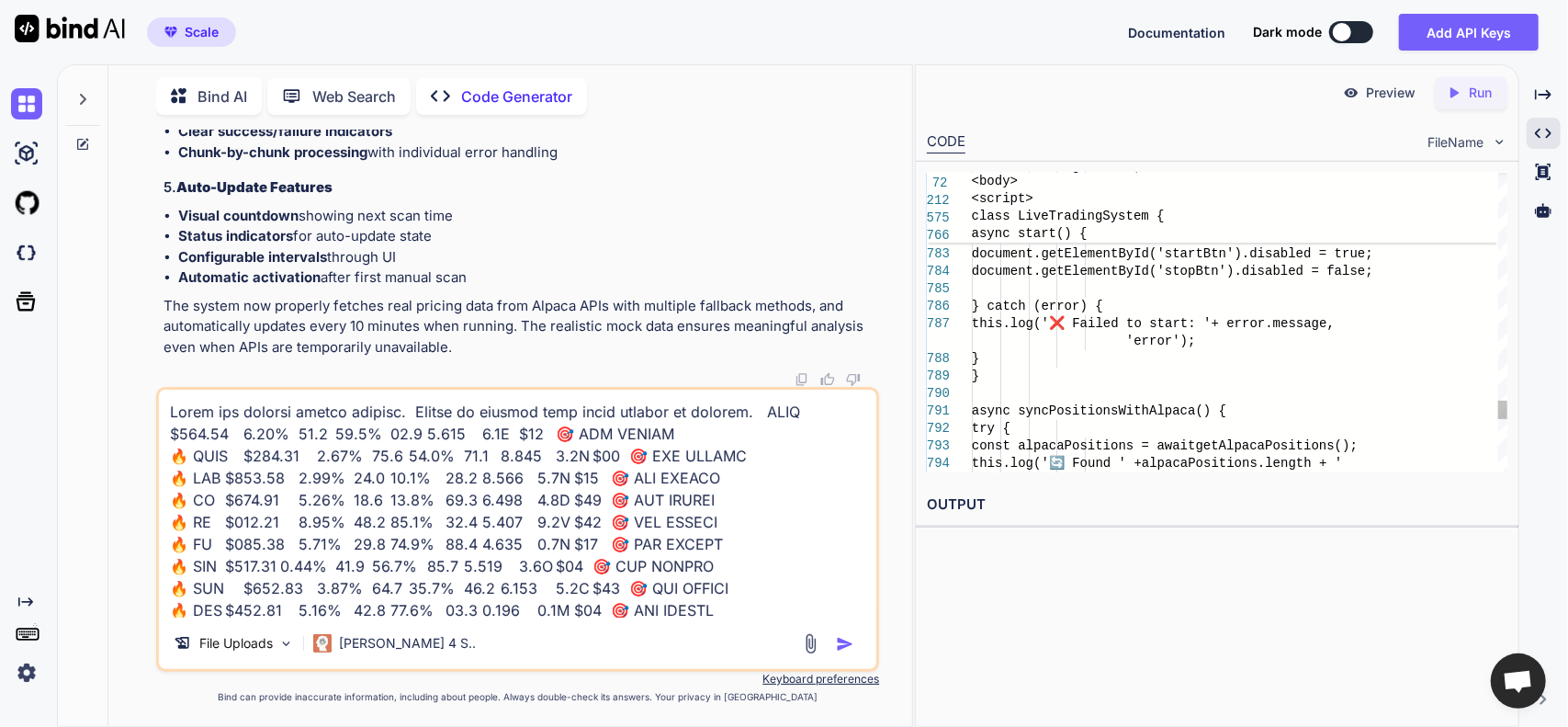
scroll to position [1699, 0]
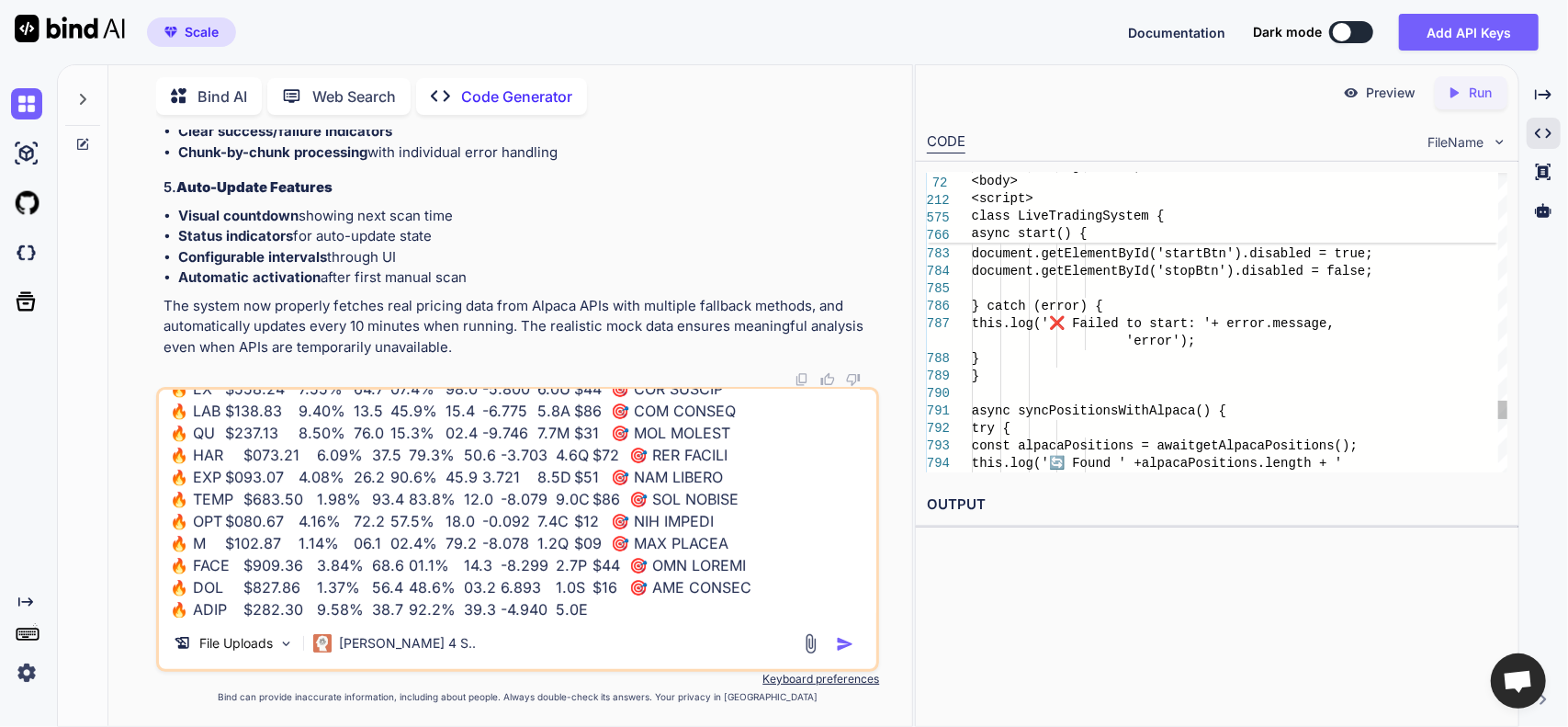
type textarea "Still not pulling ticker pricing. Should be pulling from yahoo finance or finnh…"
click at [853, 641] on img "button" at bounding box center [845, 644] width 18 height 18
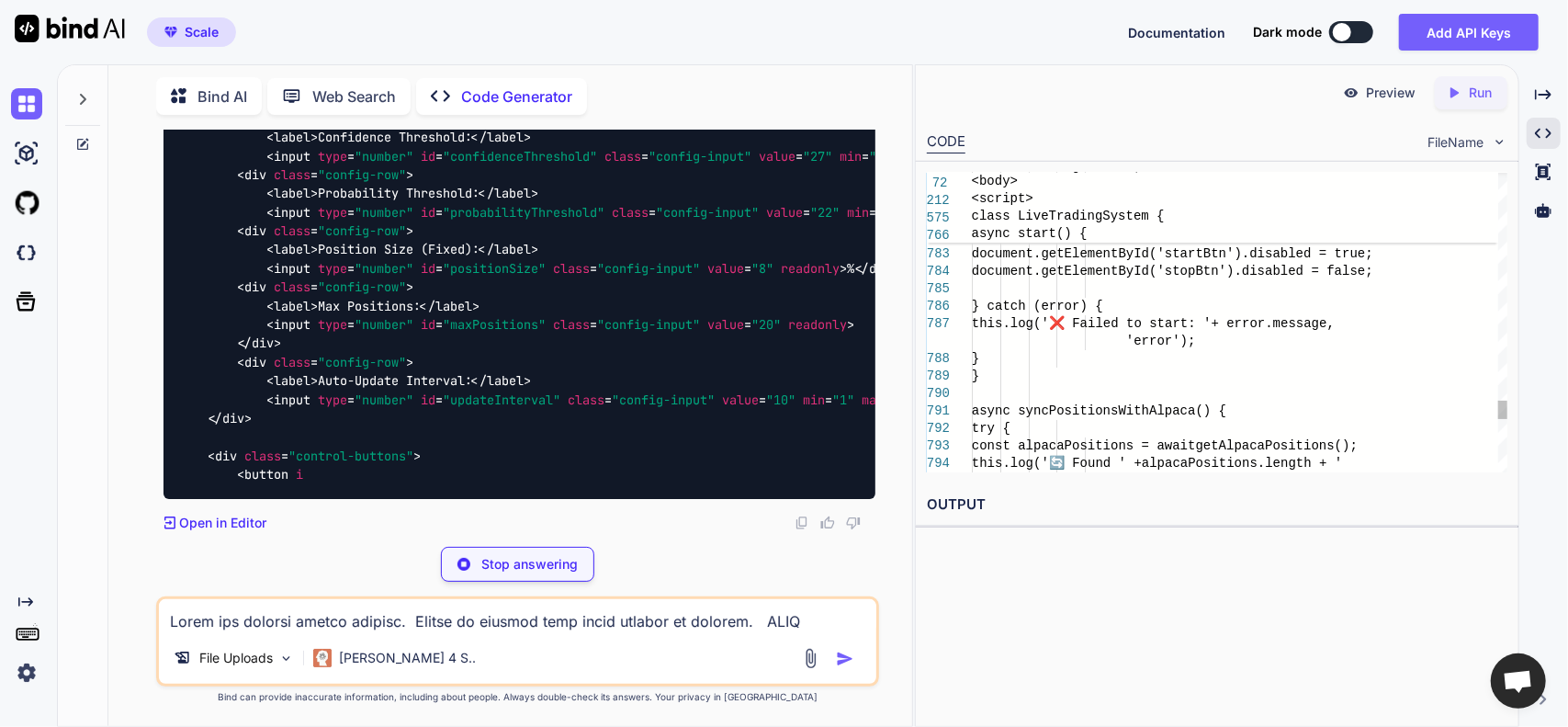
scroll to position [69405, 0]
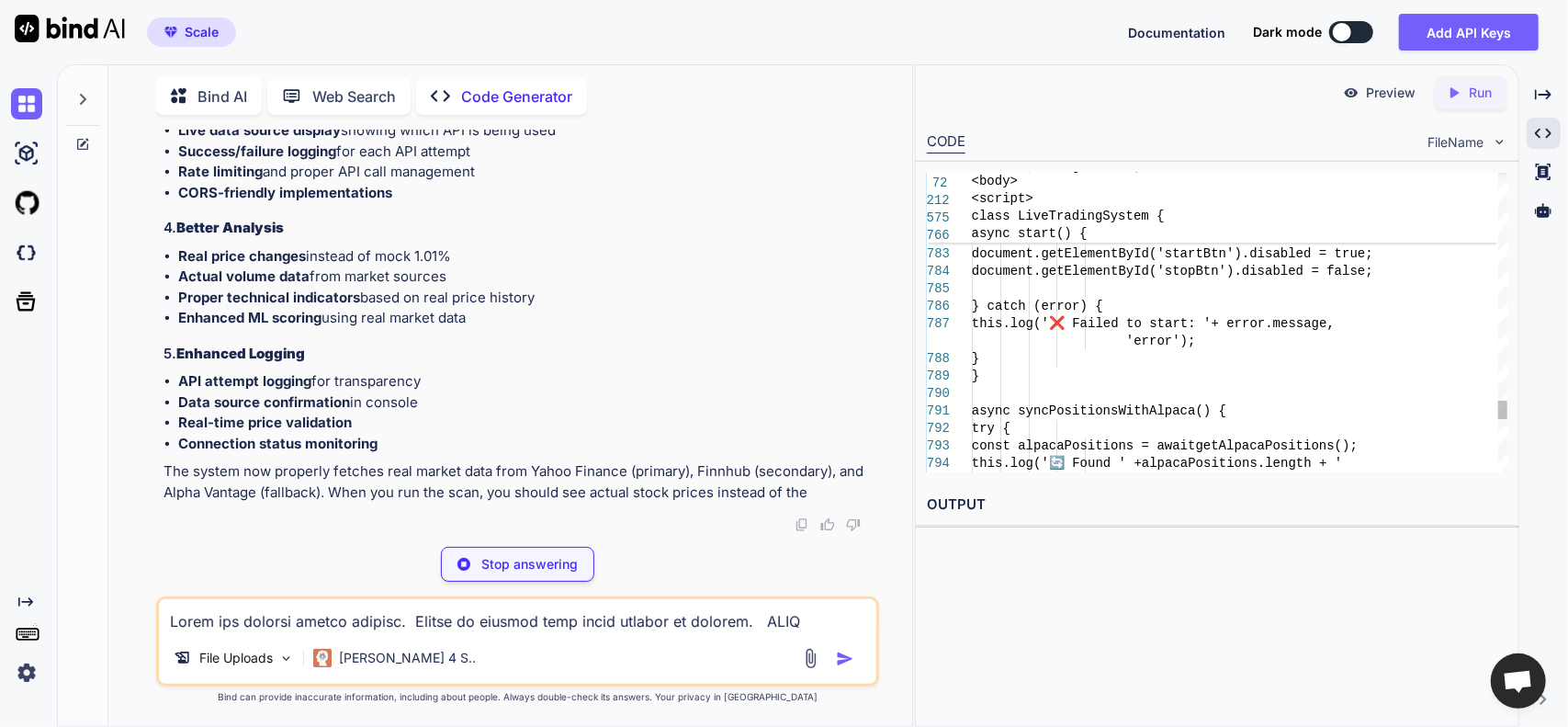
type textarea "x"
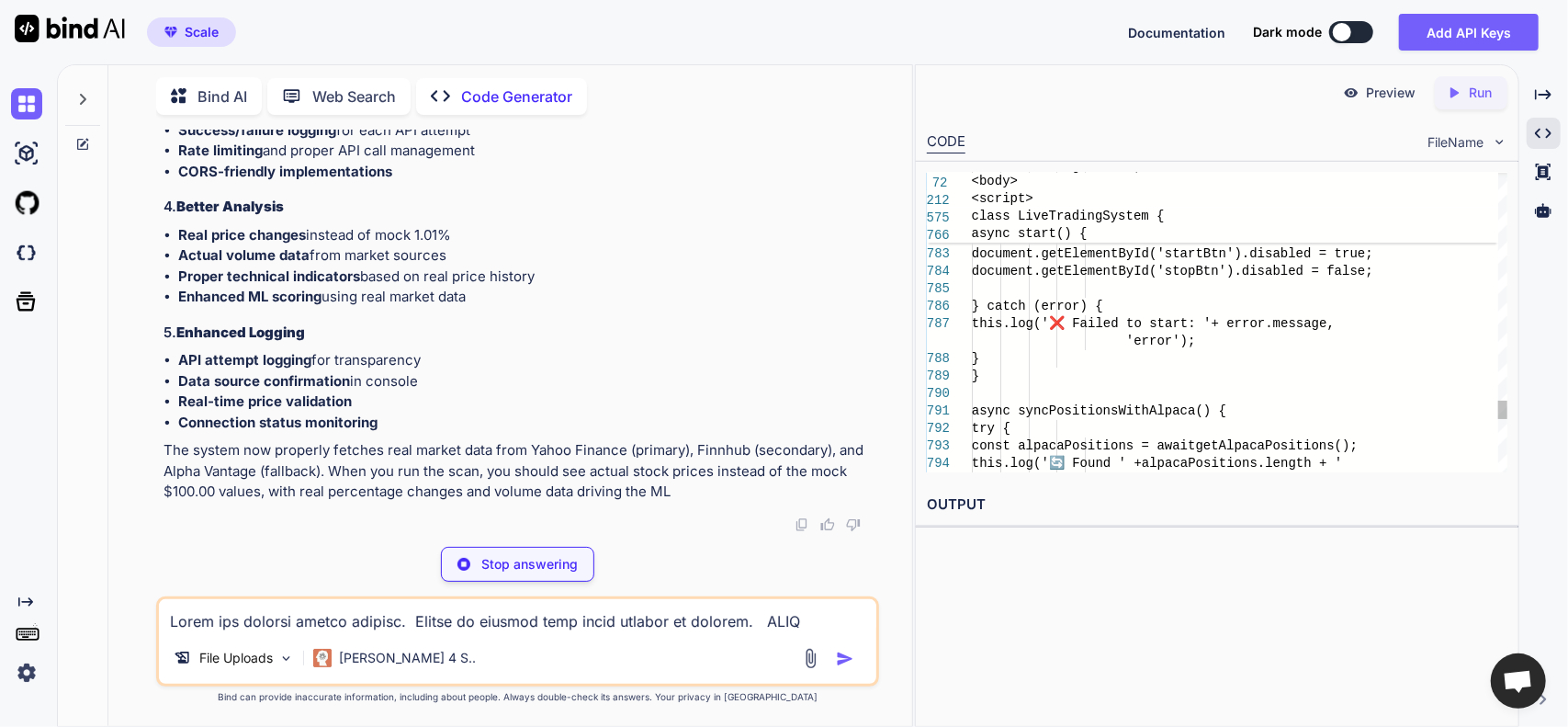
type textarea "}); </script> </body> </html>"
type textarea "x"
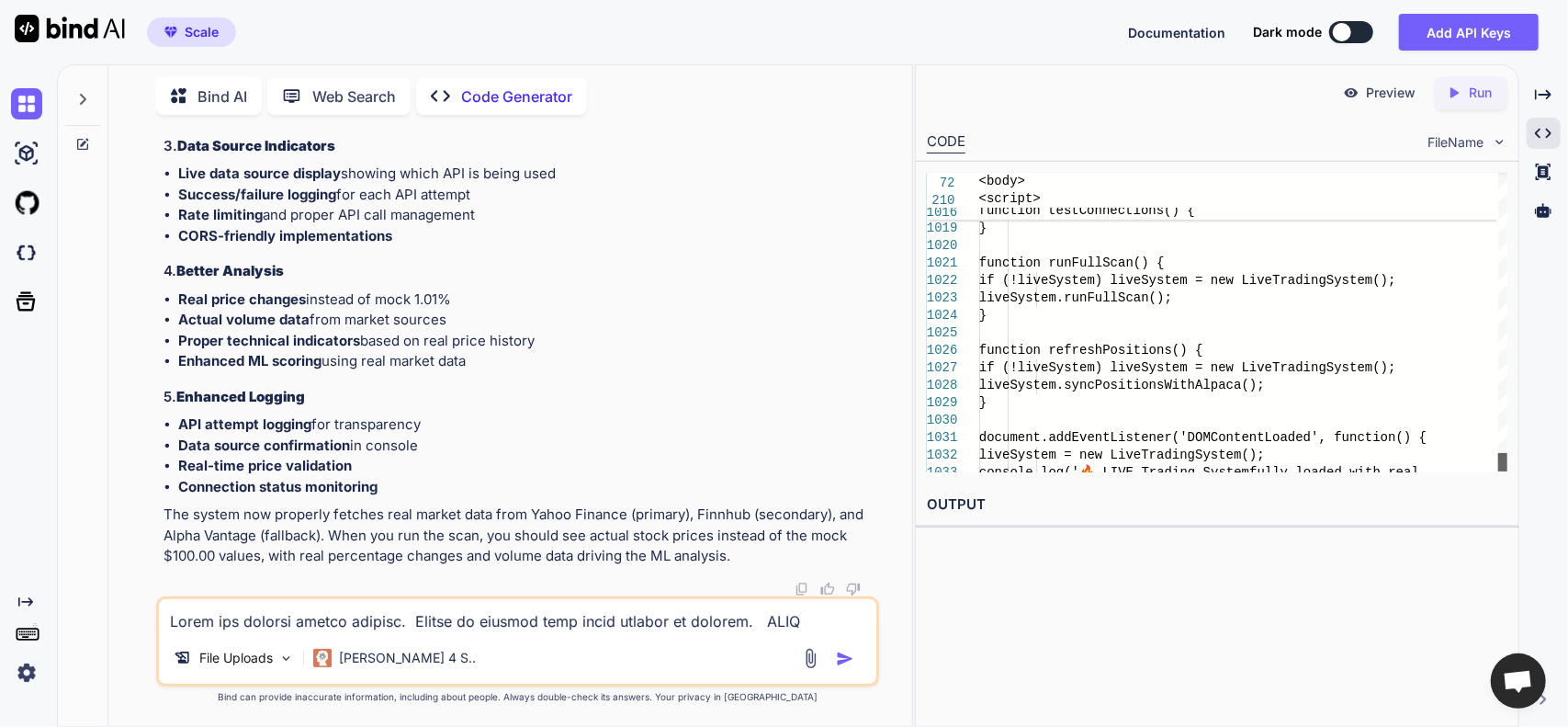
click at [1498, 469] on div at bounding box center [1503, 461] width 10 height 18
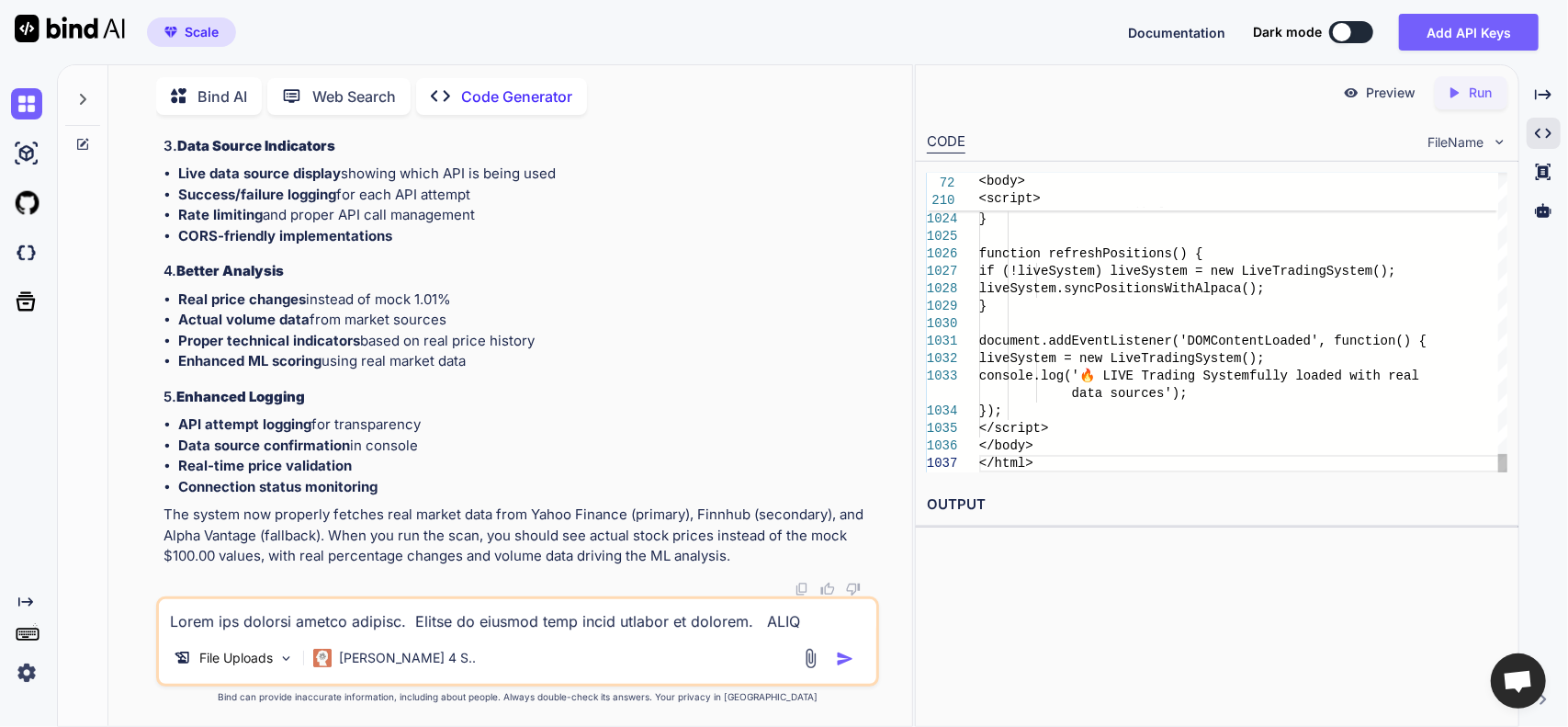
scroll to position [0, 0]
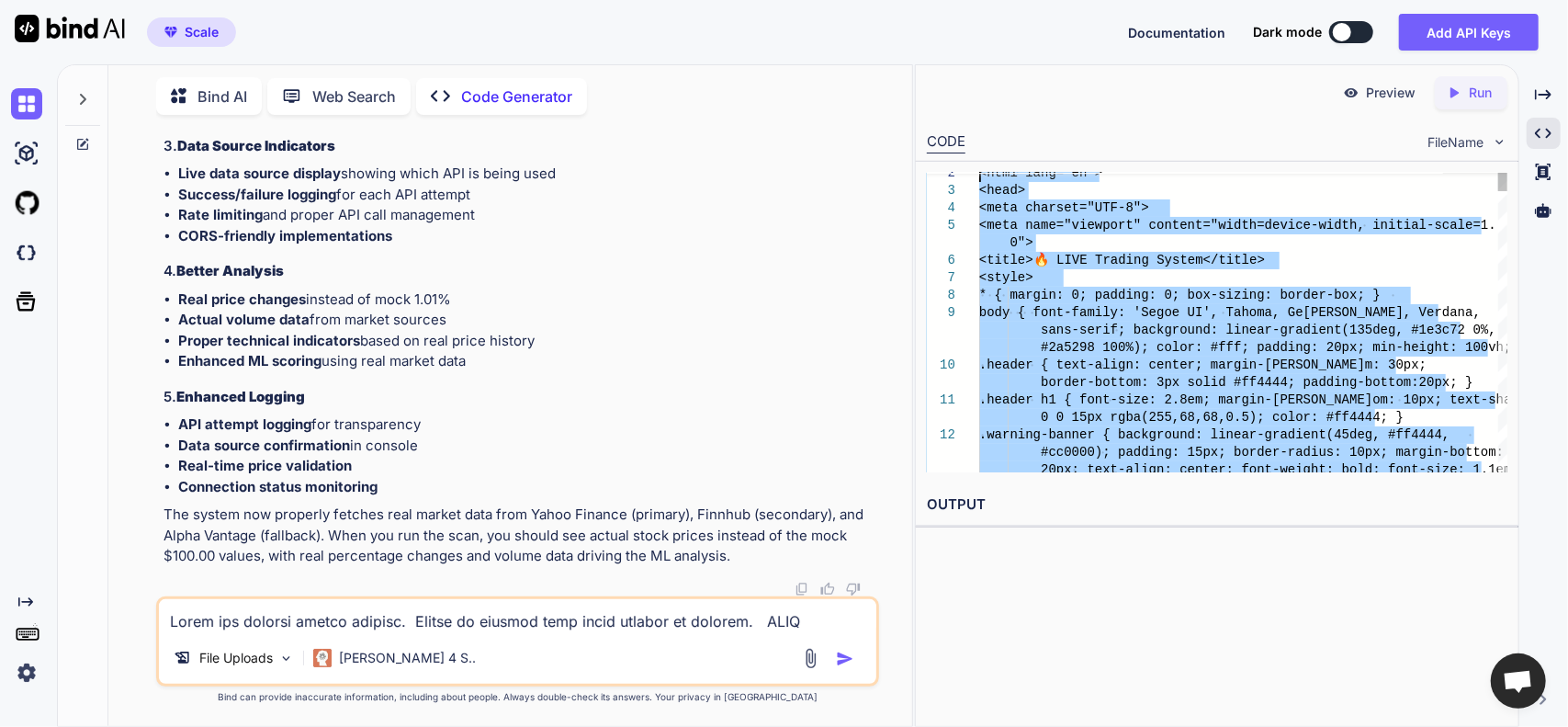
type textarea "<!DOCTYPE html> <html lang="en"> <head> <meta charset="UTF-8"> <meta name="view…"
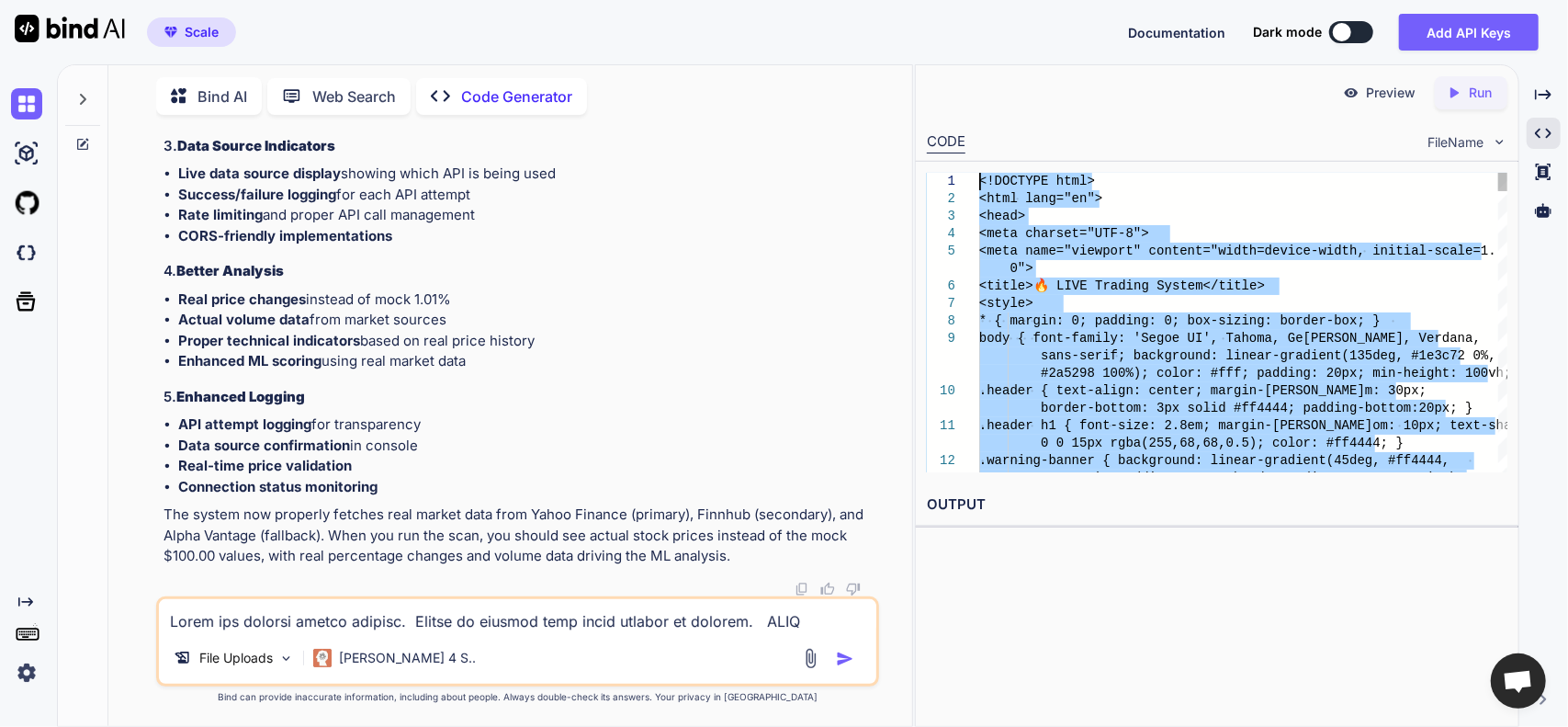
drag, startPoint x: 1040, startPoint y: 456, endPoint x: 786, endPoint y: -27, distance: 545.7
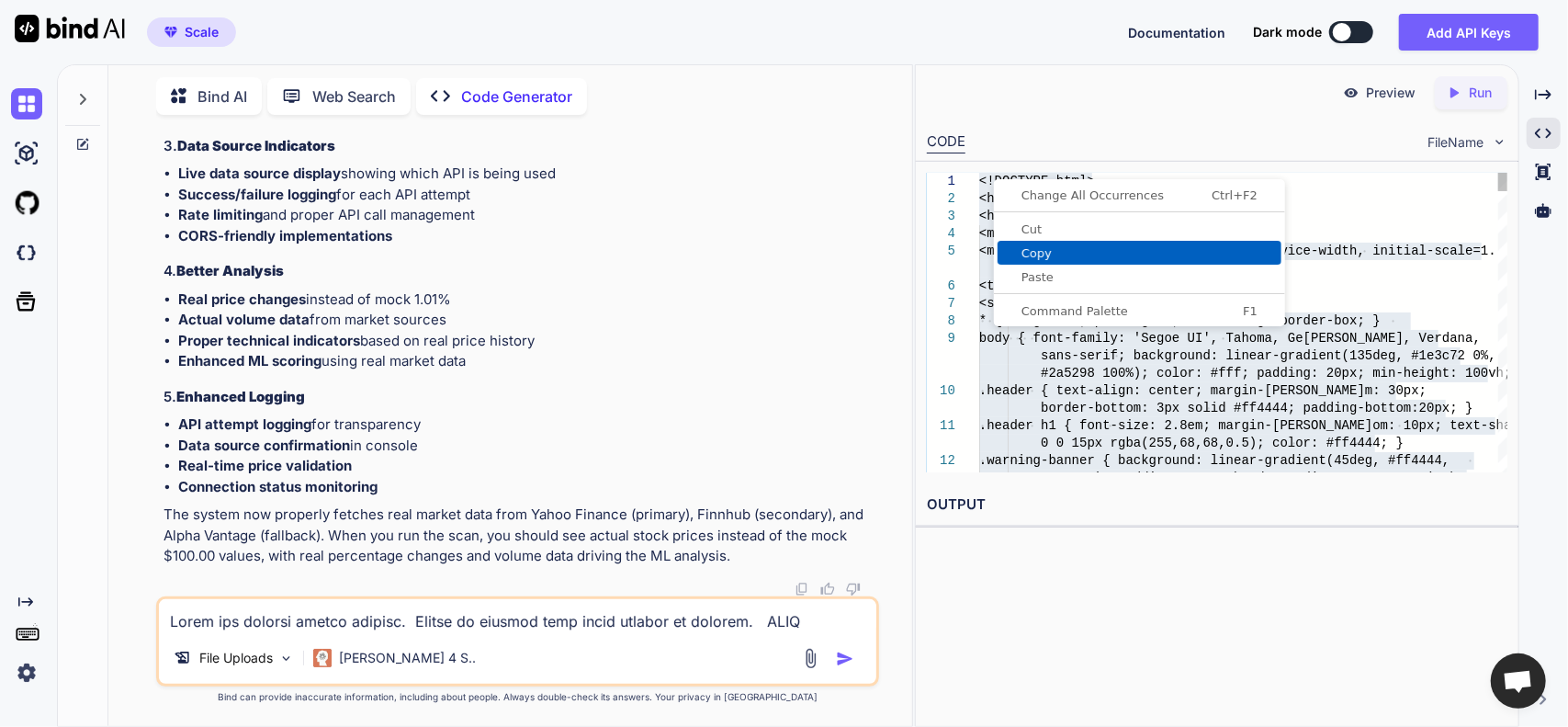
click at [1034, 250] on span "Copy" at bounding box center [1140, 253] width 284 height 12
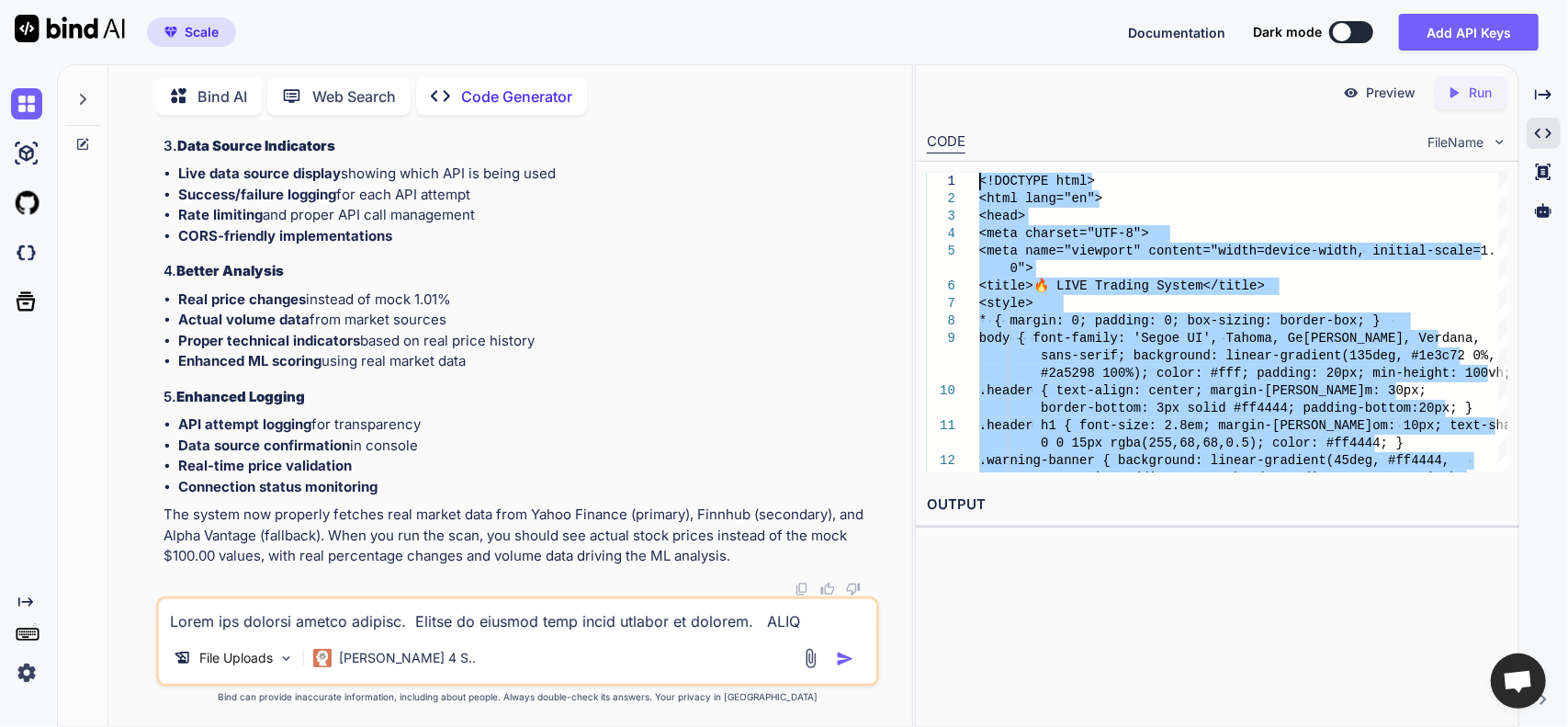
click at [433, 629] on textarea at bounding box center [517, 615] width 718 height 33
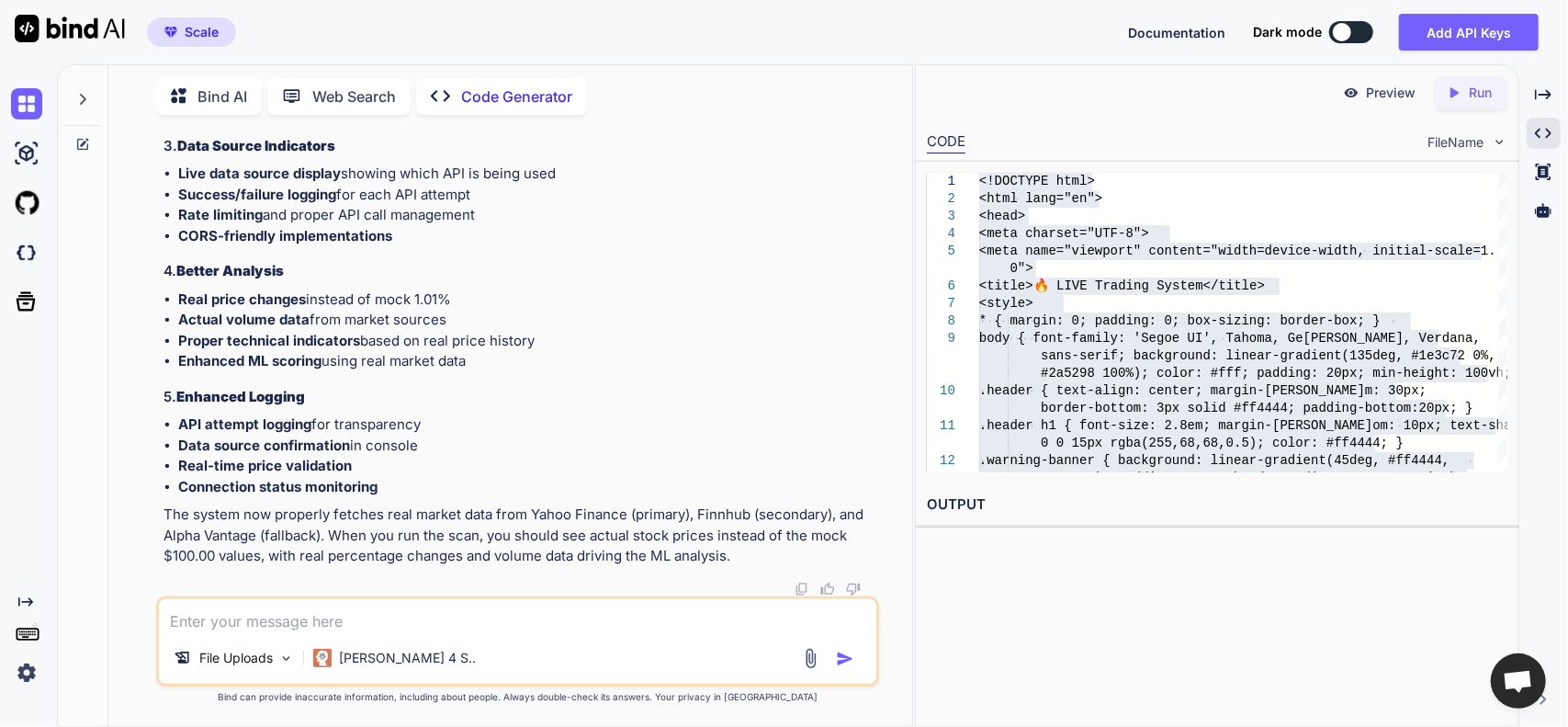
type textarea "I"
type textarea "x"
type textarea "It"
type textarea "x"
type textarea "Its"
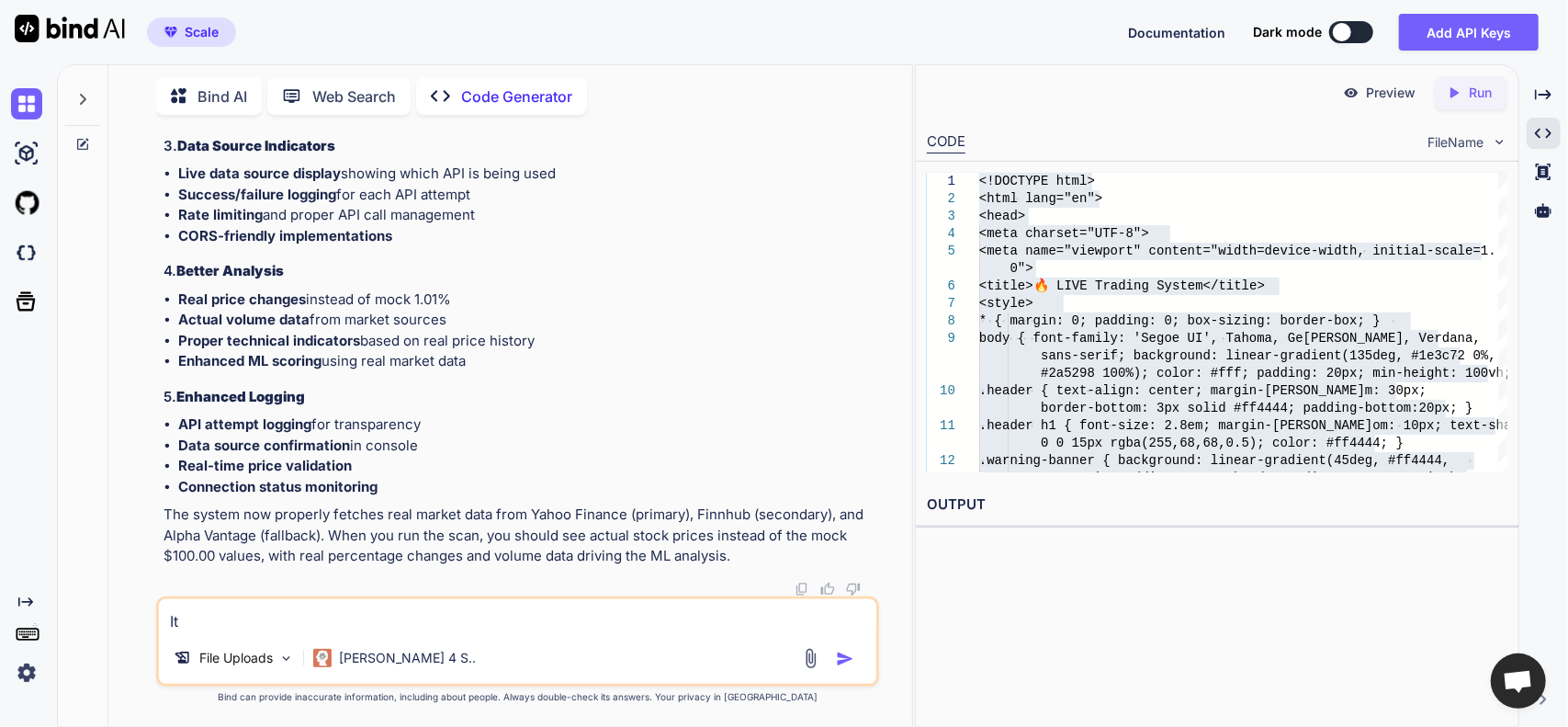
type textarea "x"
type textarea "Its"
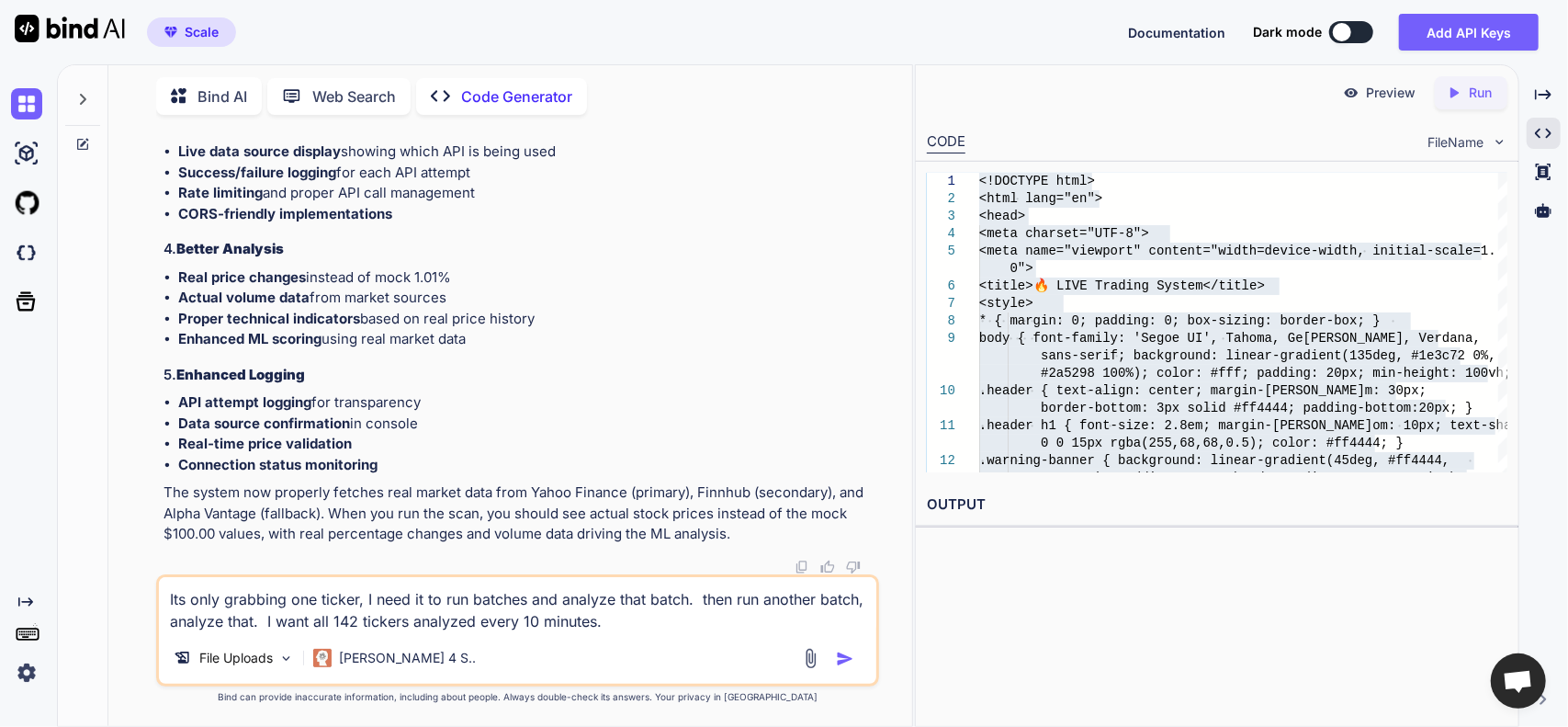
click at [849, 654] on img "button" at bounding box center [845, 658] width 18 height 18
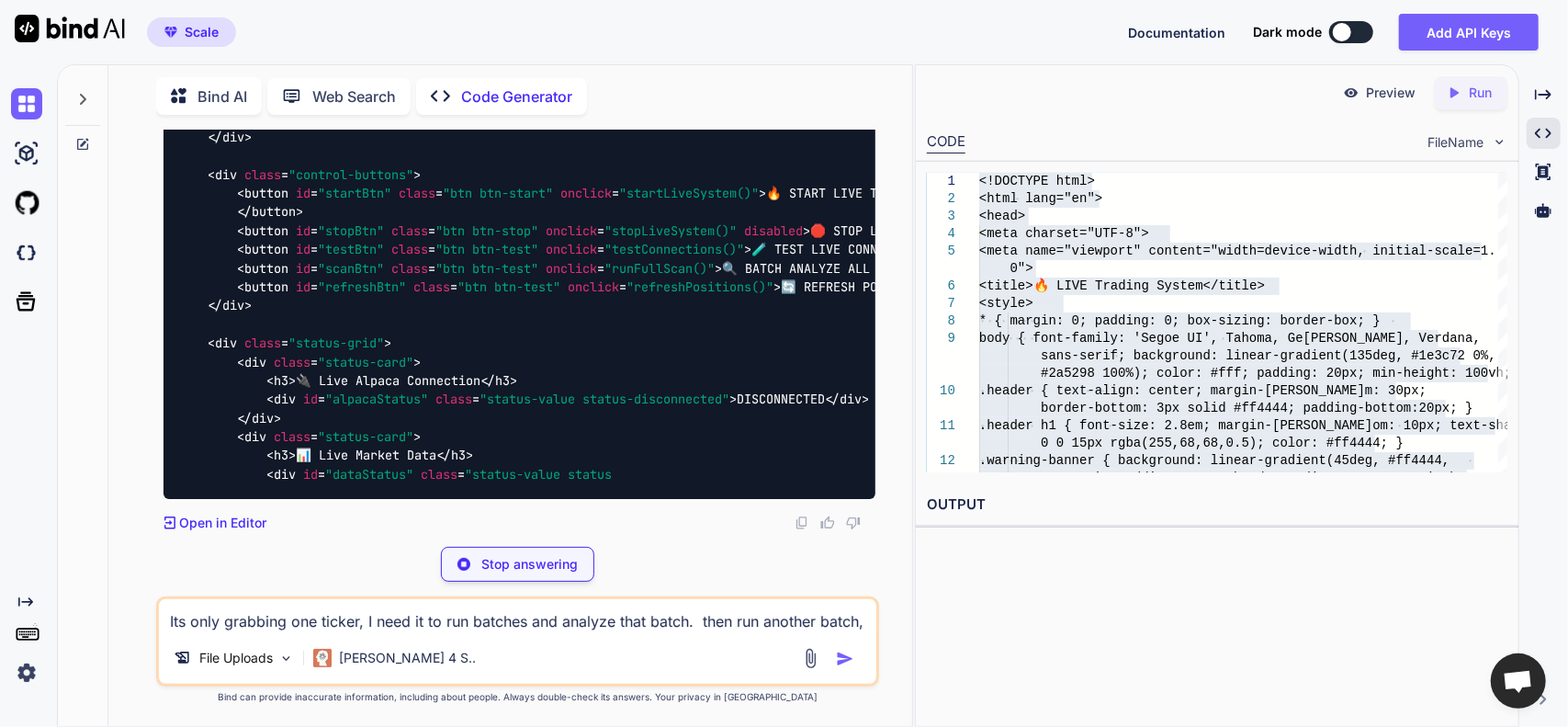
scroll to position [88387, 0]
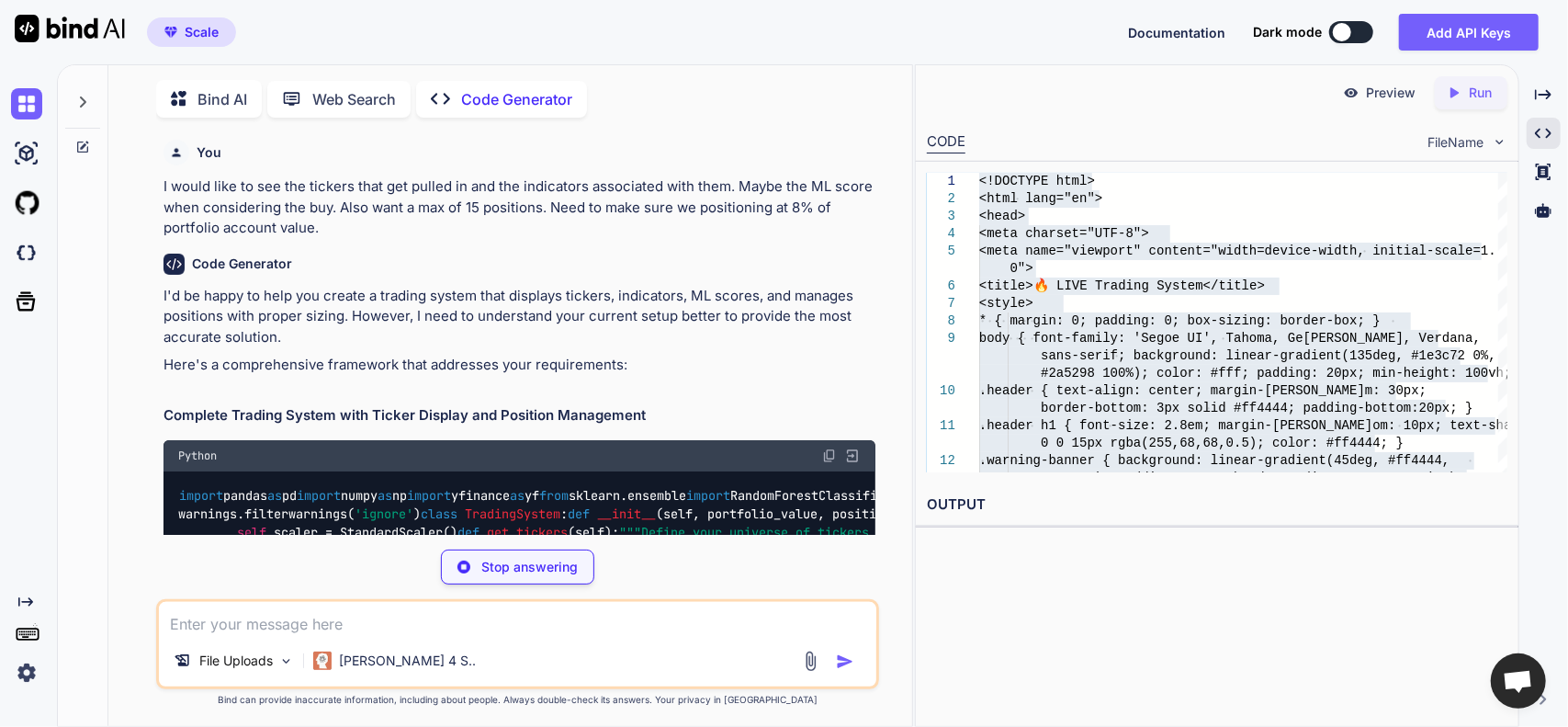
scroll to position [88387, 0]
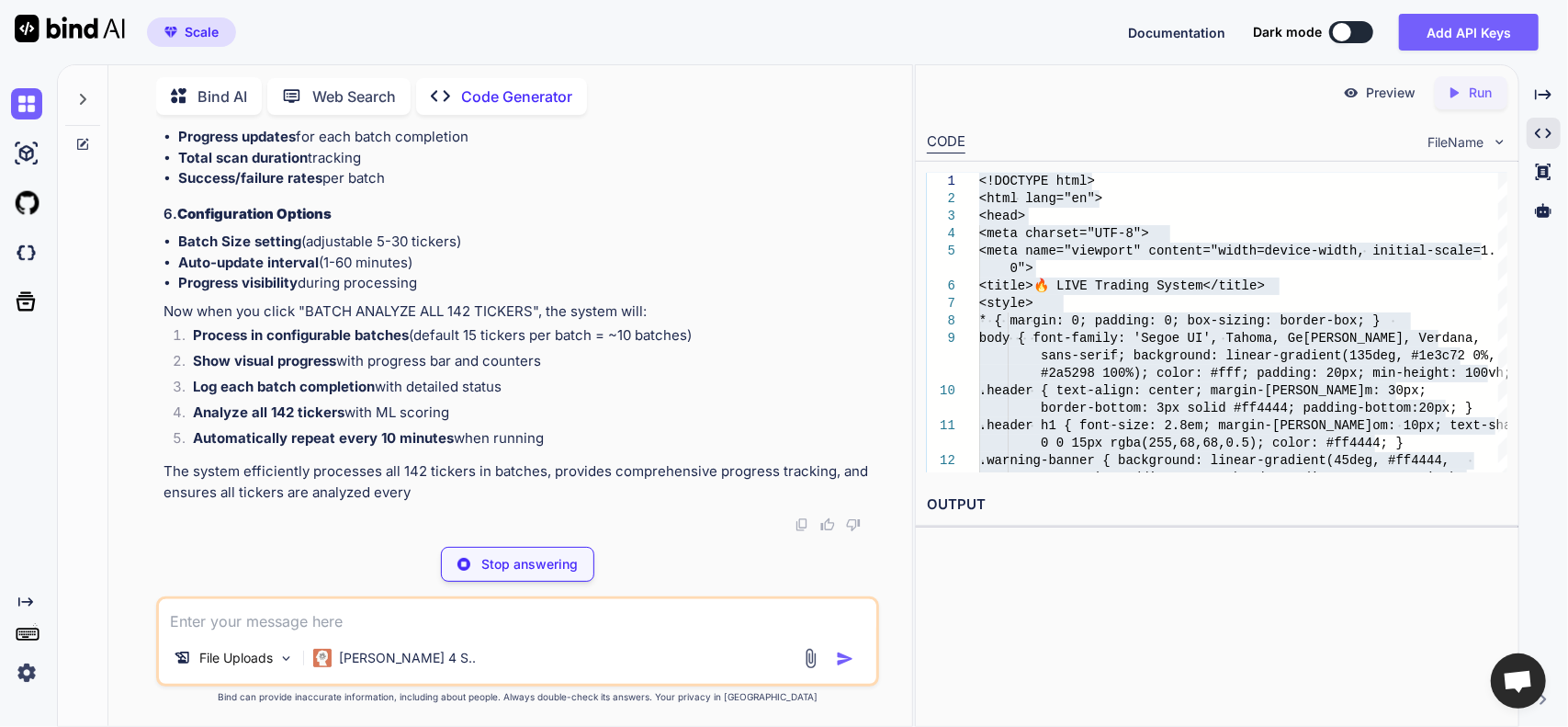
type textarea "x"
type textarea "</html>"
type textarea "x"
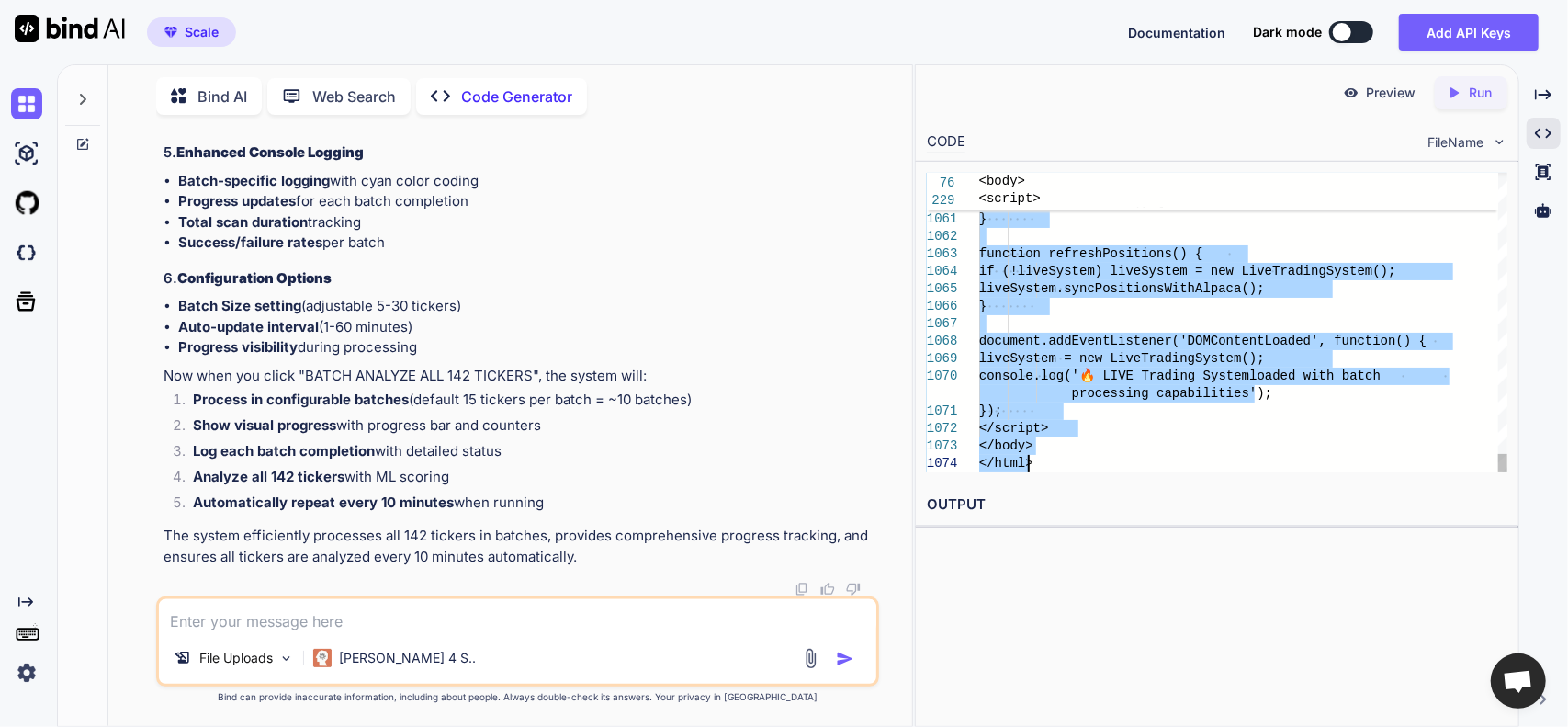
drag, startPoint x: 981, startPoint y: 177, endPoint x: 1263, endPoint y: 770, distance: 656.6
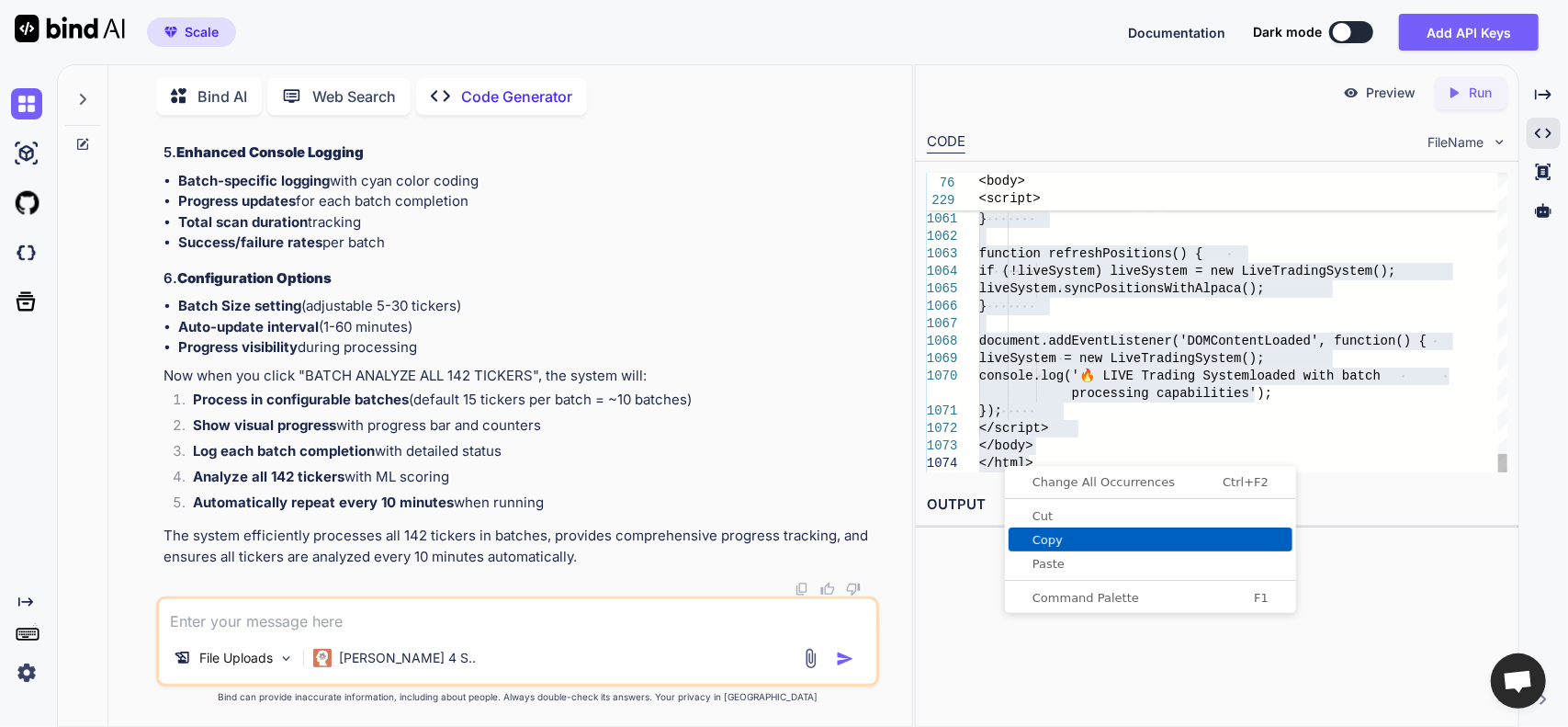
click at [1046, 534] on span "Copy" at bounding box center [1150, 539] width 284 height 12
